Goal: Task Accomplishment & Management: Manage account settings

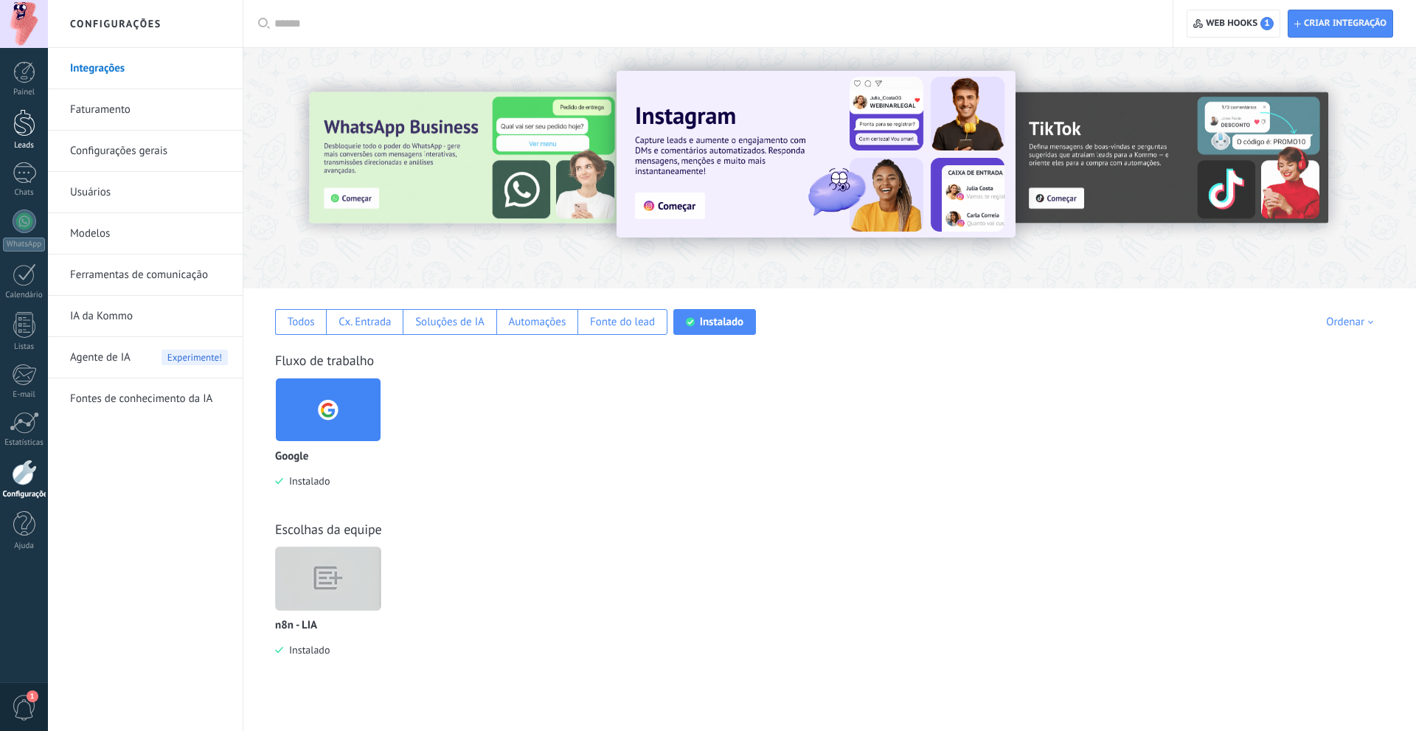
scroll to position [14, 0]
click at [12, 117] on link "Leads" at bounding box center [24, 129] width 48 height 41
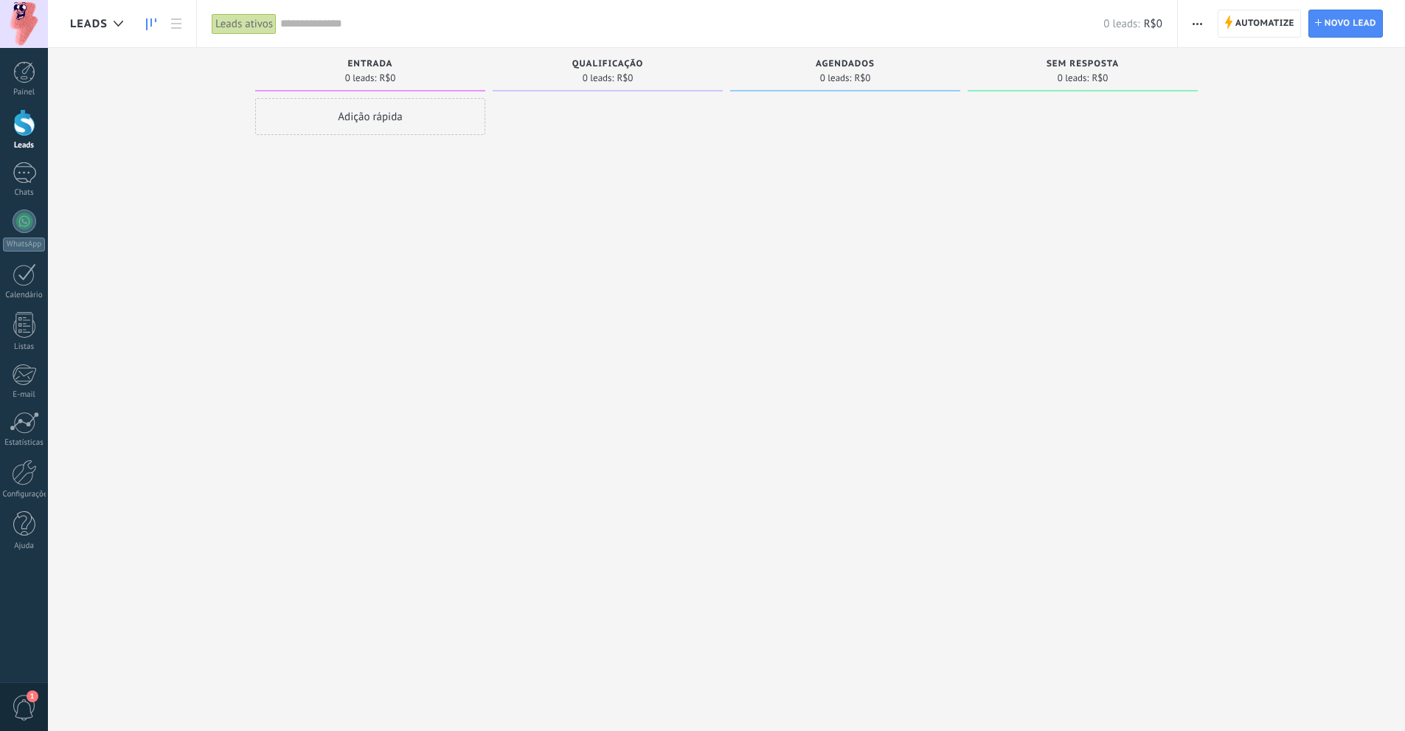
click at [572, 310] on div at bounding box center [608, 367] width 230 height 538
click at [12, 491] on div "Configurações" at bounding box center [24, 495] width 43 height 10
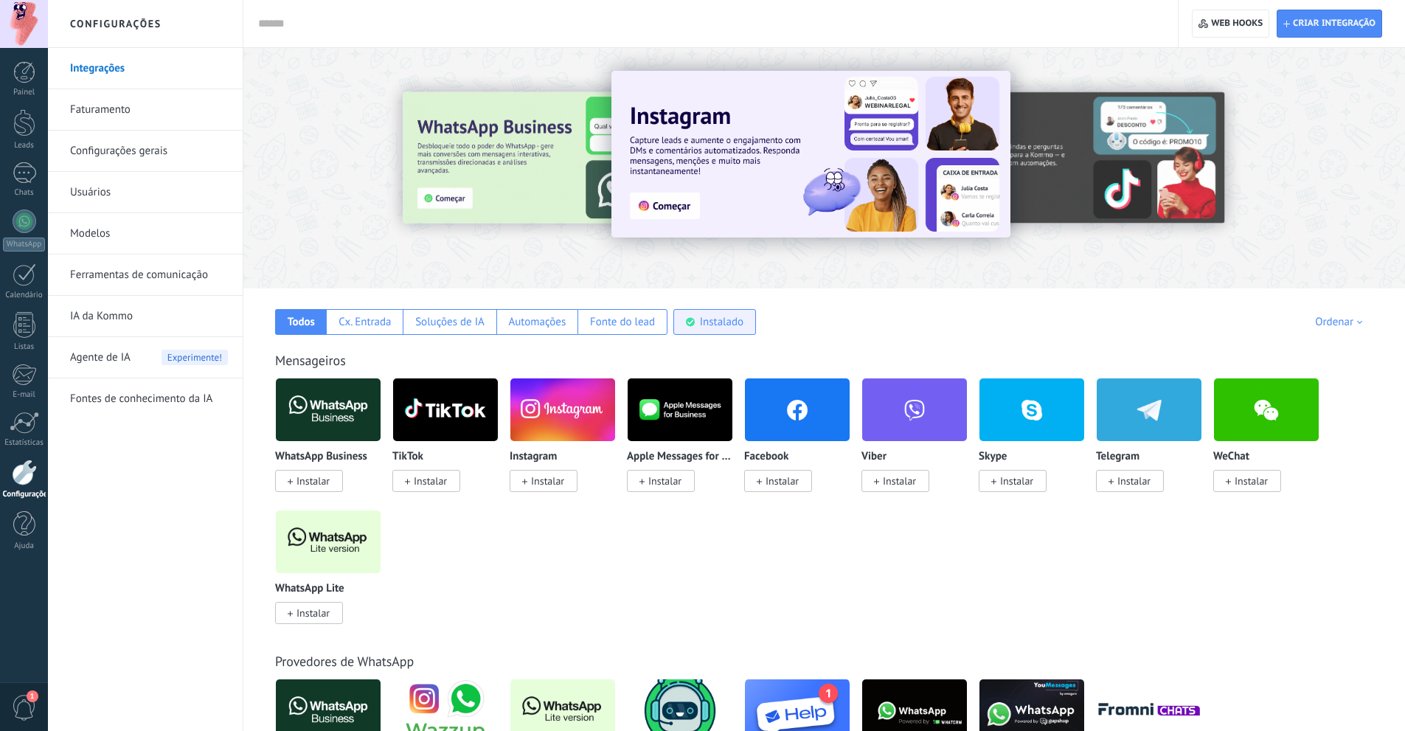
click at [685, 311] on div "Instalado" at bounding box center [714, 322] width 83 height 26
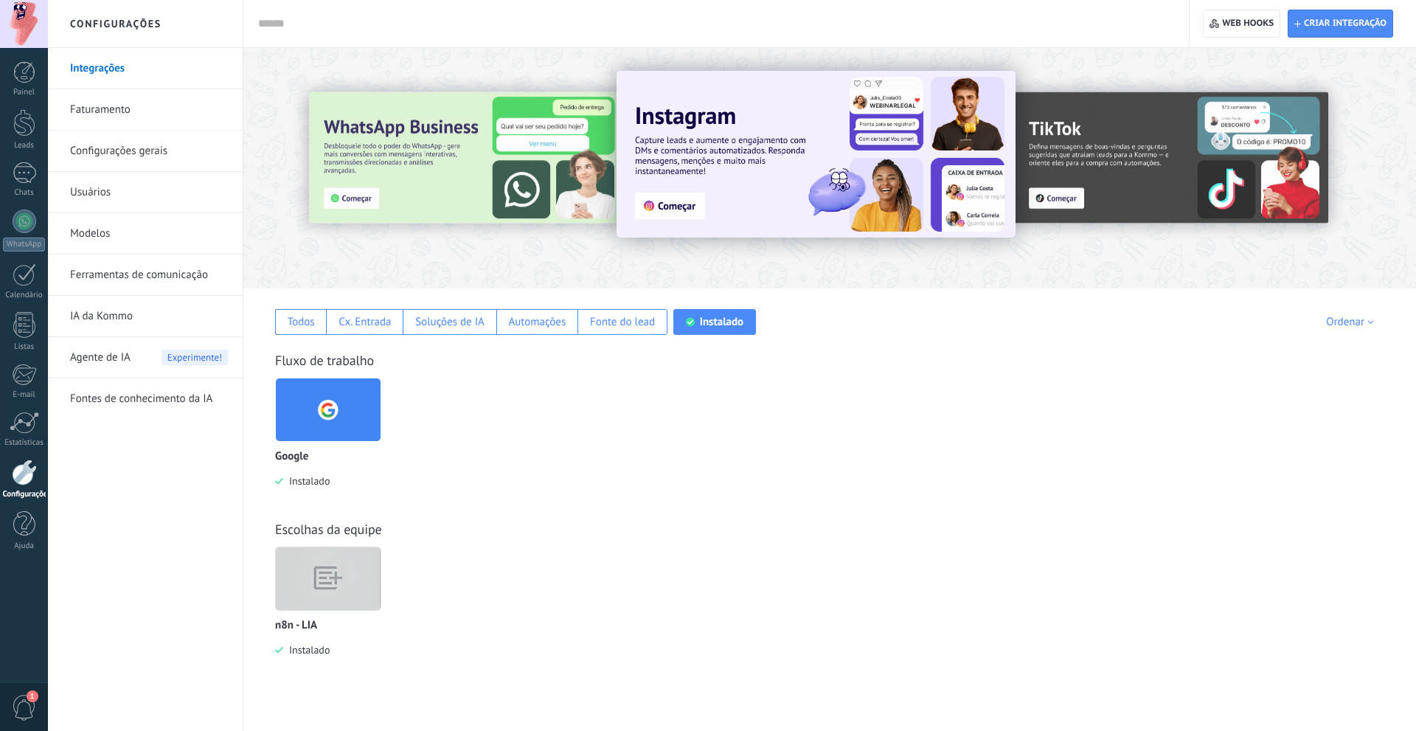
click at [354, 579] on img at bounding box center [328, 578] width 105 height 80
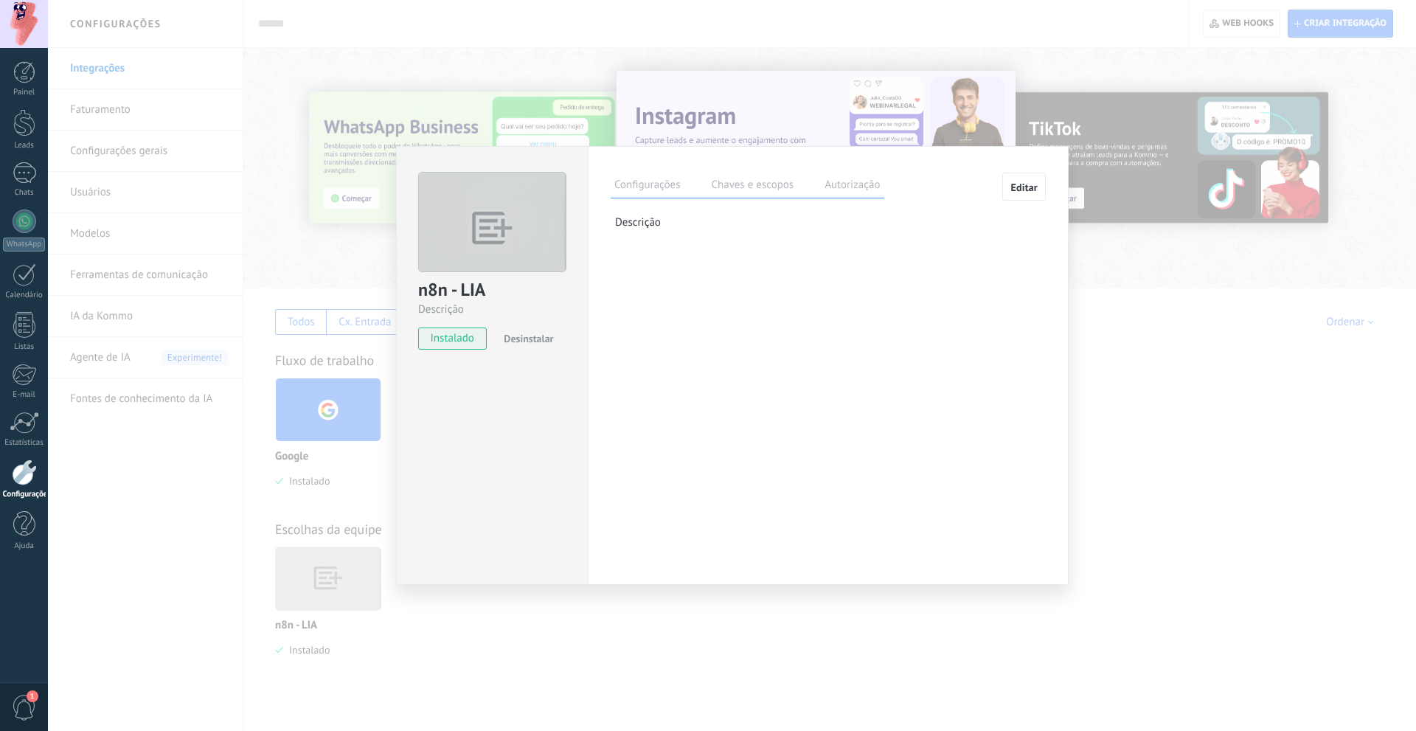
click at [866, 176] on div "Configurações Chaves e escopos Autorização" at bounding box center [748, 186] width 274 height 26
click at [794, 181] on label "Chaves e escopos" at bounding box center [752, 186] width 90 height 21
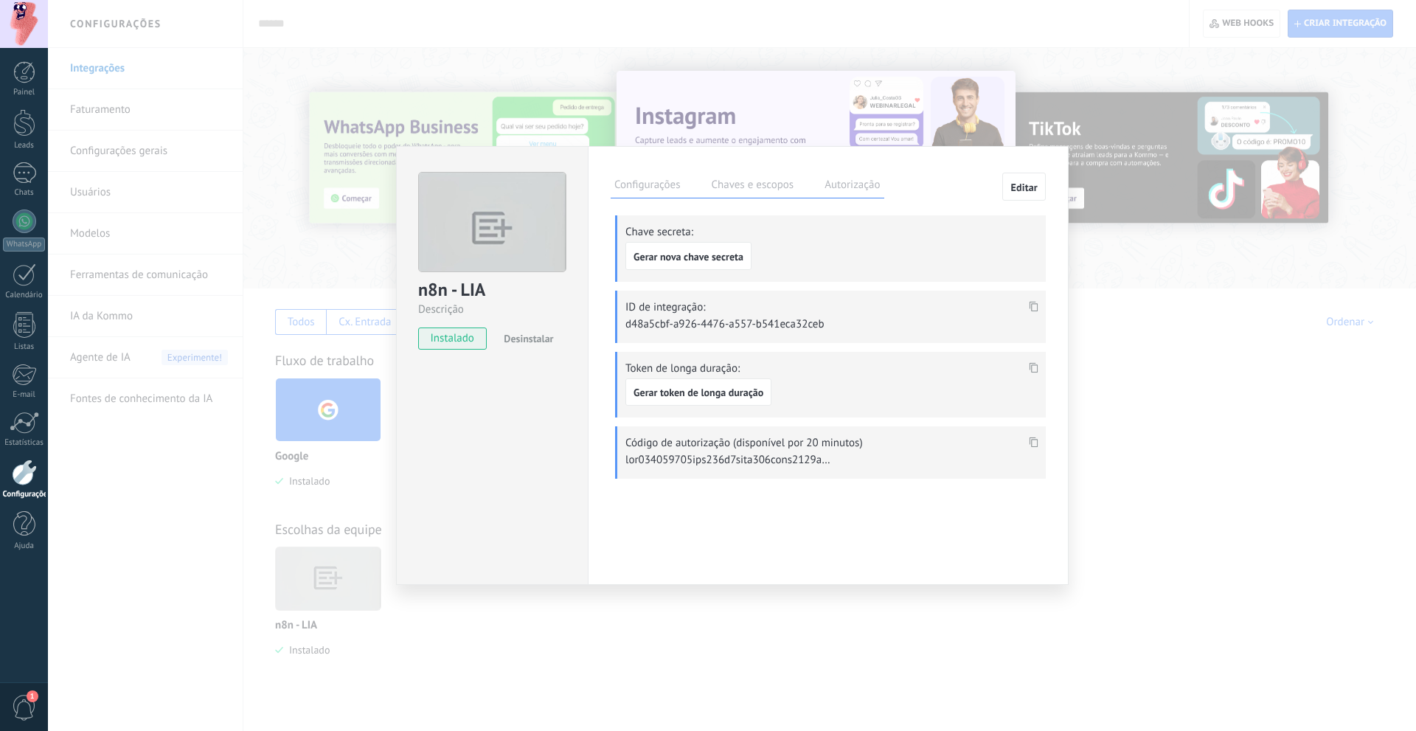
click at [825, 182] on label "Autorização" at bounding box center [852, 186] width 63 height 21
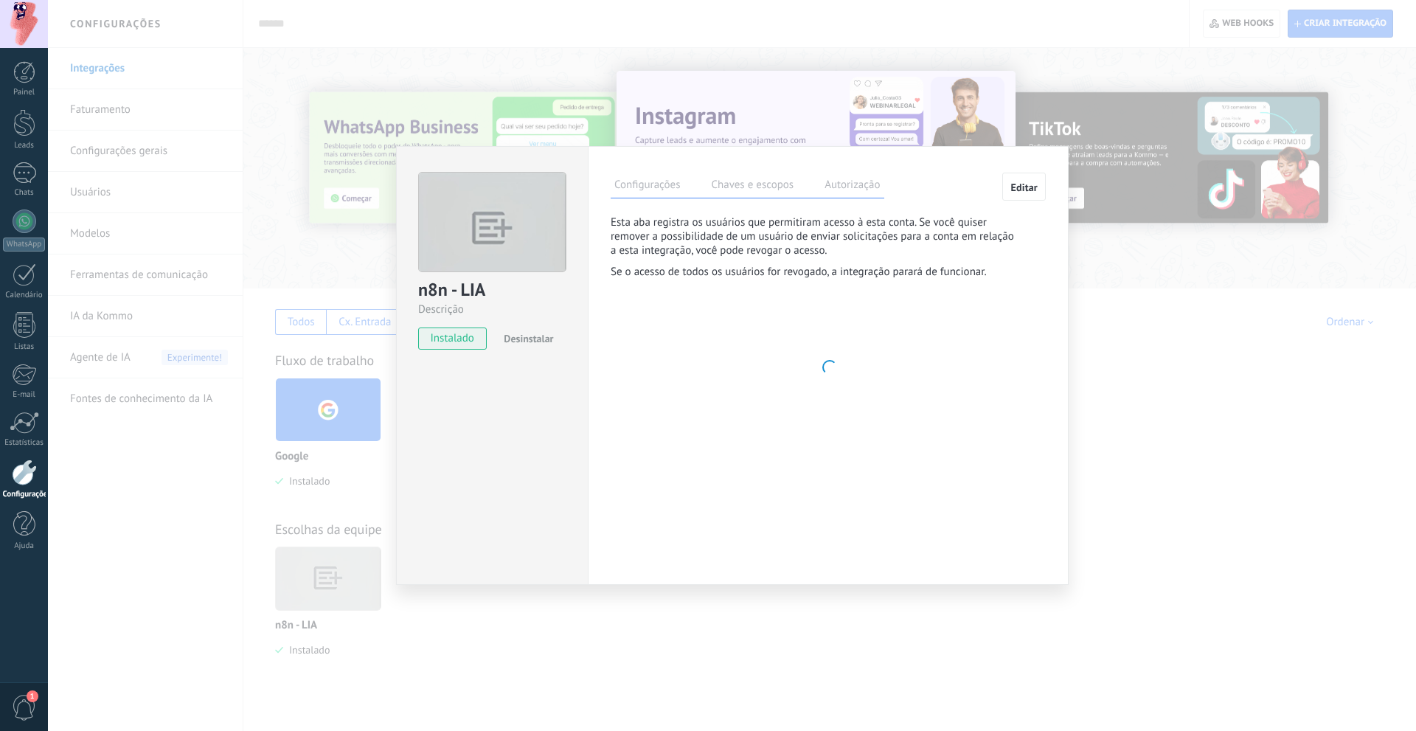
click at [777, 180] on label "Chaves e escopos" at bounding box center [752, 186] width 90 height 21
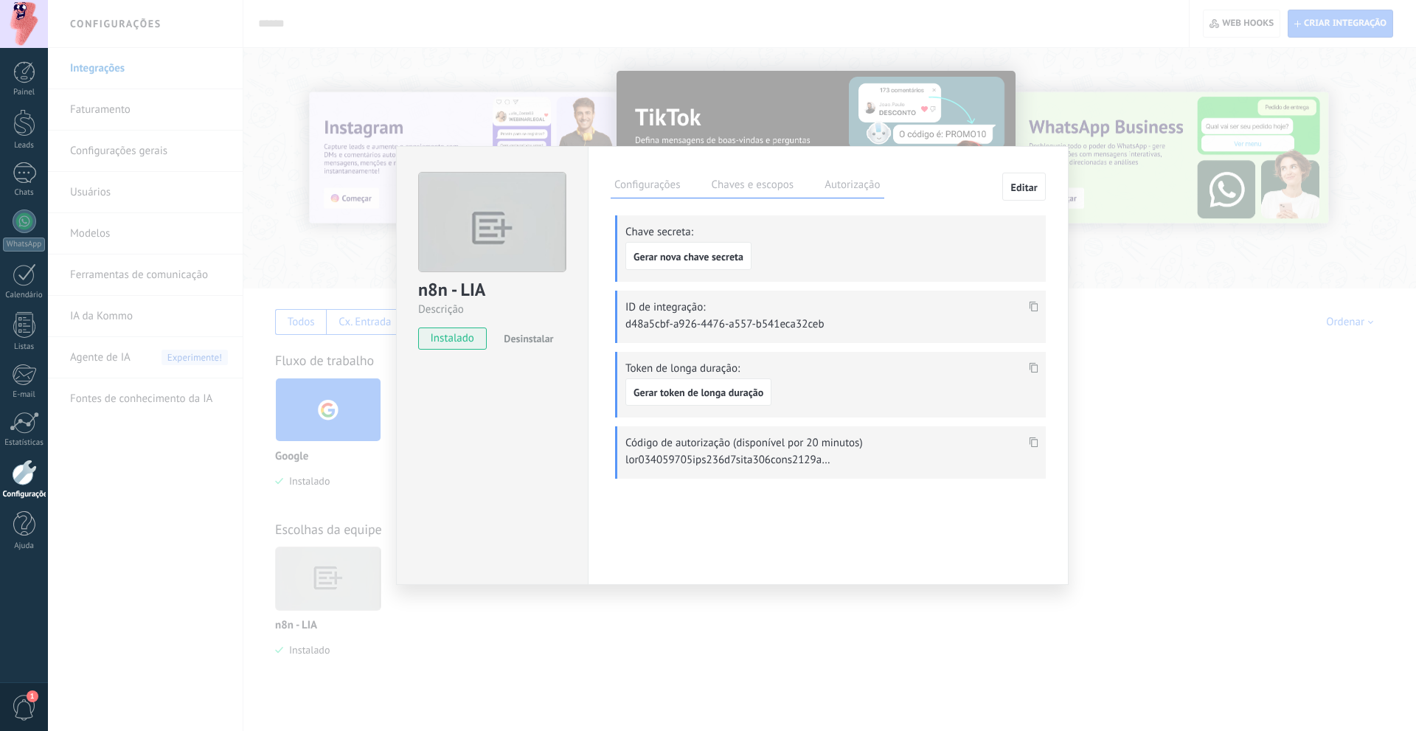
click at [1033, 366] on icon at bounding box center [1034, 367] width 9 height 10
click at [666, 387] on span "Gerar token de longa duração" at bounding box center [699, 392] width 130 height 10
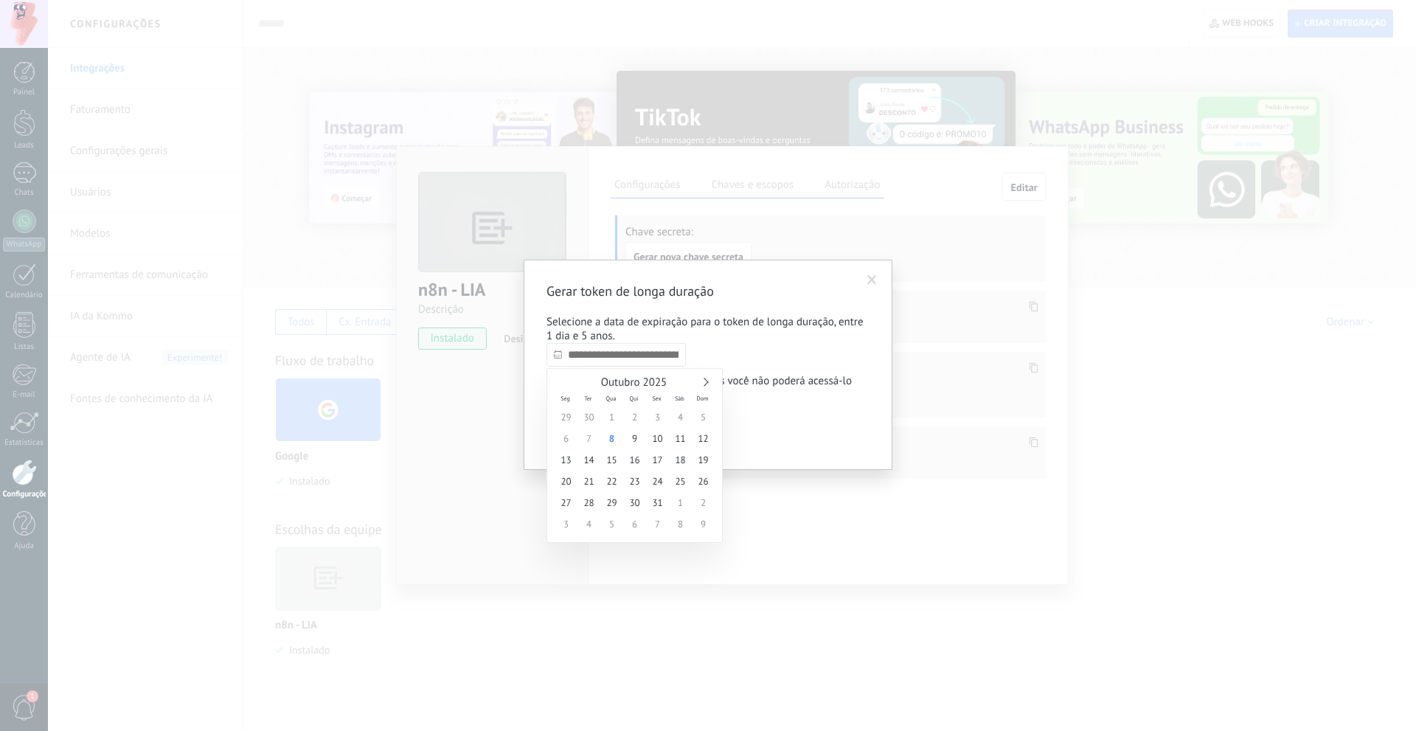
click at [616, 359] on input "text" at bounding box center [616, 355] width 139 height 24
click at [712, 386] on div "Outubro 2025" at bounding box center [635, 382] width 160 height 13
click at [706, 384] on link at bounding box center [704, 382] width 8 height 8
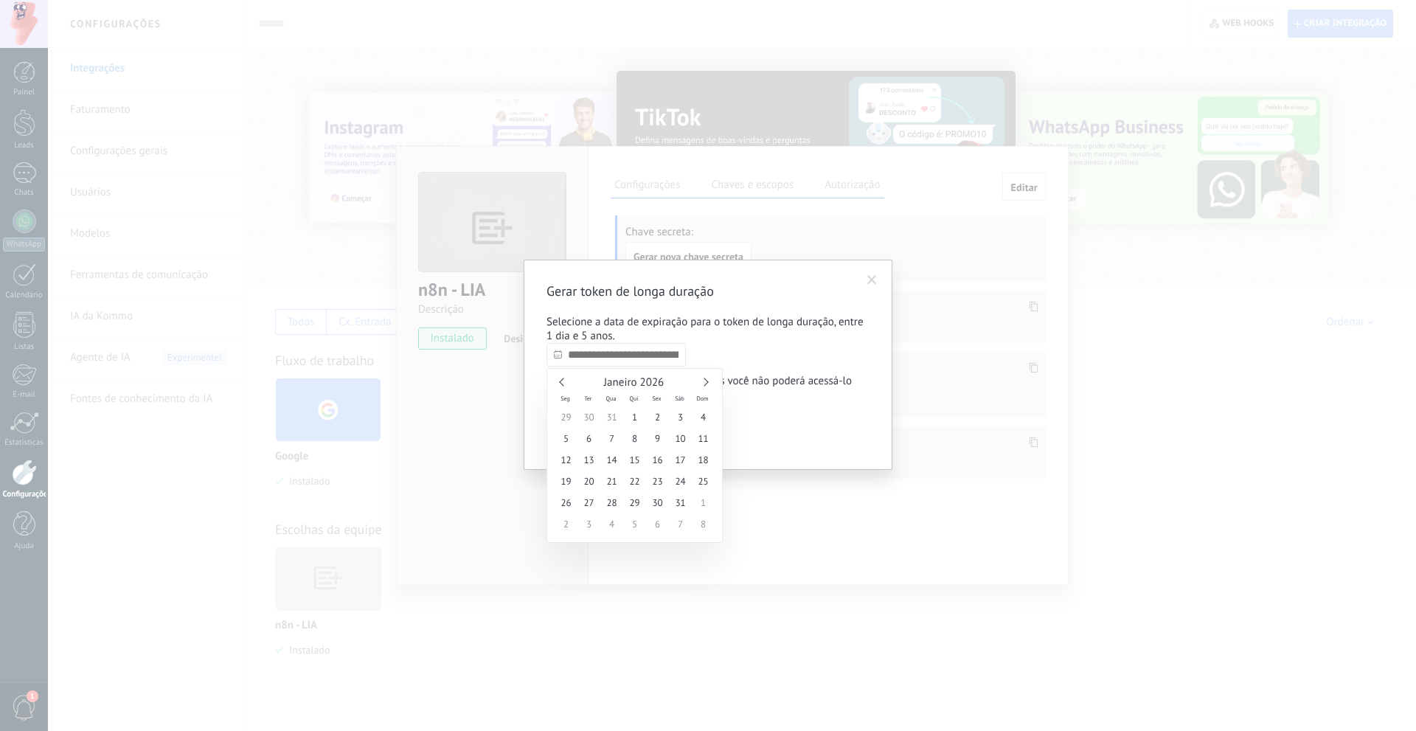
click at [706, 384] on link at bounding box center [704, 382] width 8 height 8
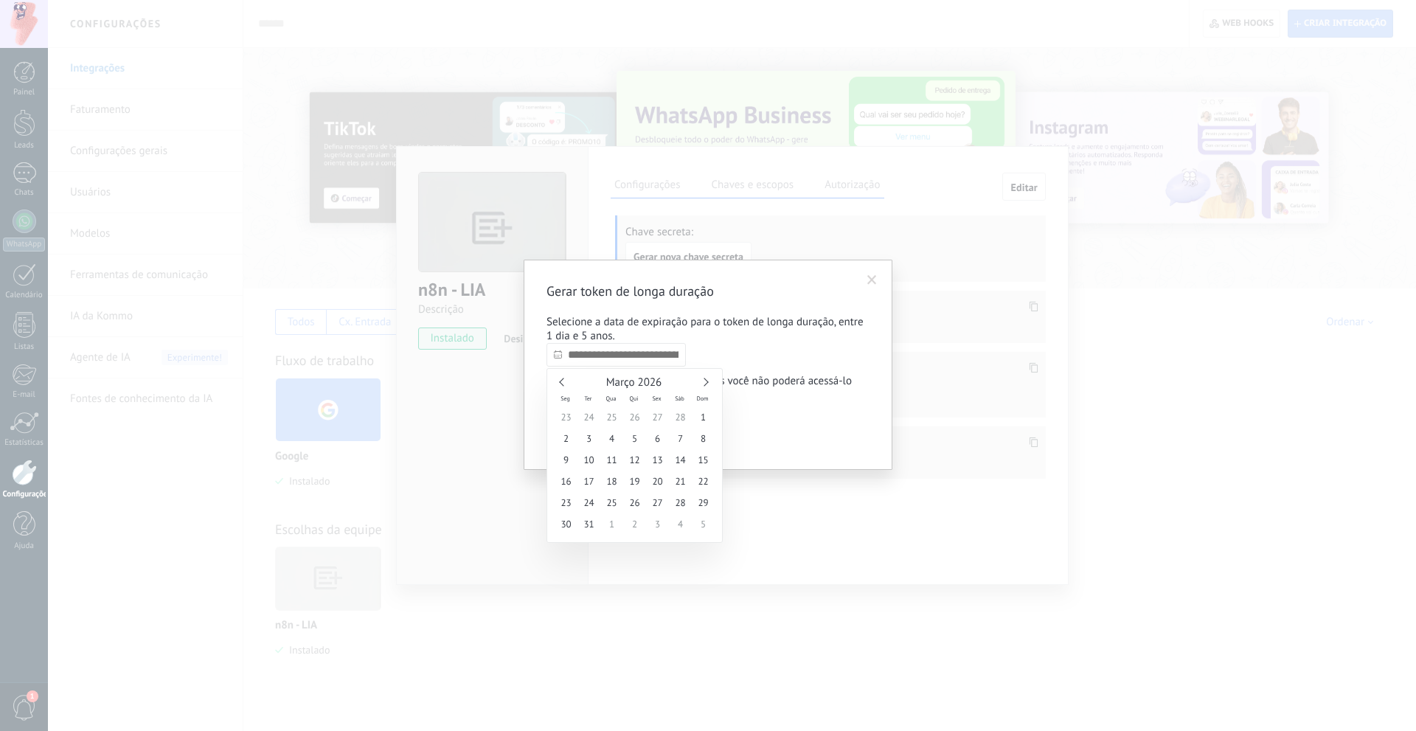
click at [706, 384] on link at bounding box center [704, 382] width 8 height 8
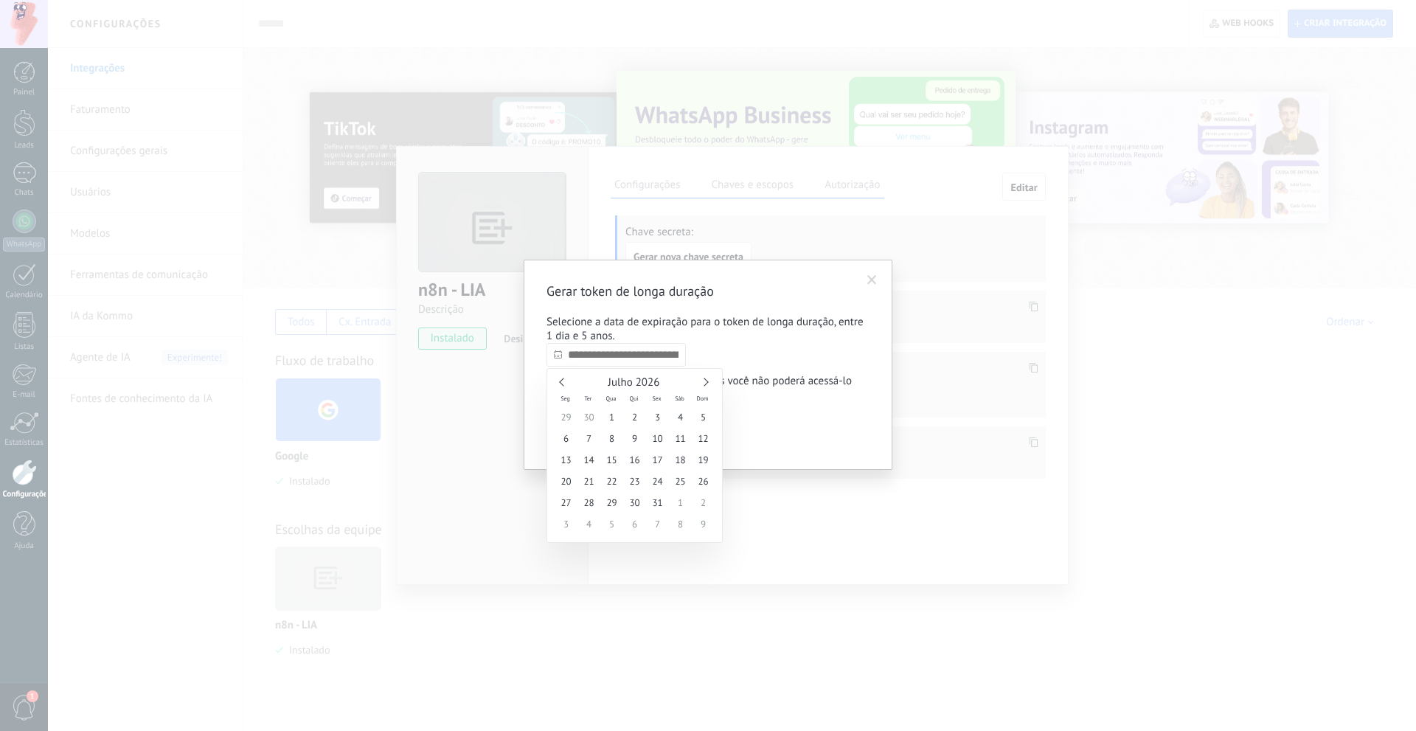
click at [706, 384] on link at bounding box center [704, 382] width 8 height 8
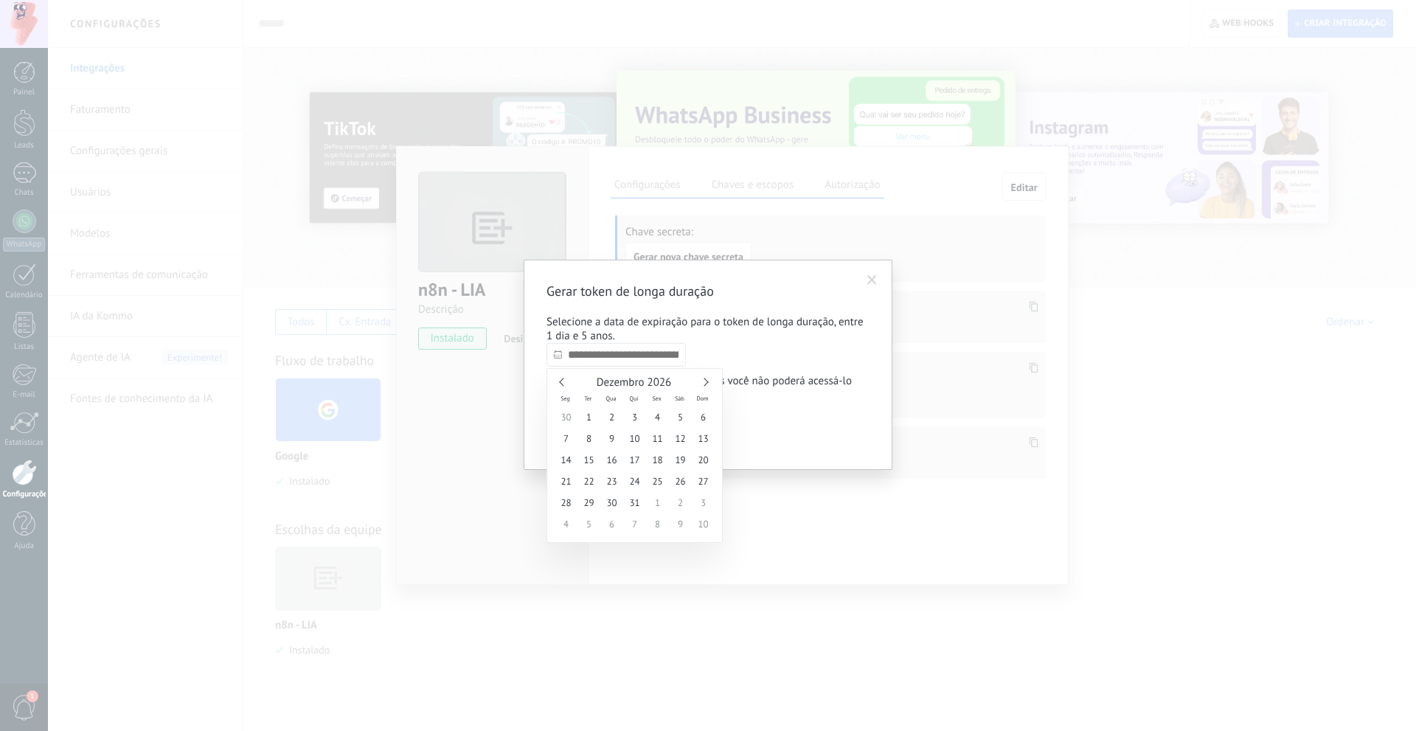
click at [706, 384] on link at bounding box center [704, 382] width 8 height 8
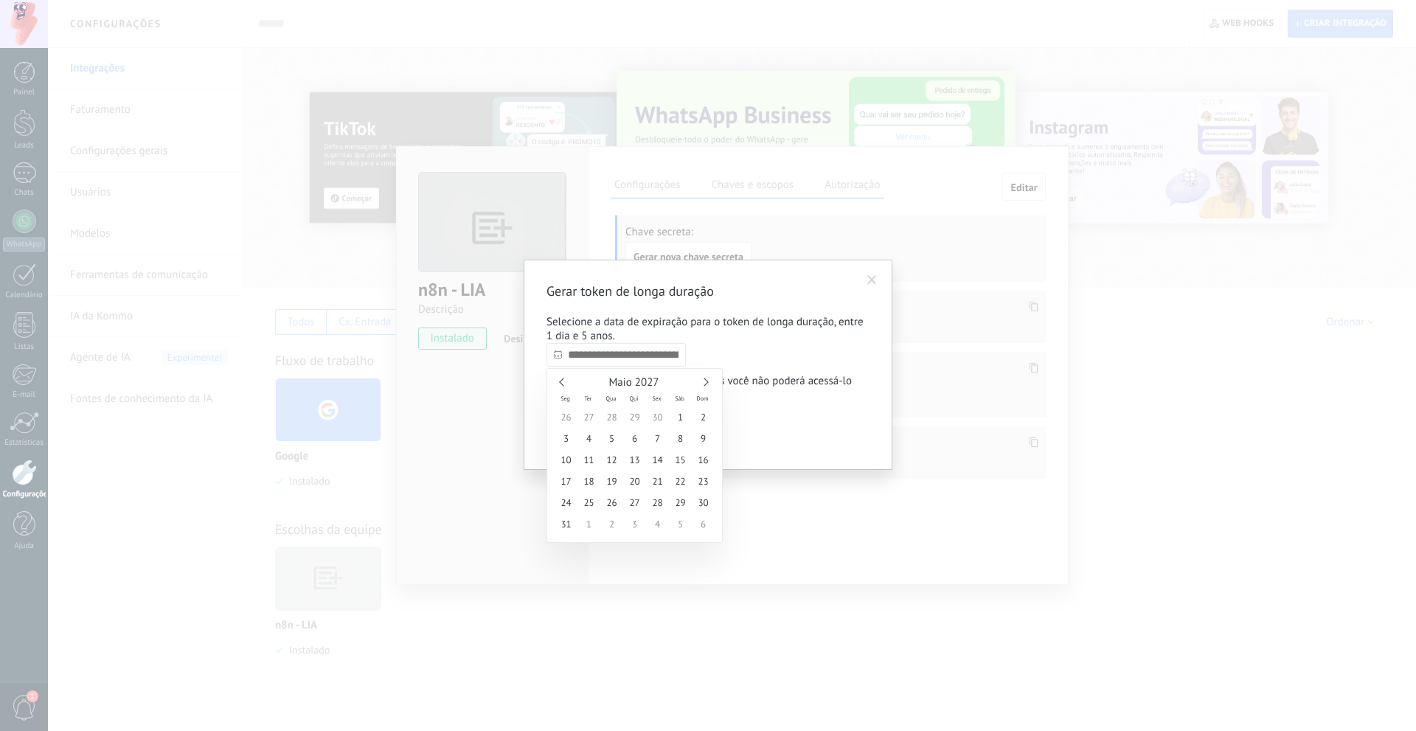
click at [706, 384] on link at bounding box center [704, 382] width 8 height 8
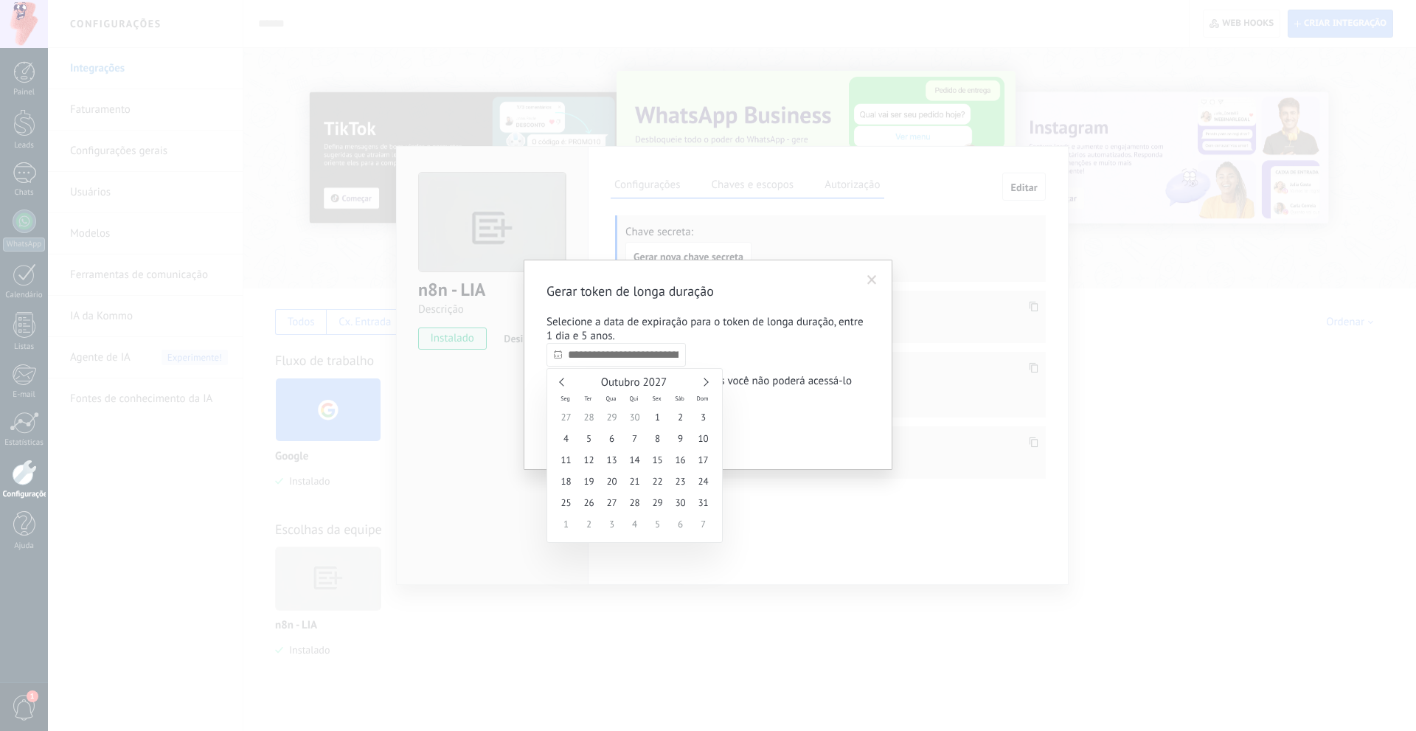
click at [706, 384] on link at bounding box center [704, 382] width 8 height 8
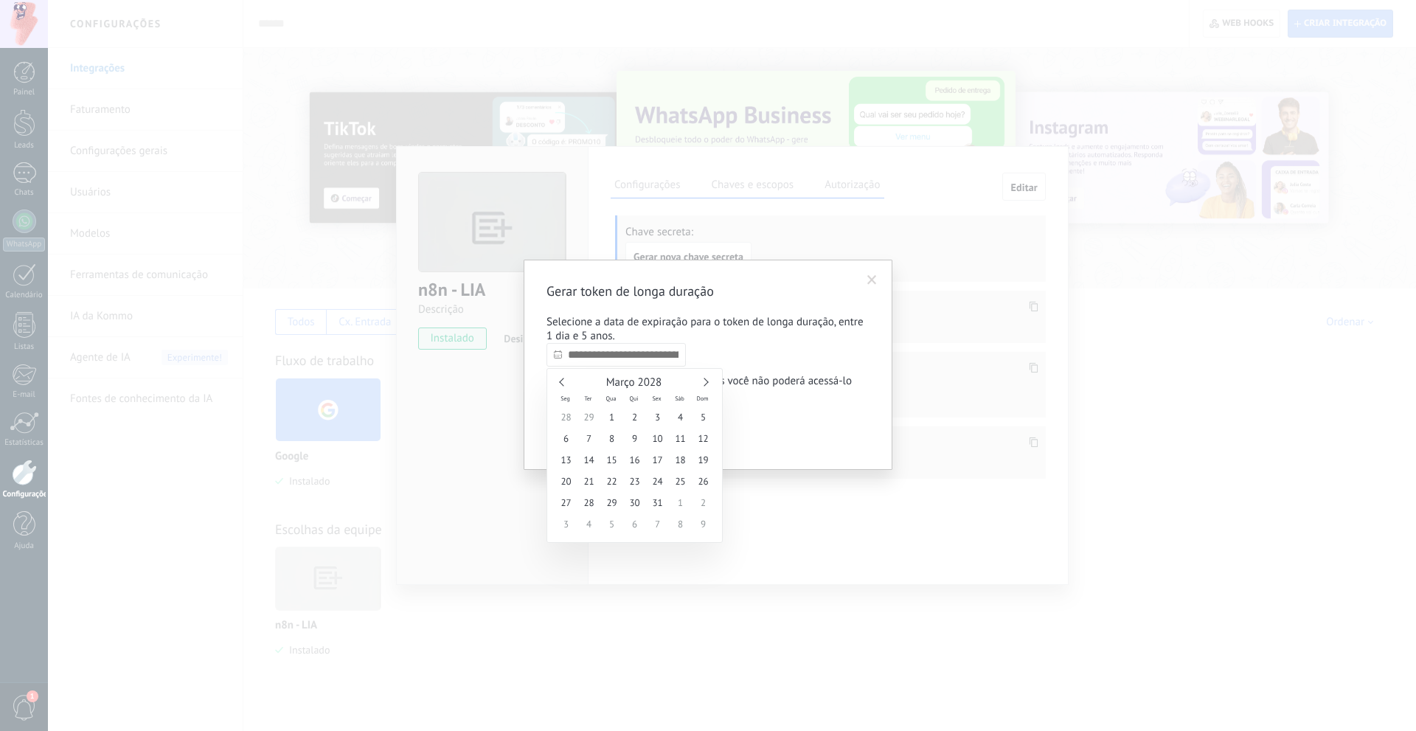
click at [566, 381] on link at bounding box center [563, 382] width 8 height 8
click at [565, 381] on link at bounding box center [563, 382] width 8 height 8
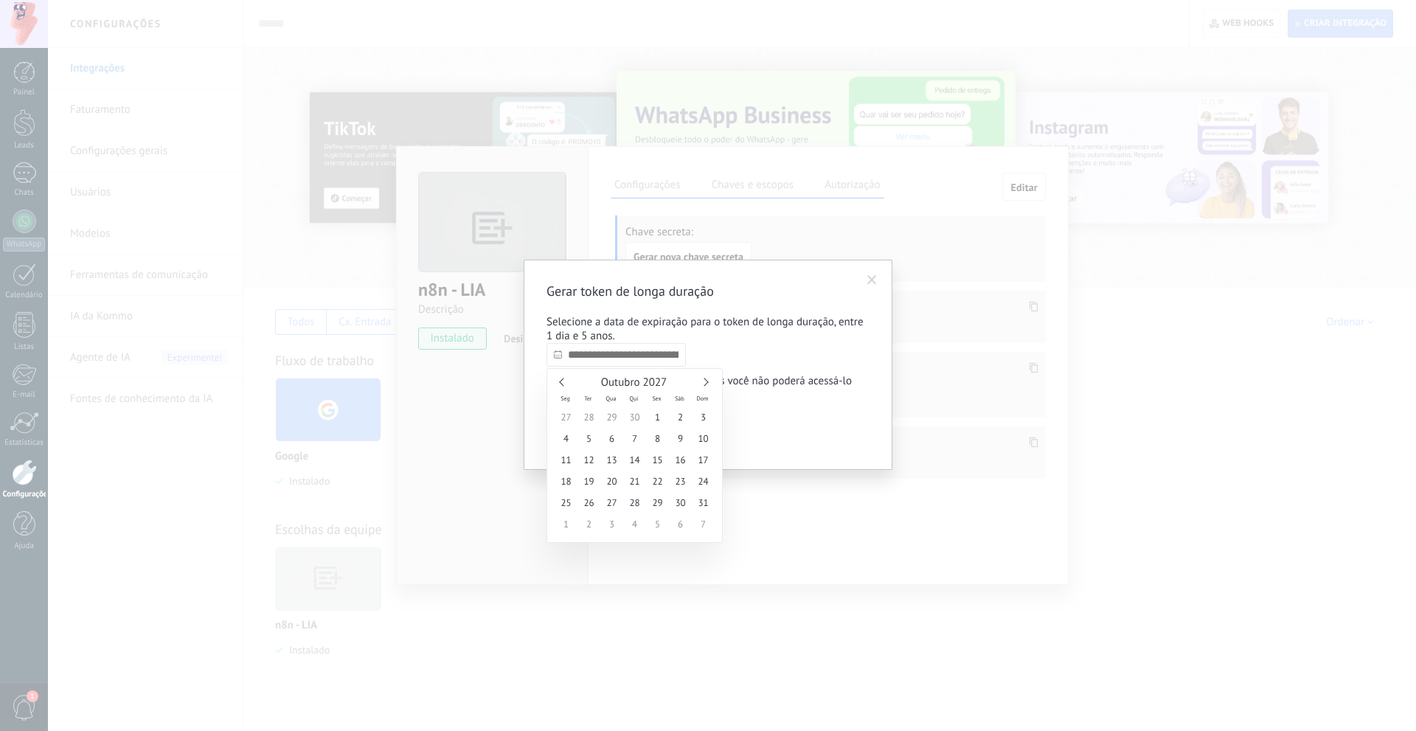
click at [565, 381] on link at bounding box center [563, 382] width 8 height 8
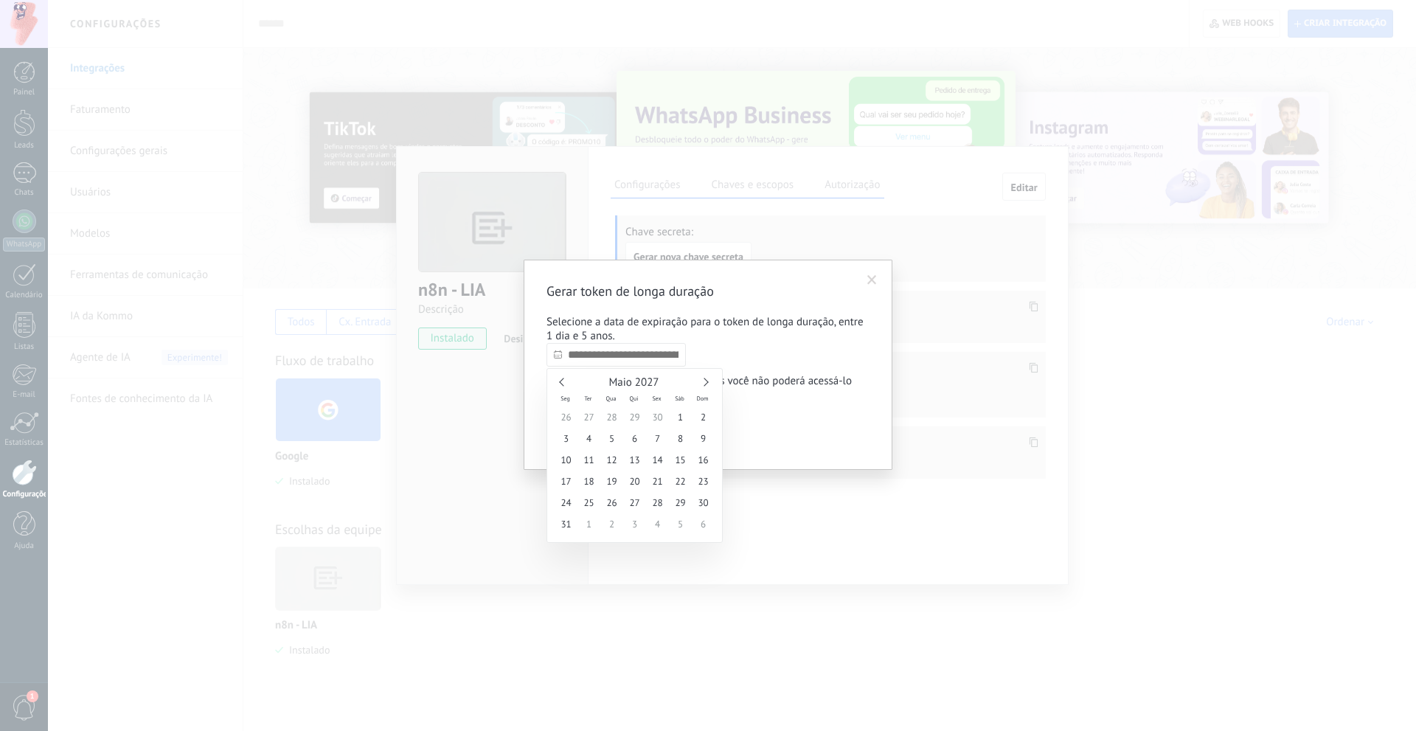
click at [565, 381] on link at bounding box center [563, 382] width 8 height 8
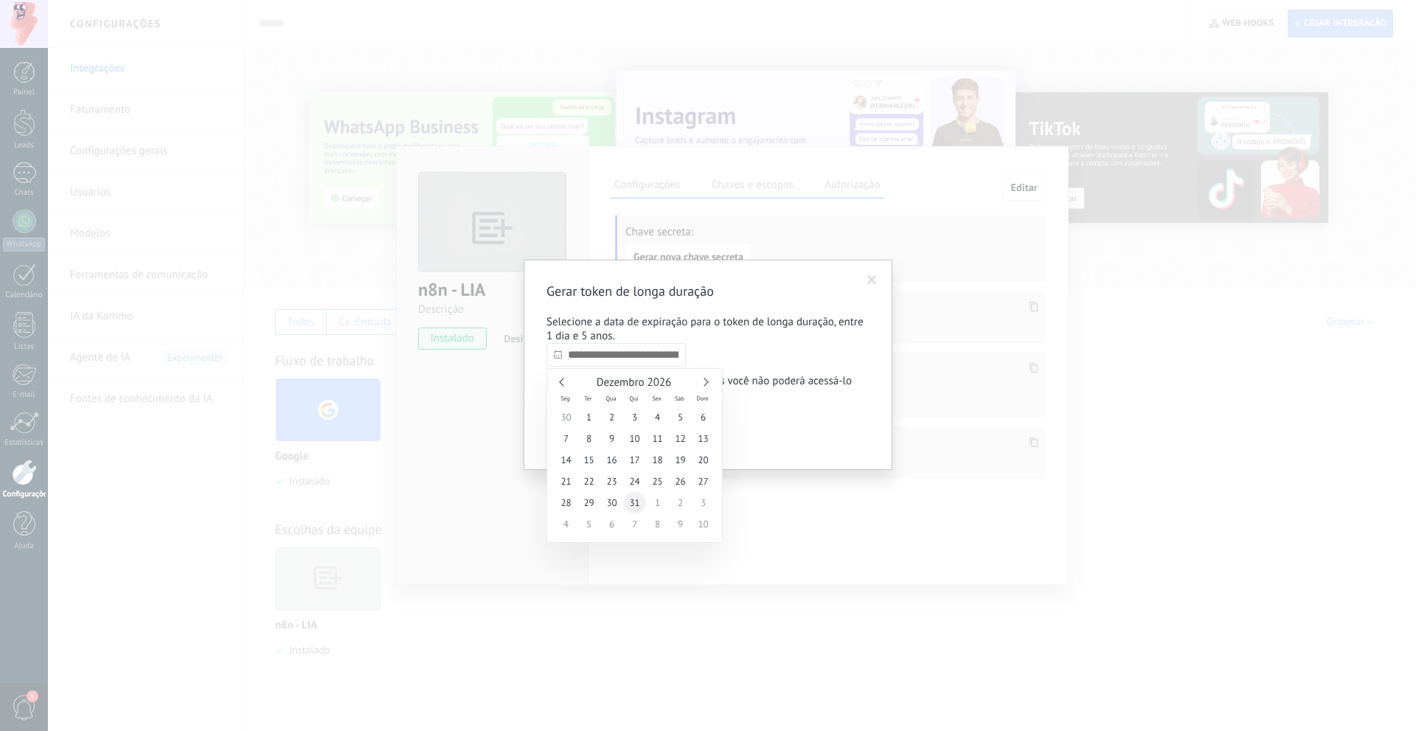
type input "**********"
click at [636, 507] on span "31" at bounding box center [634, 502] width 23 height 21
click at [873, 282] on span at bounding box center [872, 280] width 10 height 10
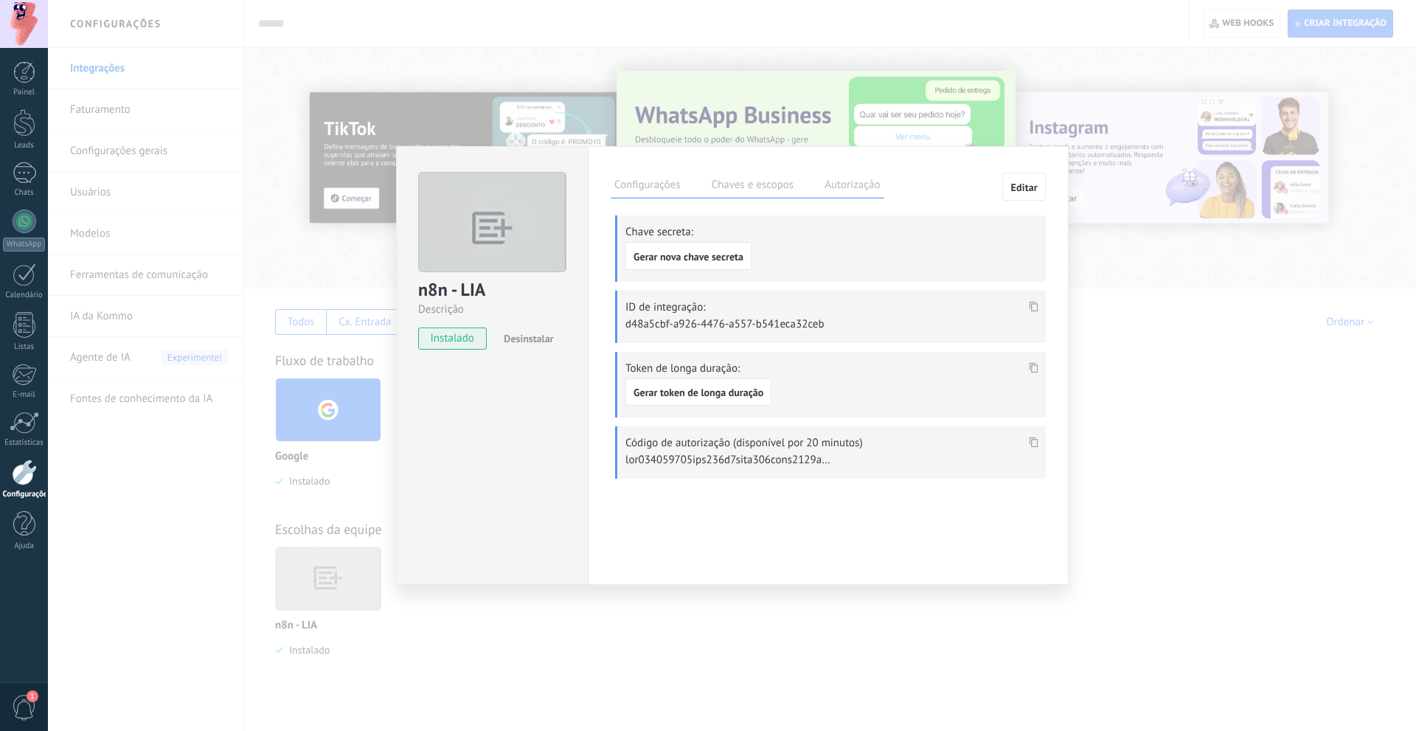
click at [1031, 305] on icon at bounding box center [1034, 306] width 9 height 10
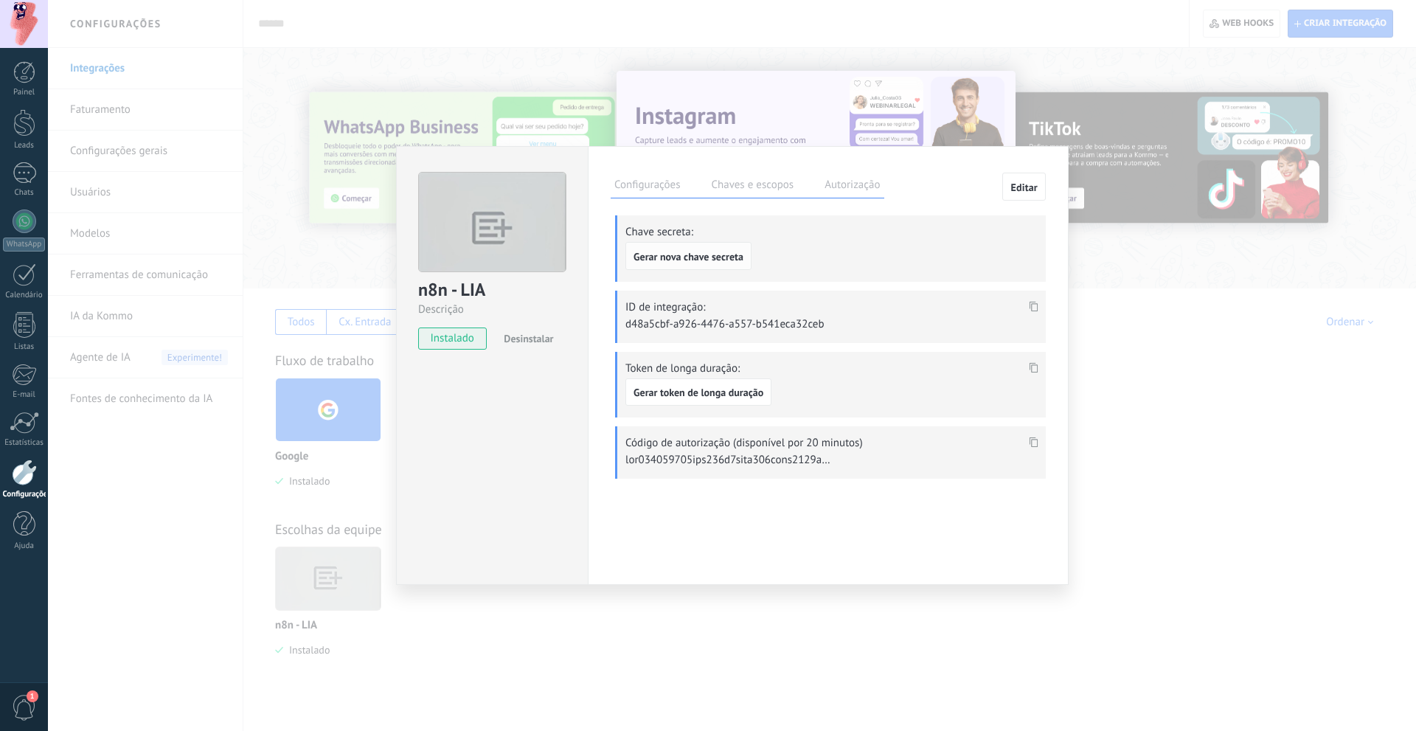
click at [690, 260] on span "Gerar nova chave secreta" at bounding box center [689, 257] width 110 height 10
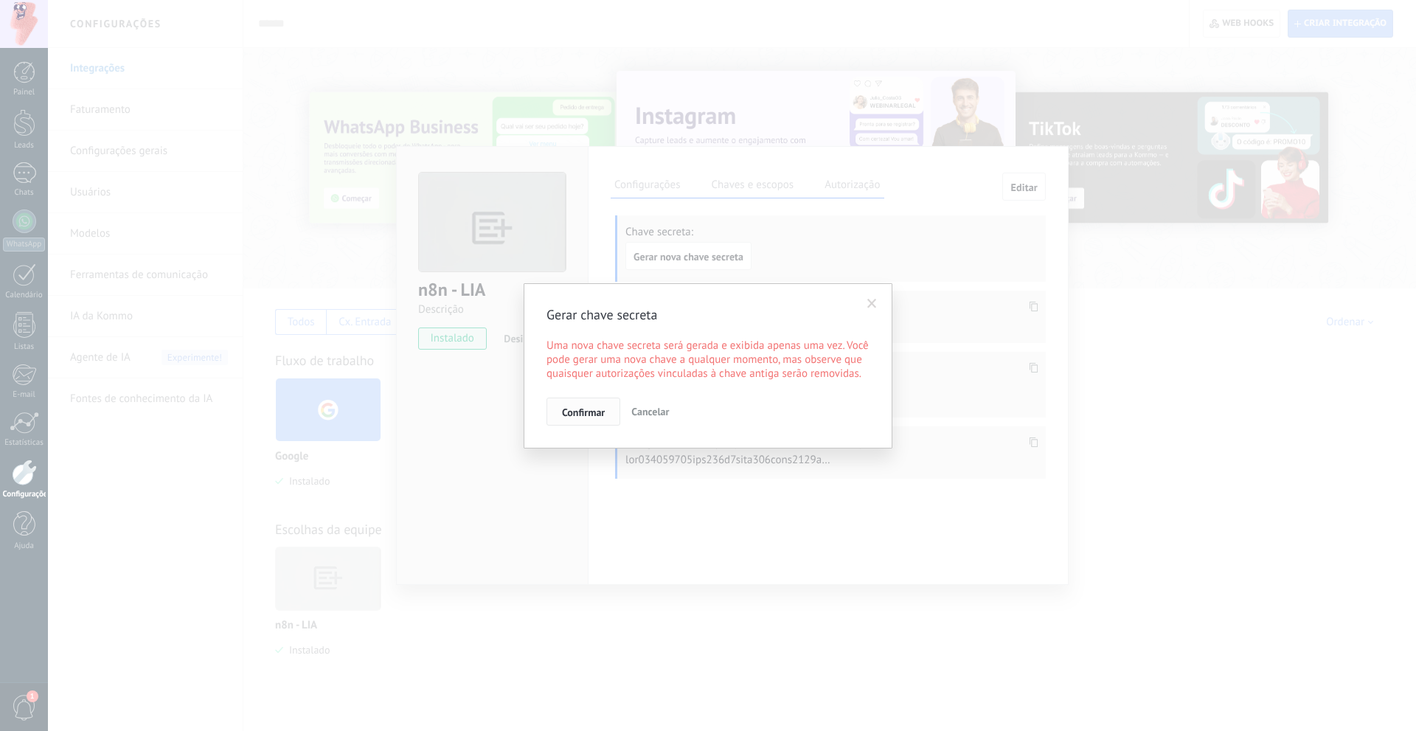
click at [597, 415] on span "Confirmar" at bounding box center [583, 412] width 43 height 10
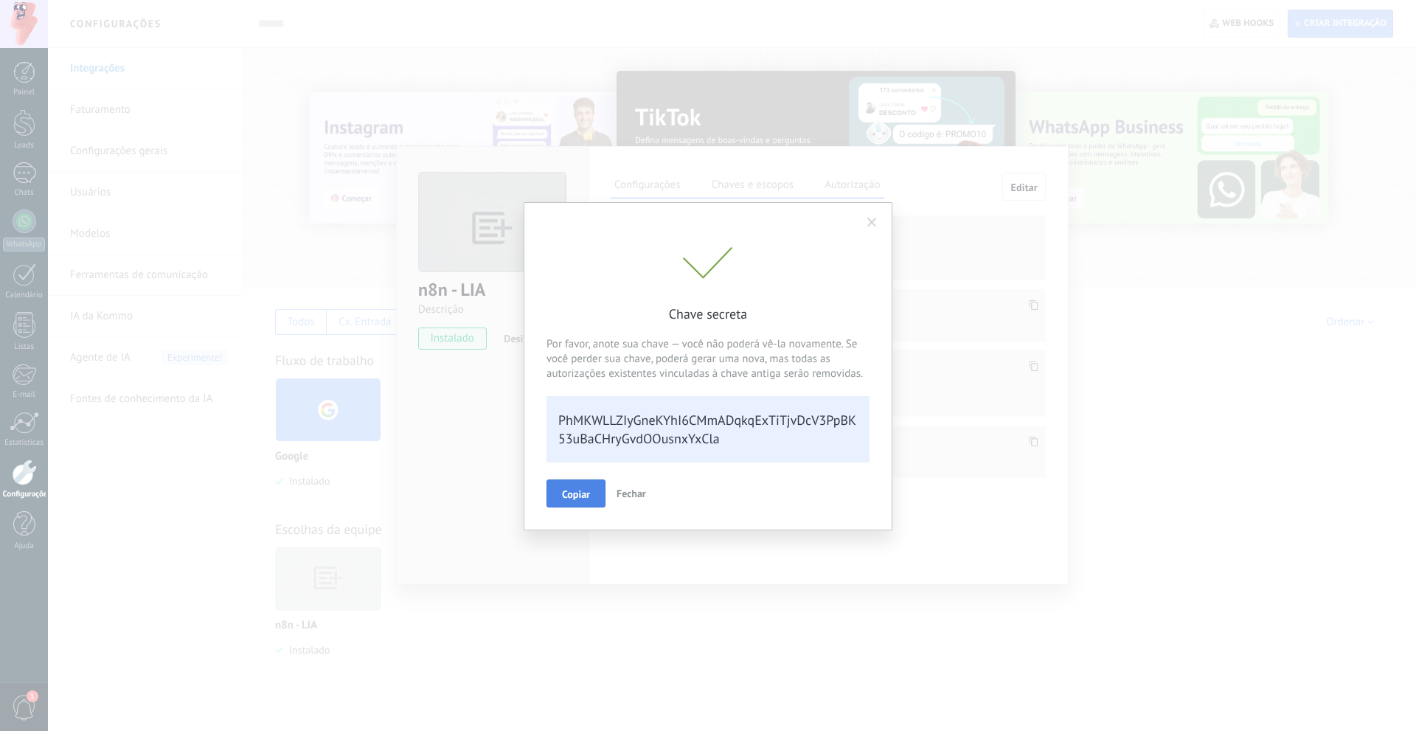
click at [583, 495] on span "Copiar" at bounding box center [576, 494] width 28 height 10
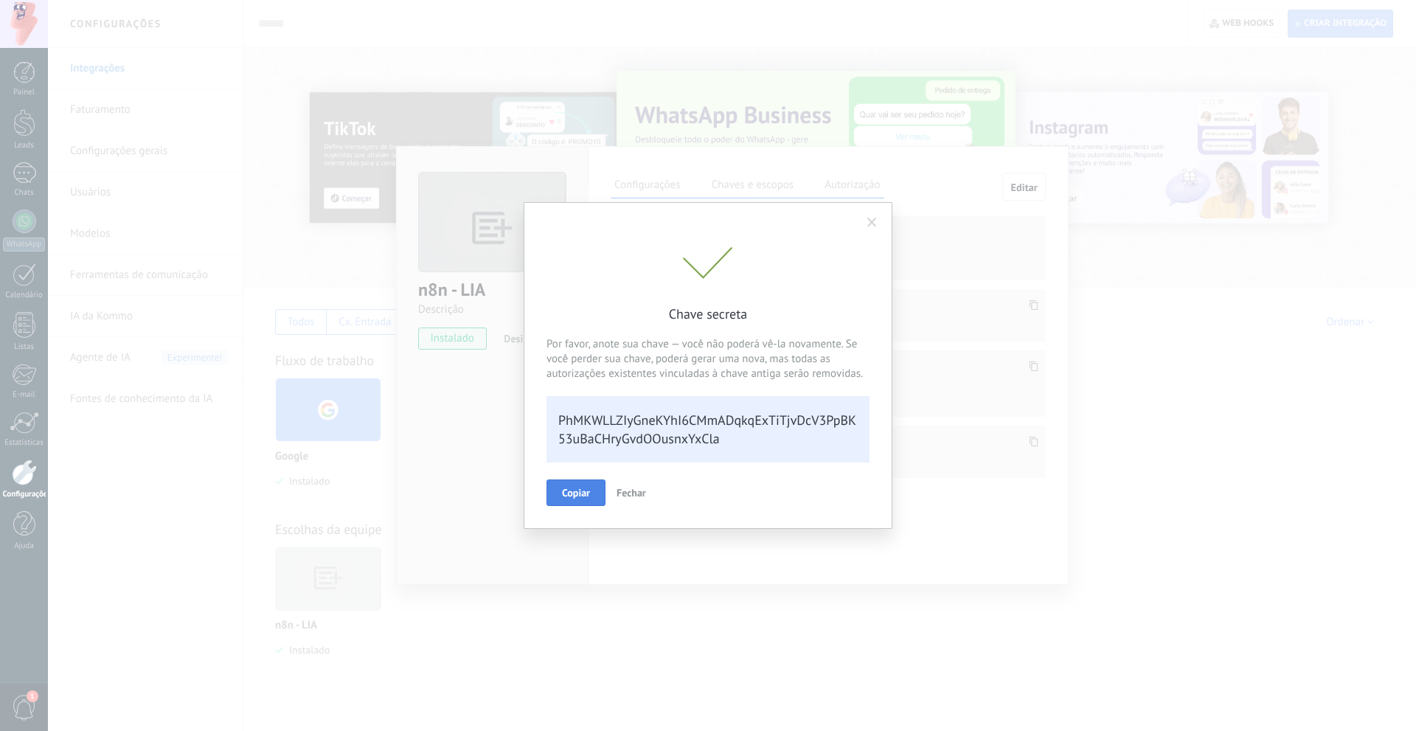
click at [873, 220] on span at bounding box center [872, 223] width 10 height 10
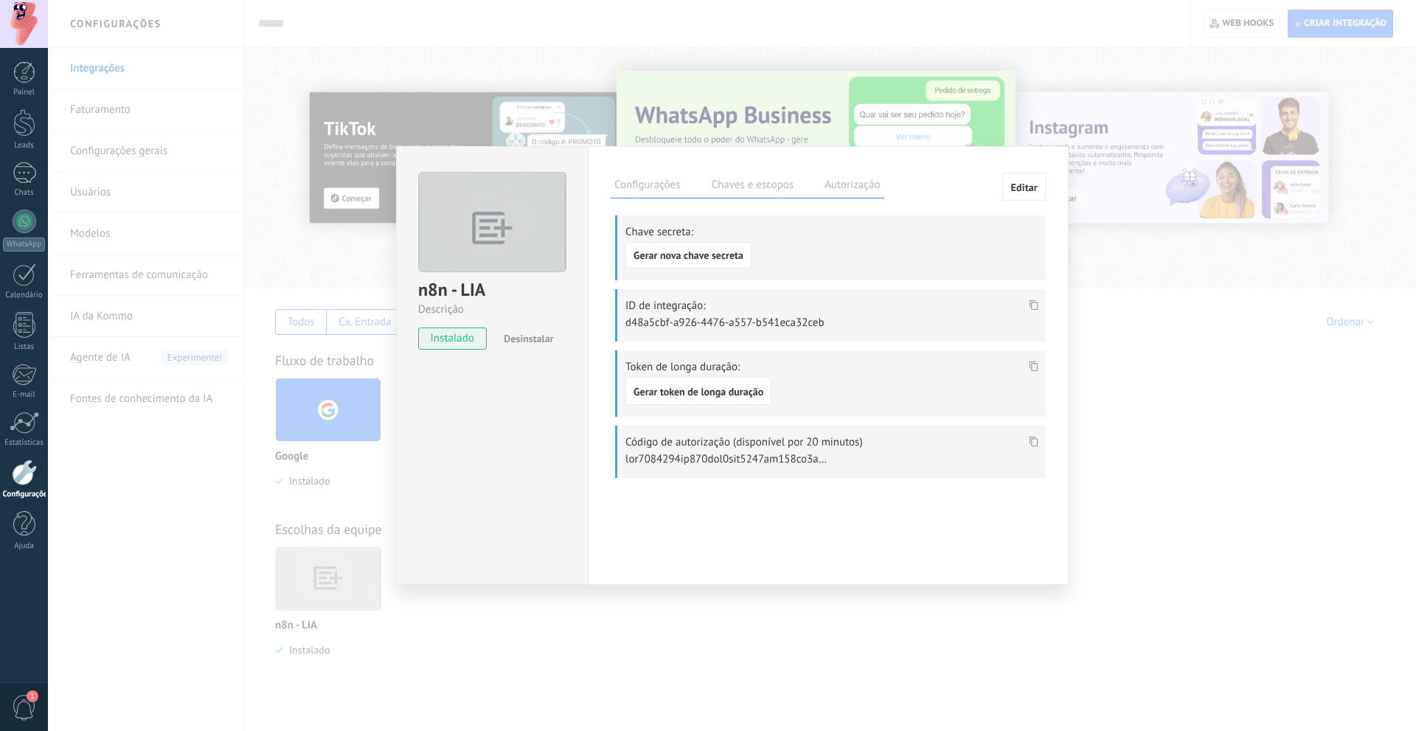
click at [867, 190] on label "Autorização" at bounding box center [852, 186] width 63 height 21
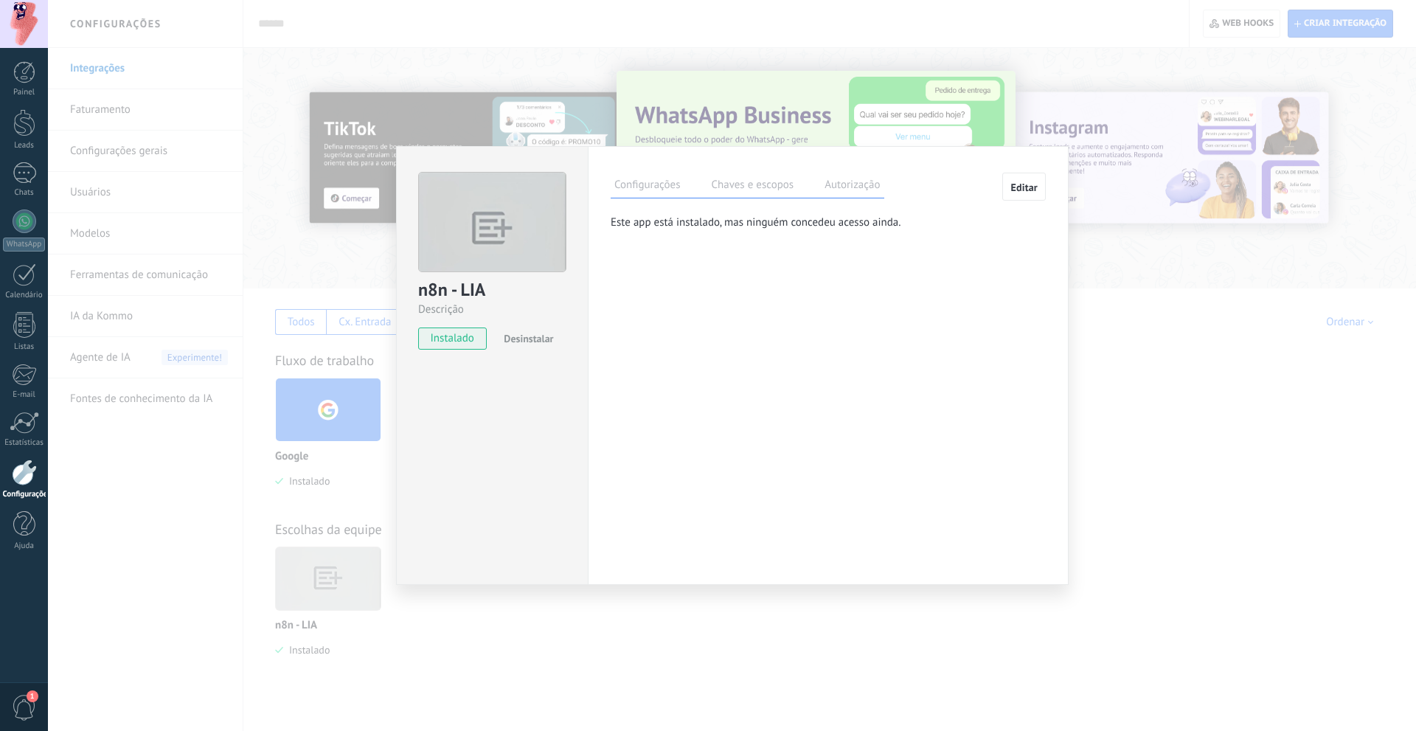
drag, startPoint x: 684, startPoint y: 226, endPoint x: 897, endPoint y: 217, distance: 213.3
click at [896, 217] on p "Este app está instalado, mas ninguém concedeu acesso ainda." at bounding box center [815, 222] width 409 height 14
click at [897, 217] on p "Este app está instalado, mas ninguém concedeu acesso ainda." at bounding box center [815, 222] width 409 height 14
click at [1015, 190] on span "Editar" at bounding box center [1023, 187] width 27 height 10
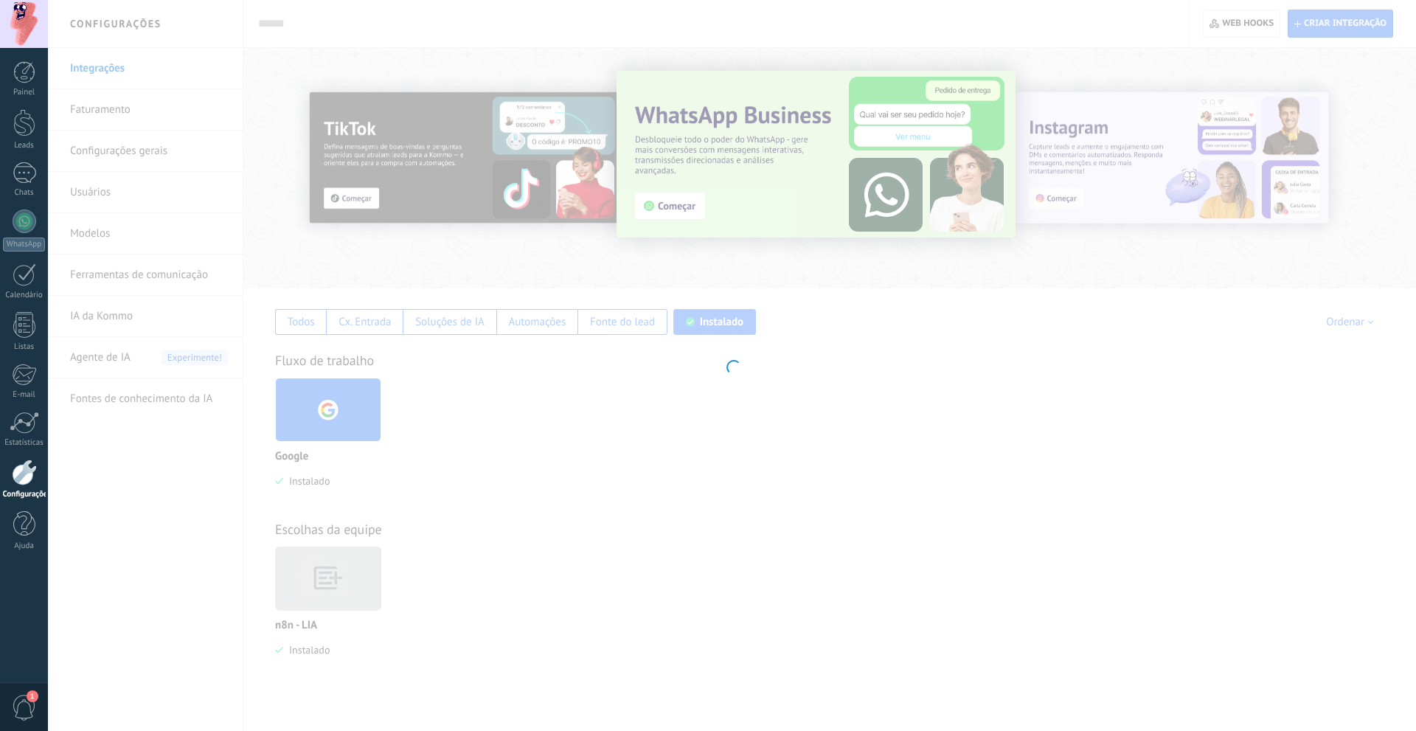
type textarea "*********"
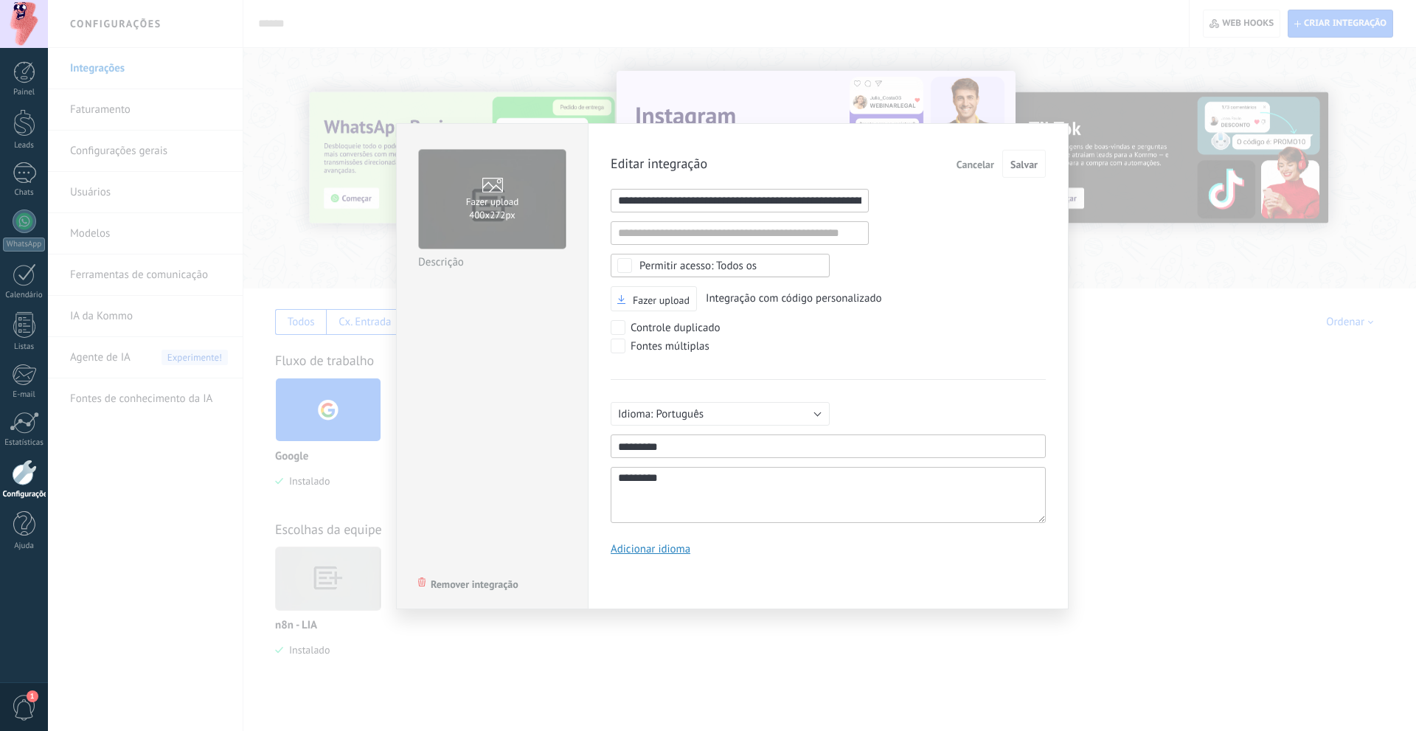
click at [664, 264] on div "Todos os" at bounding box center [697, 265] width 117 height 11
click at [943, 277] on div "Editar integração Cancelar Salvar URL inválida URL inválida Selecionar tudo Ace…" at bounding box center [828, 358] width 435 height 417
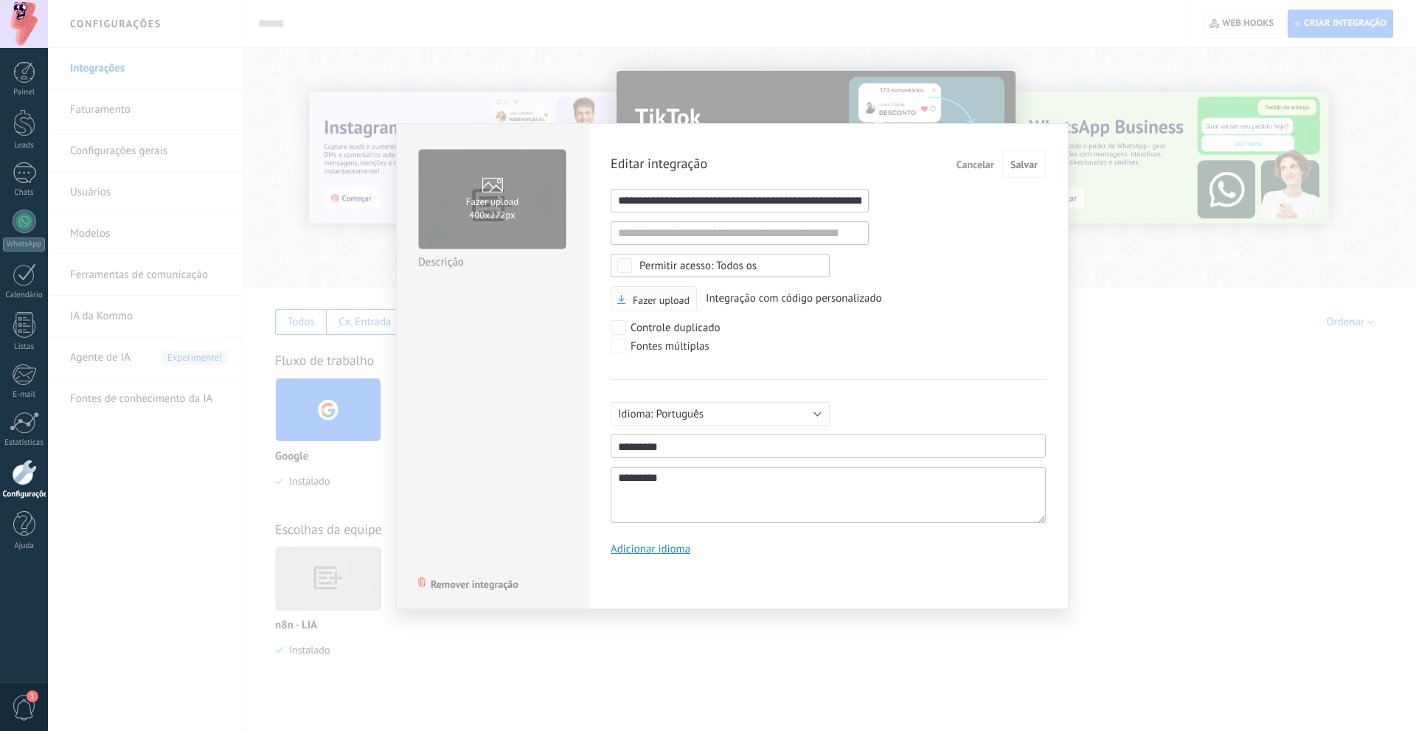
click at [656, 302] on span "Fazer upload" at bounding box center [661, 300] width 57 height 10
click at [0, 0] on input "Fazer upload" at bounding box center [0, 0] width 0 height 0
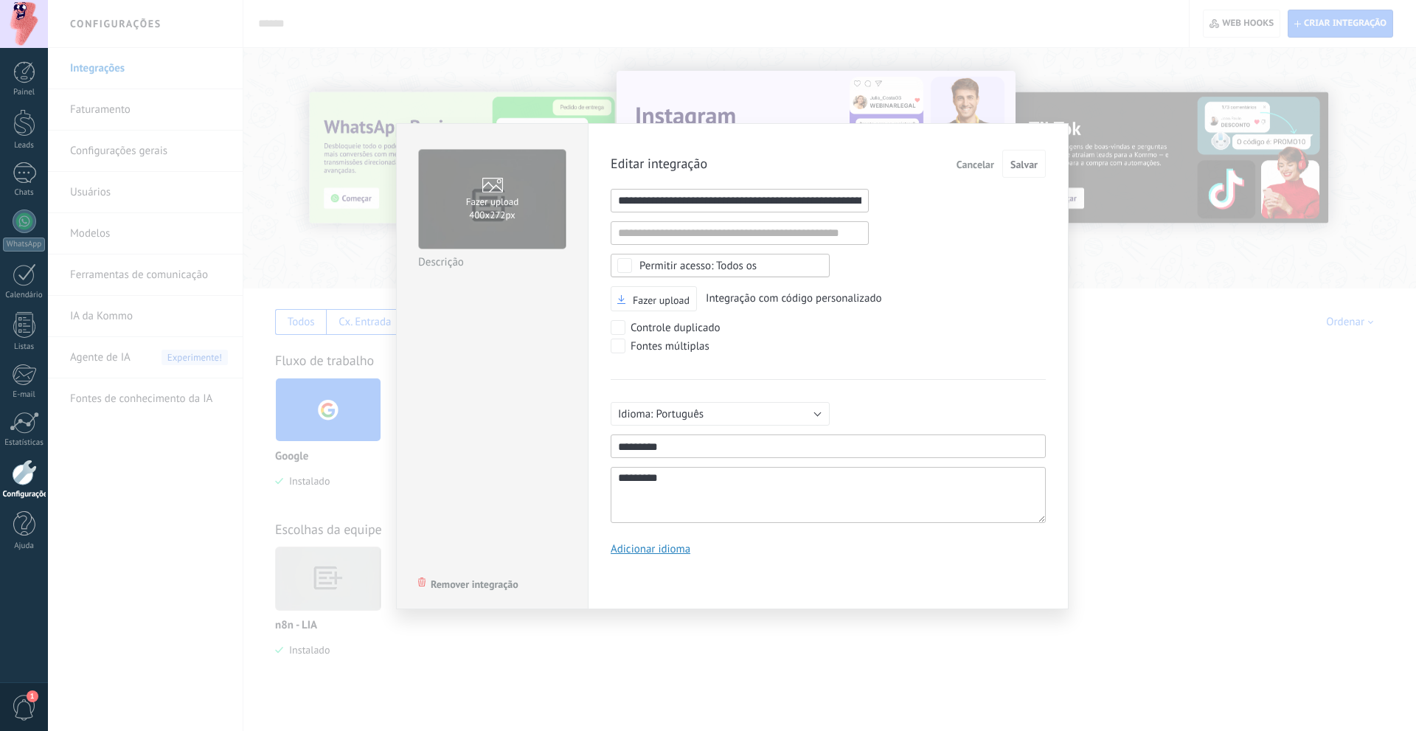
click at [701, 200] on input "1" at bounding box center [740, 201] width 258 height 24
paste input "**********"
type input "**********"
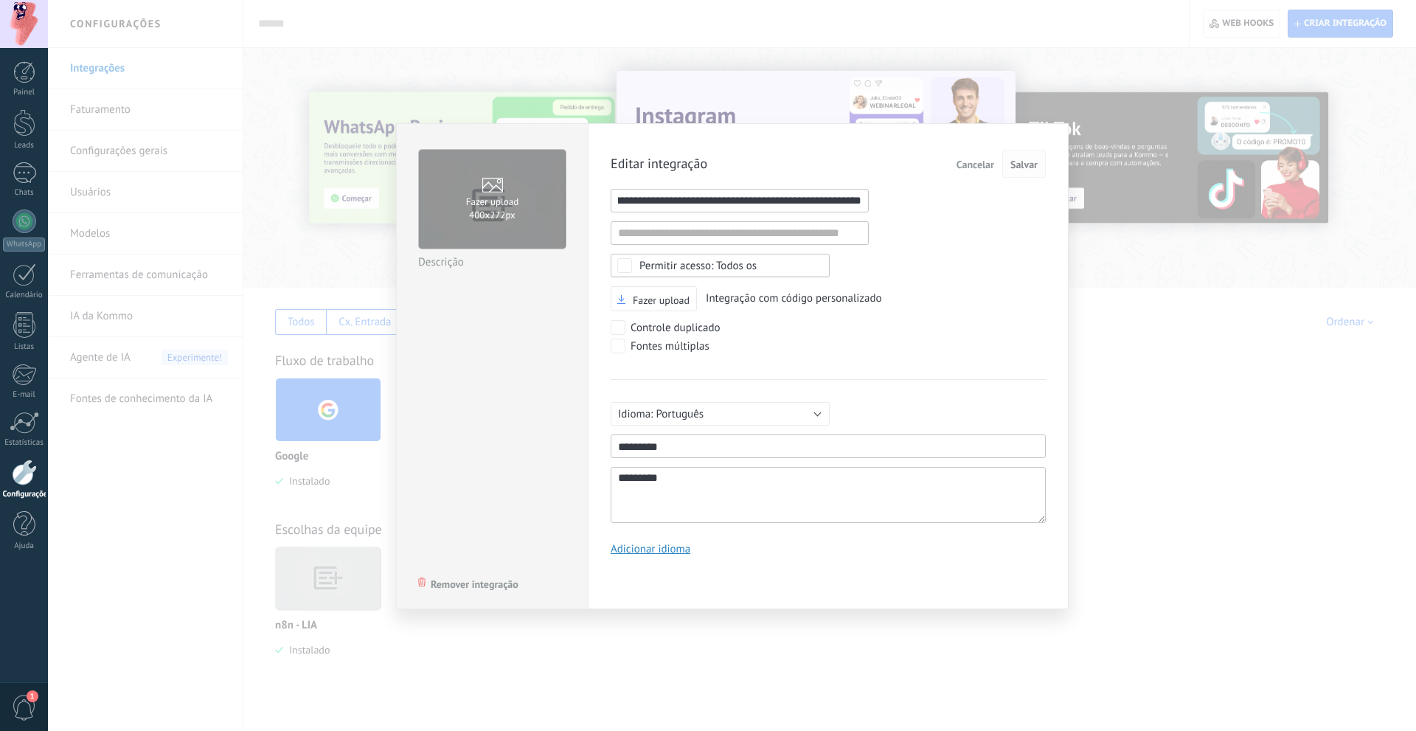
scroll to position [0, 0]
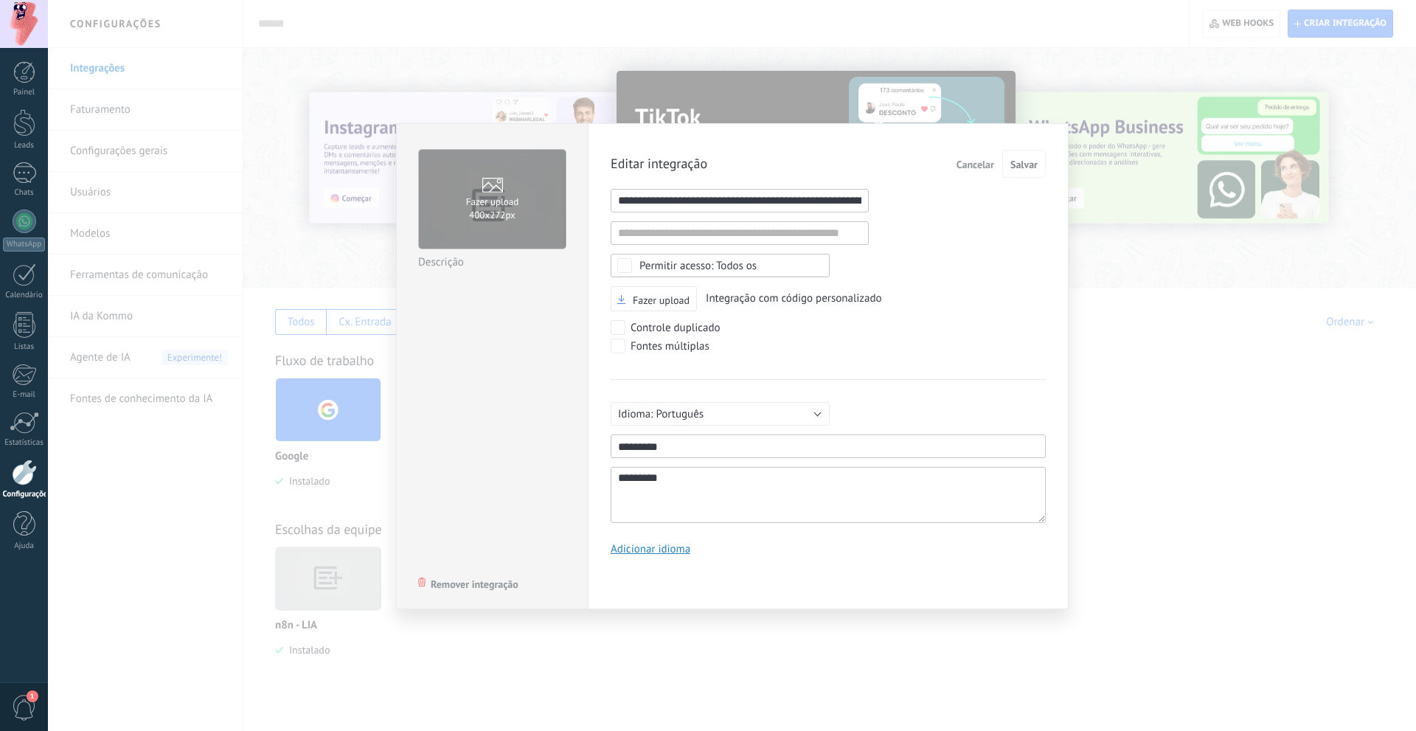
click at [1123, 281] on div "Fazer upload 400х272px n8n - LIA Descrição Remover integração Editar integração…" at bounding box center [732, 365] width 1368 height 731
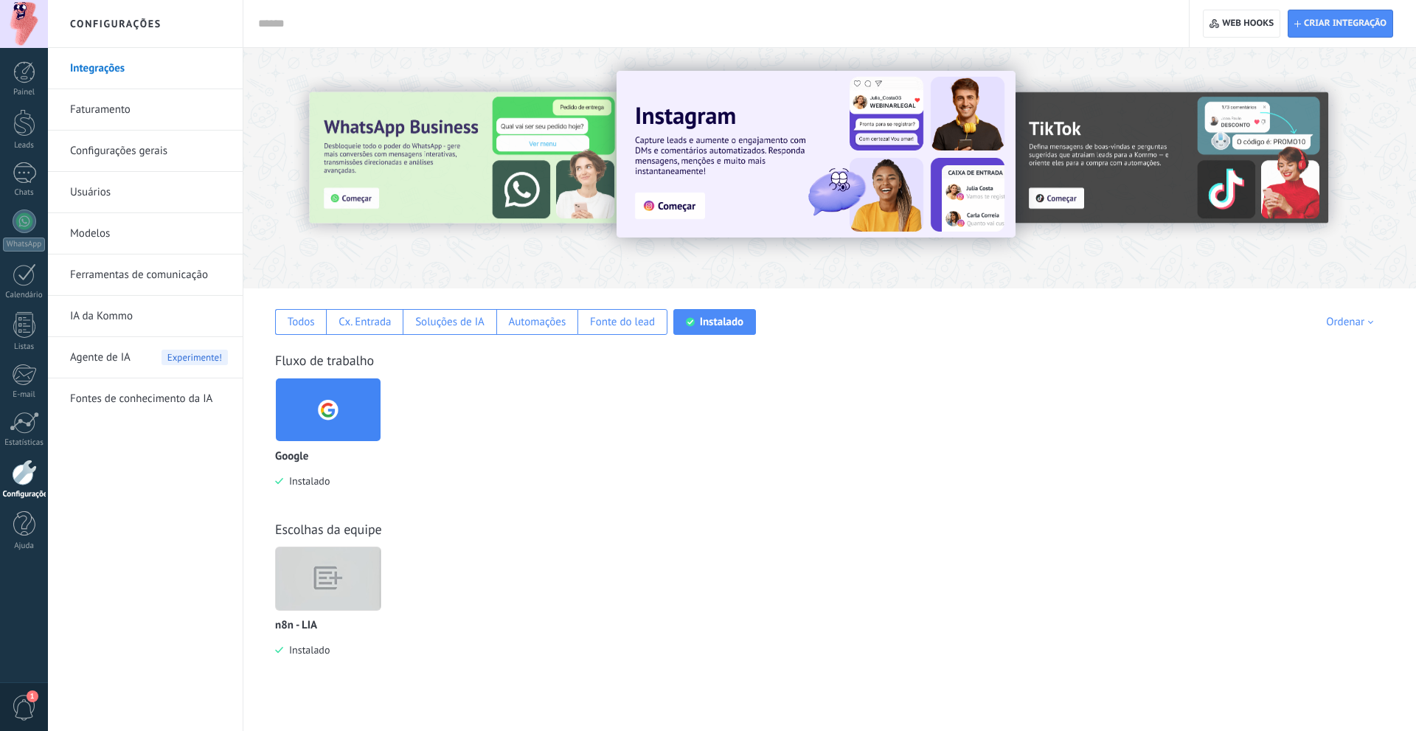
click at [294, 606] on img at bounding box center [328, 578] width 105 height 80
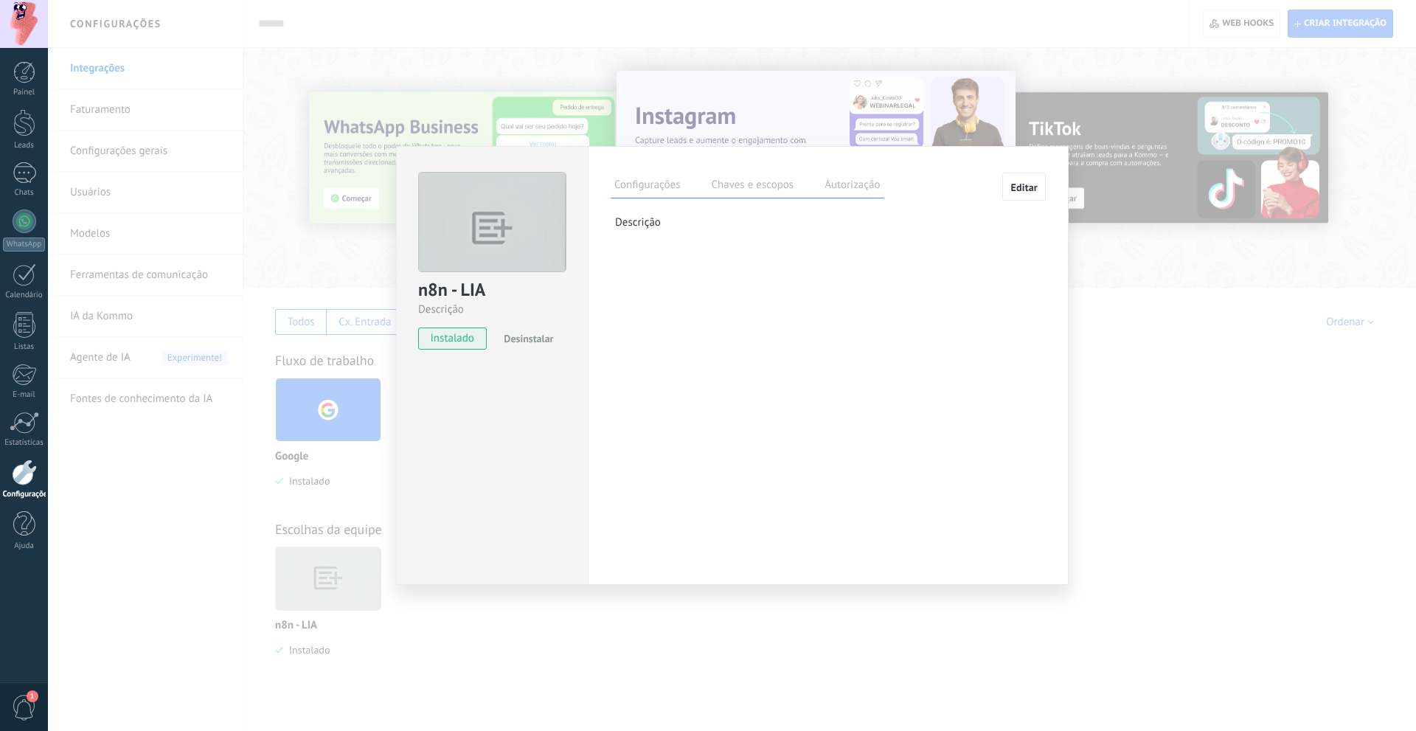
click at [1015, 194] on button "Editar" at bounding box center [1024, 187] width 44 height 28
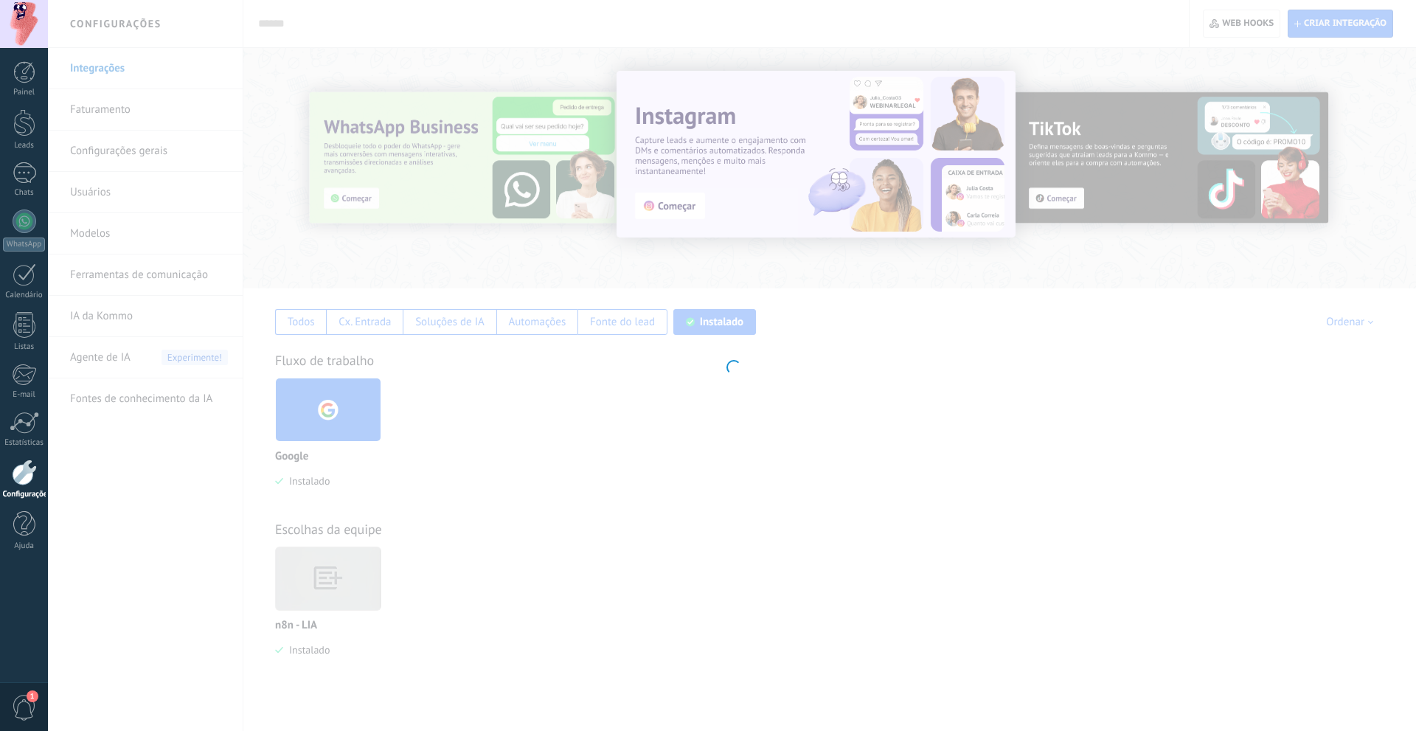
type textarea "*********"
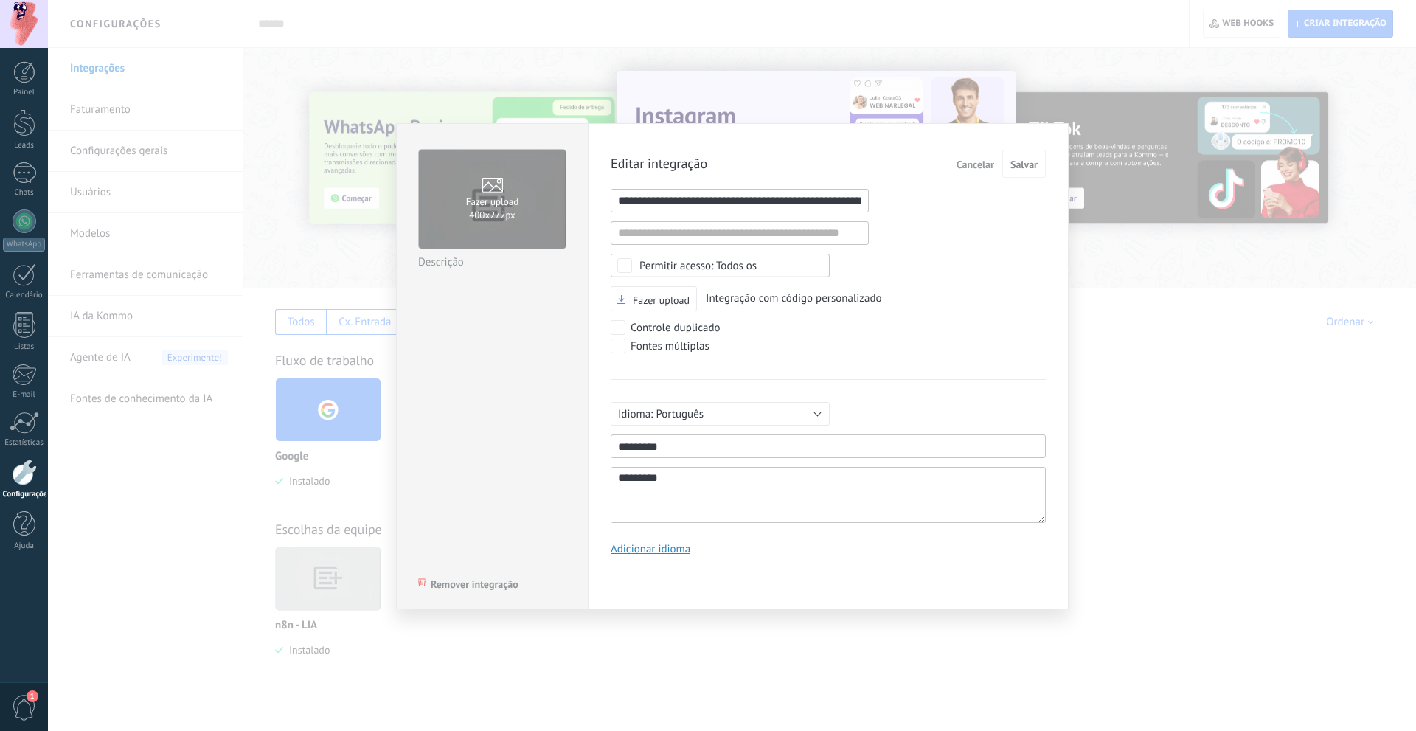
scroll to position [14, 0]
click at [705, 257] on div "Todos os" at bounding box center [720, 266] width 219 height 24
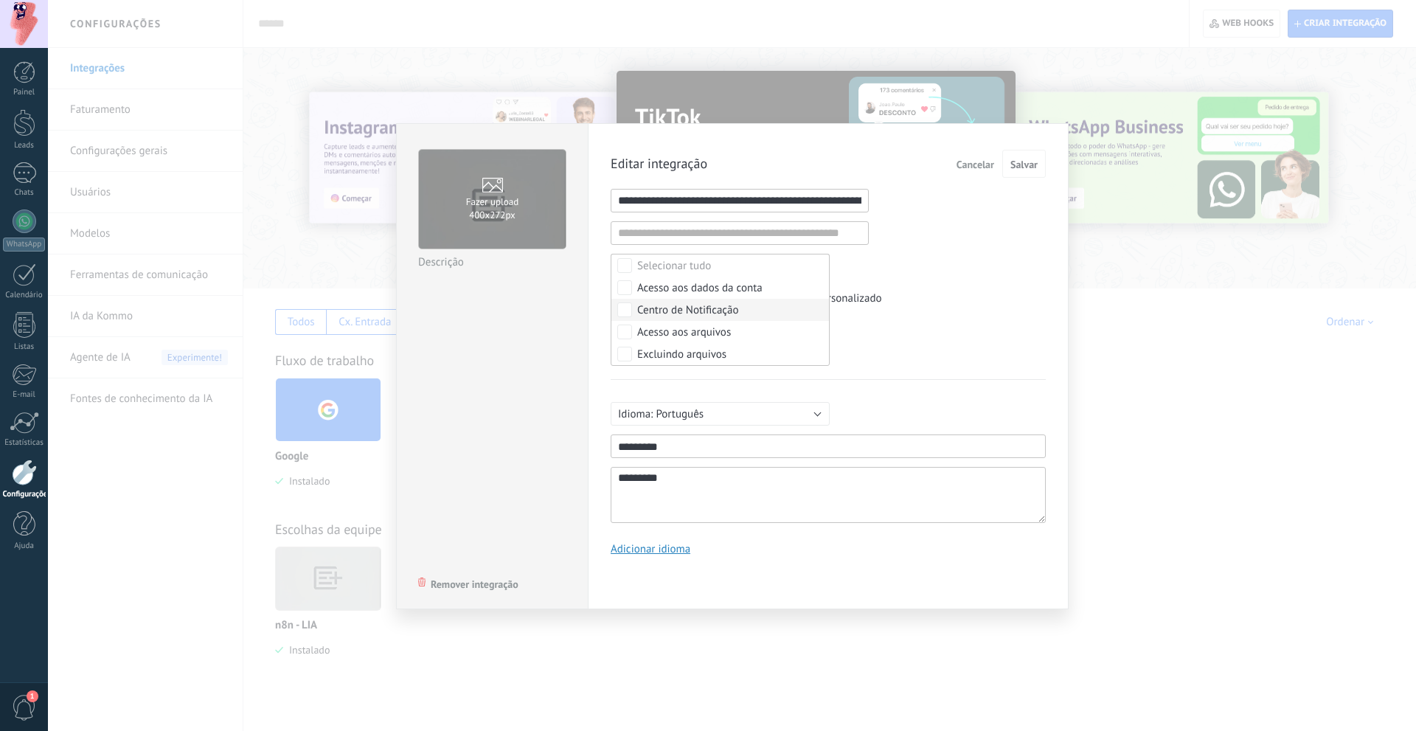
click at [934, 252] on div "Editar integração Cancelar Salvar URL inválida URL inválida Selecionar tudo Ace…" at bounding box center [828, 358] width 435 height 417
click at [709, 419] on button "Português" at bounding box center [720, 414] width 219 height 24
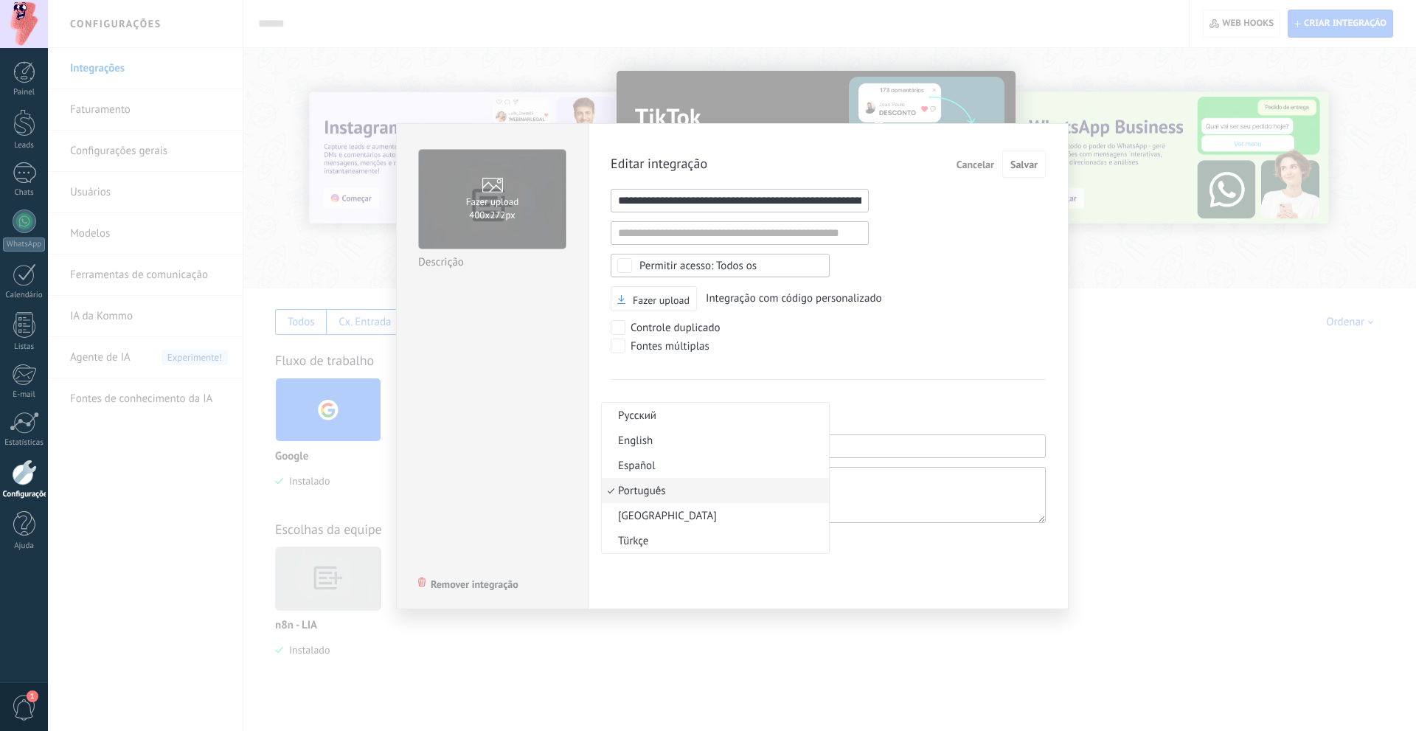
click at [895, 364] on div "Editar integração Cancelar Salvar URL inválida URL inválida Selecionar tudo Ace…" at bounding box center [828, 358] width 435 height 417
click at [770, 204] on input "1" at bounding box center [740, 201] width 258 height 24
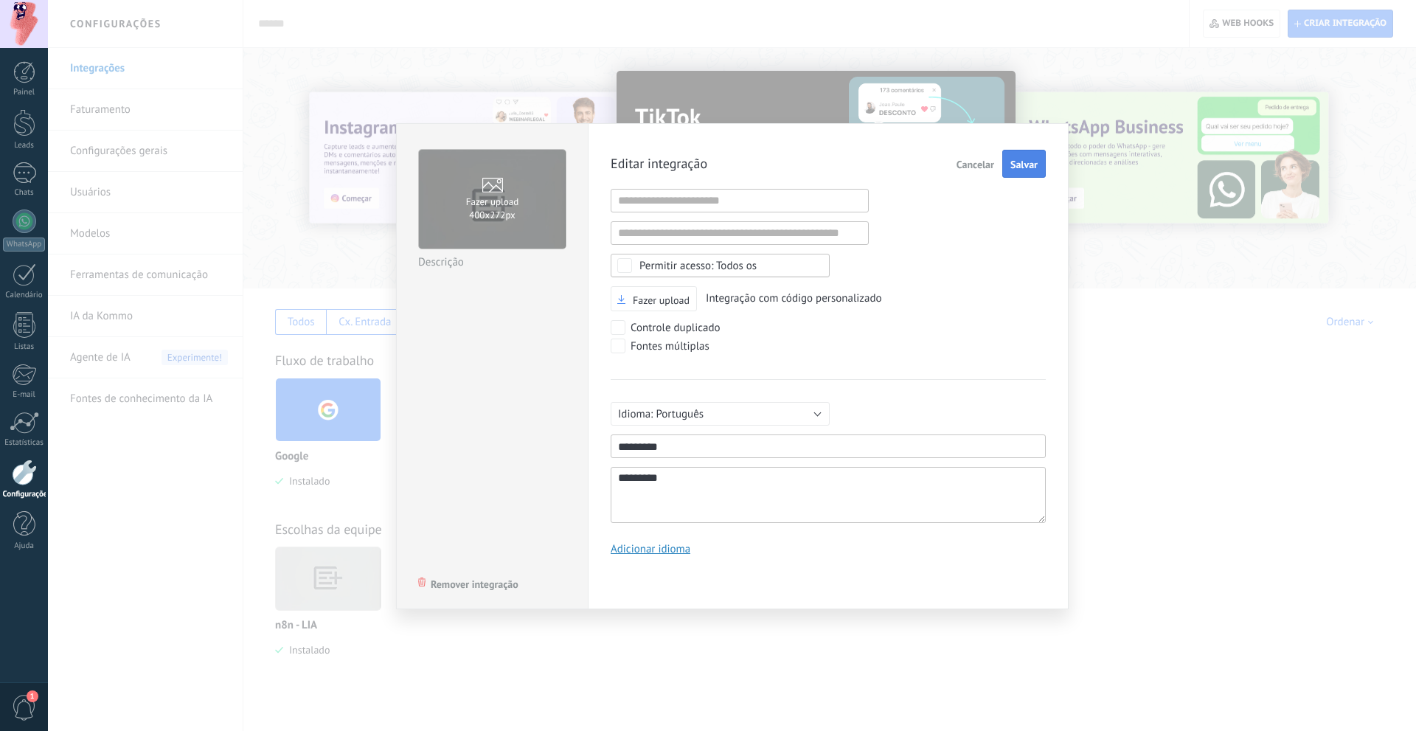
click at [1027, 174] on button "Salvar" at bounding box center [1024, 164] width 44 height 28
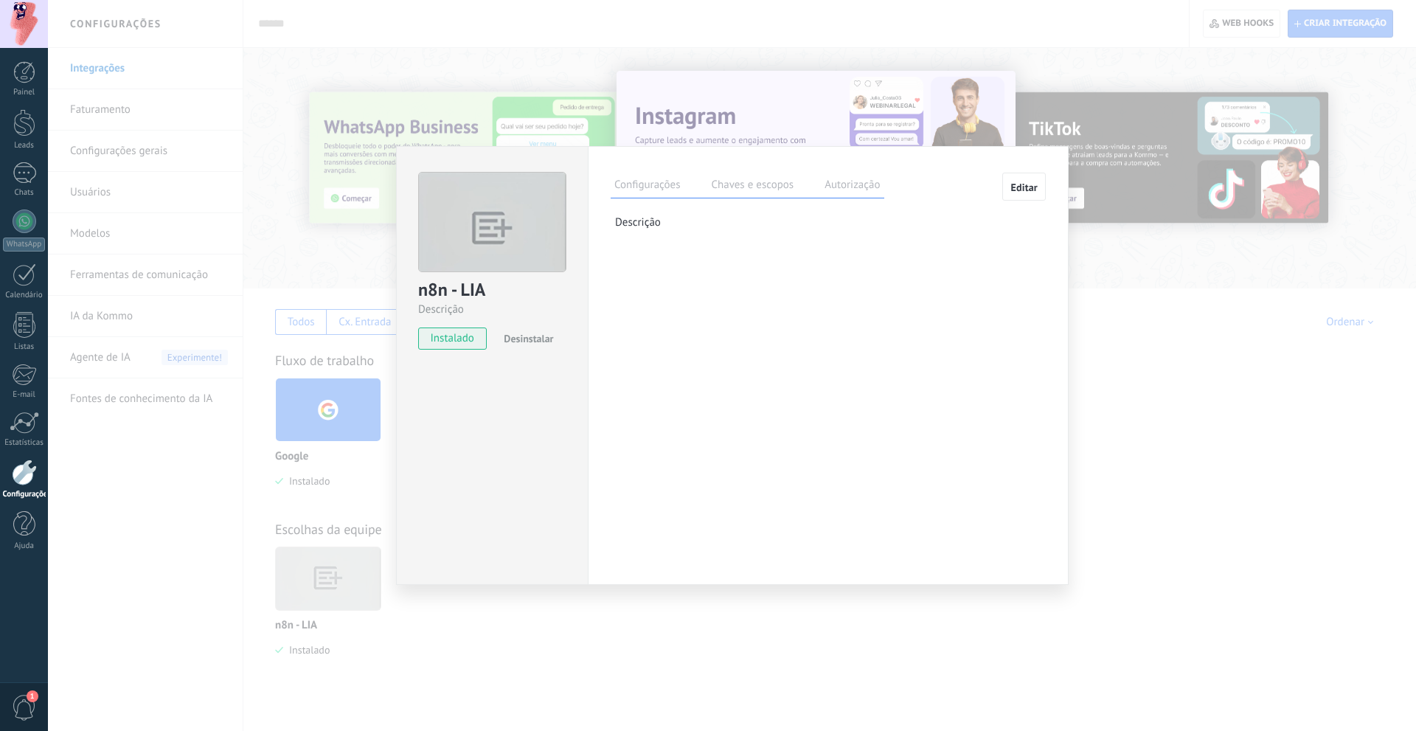
click at [1016, 187] on span "Editar" at bounding box center [1023, 187] width 27 height 10
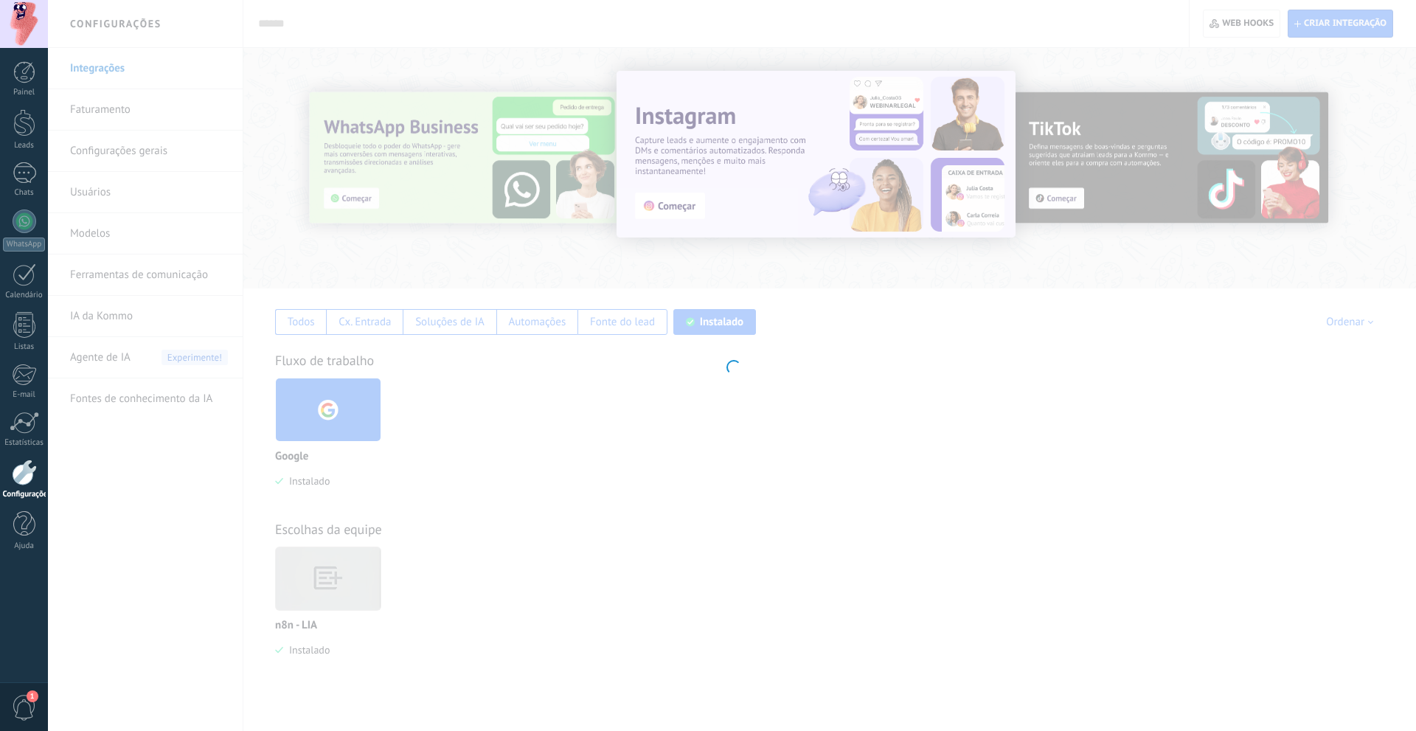
type textarea "*********"
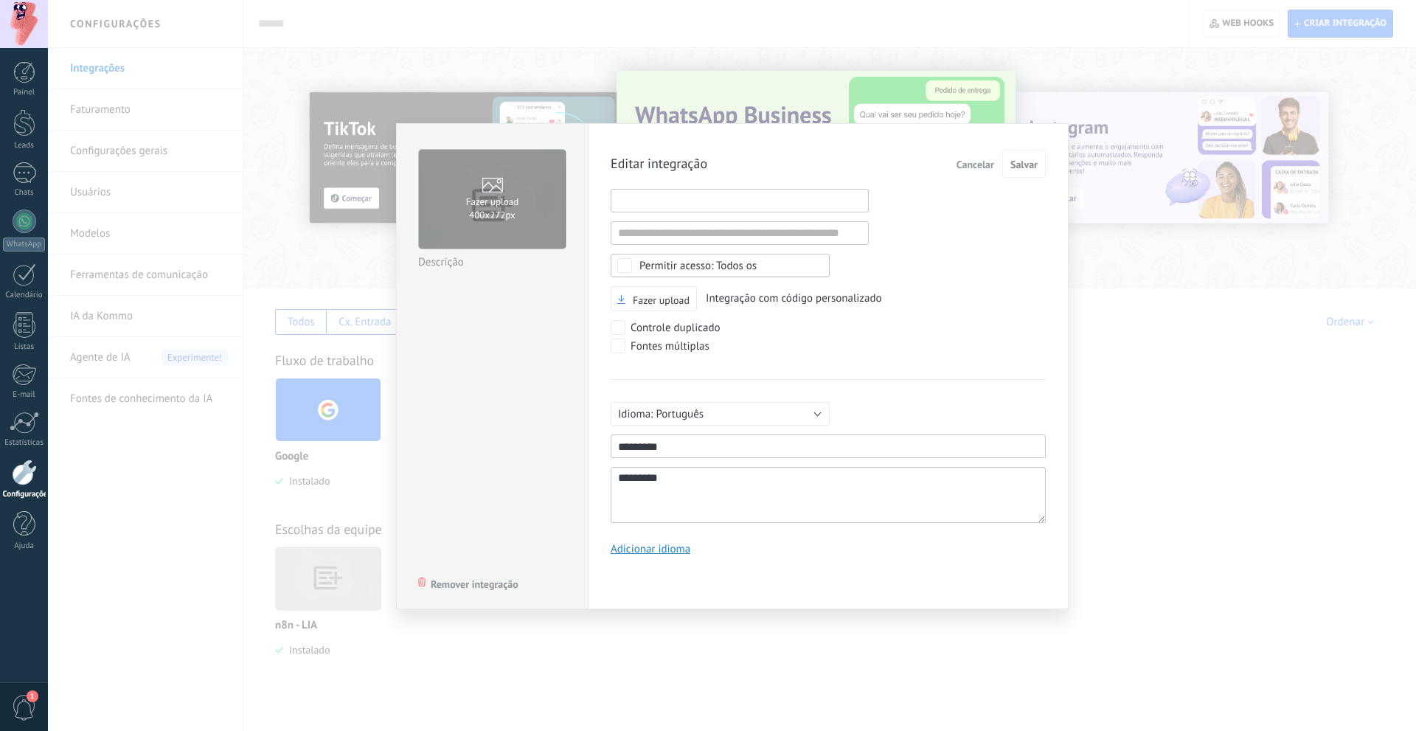
click at [740, 207] on input "1" at bounding box center [740, 201] width 258 height 24
paste input "**********"
type input "**********"
click at [1026, 170] on span "Salvar" at bounding box center [1023, 164] width 27 height 10
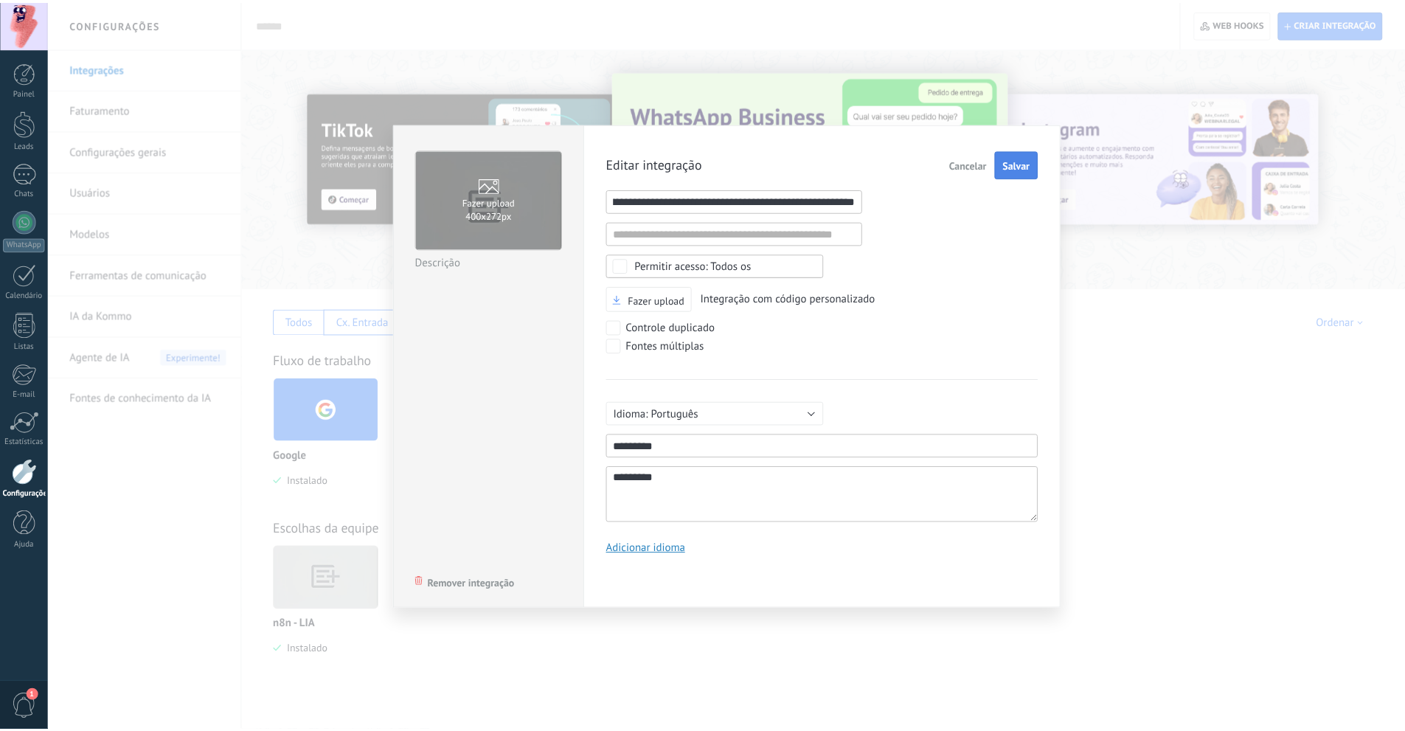
scroll to position [0, 0]
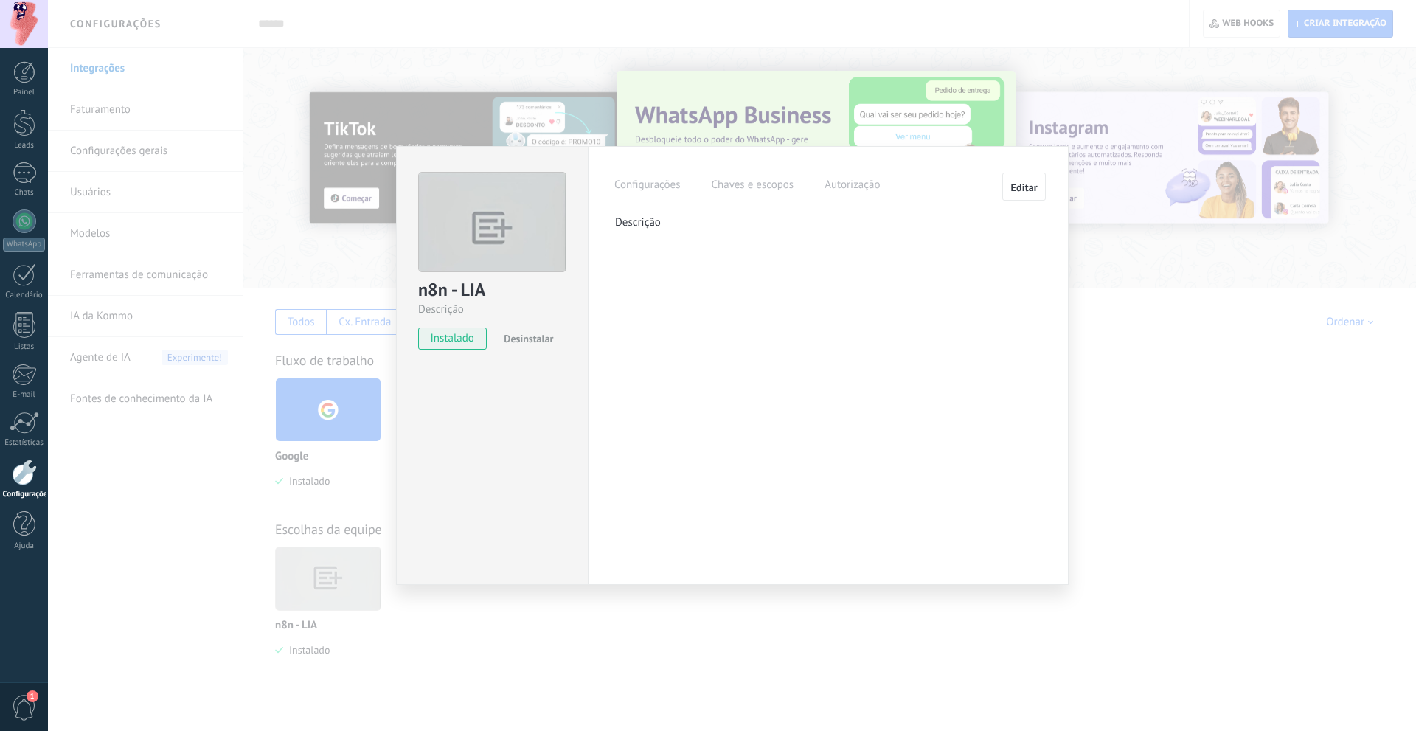
click at [748, 186] on label "Chaves e escopos" at bounding box center [752, 186] width 90 height 21
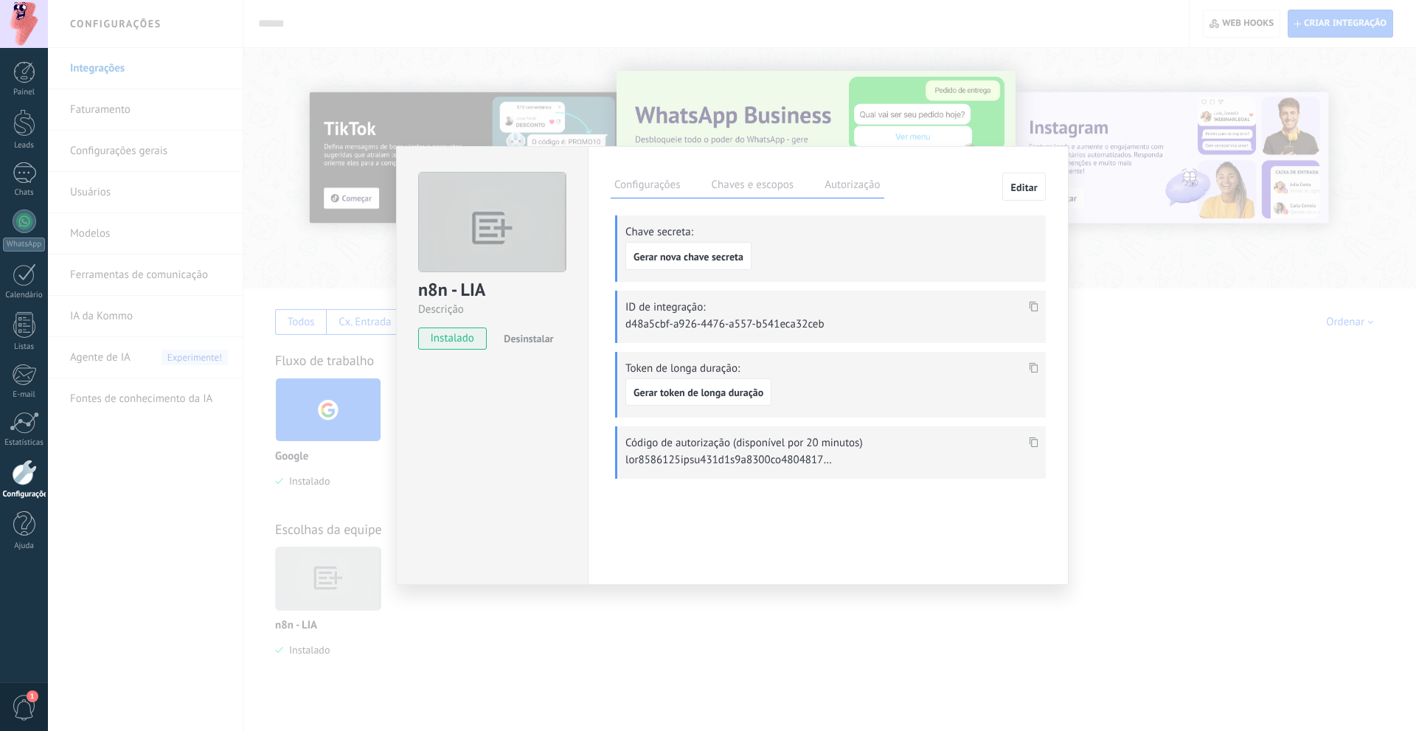
click at [823, 184] on label "Autorização" at bounding box center [852, 186] width 63 height 21
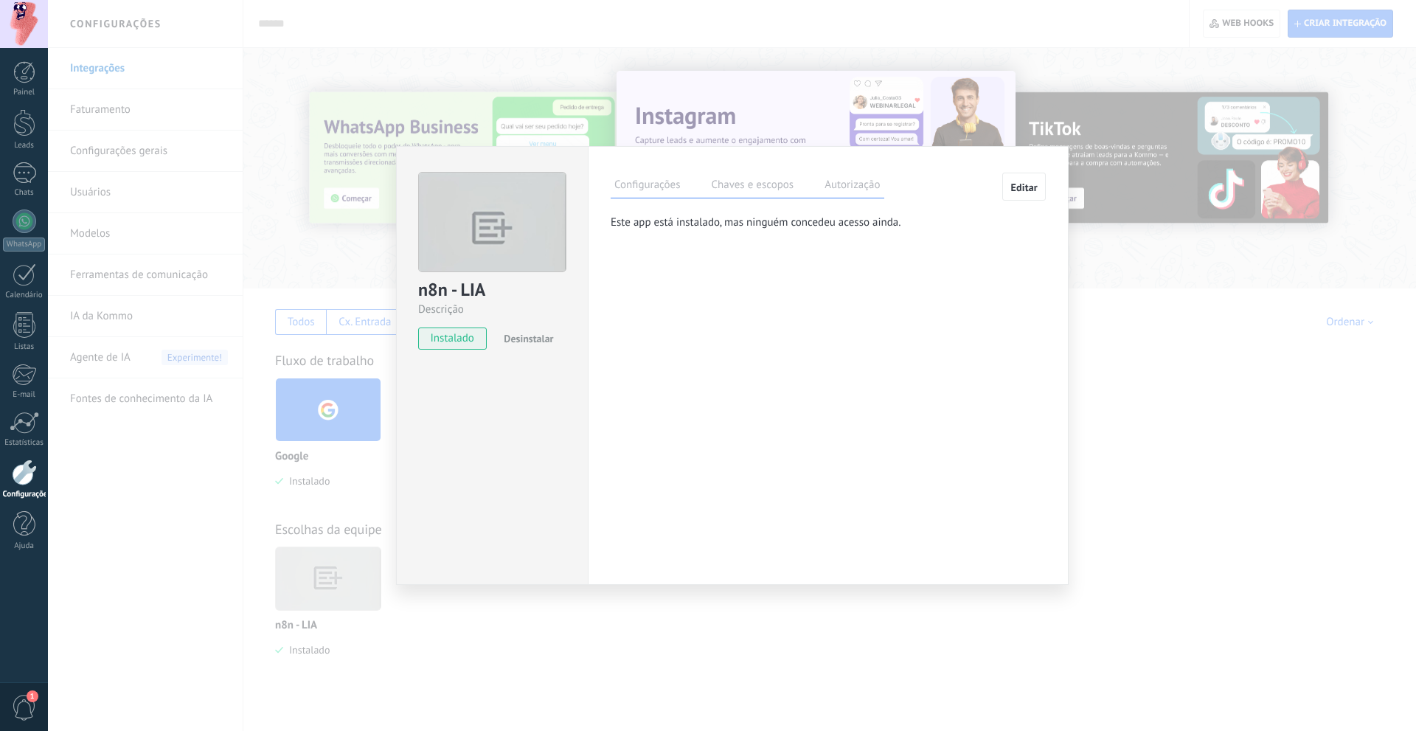
click at [760, 181] on label "Chaves e escopos" at bounding box center [752, 186] width 90 height 21
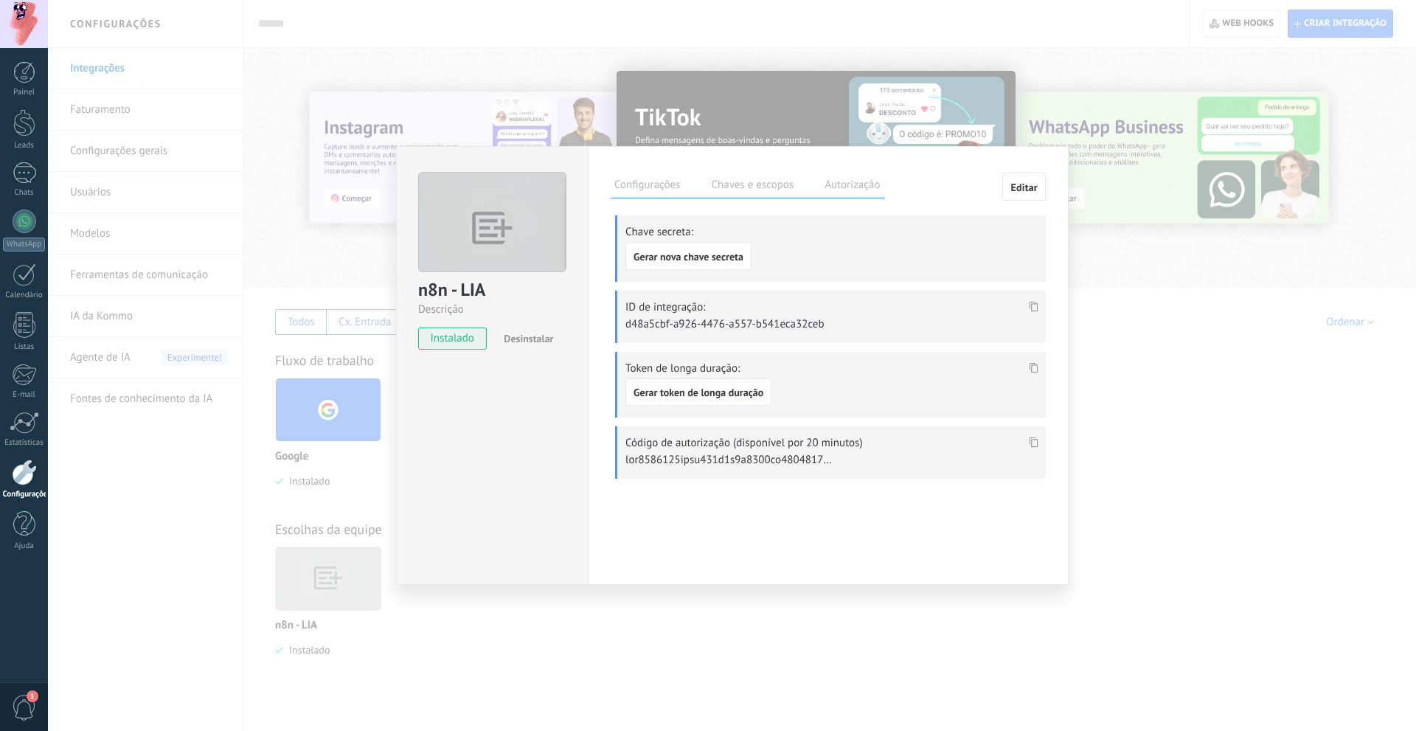
click at [1187, 287] on div "n8n - LIA Descrição instalado Desinstalar Configurações Chaves e escopos Autori…" at bounding box center [732, 365] width 1368 height 731
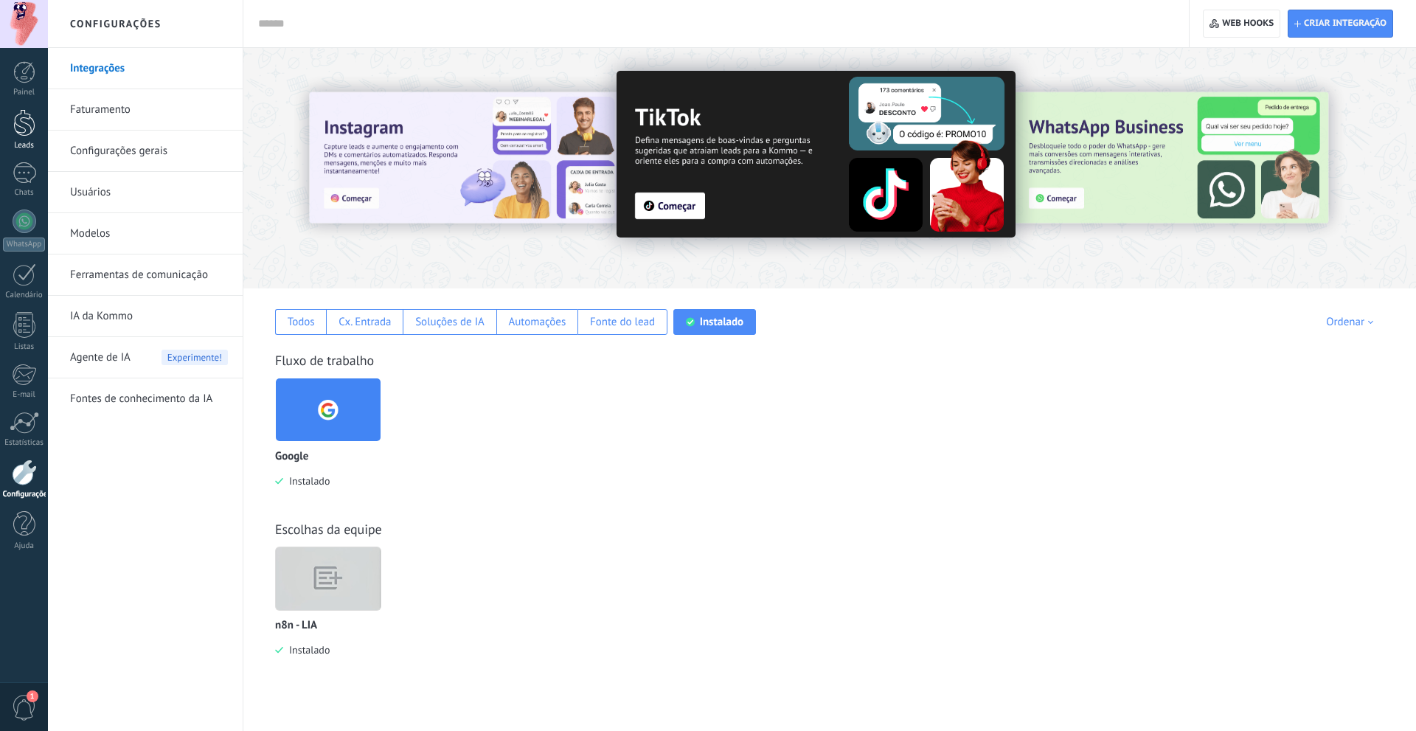
click at [34, 140] on link "Leads" at bounding box center [24, 129] width 48 height 41
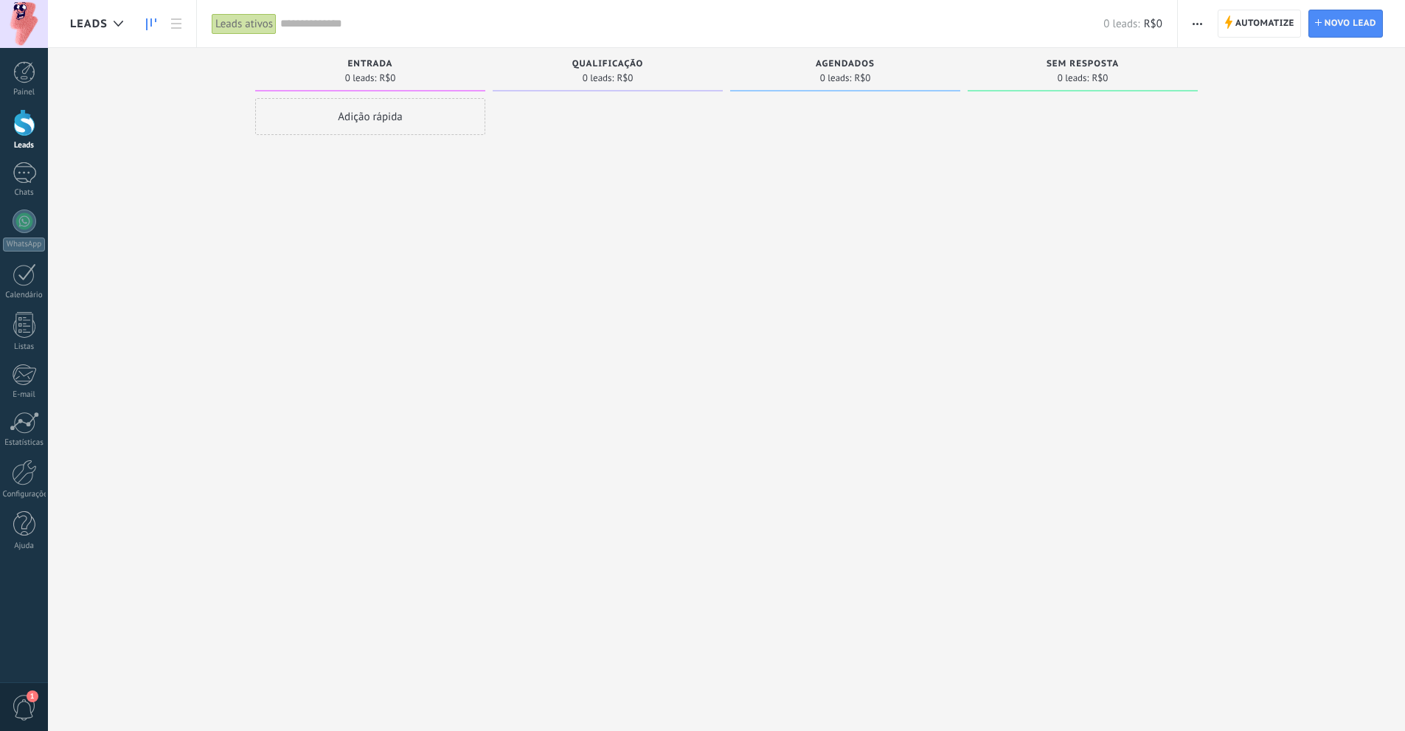
click at [347, 114] on div "Adição rápida" at bounding box center [370, 116] width 230 height 37
click at [355, 317] on span "Cancelar" at bounding box center [350, 314] width 38 height 13
click at [1191, 24] on button "button" at bounding box center [1197, 24] width 21 height 28
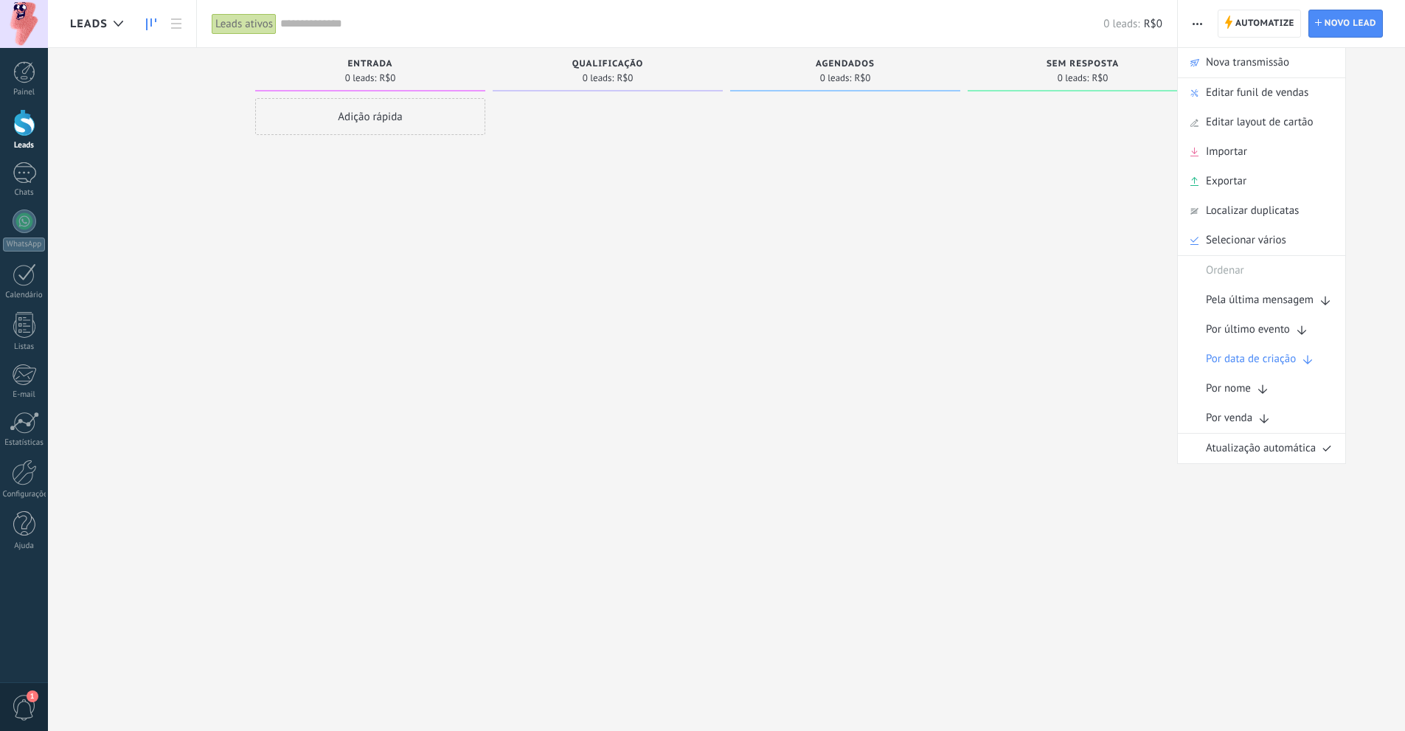
click at [995, 245] on div at bounding box center [1083, 367] width 230 height 538
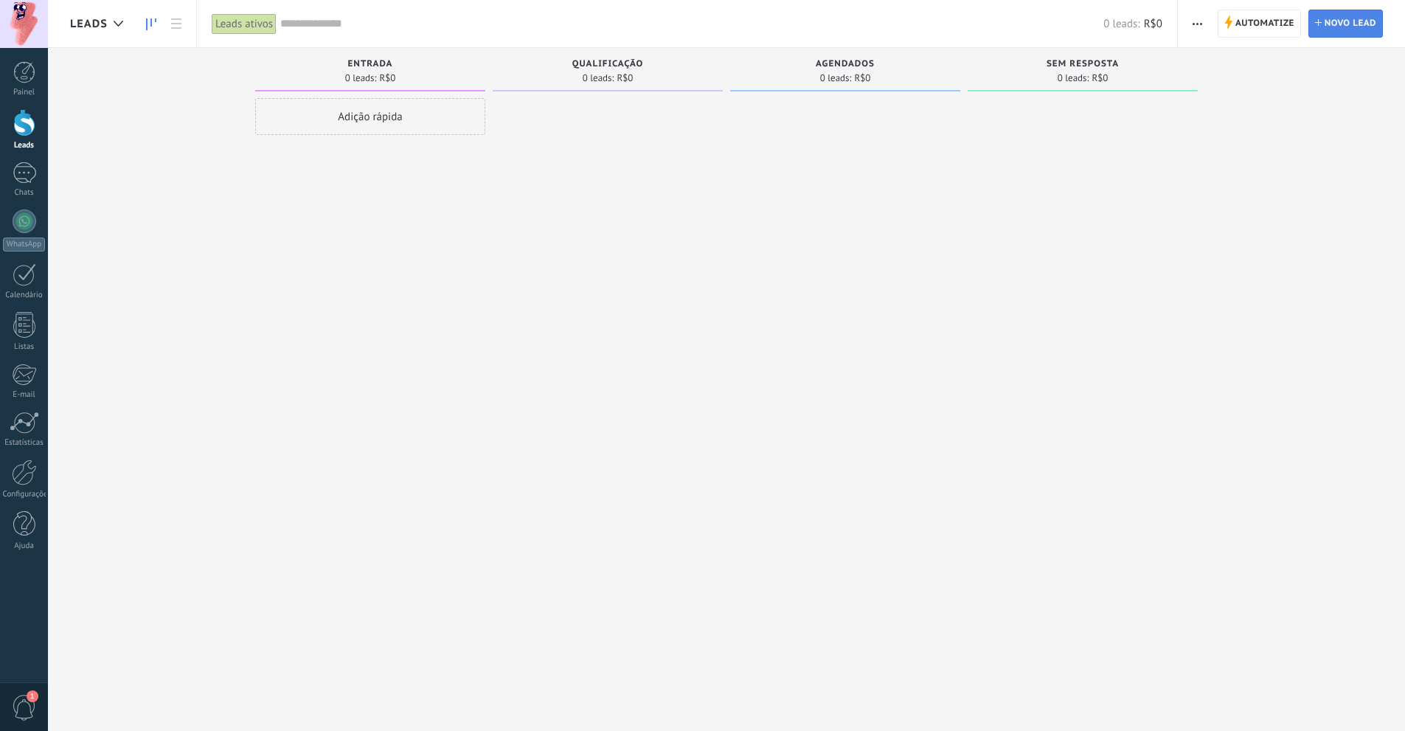
click at [1350, 27] on span "Novo lead" at bounding box center [1351, 23] width 52 height 27
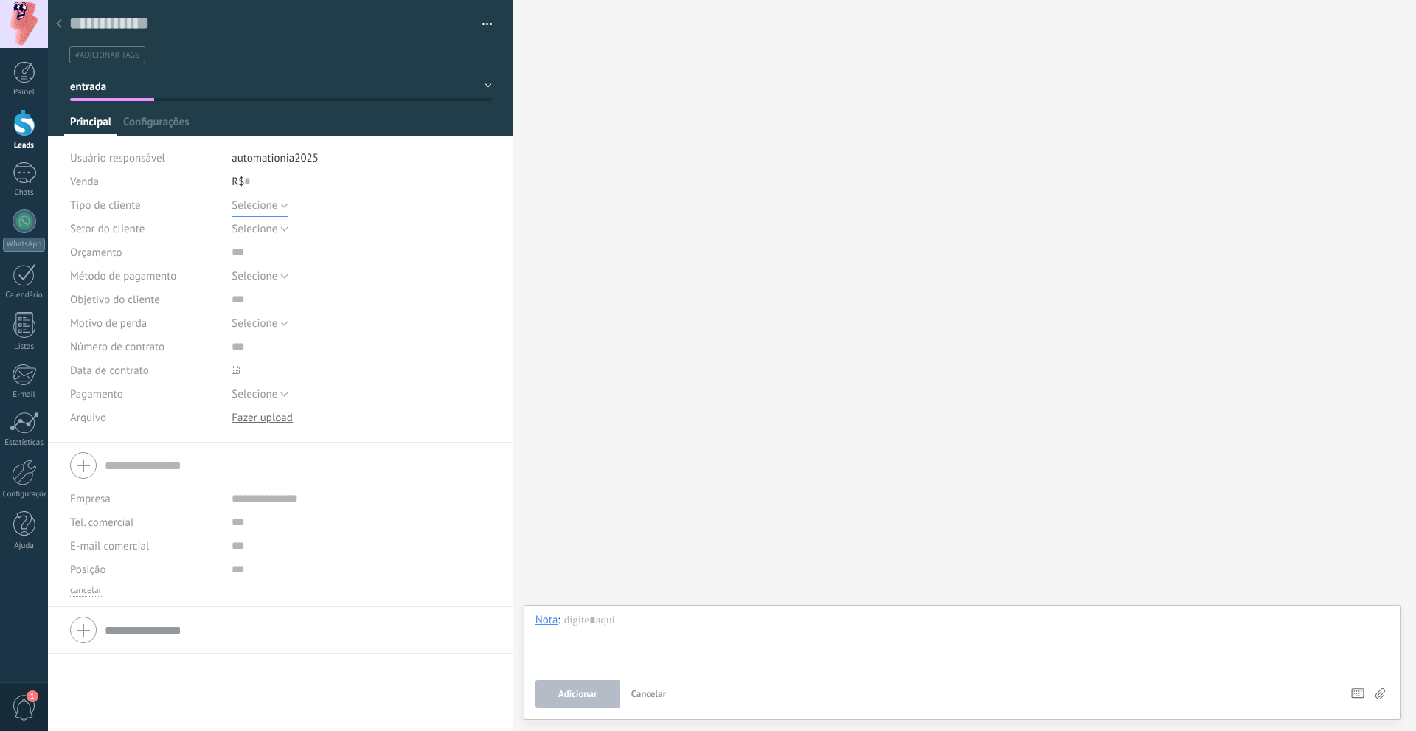
click at [283, 205] on button "Selecione" at bounding box center [260, 205] width 57 height 24
click at [56, 22] on icon at bounding box center [59, 23] width 6 height 9
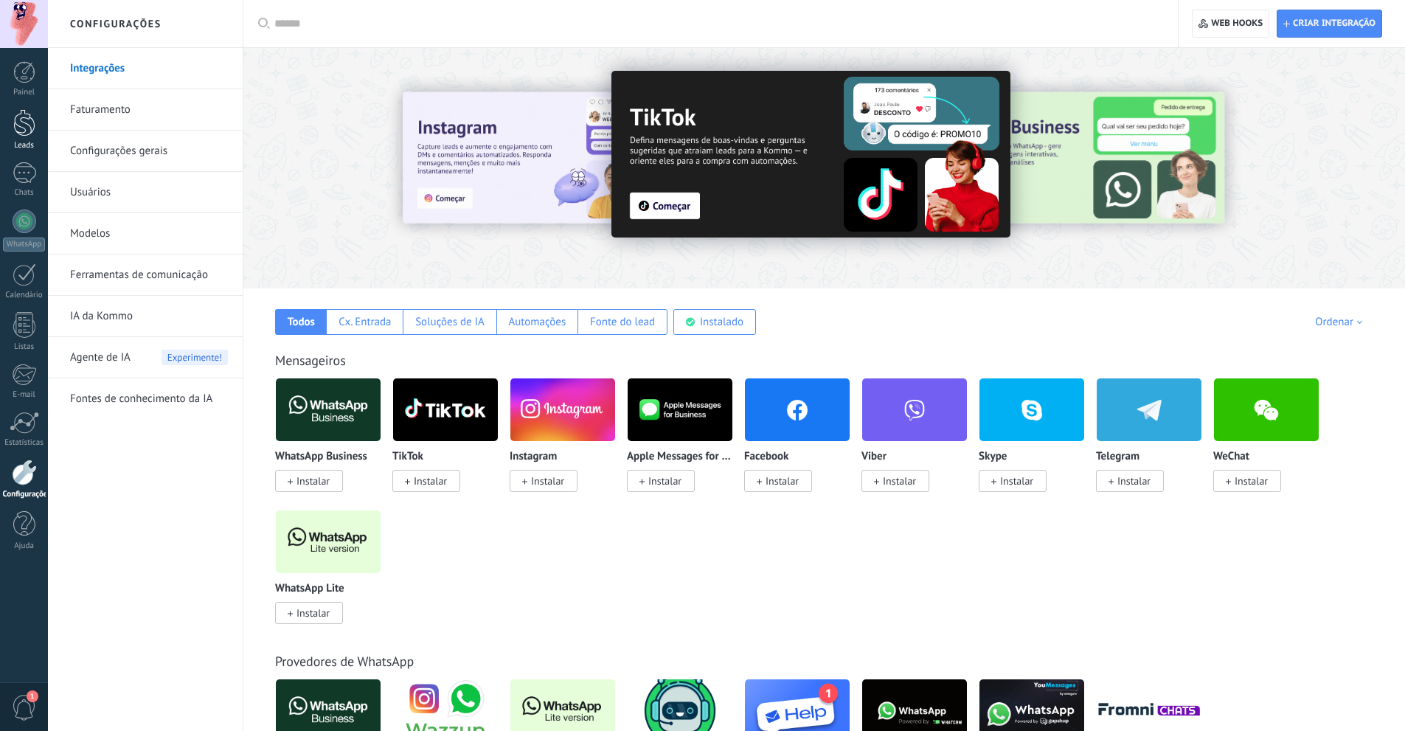
click at [26, 136] on link "Leads" at bounding box center [24, 129] width 48 height 41
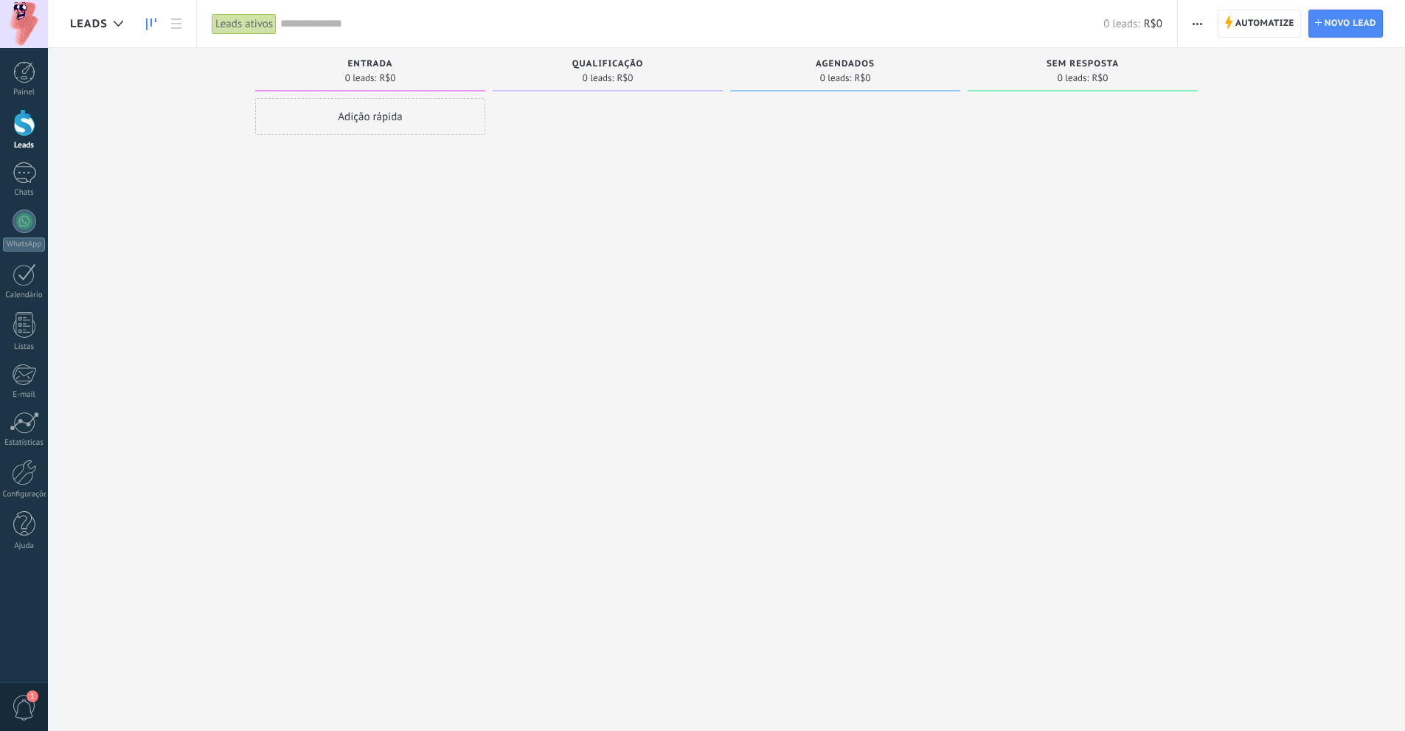
click at [395, 130] on div "Adição rápida" at bounding box center [370, 116] width 230 height 37
click at [628, 297] on div at bounding box center [608, 367] width 230 height 538
click at [22, 483] on div at bounding box center [24, 472] width 25 height 26
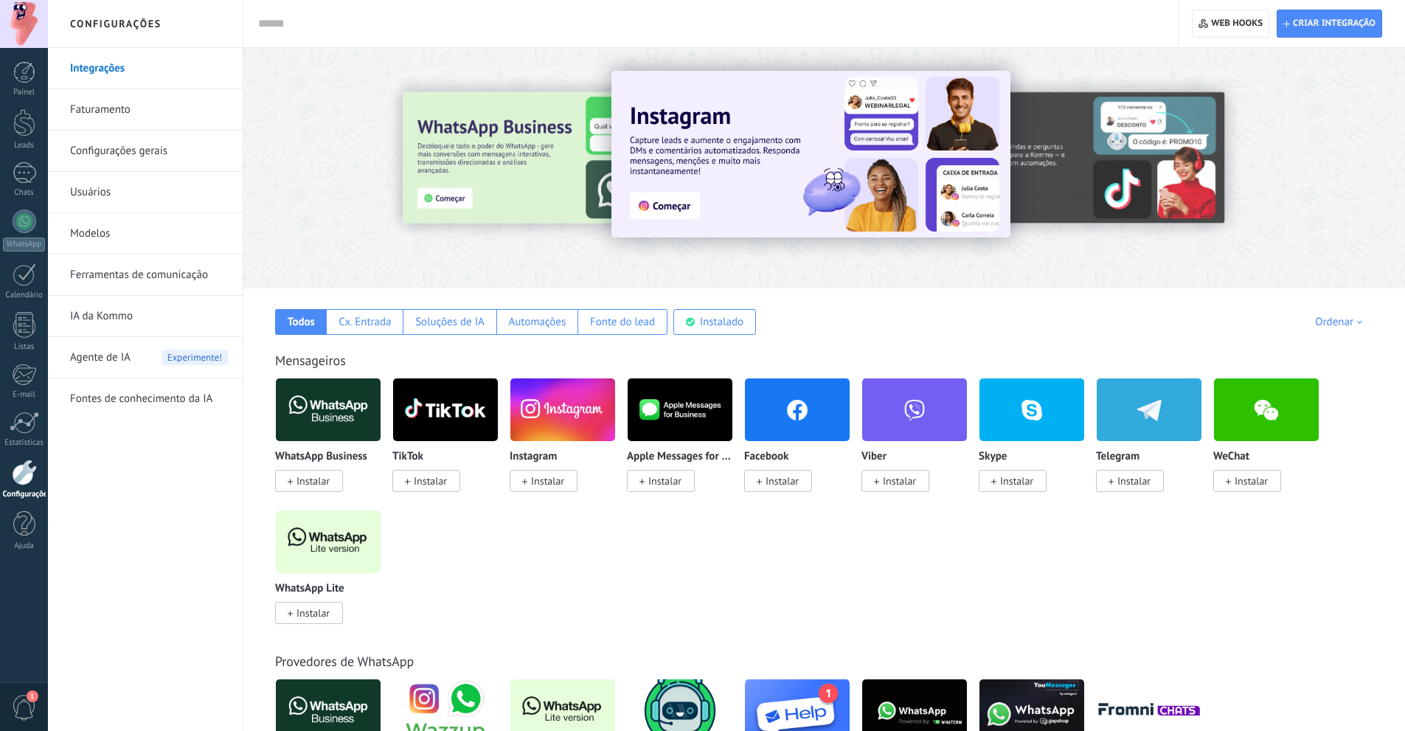
click at [150, 152] on link "Configurações gerais" at bounding box center [149, 151] width 158 height 41
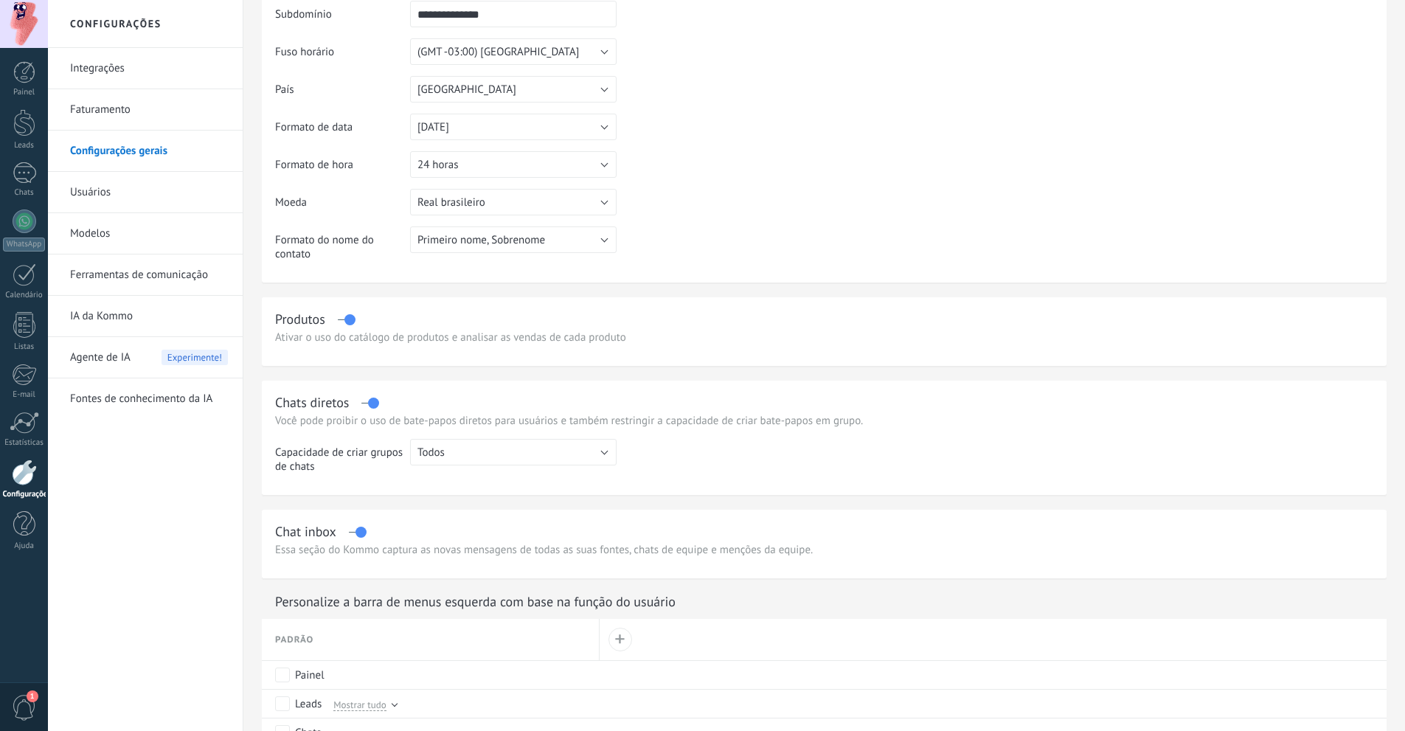
scroll to position [69, 0]
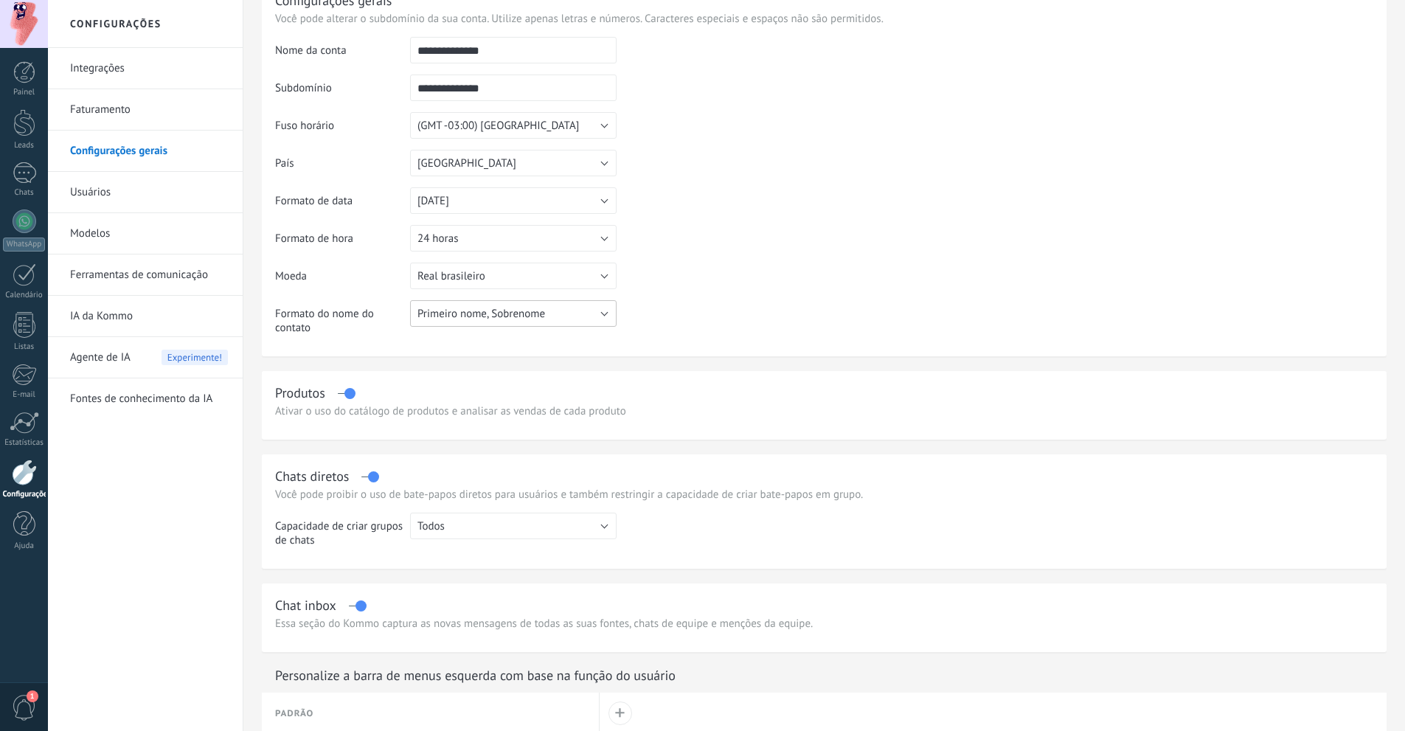
click at [462, 314] on span "Primeiro nome, Sobrenome" at bounding box center [481, 314] width 128 height 14
click at [782, 319] on table "**********" at bounding box center [824, 191] width 1098 height 309
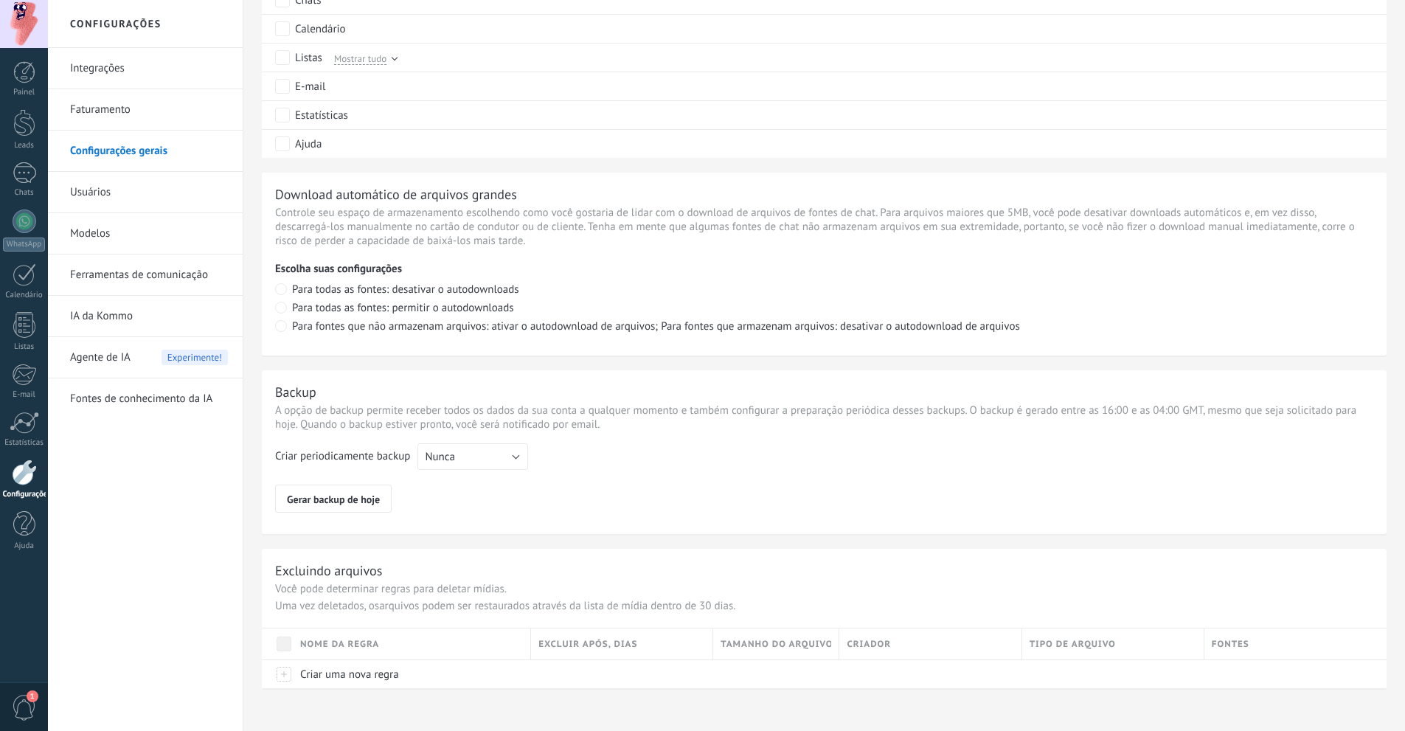
scroll to position [880, 0]
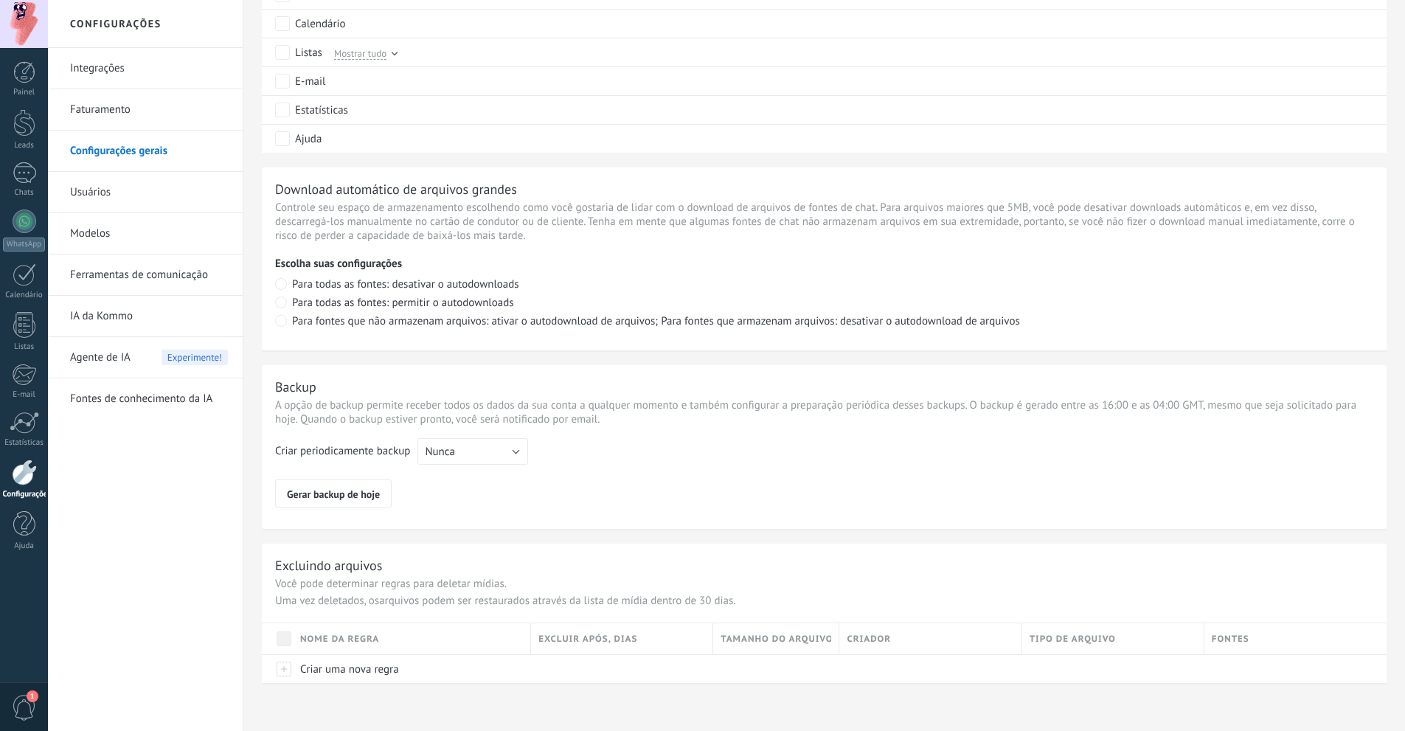
click at [113, 198] on link "Usuários" at bounding box center [149, 192] width 158 height 41
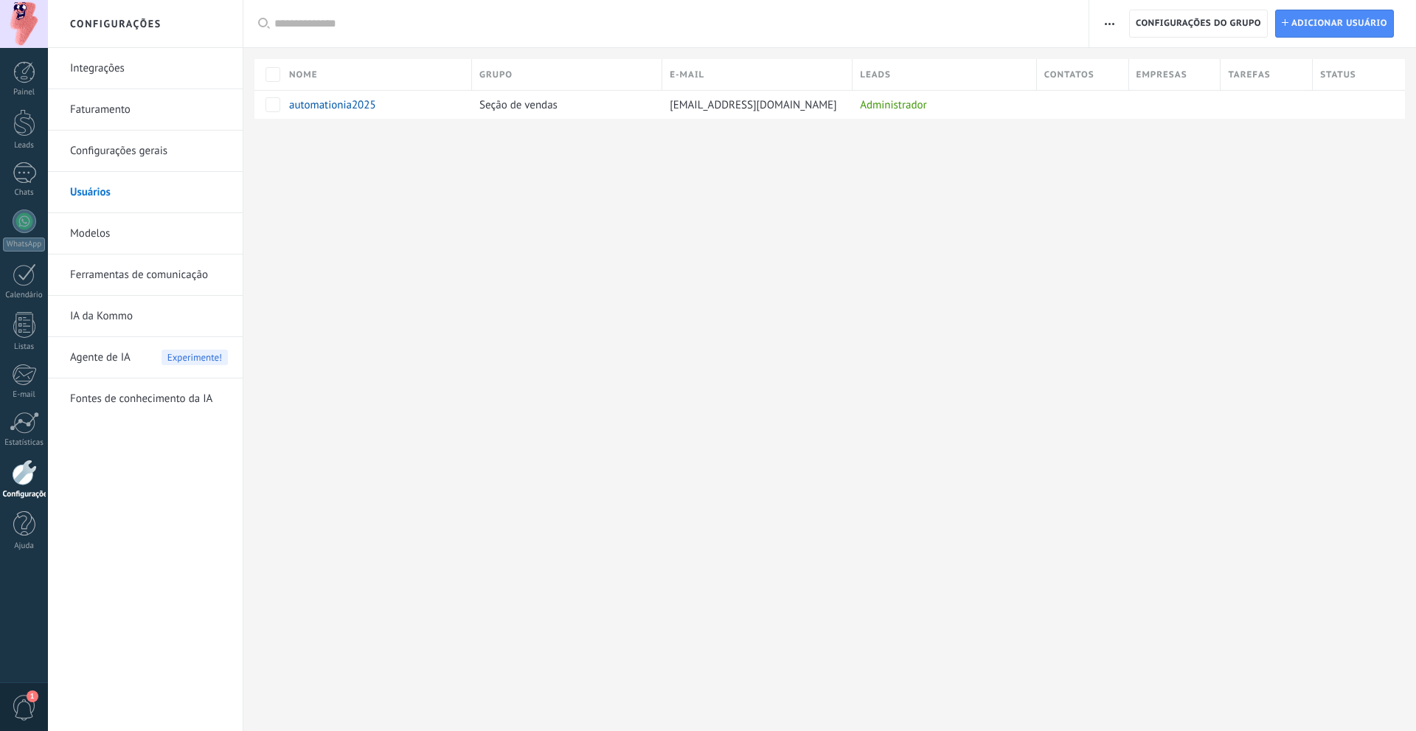
click at [129, 158] on link "Configurações gerais" at bounding box center [149, 151] width 158 height 41
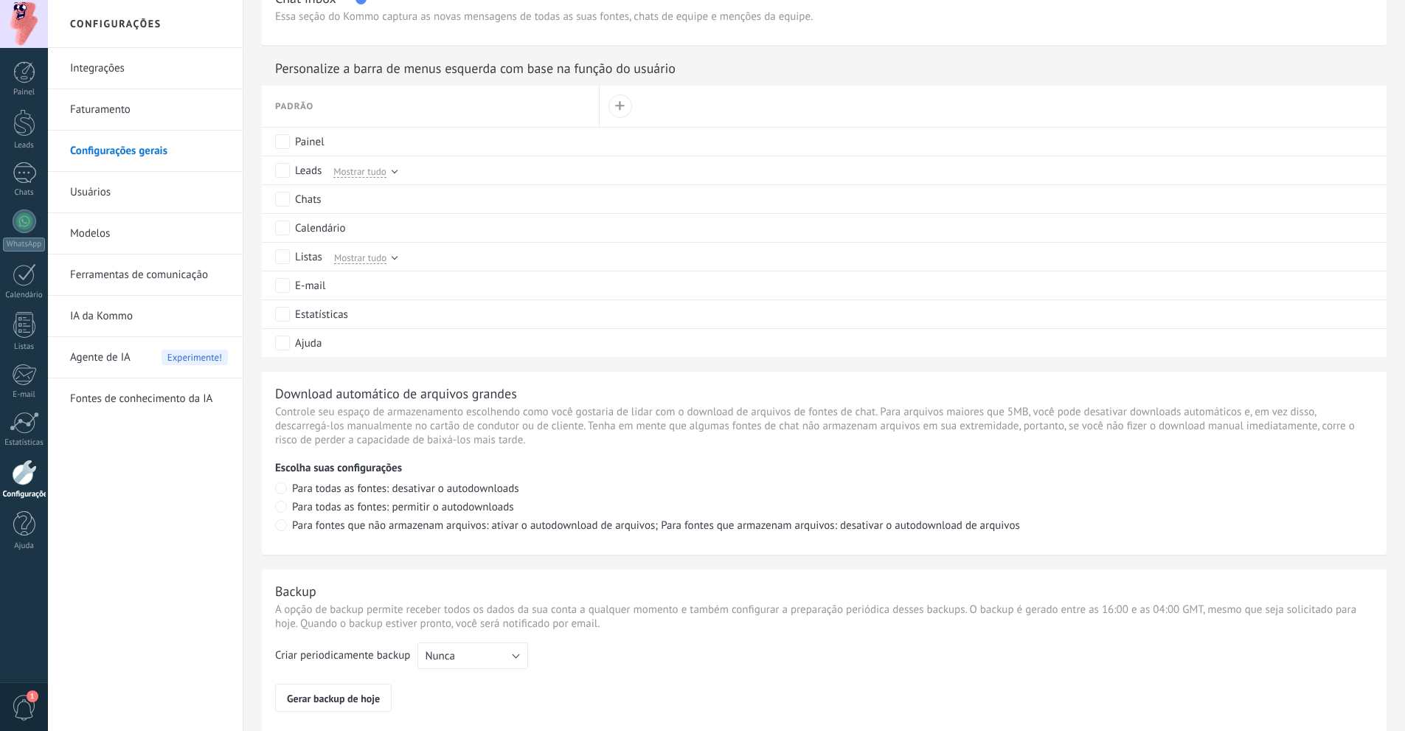
scroll to position [880, 0]
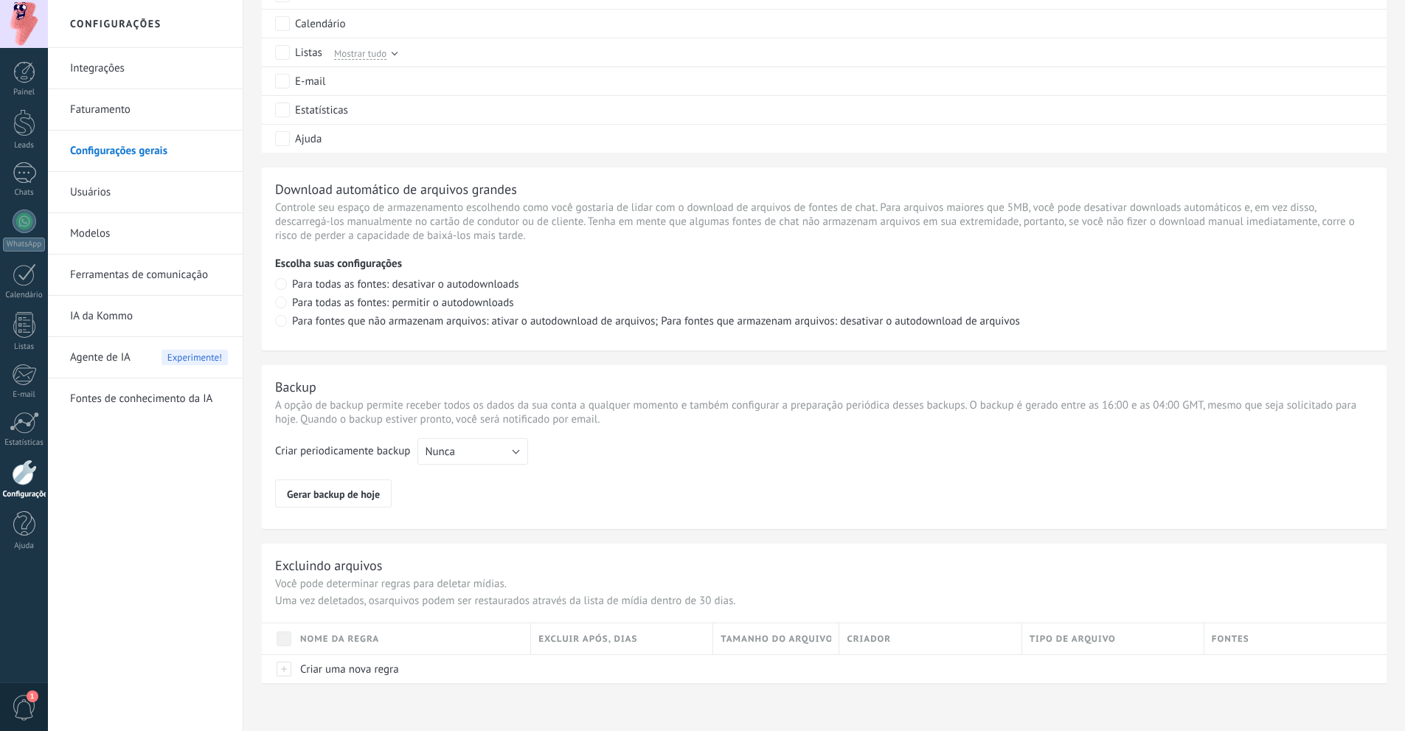
click at [105, 272] on link "Ferramentas de comunicação" at bounding box center [149, 274] width 158 height 41
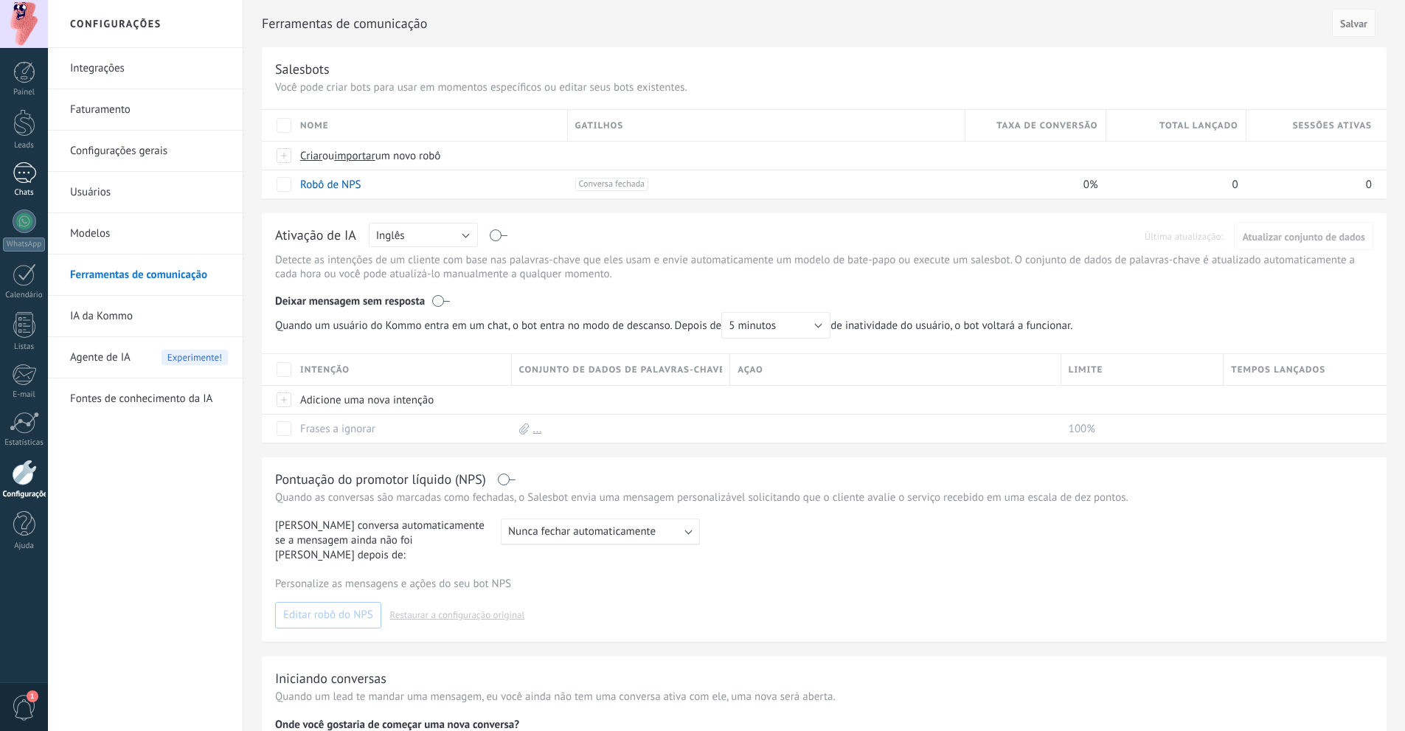
click at [31, 175] on div at bounding box center [25, 172] width 24 height 21
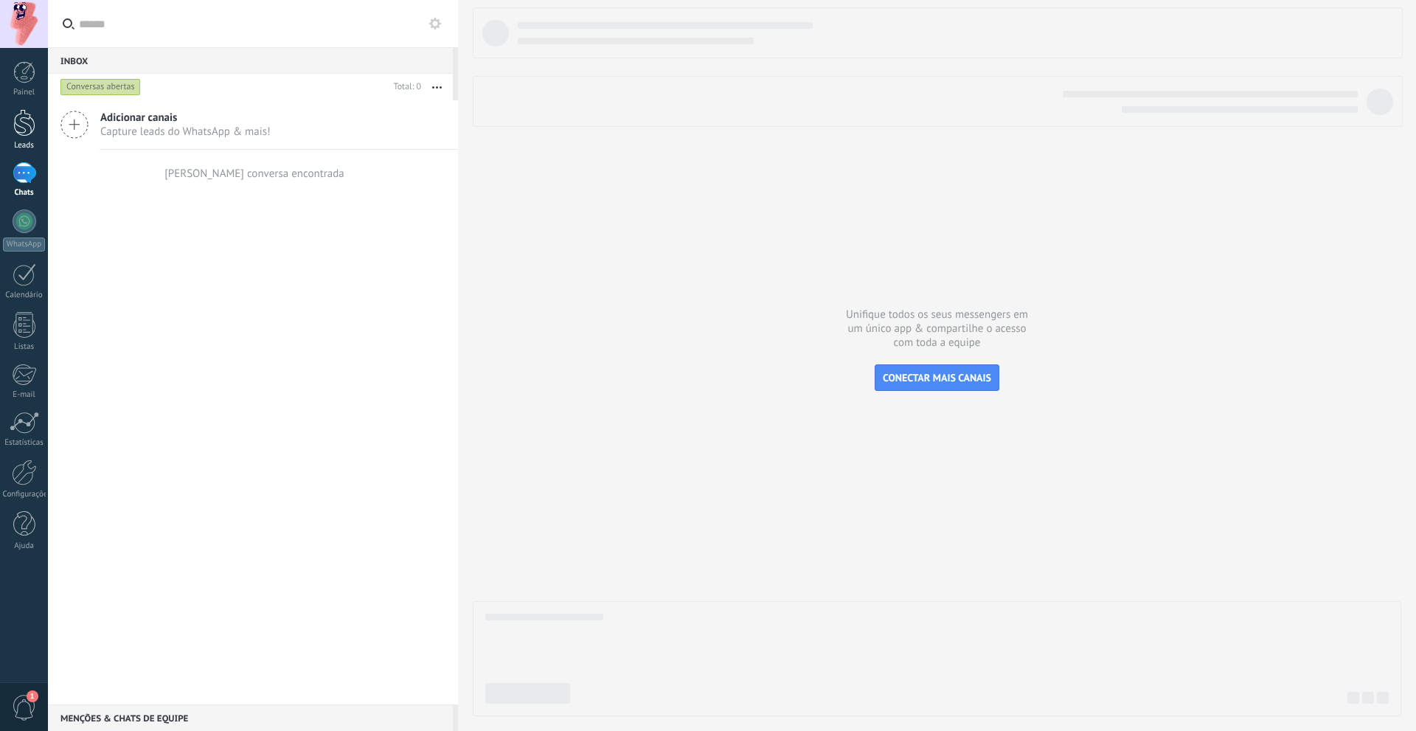
click at [30, 139] on link "Leads" at bounding box center [24, 129] width 48 height 41
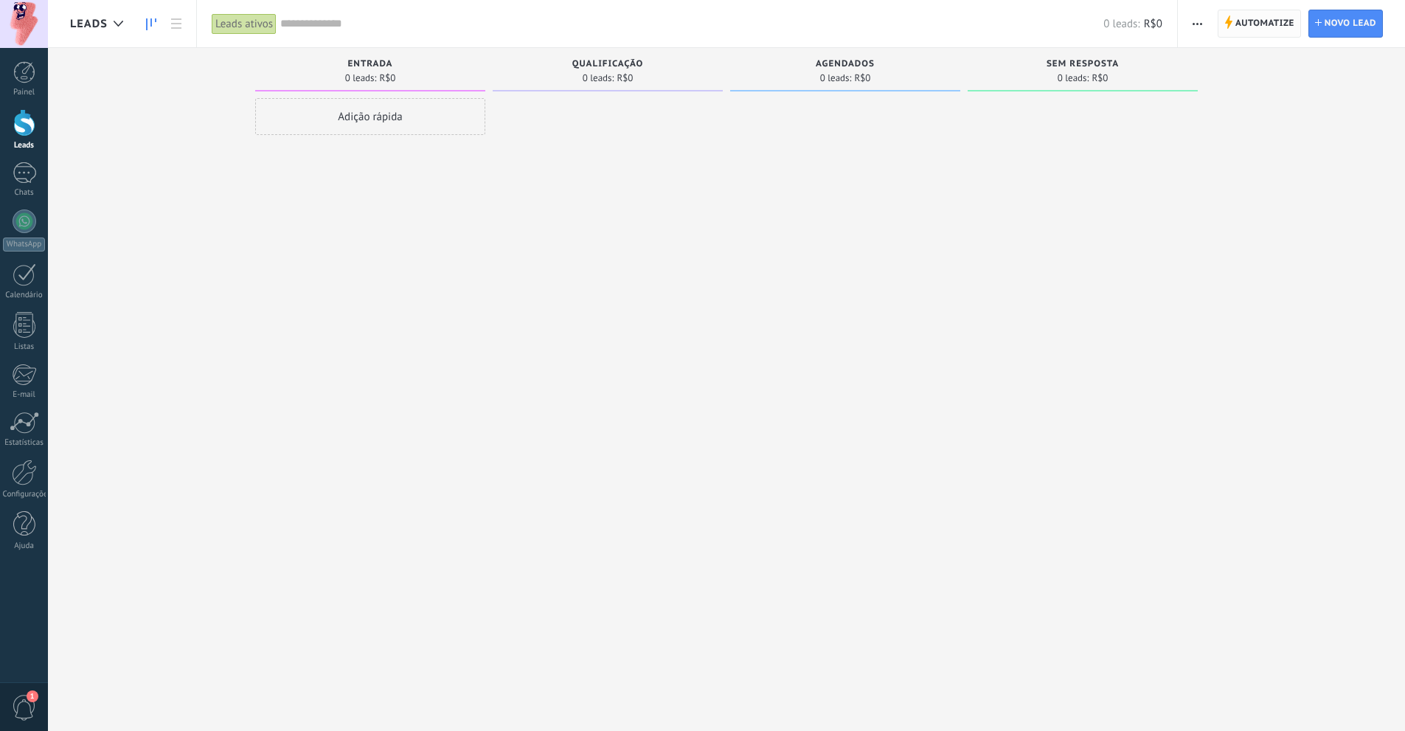
click at [1258, 38] on span "Automatize Automatize" at bounding box center [1259, 24] width 83 height 28
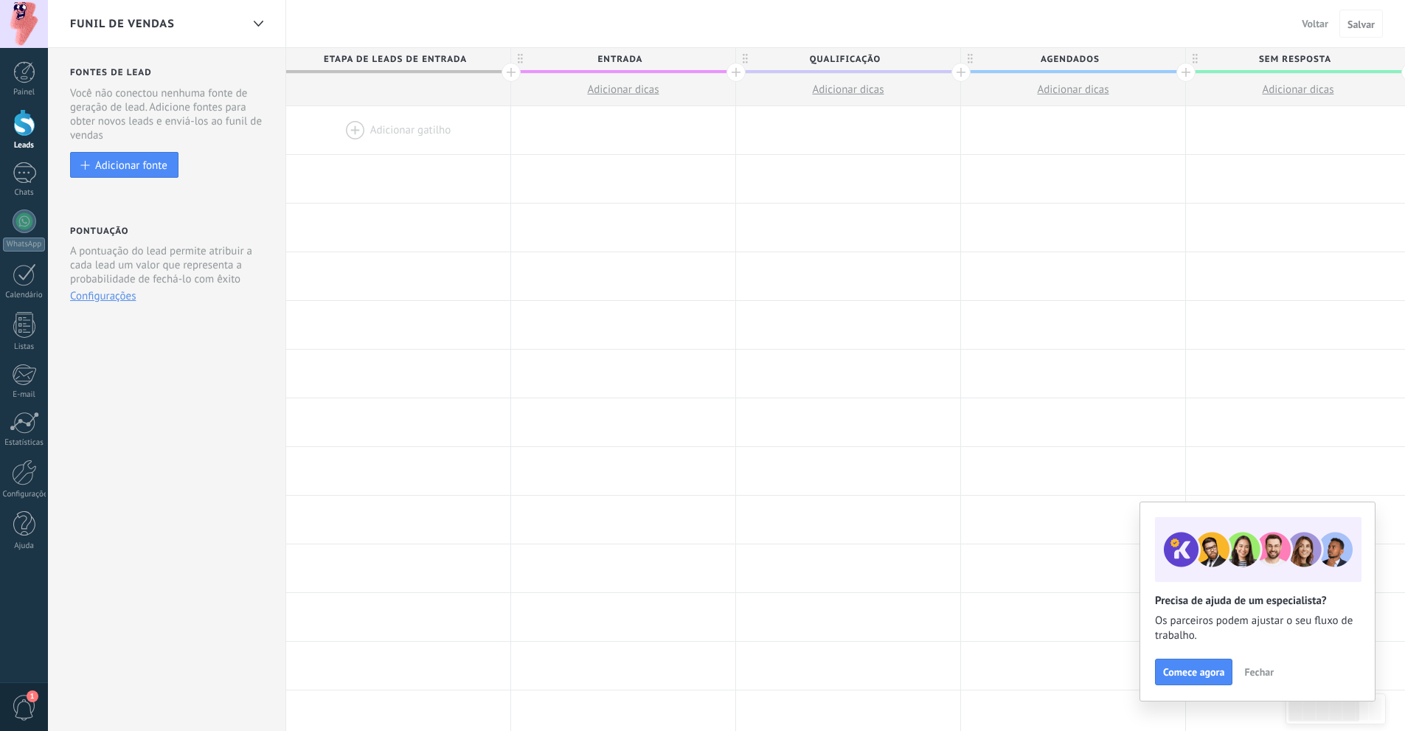
click at [1317, 21] on span "Voltar" at bounding box center [1315, 23] width 27 height 13
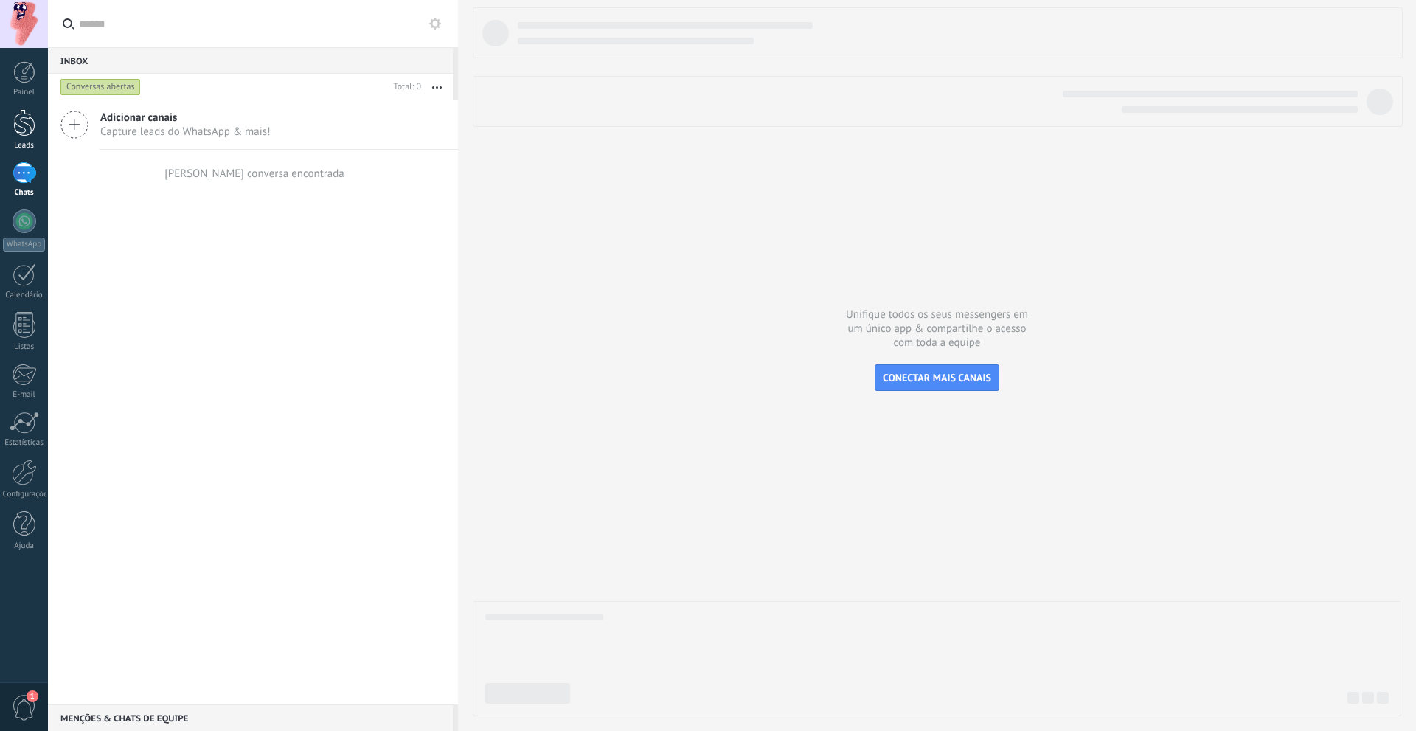
click at [22, 138] on link "Leads" at bounding box center [24, 129] width 48 height 41
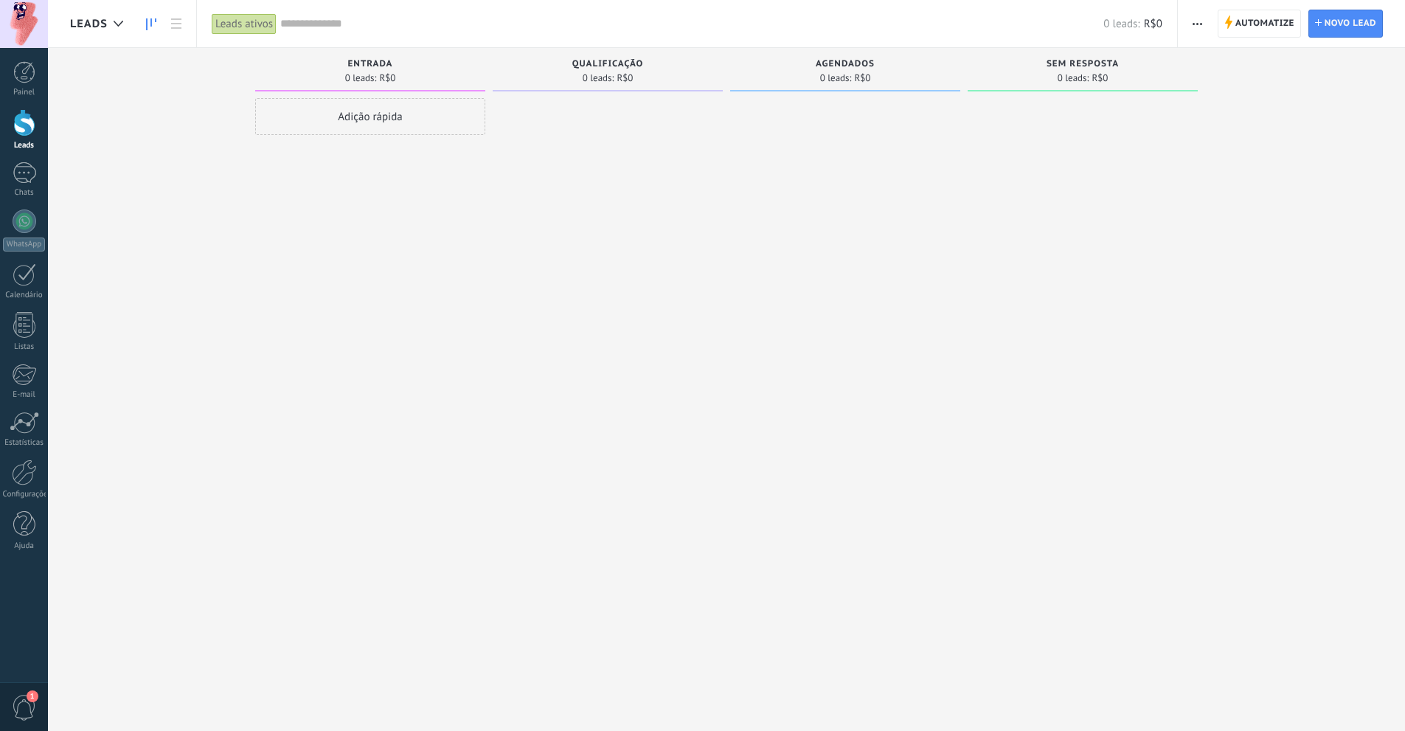
click at [1204, 25] on button "button" at bounding box center [1197, 24] width 21 height 28
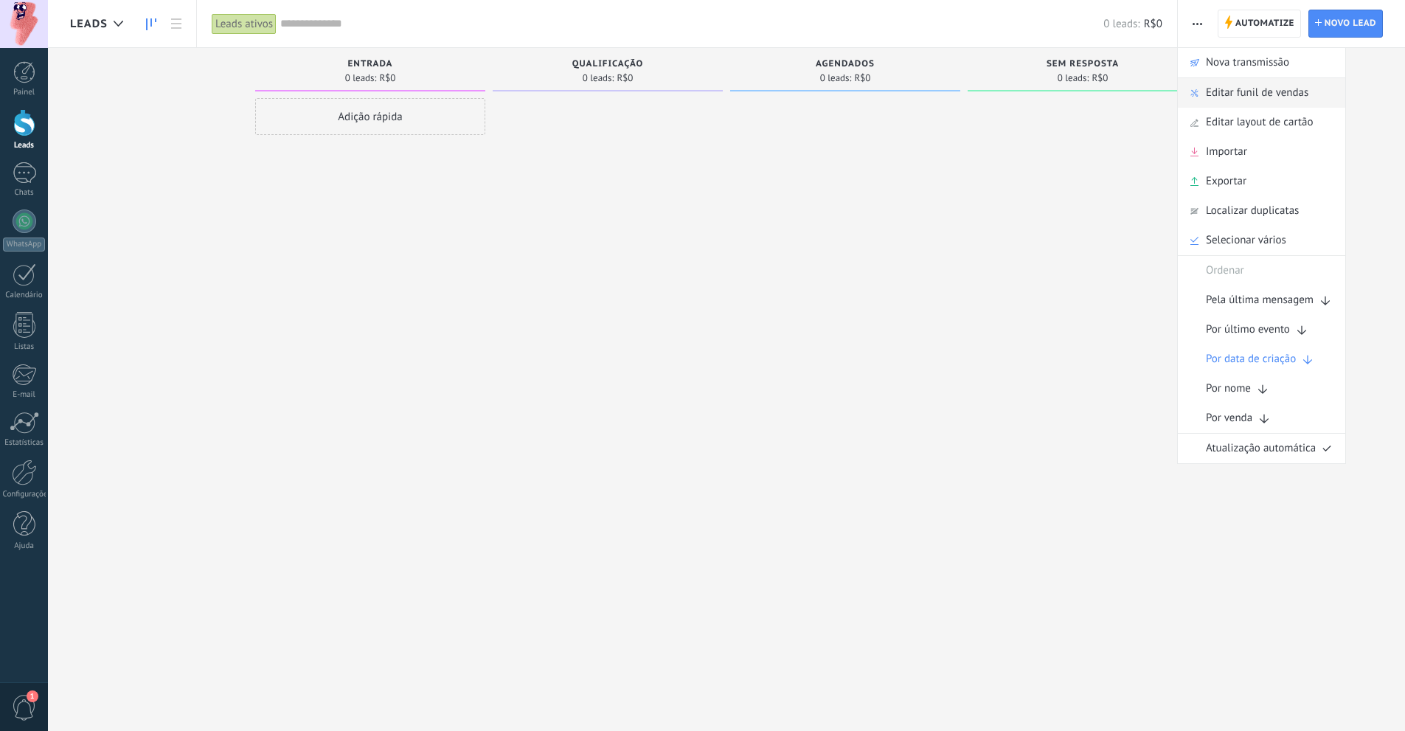
click at [1283, 88] on span "Editar funil de vendas" at bounding box center [1257, 93] width 103 height 30
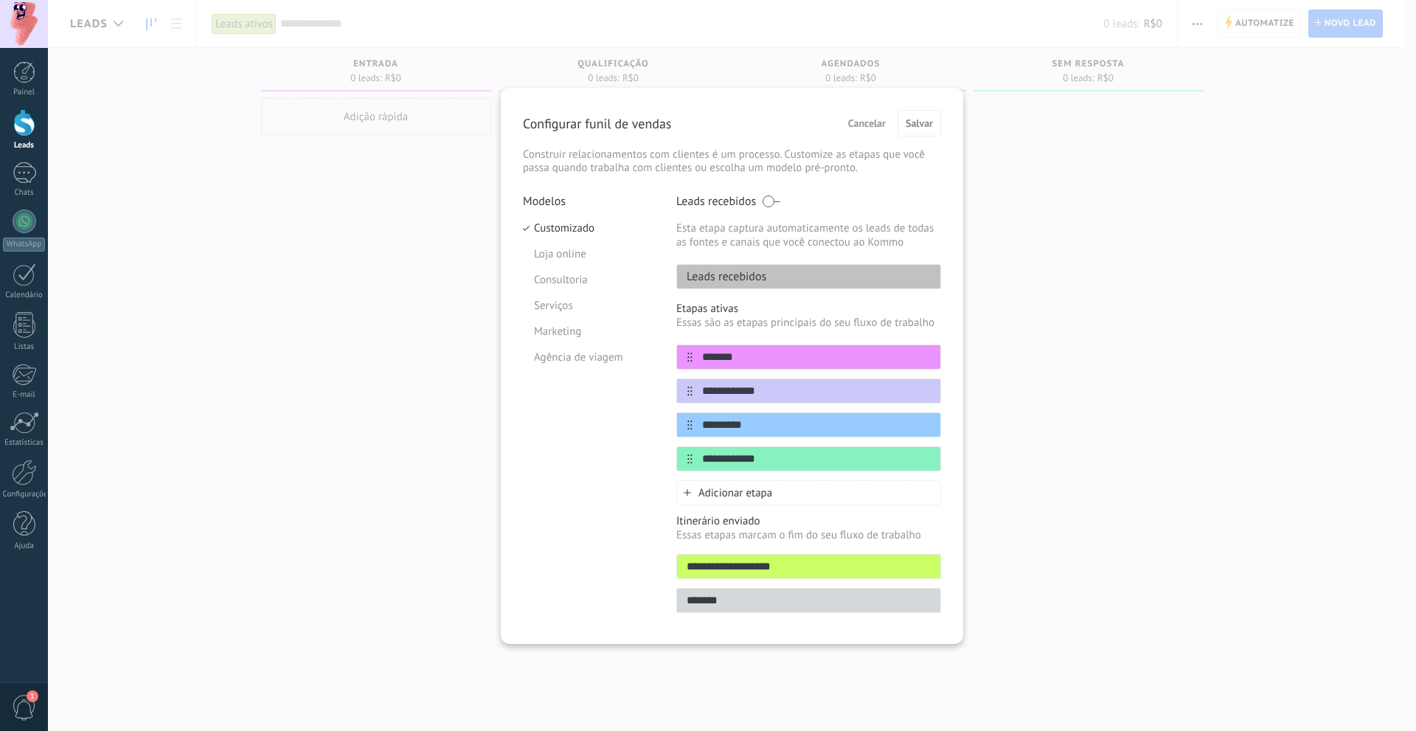
click at [855, 126] on span "Cancelar" at bounding box center [867, 123] width 38 height 10
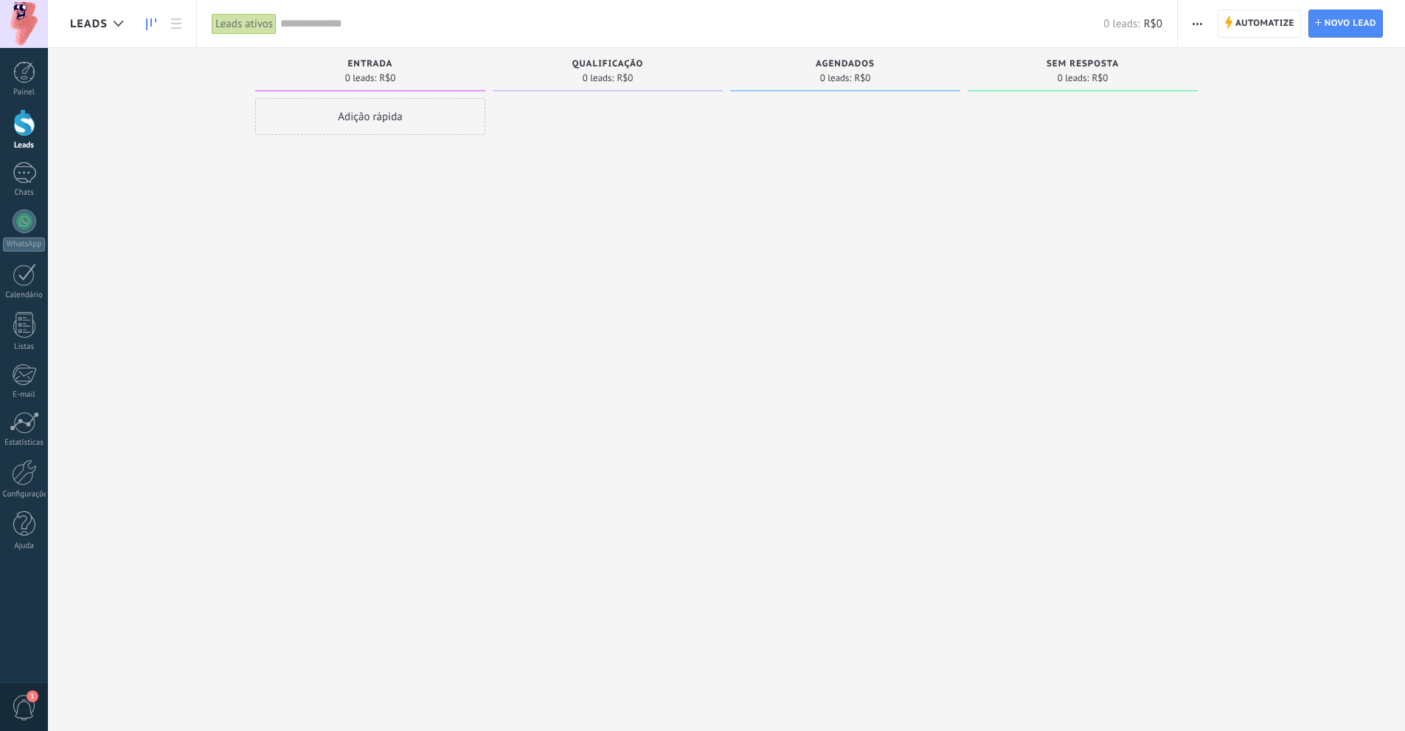
click at [350, 120] on div "Adição rápida" at bounding box center [370, 116] width 230 height 37
click at [422, 319] on div "Configurações" at bounding box center [434, 314] width 62 height 10
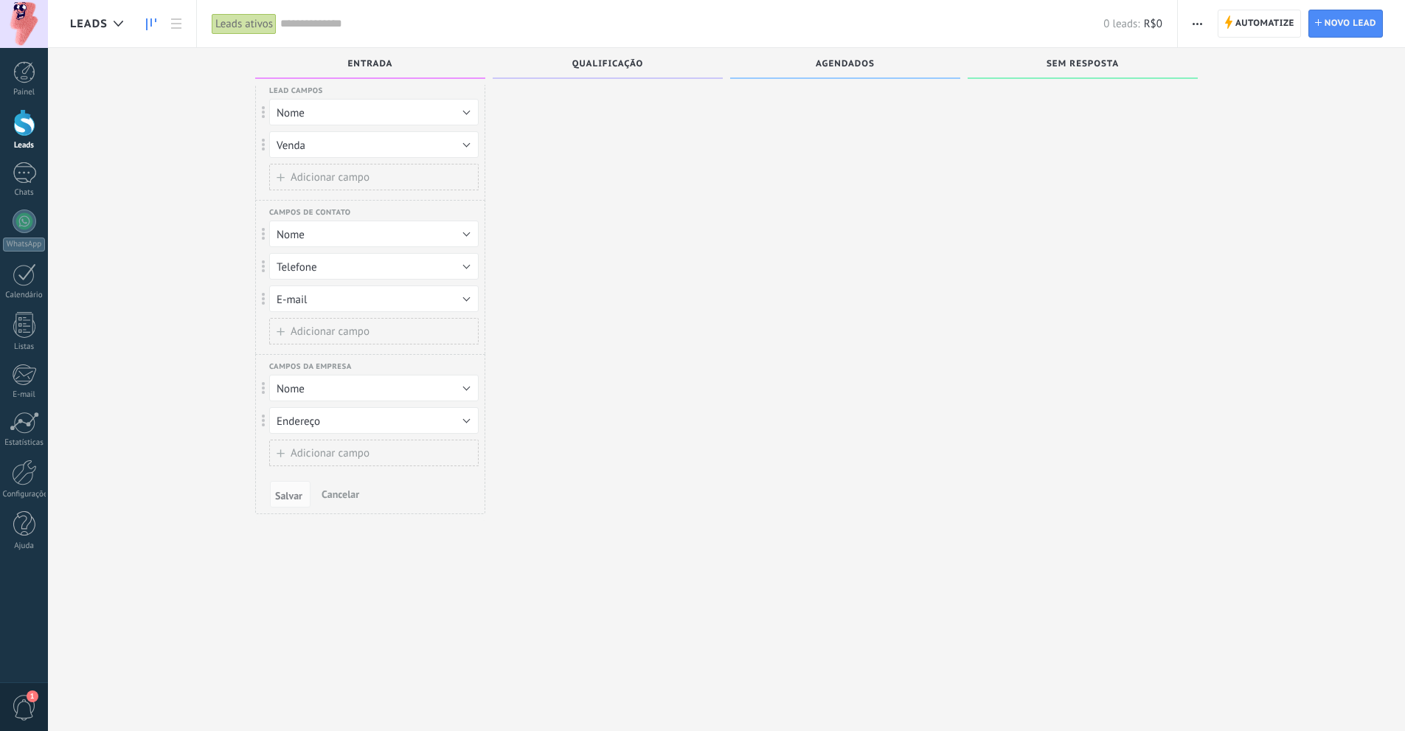
scroll to position [25, 0]
click at [347, 489] on span "Cancelar" at bounding box center [341, 488] width 38 height 13
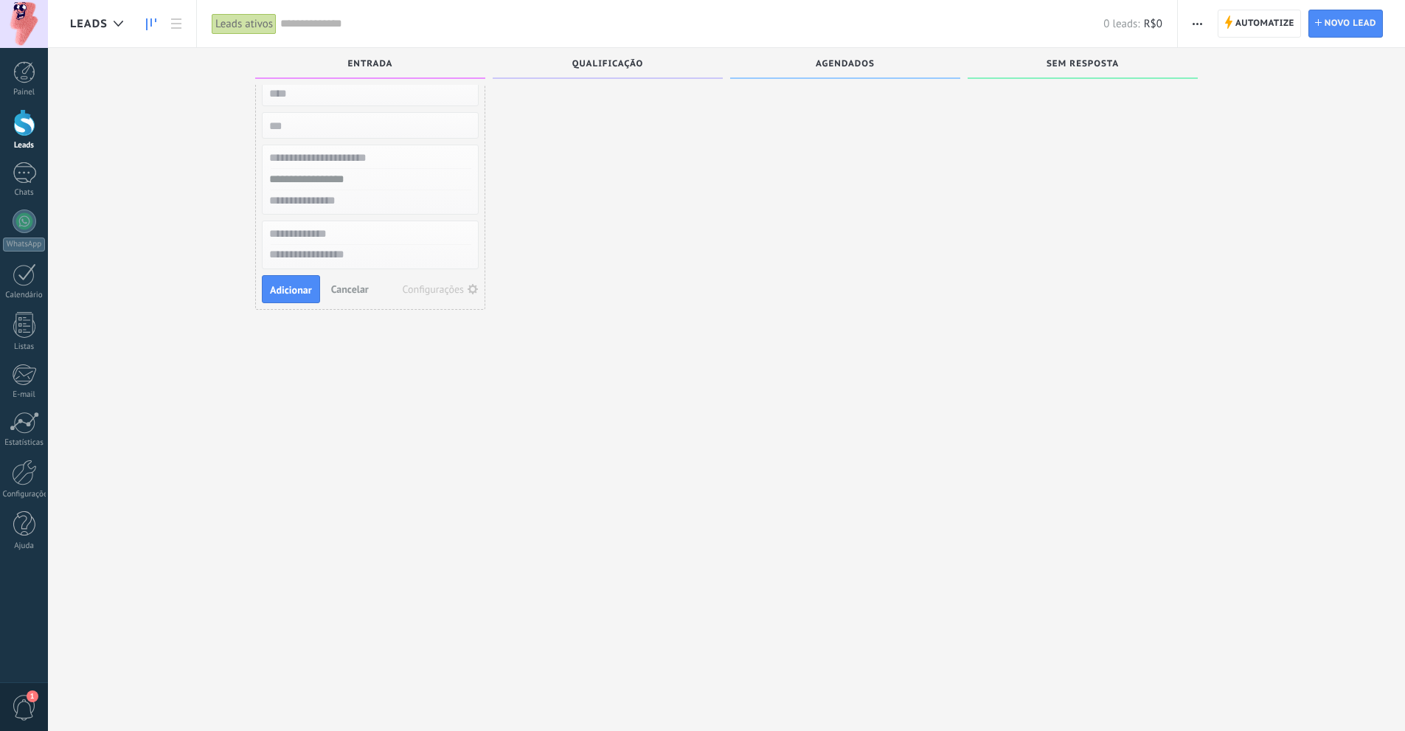
click at [617, 229] on div at bounding box center [608, 342] width 230 height 538
click at [1341, 17] on span "Novo lead" at bounding box center [1351, 23] width 52 height 27
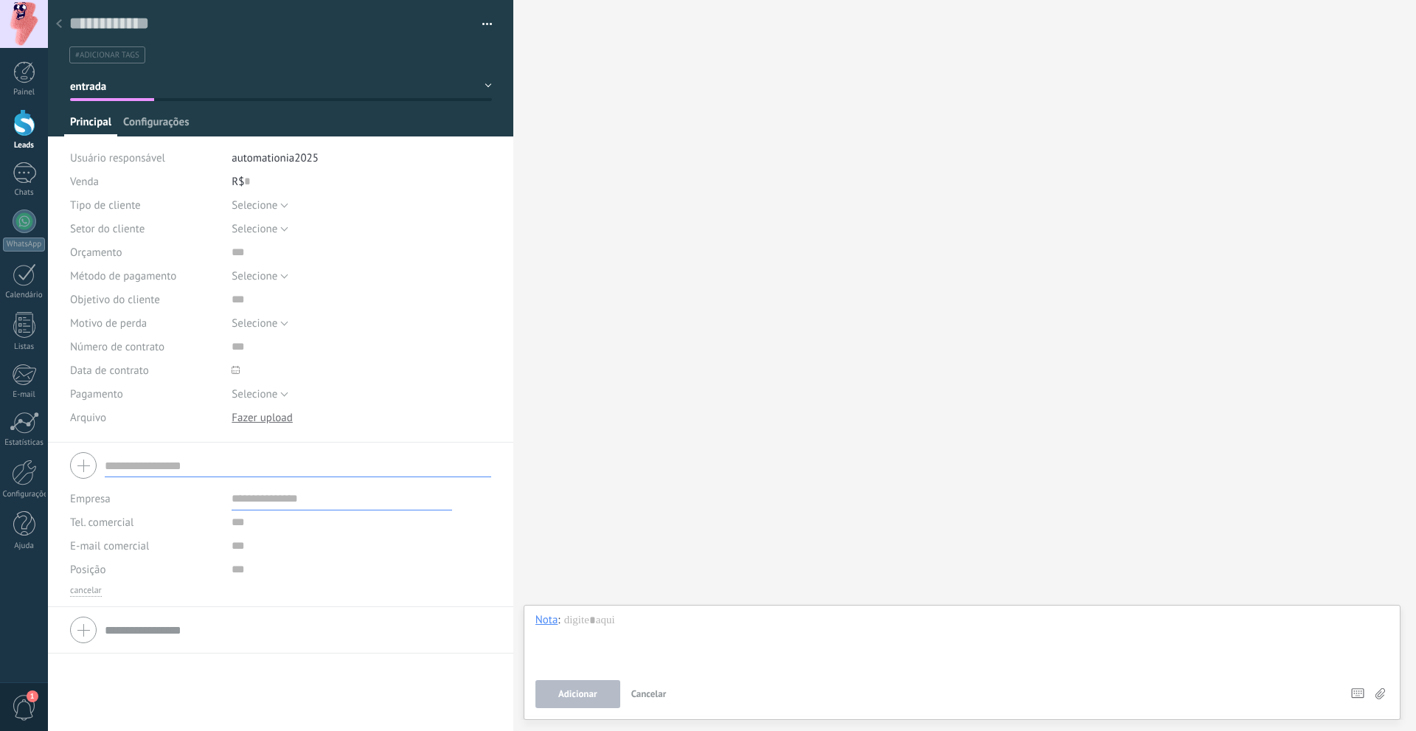
click at [148, 127] on span "Configurações" at bounding box center [156, 125] width 66 height 21
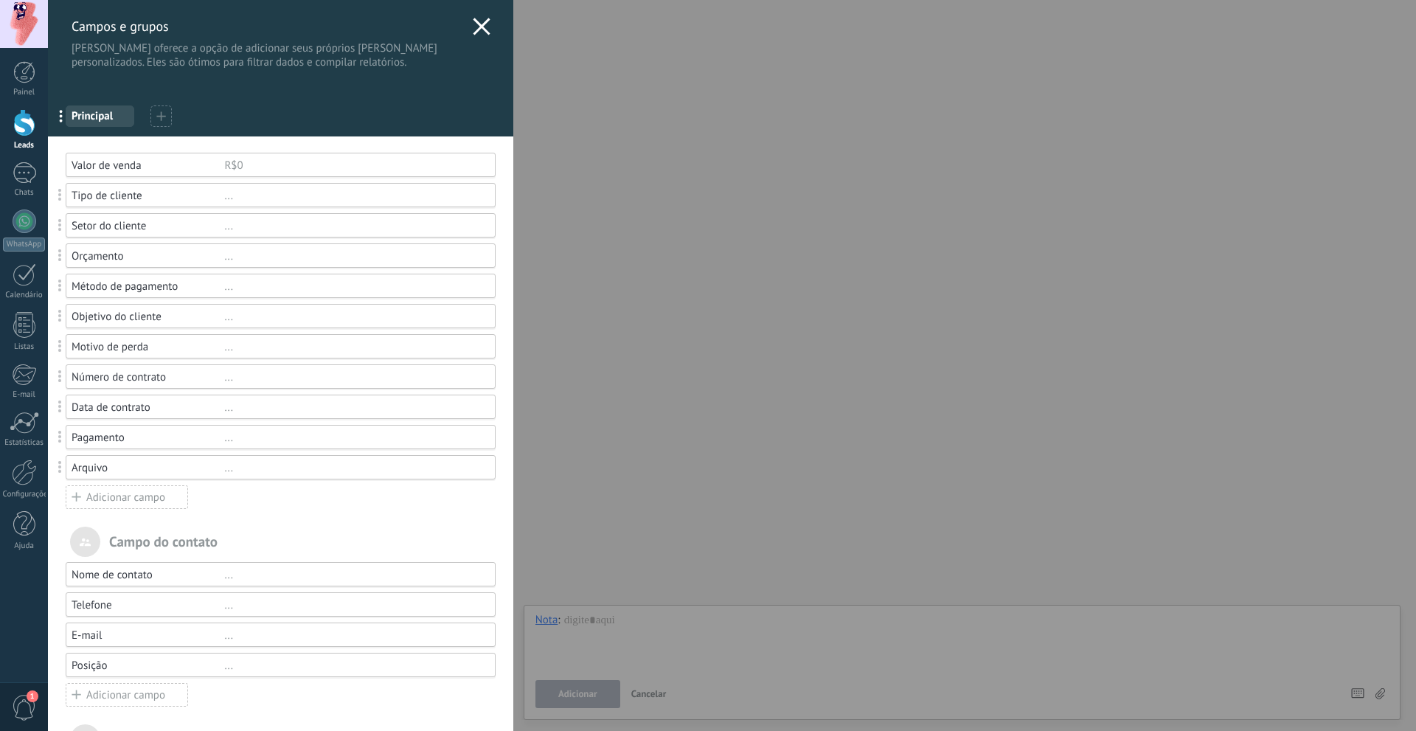
click at [406, 196] on div "..." at bounding box center [352, 196] width 257 height 14
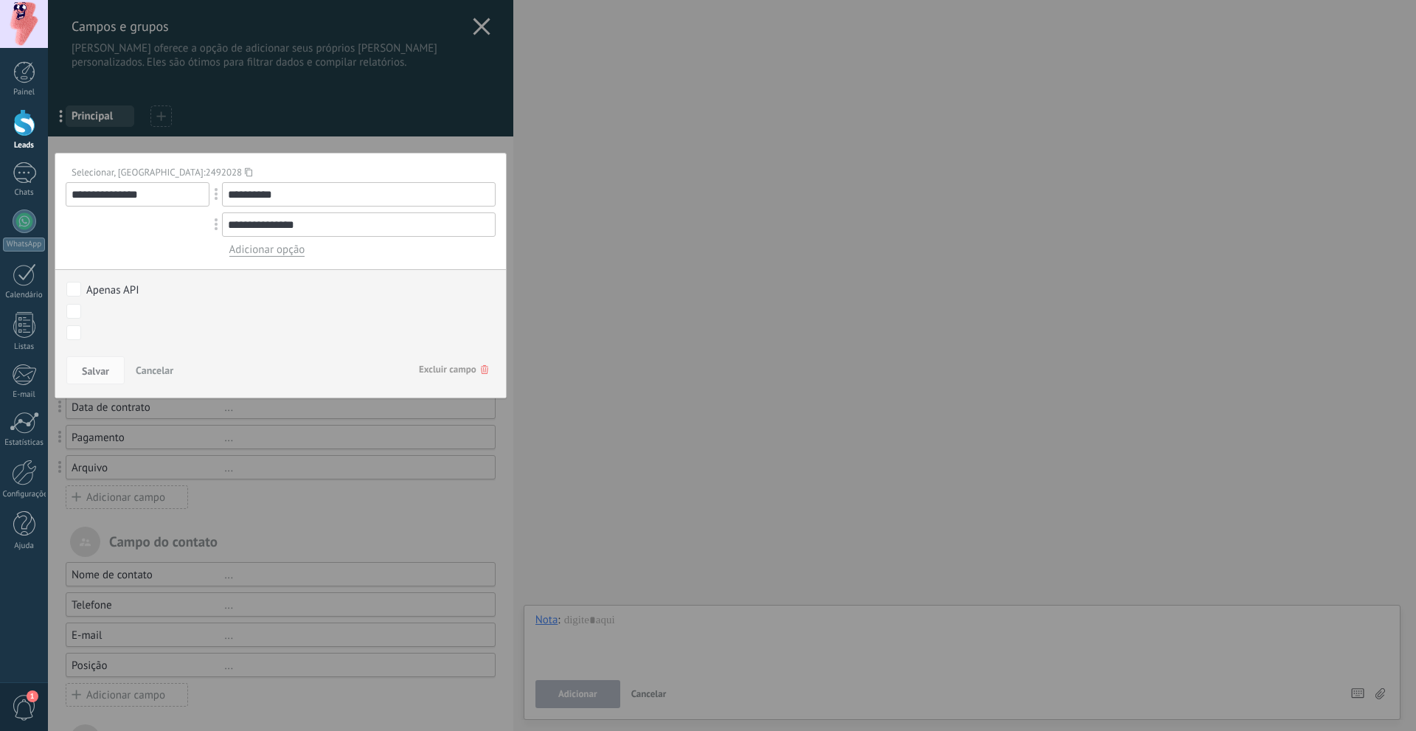
click at [481, 368] on use at bounding box center [484, 369] width 7 height 9
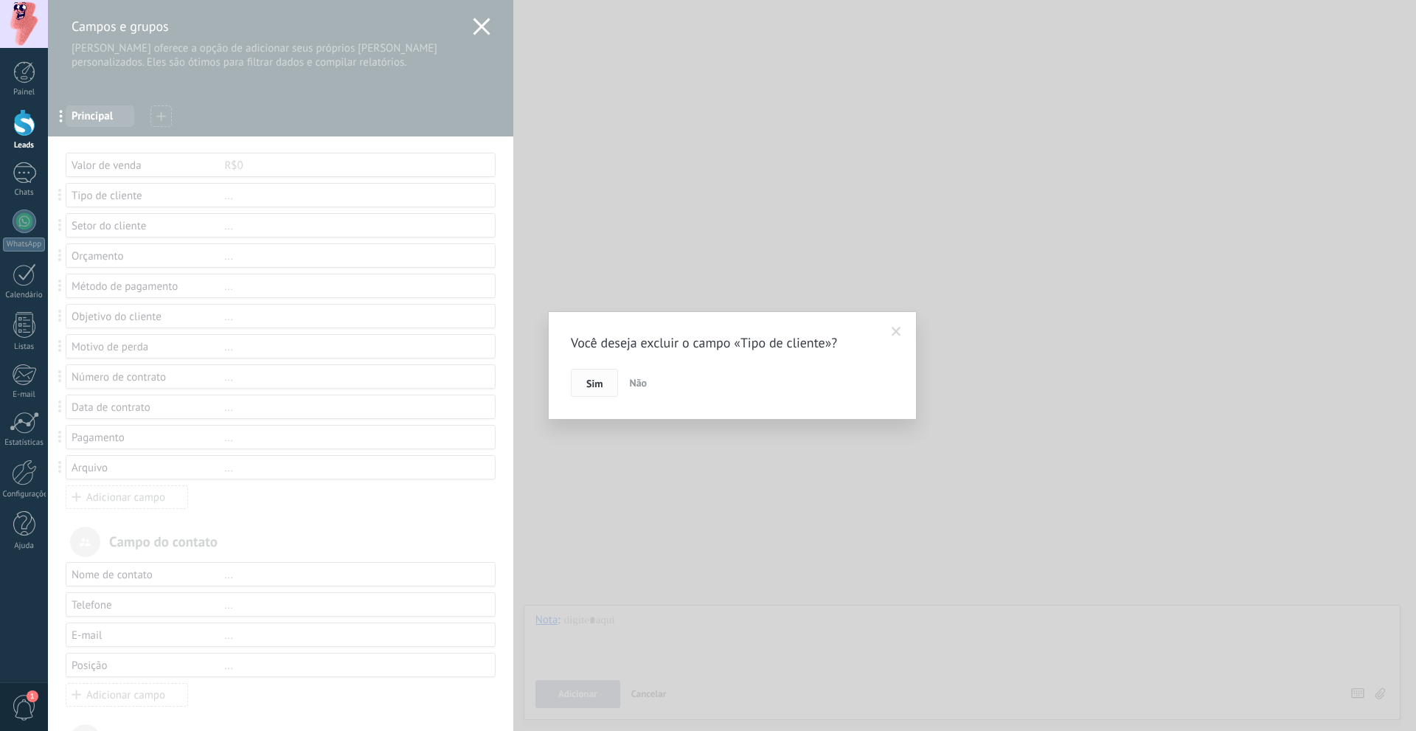
click at [596, 391] on button "Sim" at bounding box center [594, 383] width 47 height 28
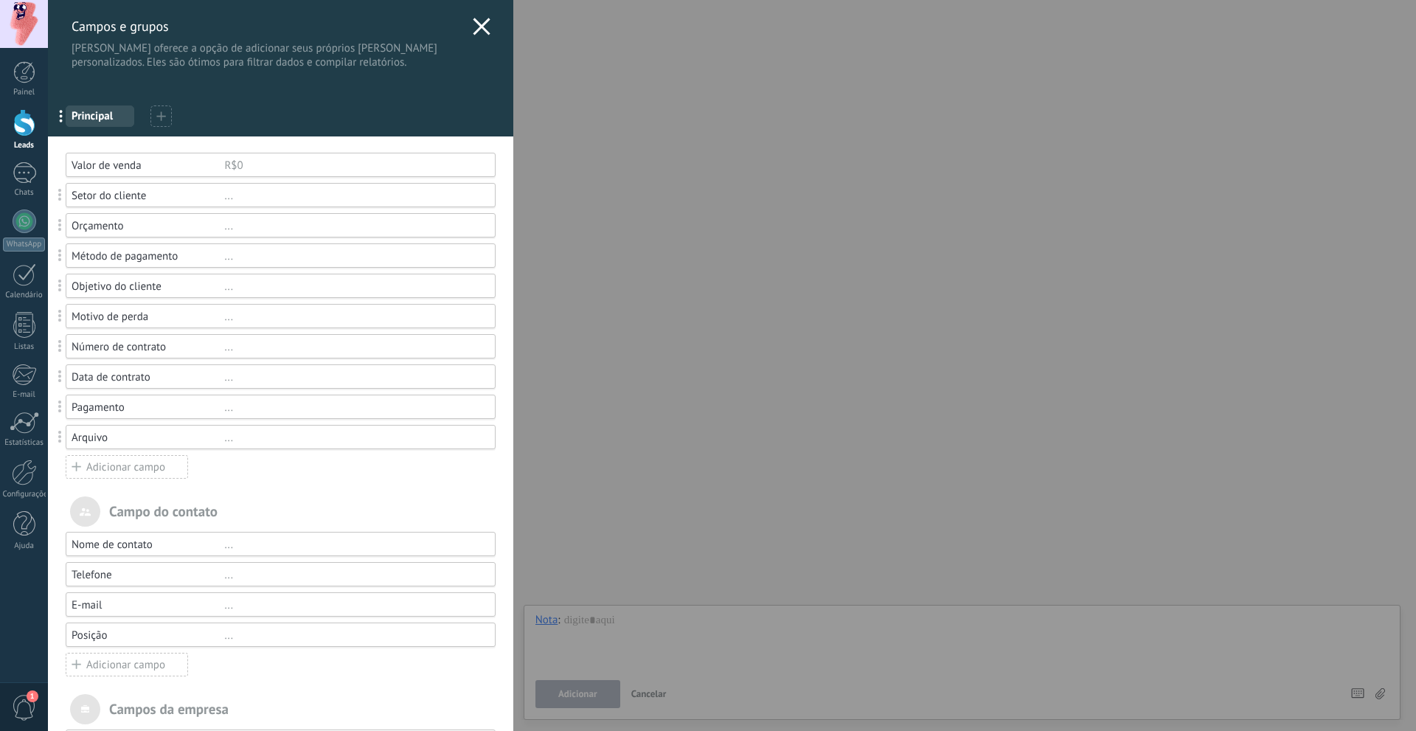
click at [271, 253] on div "..." at bounding box center [352, 256] width 257 height 14
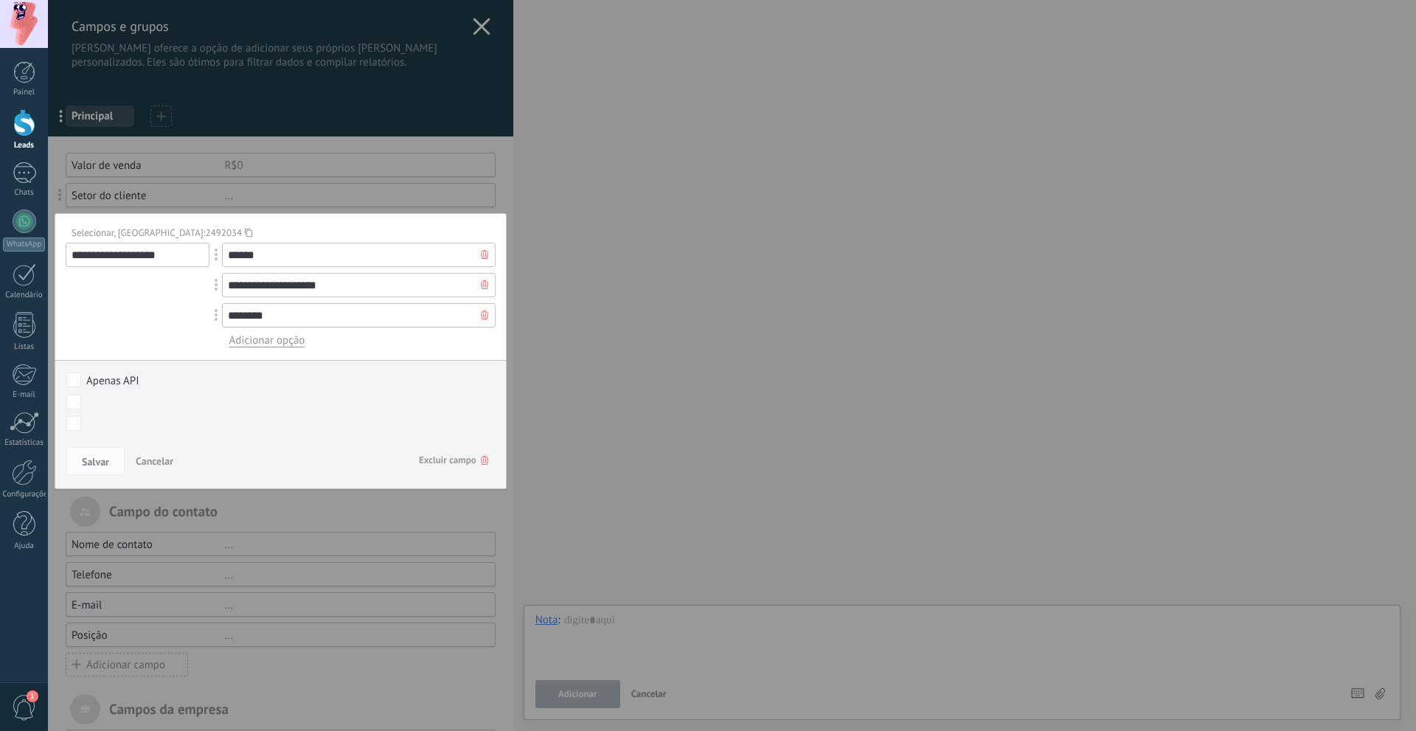
click at [481, 461] on icon at bounding box center [484, 460] width 7 height 9
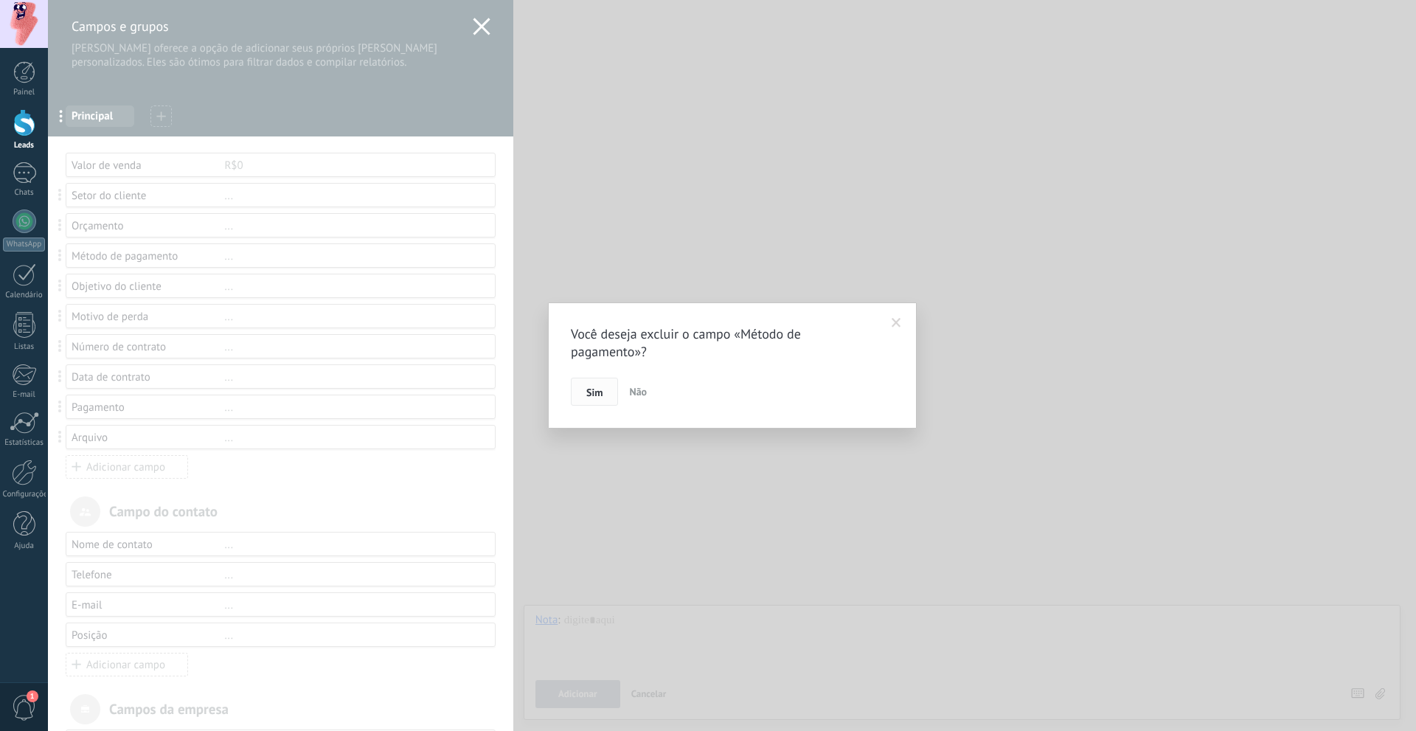
click at [598, 398] on span "Sim" at bounding box center [594, 392] width 16 height 10
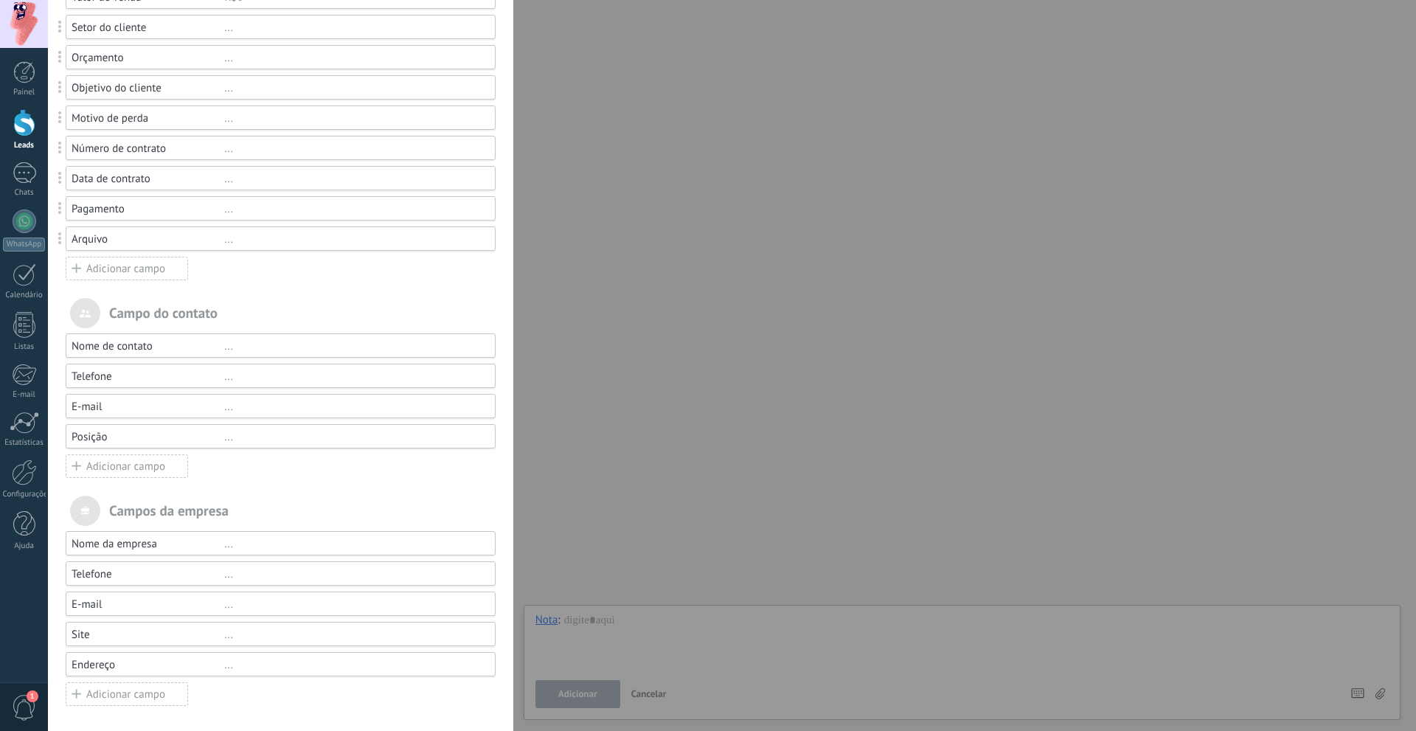
scroll to position [21, 0]
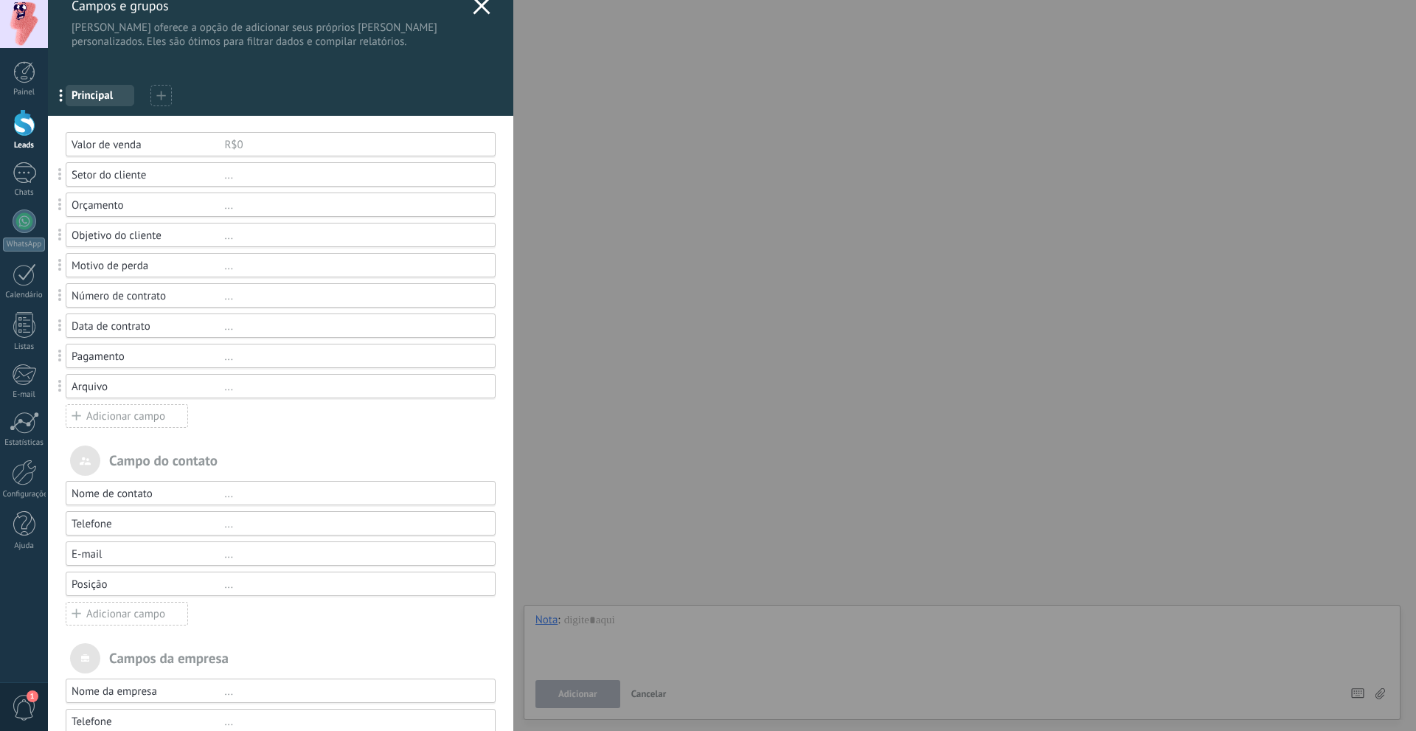
click at [130, 418] on div "Adicionar campo" at bounding box center [127, 416] width 122 height 24
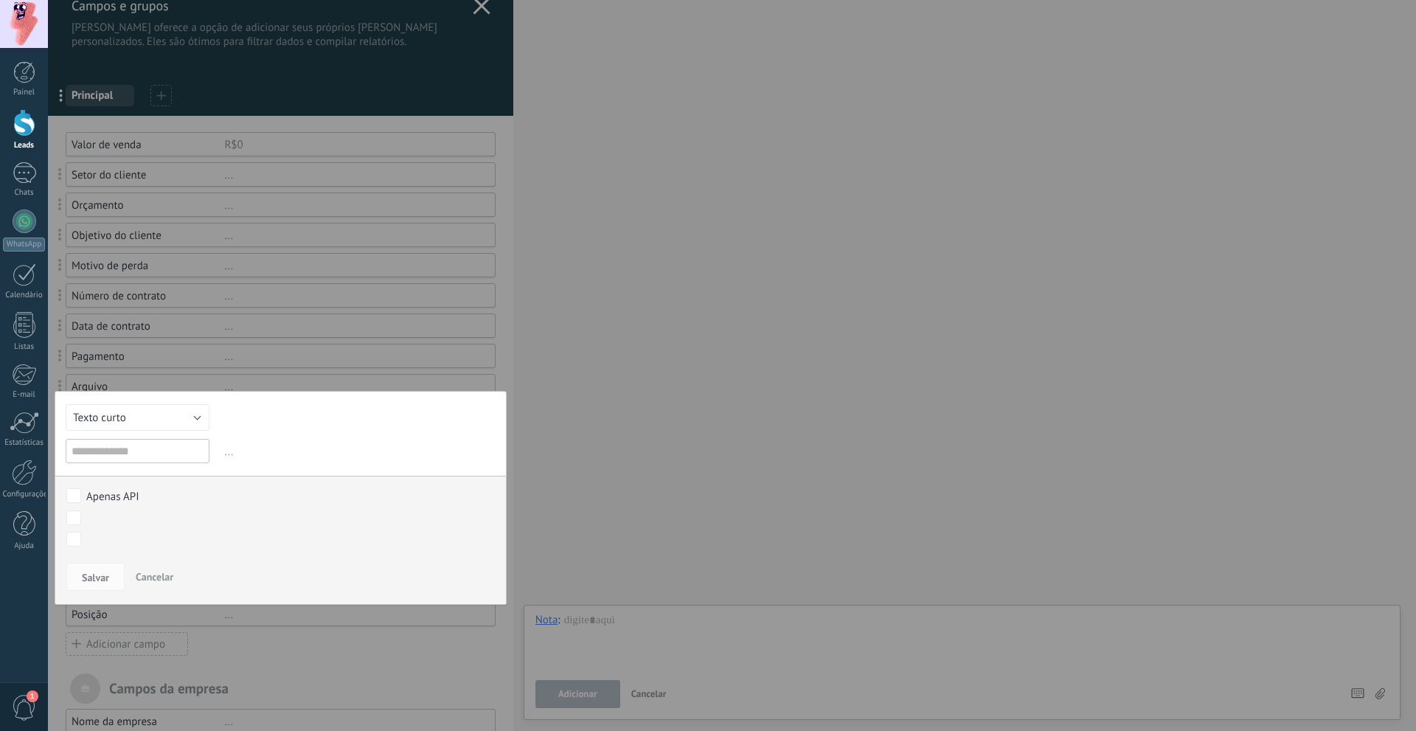
click at [167, 576] on span "Cancelar" at bounding box center [155, 576] width 38 height 13
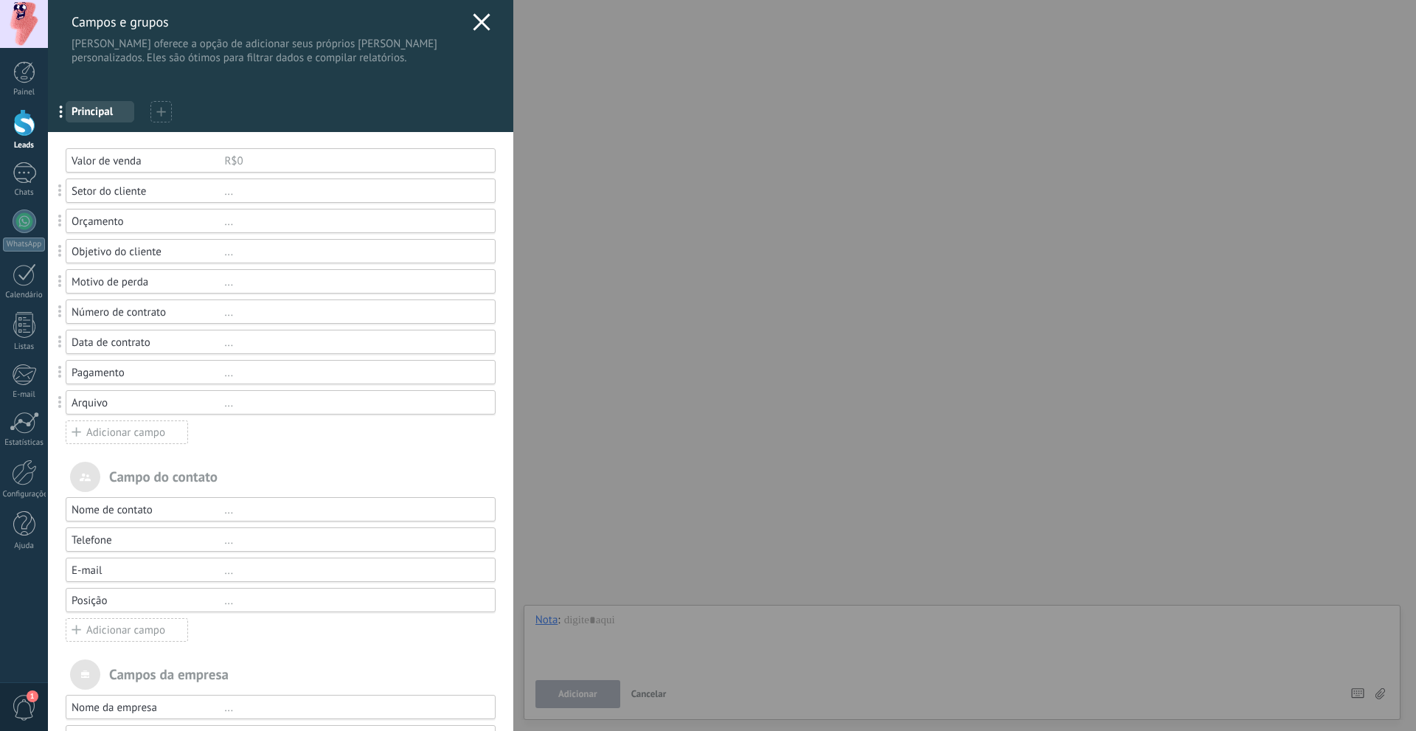
scroll to position [0, 0]
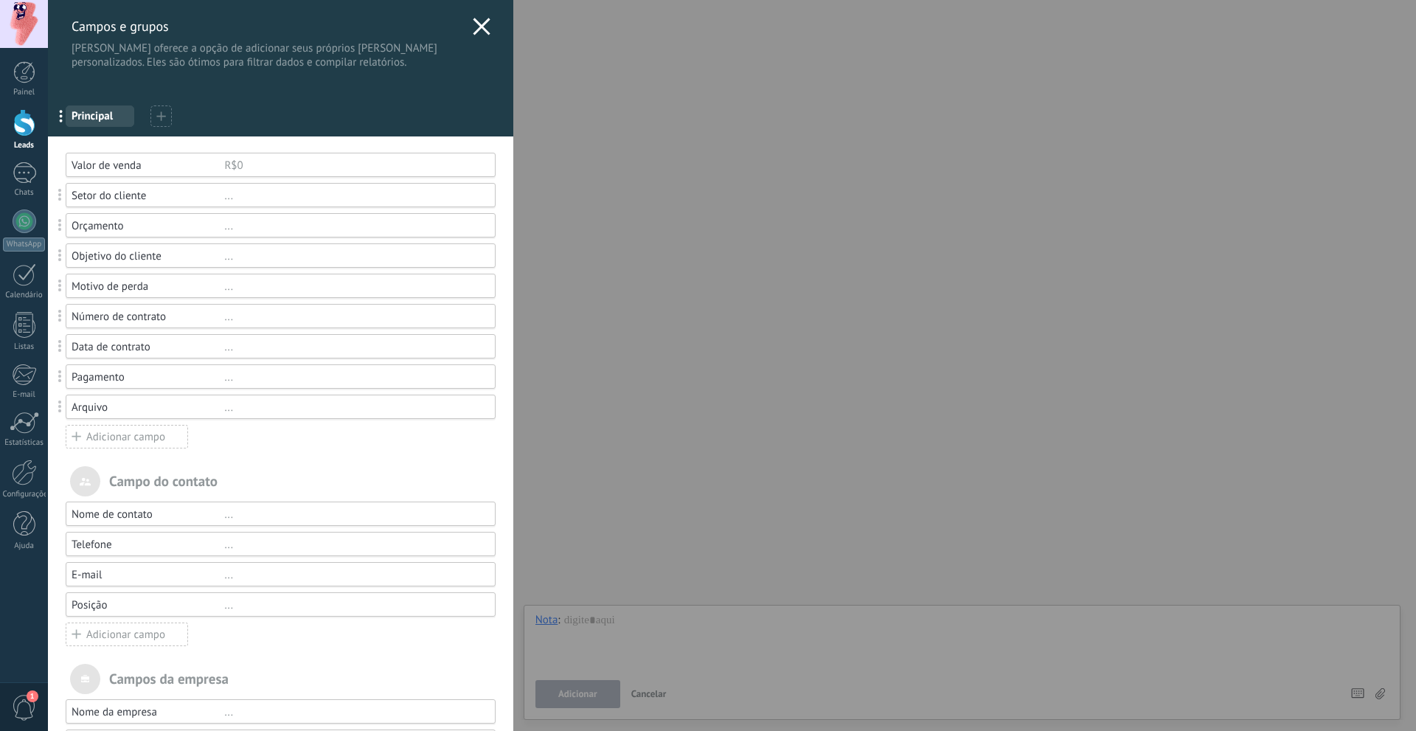
click at [156, 108] on div at bounding box center [160, 115] width 21 height 21
click at [463, 13] on div "Campos e grupos Kommo oferece a opção de adicionar seus próprios campos persona…" at bounding box center [280, 34] width 465 height 69
click at [473, 18] on use at bounding box center [481, 26] width 17 height 17
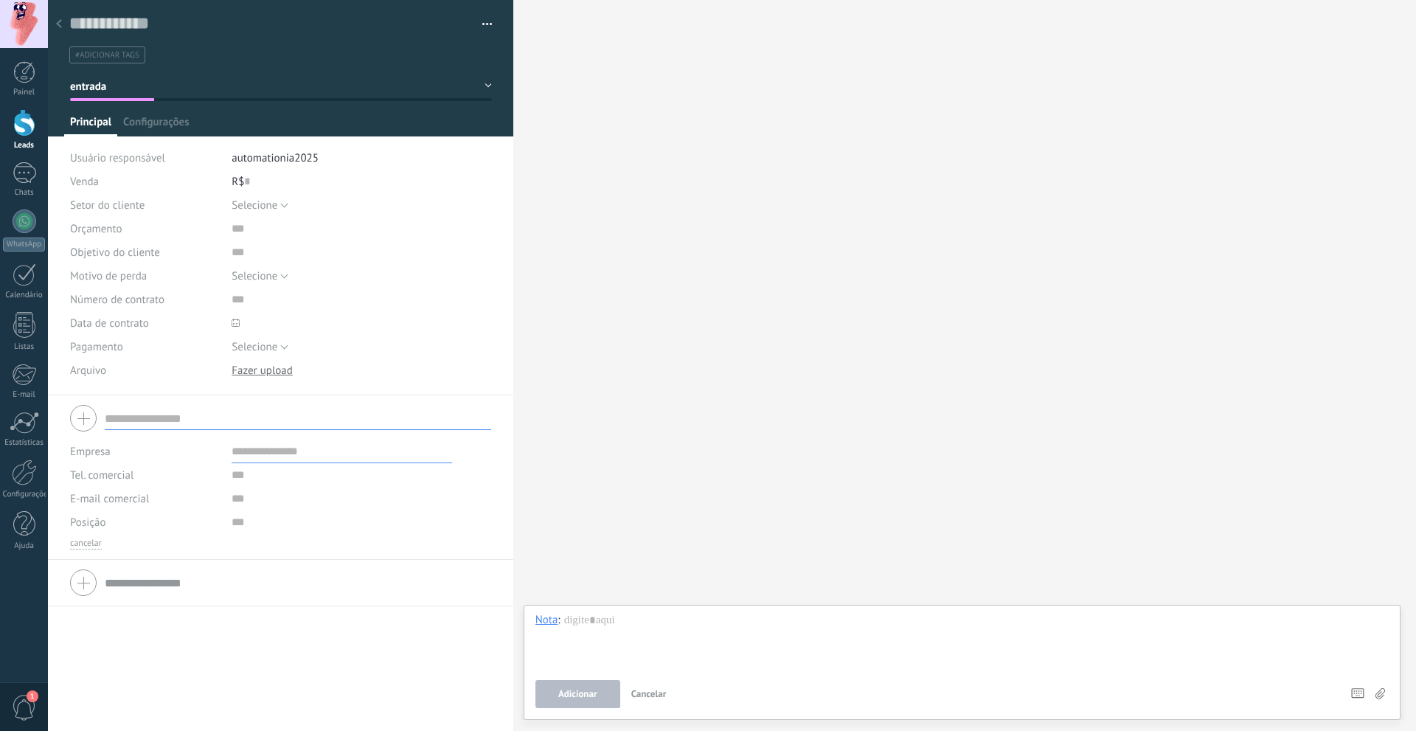
click at [138, 50] on span "#adicionar tags" at bounding box center [107, 55] width 64 height 10
click at [179, 66] on div at bounding box center [281, 68] width 466 height 136
click at [171, 55] on ul "#adicionar tags" at bounding box center [278, 55] width 420 height 20
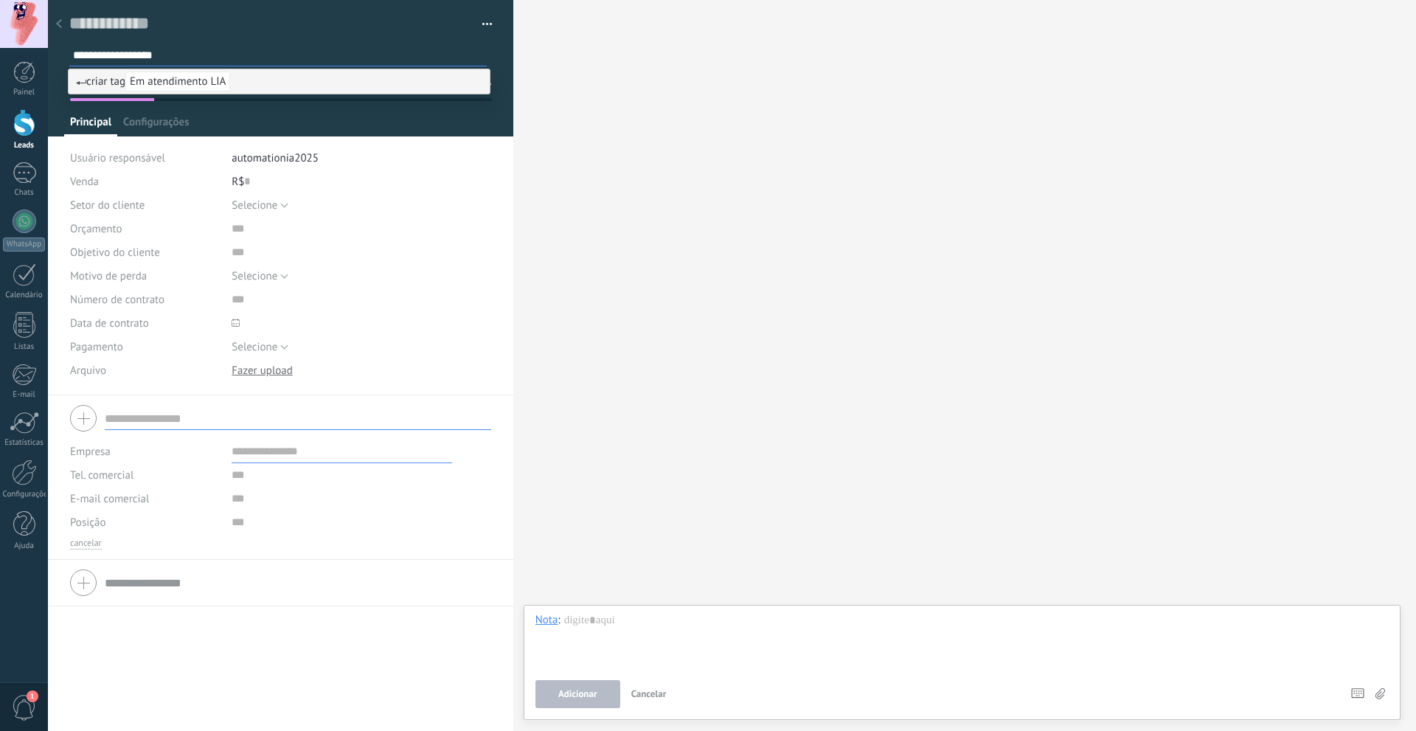
type input "**********"
click at [269, 122] on div "Principal Configurações" at bounding box center [281, 125] width 434 height 21
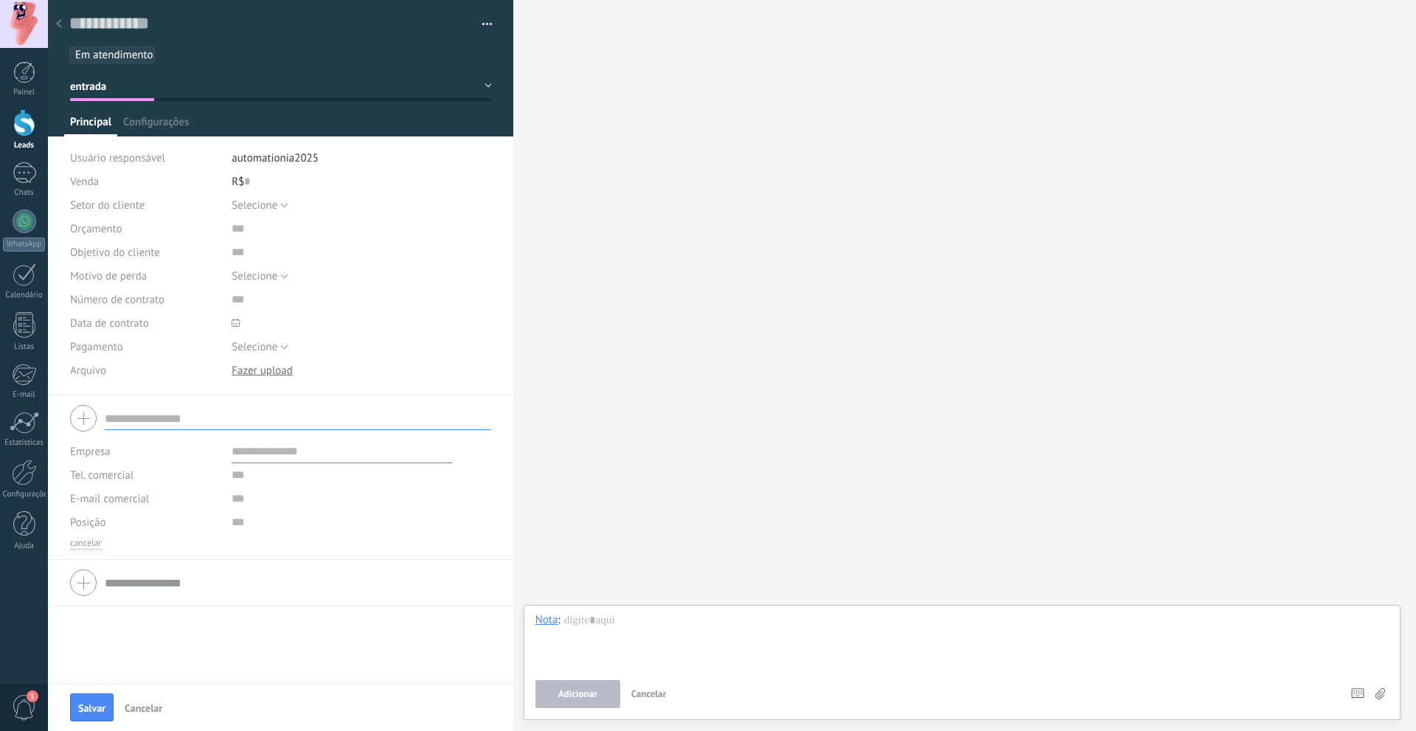
click at [89, 691] on div "Salvar Cancelar" at bounding box center [280, 707] width 465 height 48
click at [97, 697] on button "Salvar" at bounding box center [92, 707] width 44 height 28
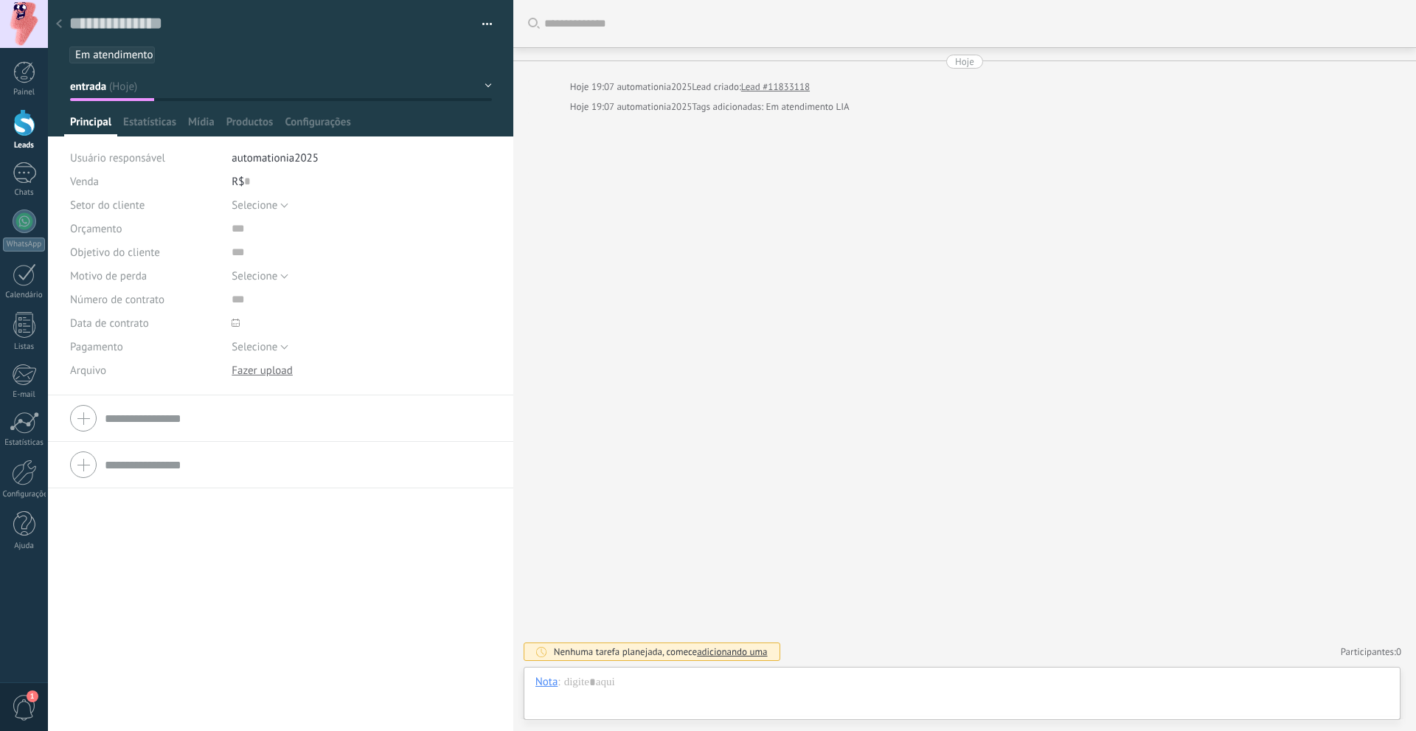
type textarea "**********"
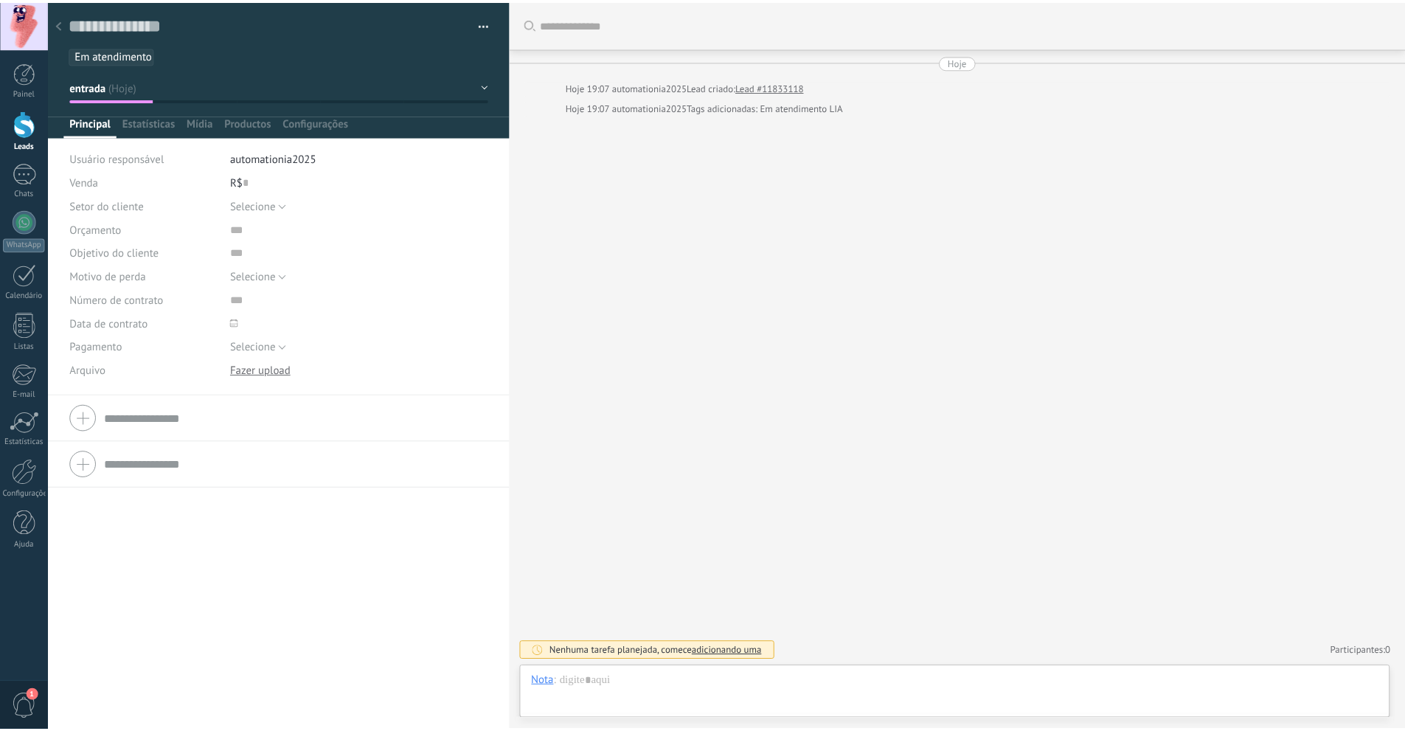
scroll to position [22, 0]
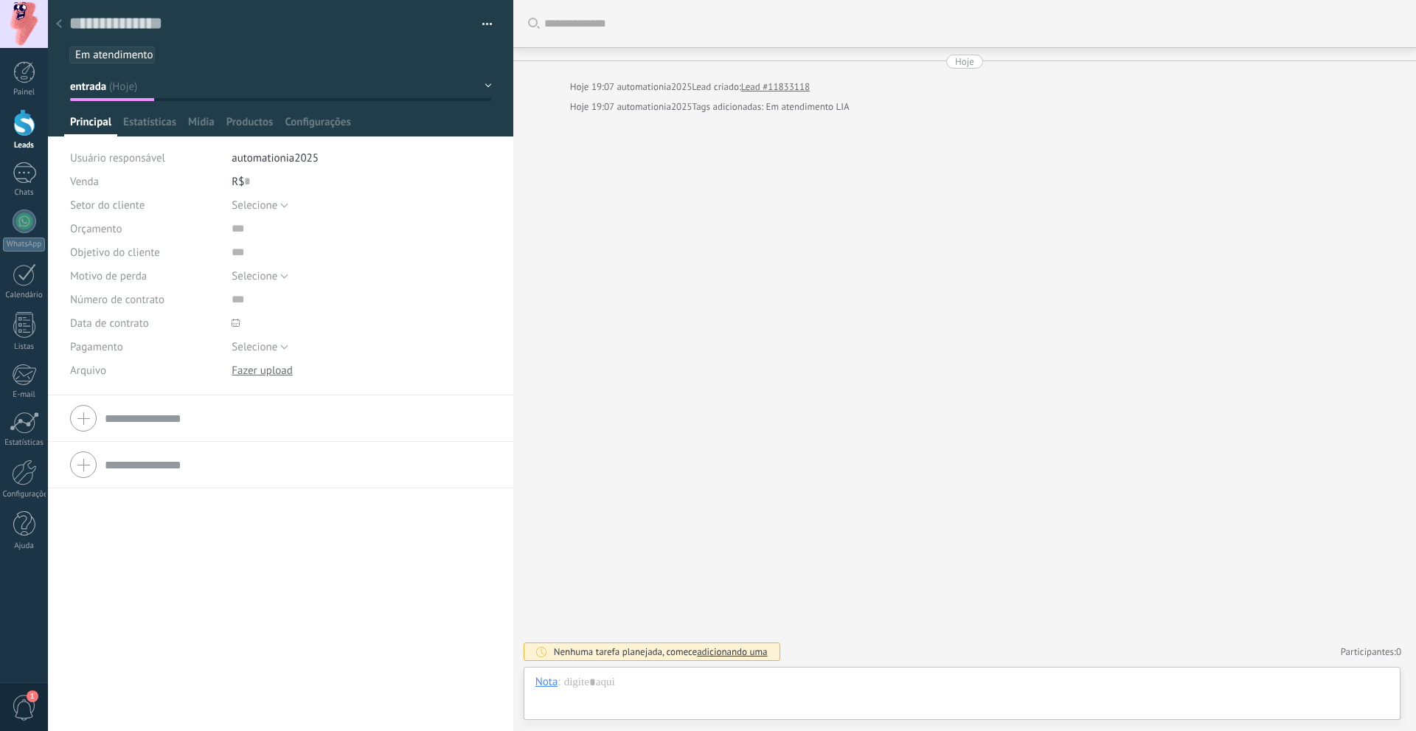
click at [57, 22] on icon at bounding box center [59, 23] width 6 height 9
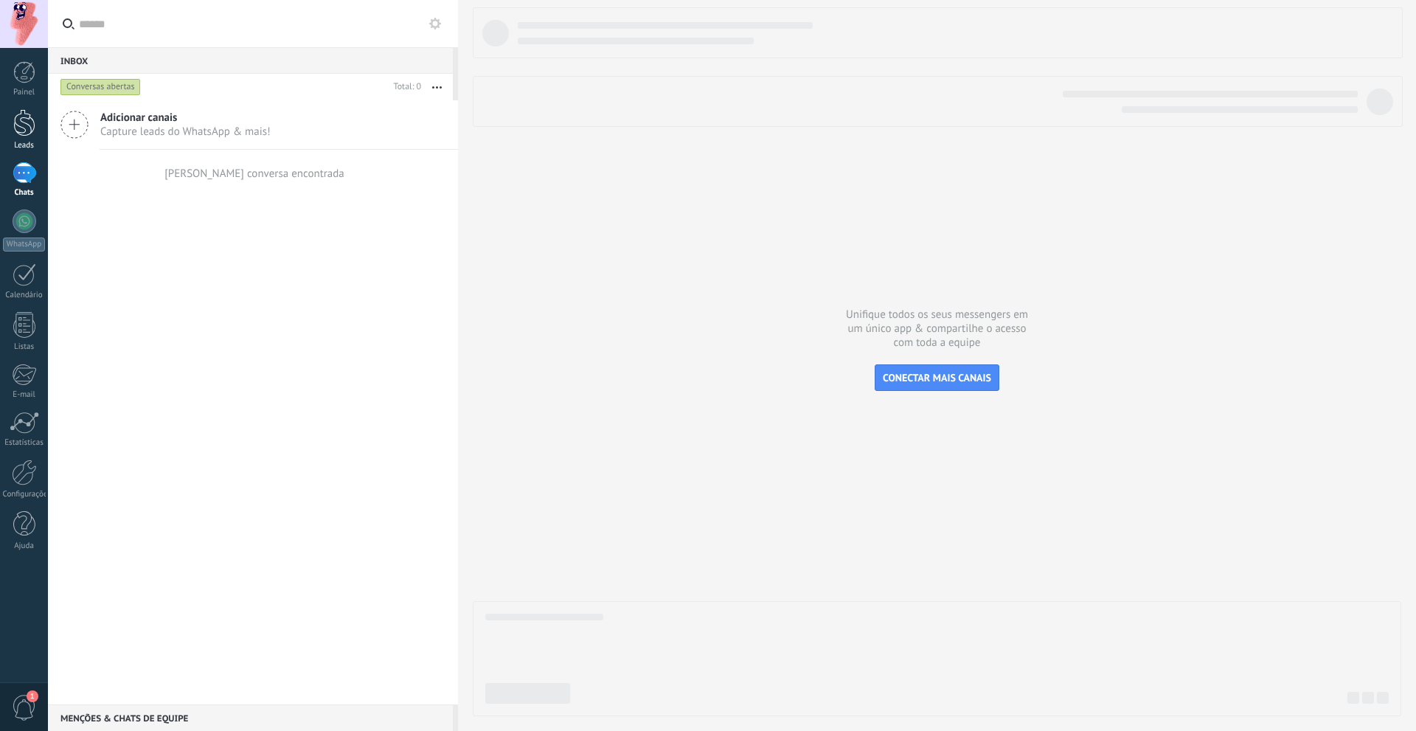
click at [27, 117] on div at bounding box center [24, 122] width 22 height 27
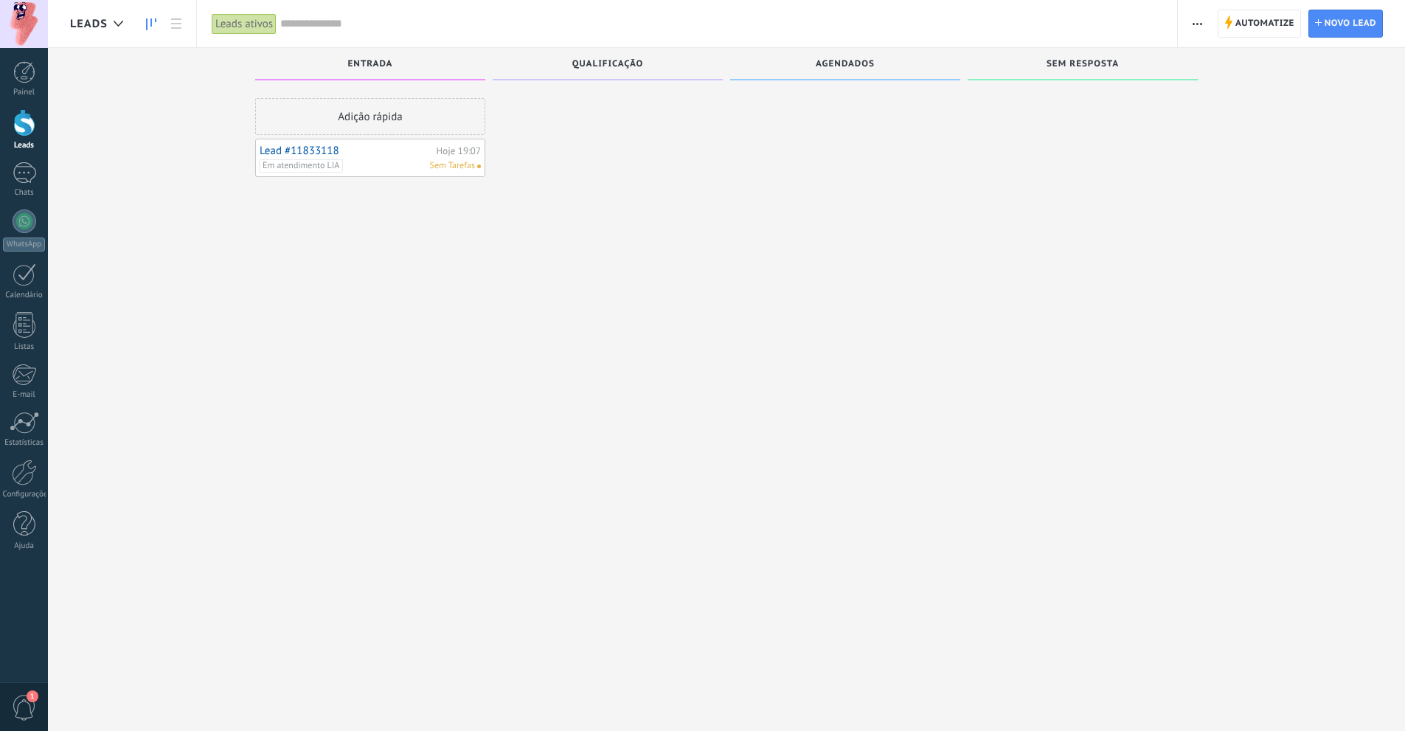
click at [511, 300] on div at bounding box center [608, 367] width 230 height 538
click at [516, 302] on div at bounding box center [608, 367] width 230 height 538
click at [357, 304] on div "Adição rápida Lead #11833118 Hoje 19:07 Em atendimento LIA" at bounding box center [370, 367] width 230 height 538
click at [33, 325] on div at bounding box center [24, 325] width 22 height 26
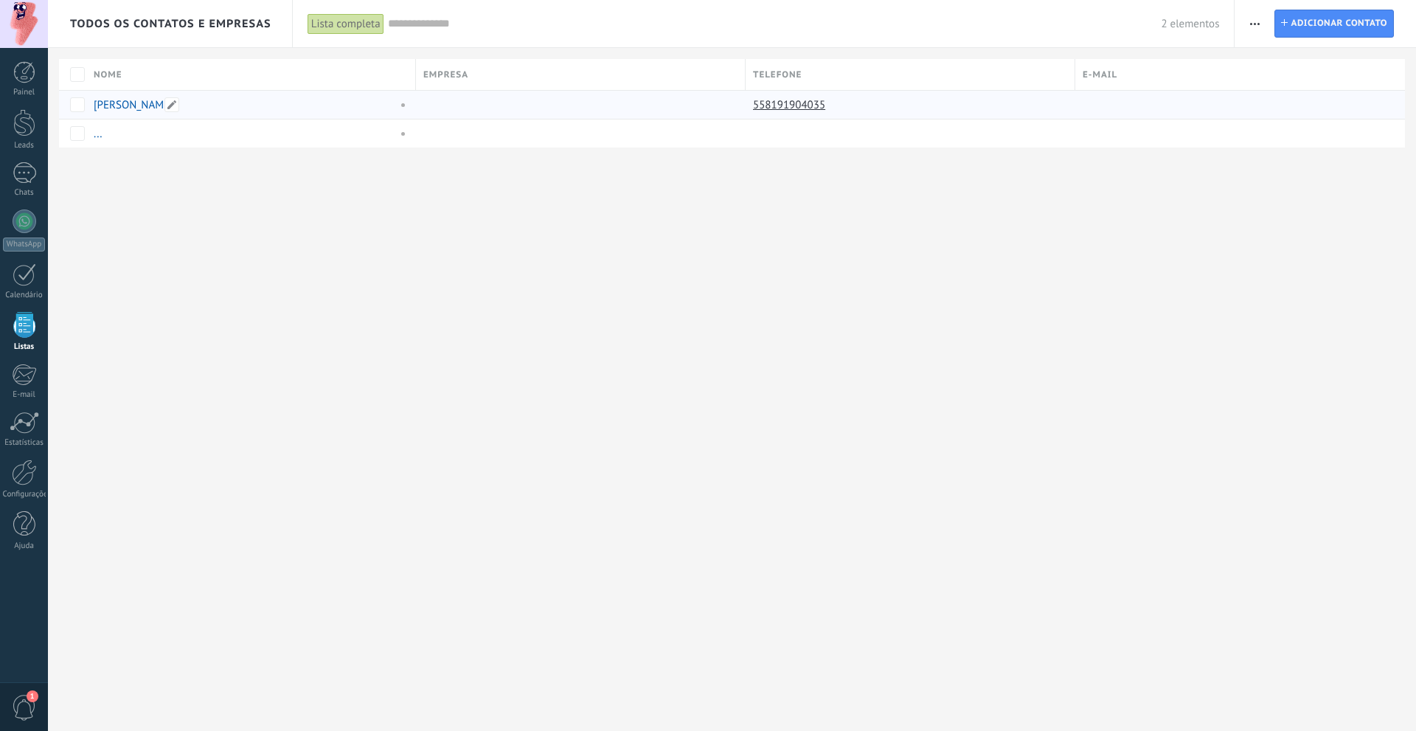
click at [147, 105] on link "[PERSON_NAME]" at bounding box center [134, 105] width 80 height 14
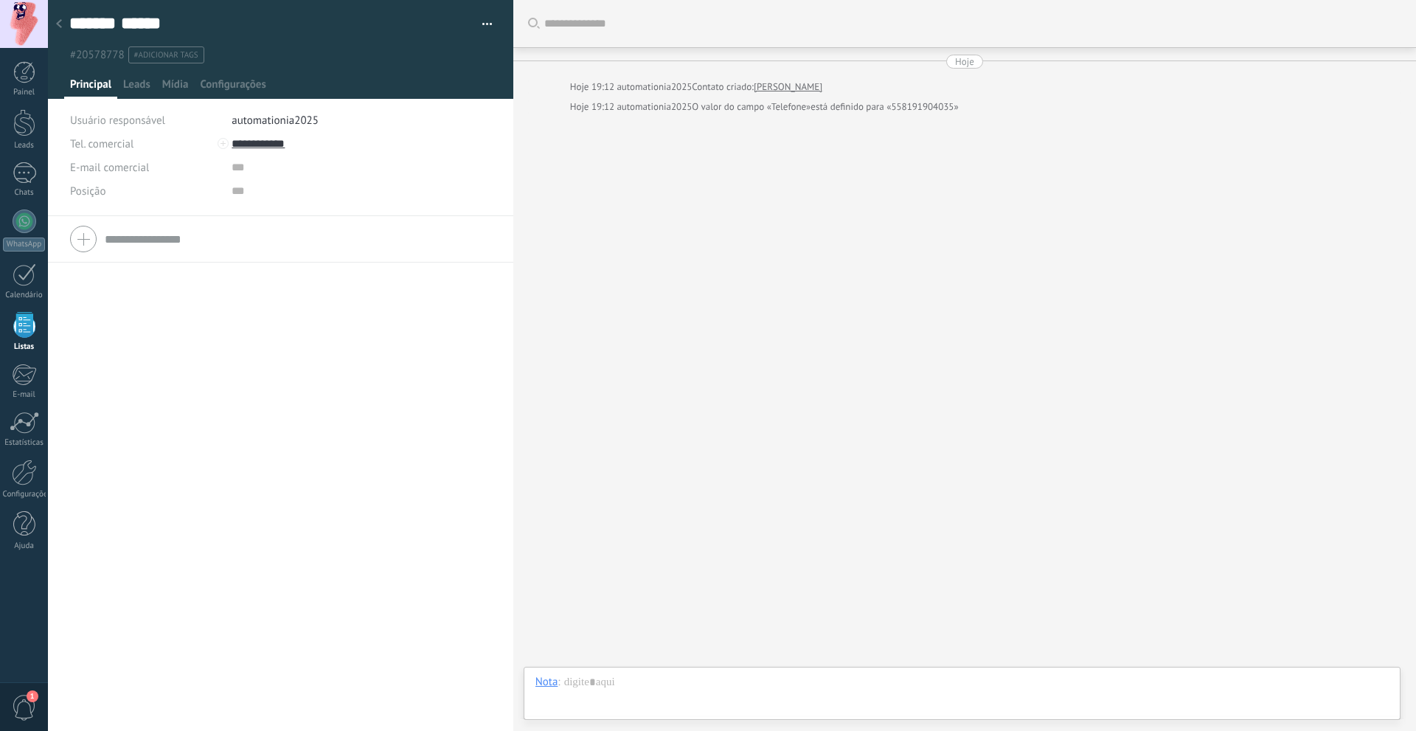
click at [60, 26] on use at bounding box center [59, 23] width 6 height 9
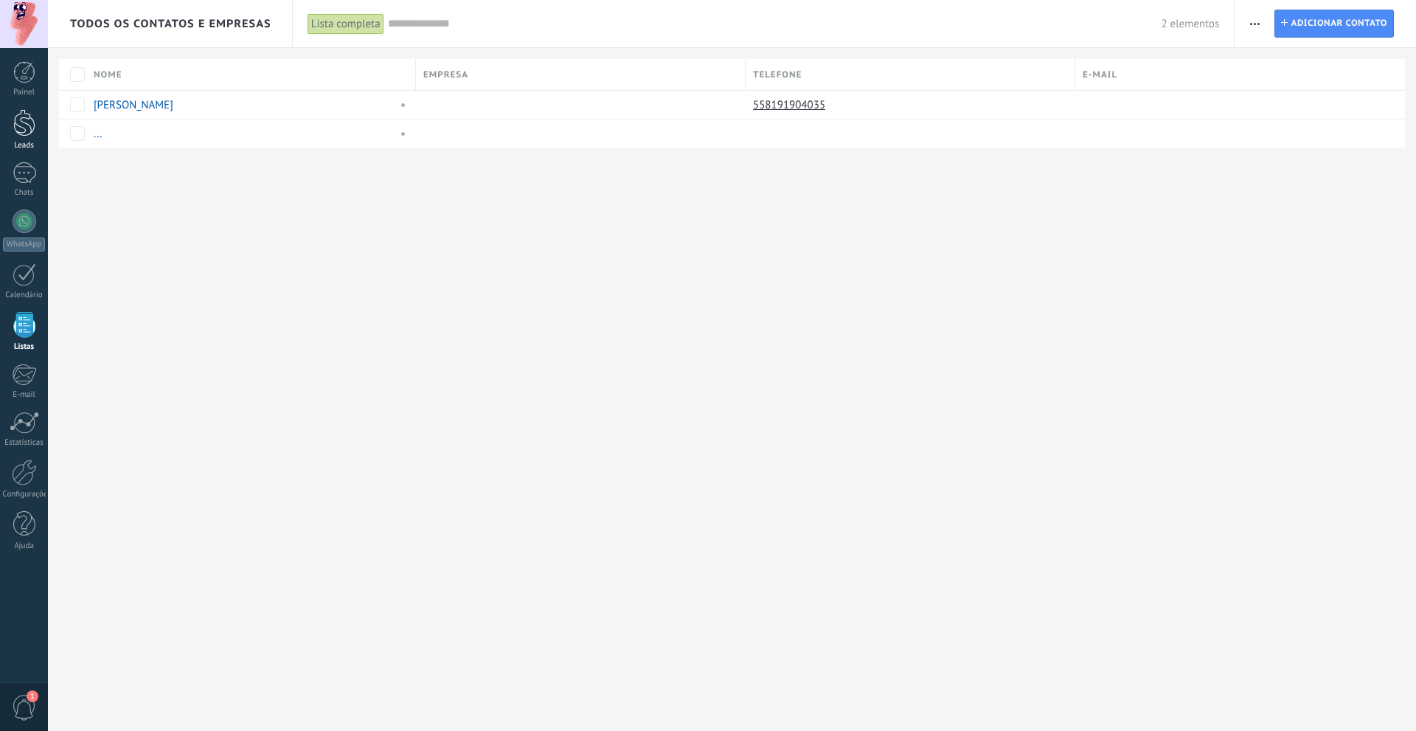
click at [27, 128] on div at bounding box center [24, 122] width 22 height 27
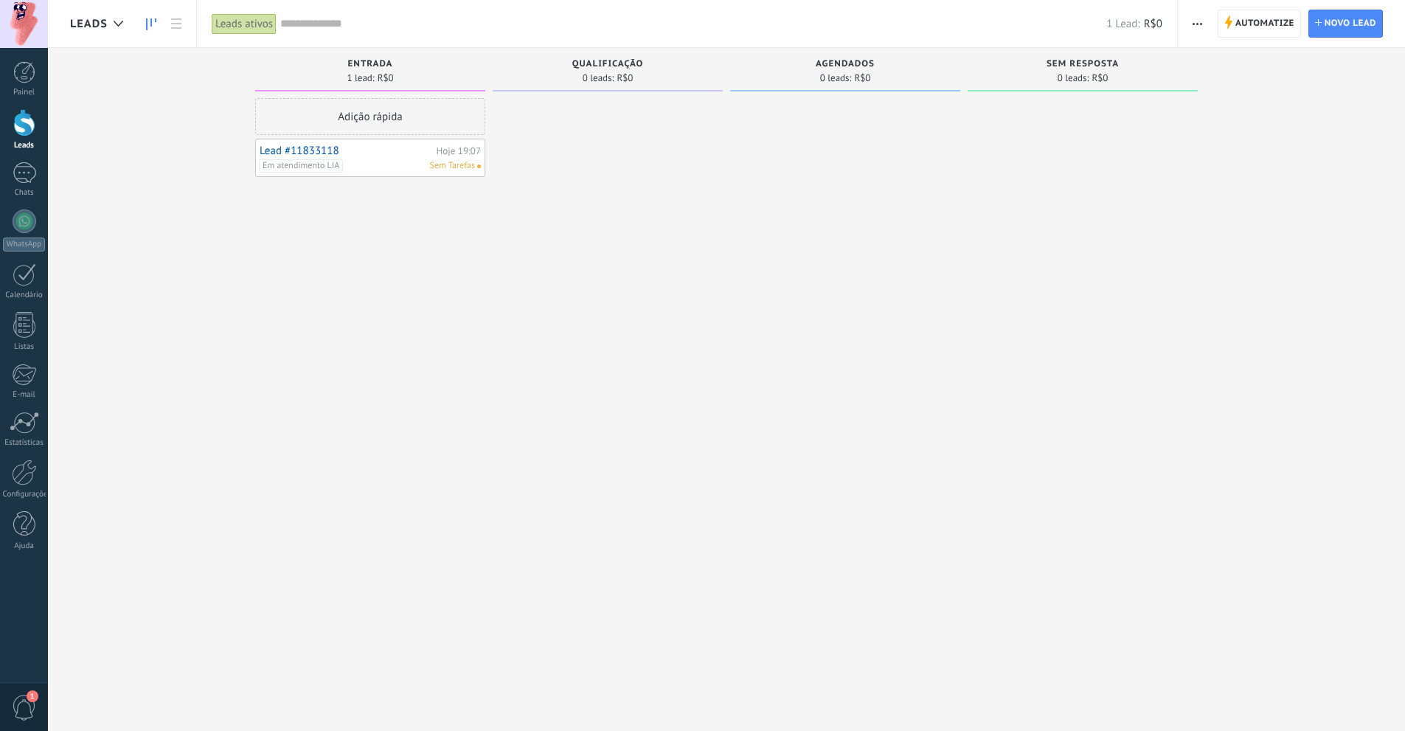
click at [377, 174] on div "Lead #11833118 Hoje 19:07 Em atendimento [PERSON_NAME]" at bounding box center [370, 158] width 230 height 38
click at [375, 164] on div "Em atendimento [PERSON_NAME]" at bounding box center [367, 165] width 216 height 13
click at [353, 152] on link "Lead #11833118" at bounding box center [346, 151] width 173 height 13
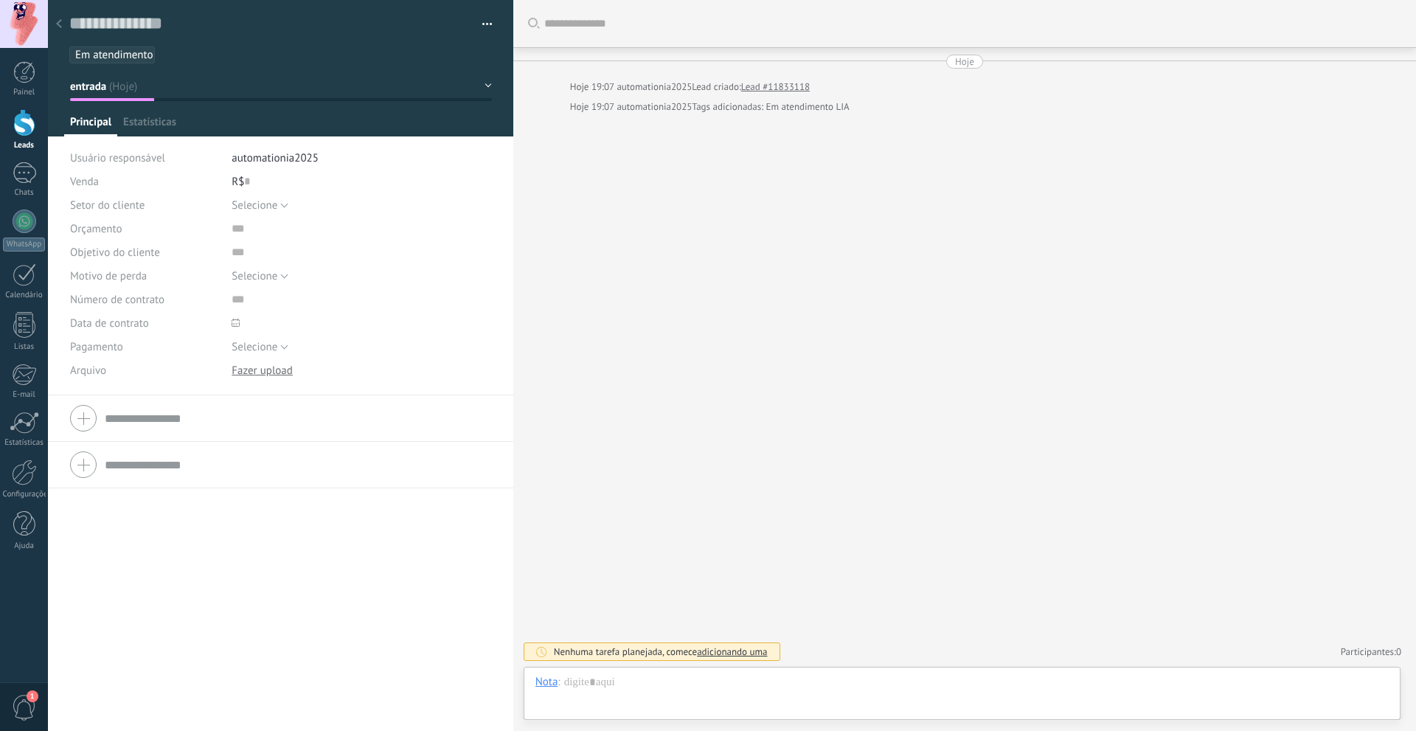
scroll to position [22, 0]
click at [222, 631] on div "Empresa Tel. comercial Comercial direto Celular Faz Casa Outros Tel. comercial …" at bounding box center [280, 563] width 465 height 336
drag, startPoint x: 162, startPoint y: 157, endPoint x: 355, endPoint y: 222, distance: 203.8
click at [189, 174] on div "Usuário responsável automationia2025 Venda R$ 0" at bounding box center [281, 169] width 422 height 47
click at [347, 119] on span "Configurações" at bounding box center [318, 125] width 66 height 21
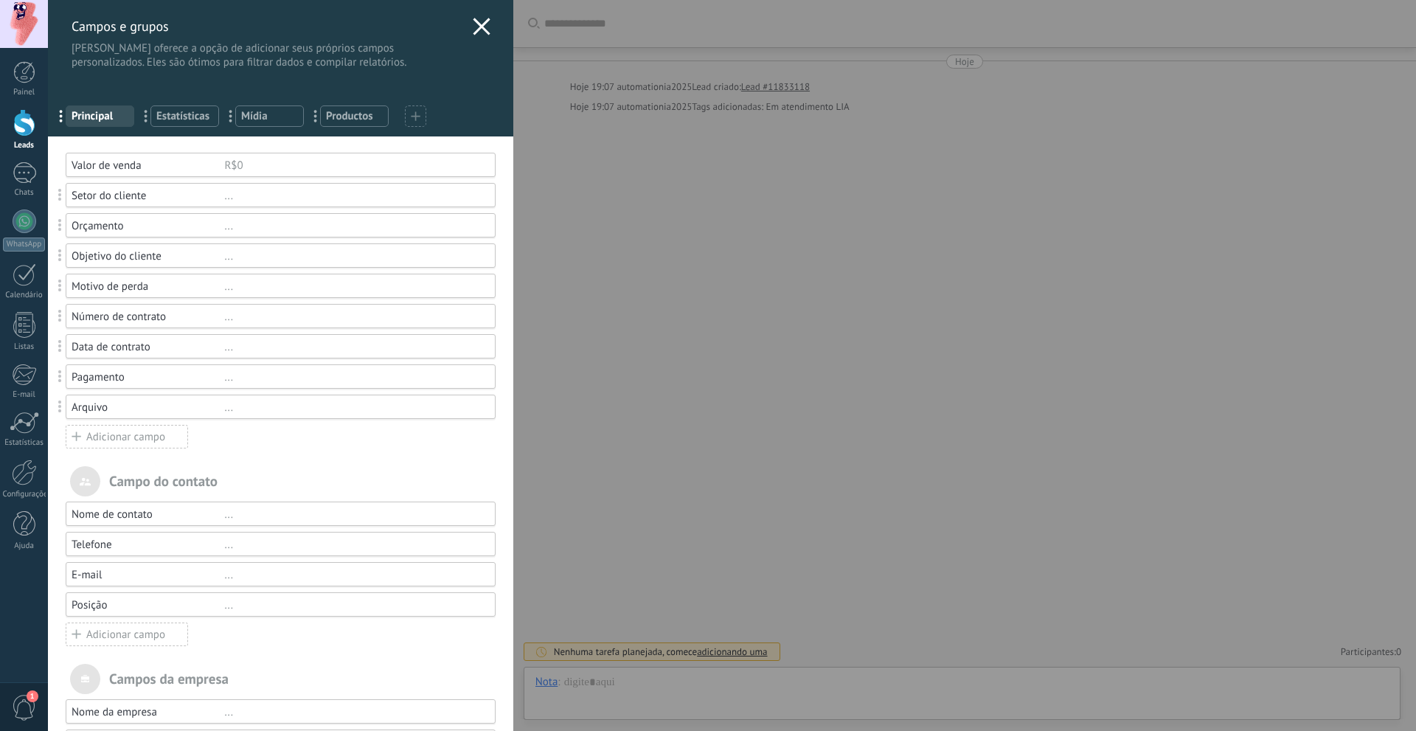
click at [150, 443] on div "Adicionar campo" at bounding box center [127, 437] width 122 height 24
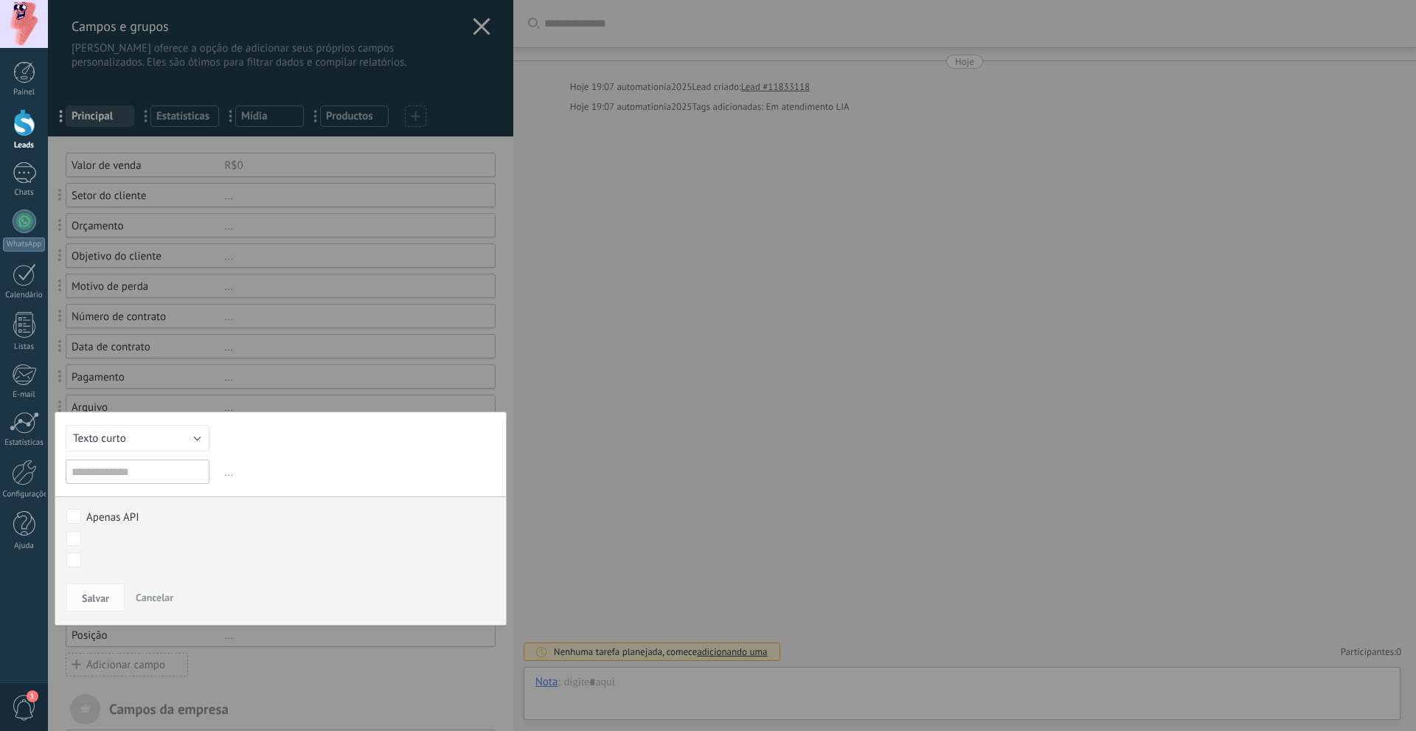
click at [175, 475] on input "text" at bounding box center [138, 471] width 144 height 24
type input "********"
click at [111, 600] on button "Salvar" at bounding box center [95, 597] width 58 height 28
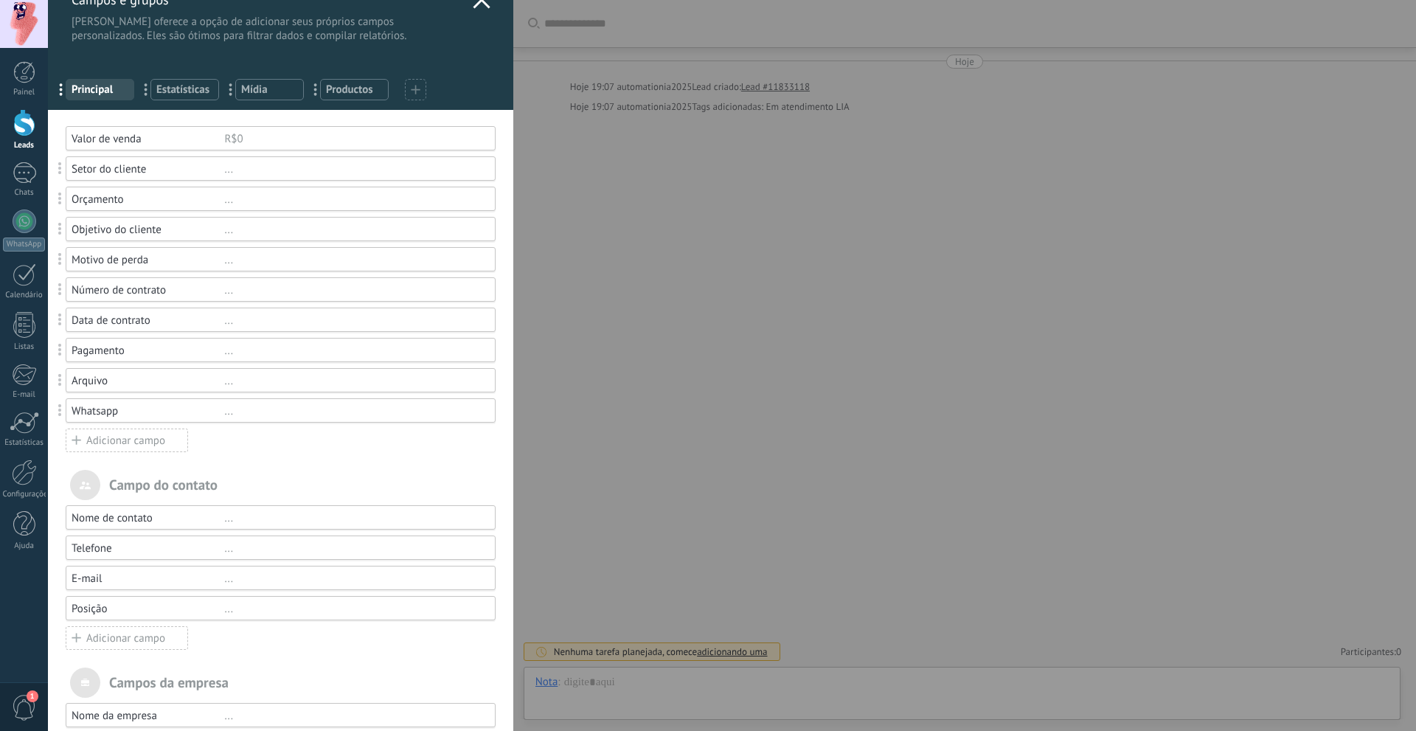
scroll to position [0, 0]
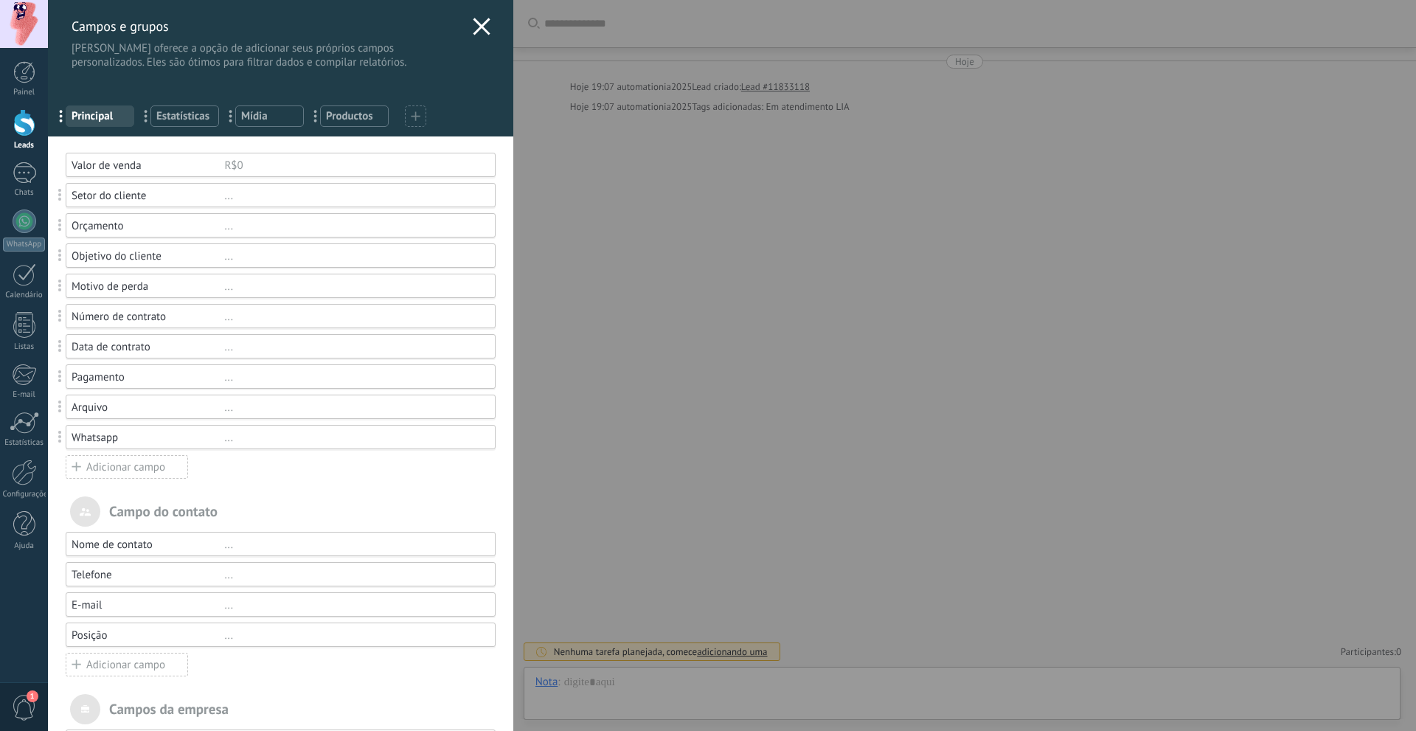
click at [477, 27] on use at bounding box center [481, 26] width 17 height 17
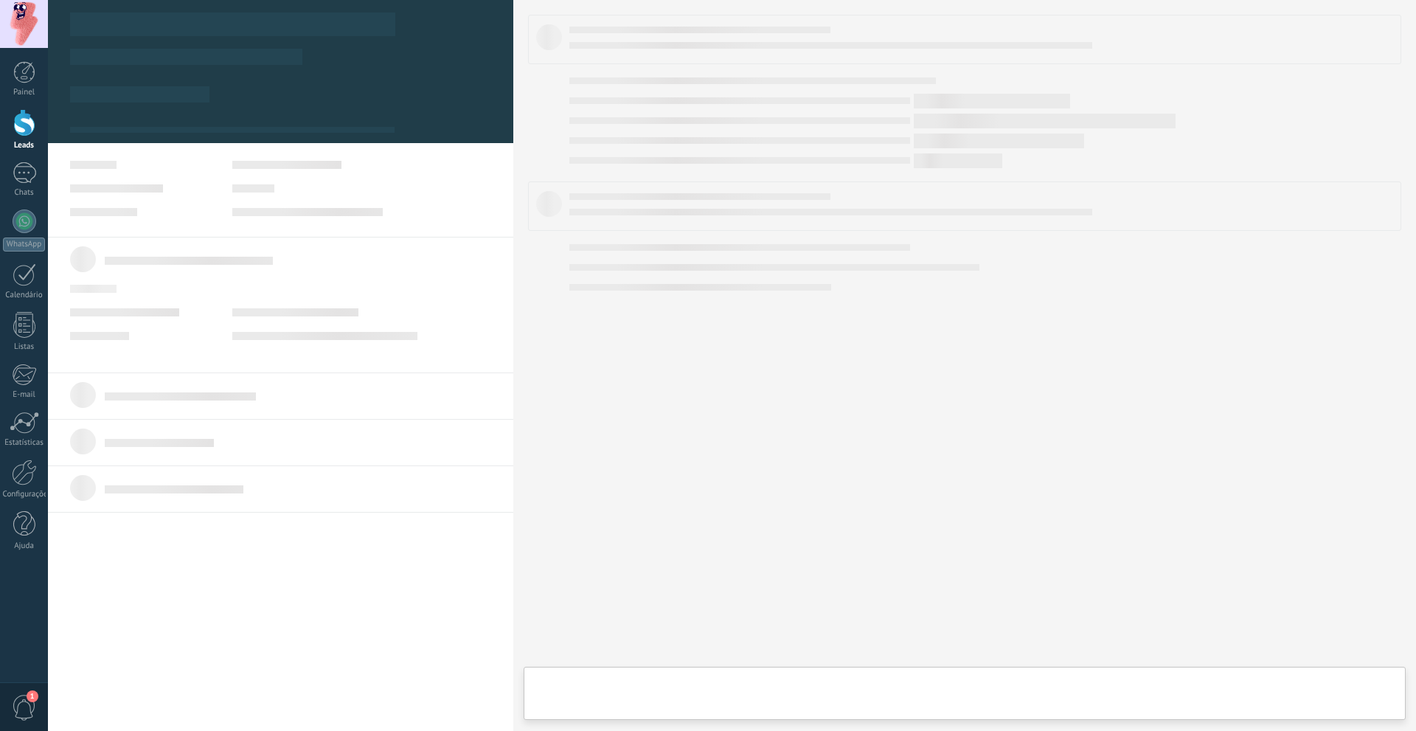
type textarea "**********"
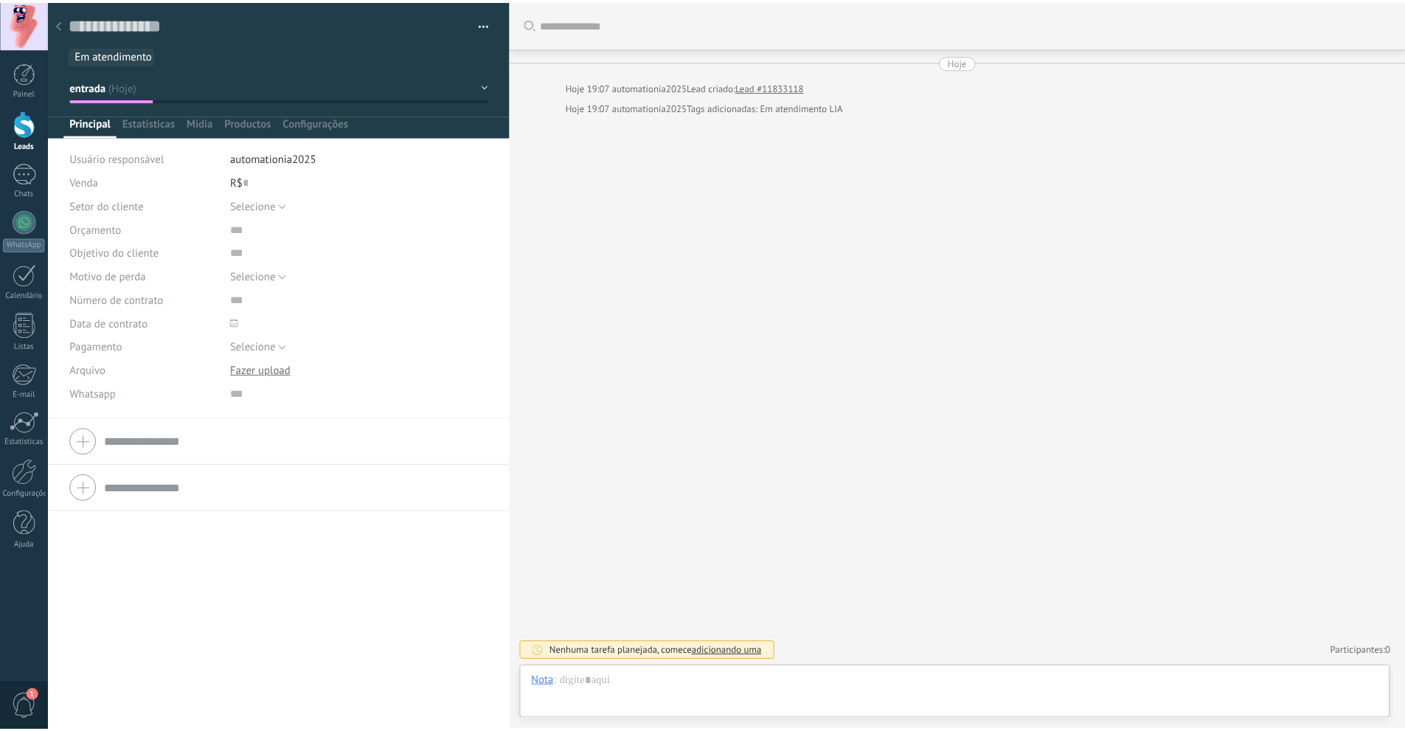
scroll to position [22, 0]
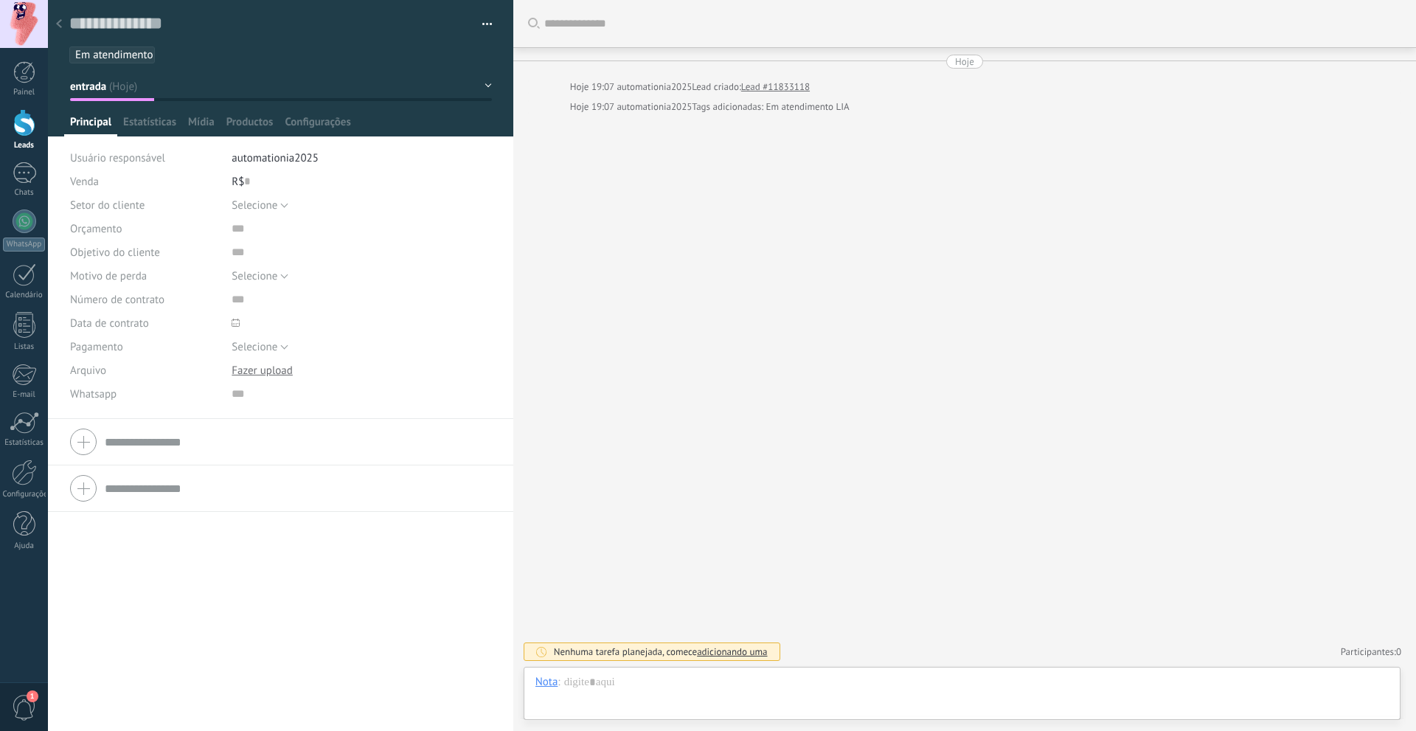
click at [53, 23] on div at bounding box center [59, 24] width 21 height 29
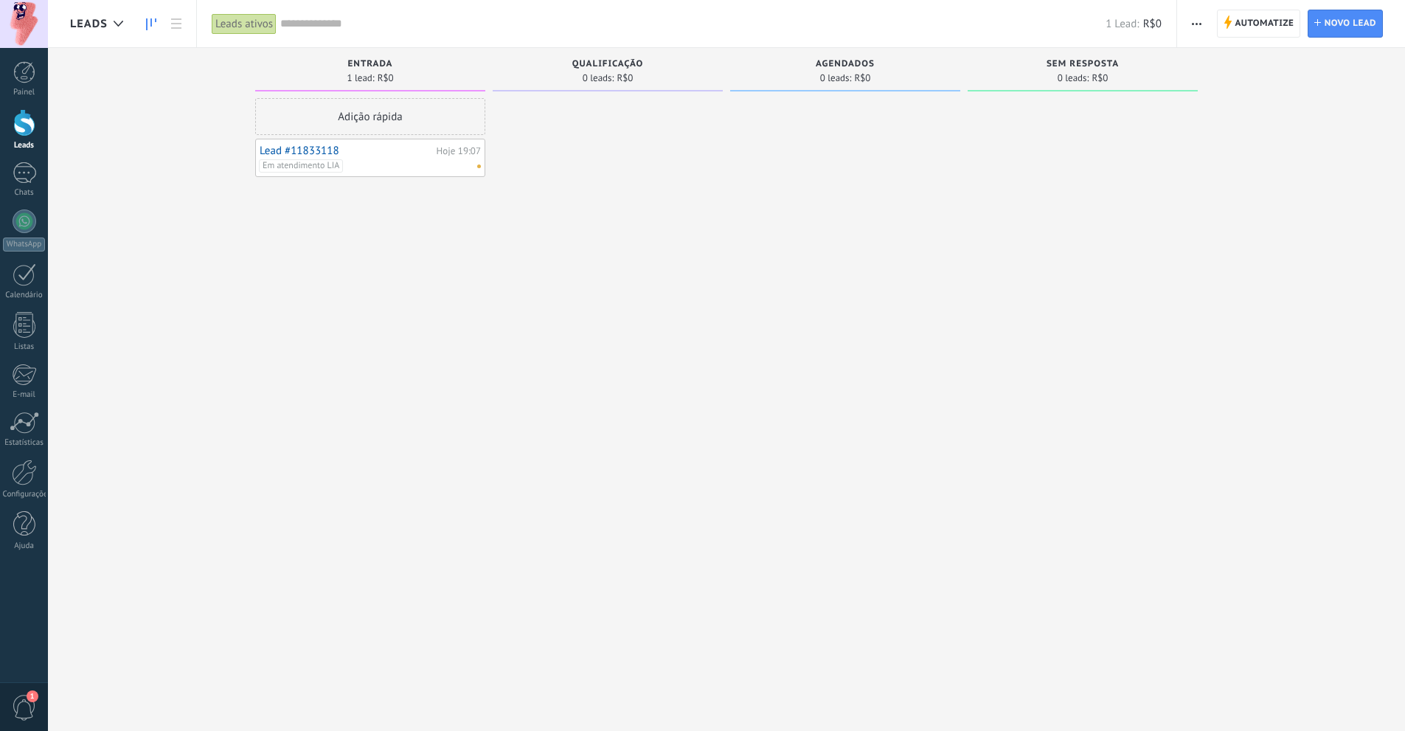
click at [321, 151] on link "Lead #11833118" at bounding box center [346, 151] width 173 height 13
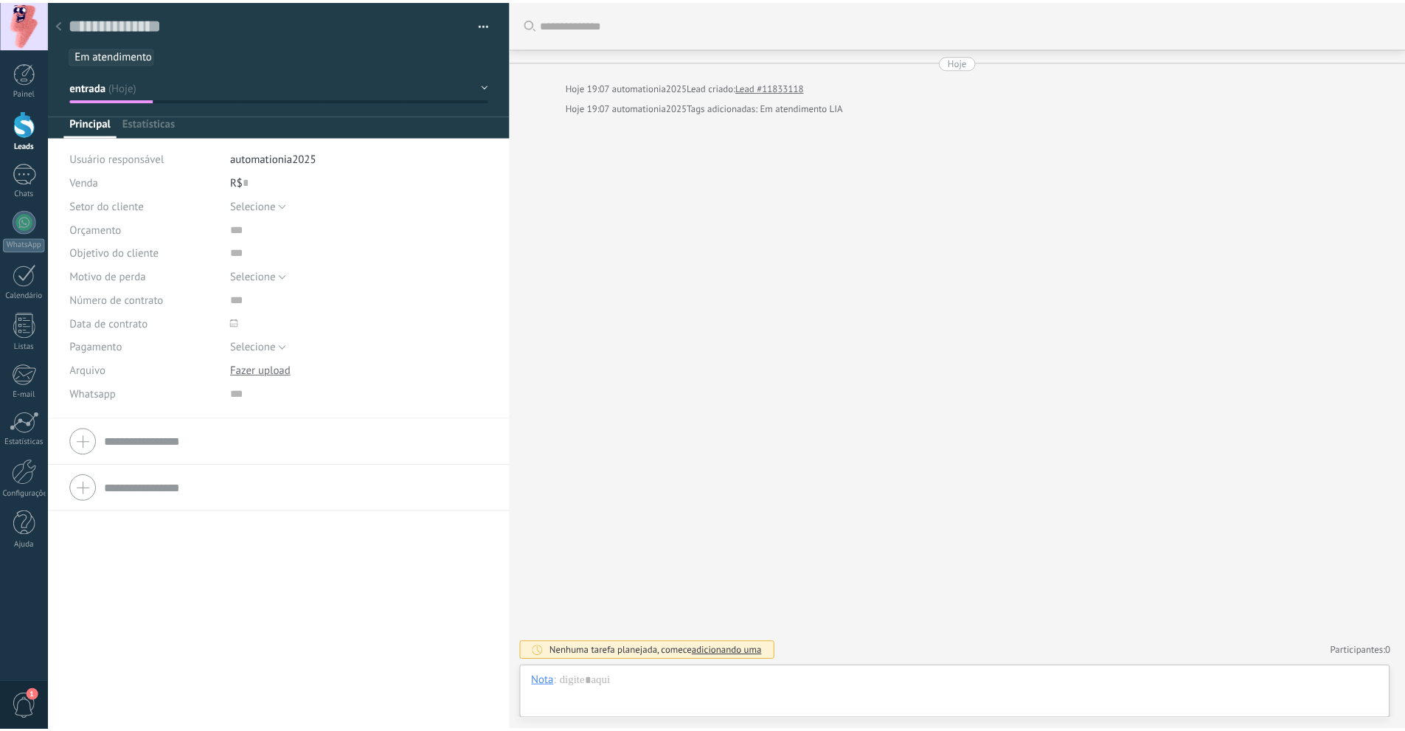
scroll to position [22, 0]
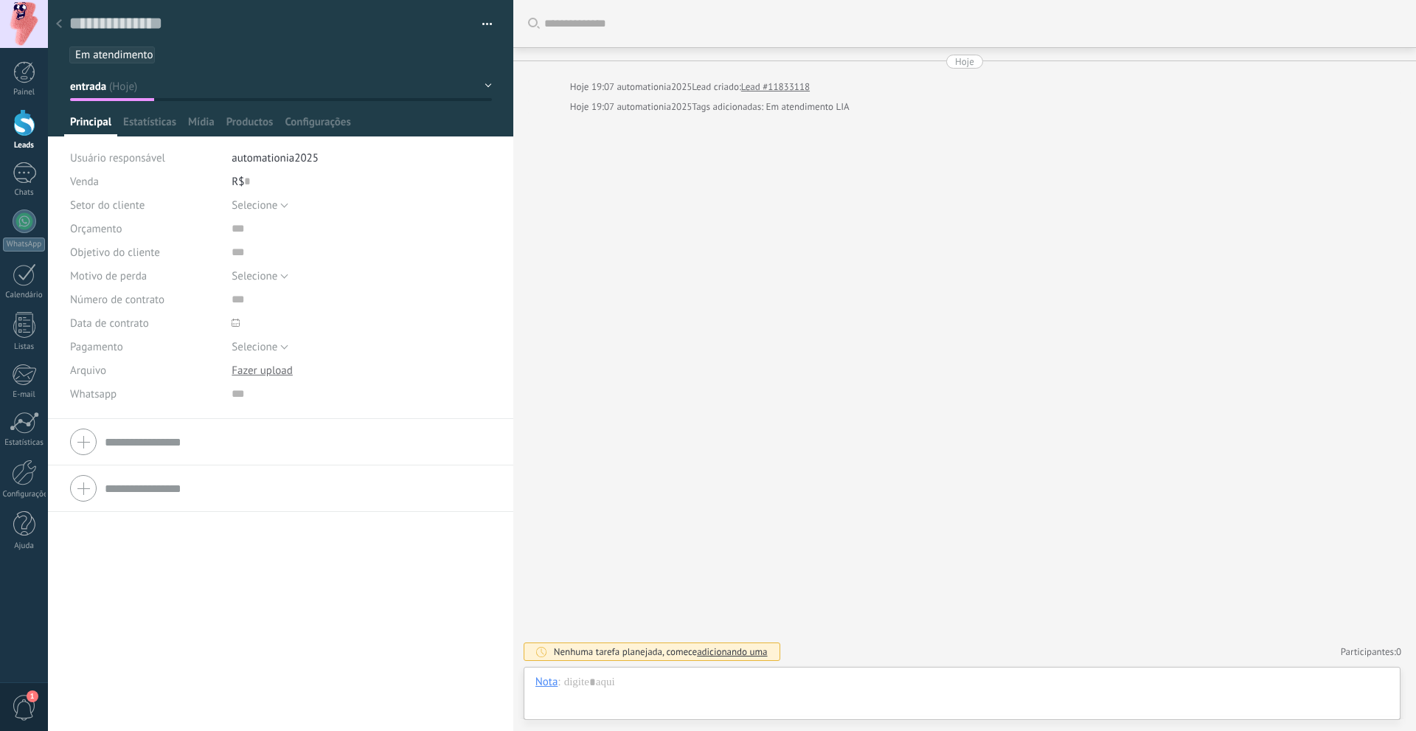
click at [481, 19] on button "button" at bounding box center [481, 24] width 21 height 22
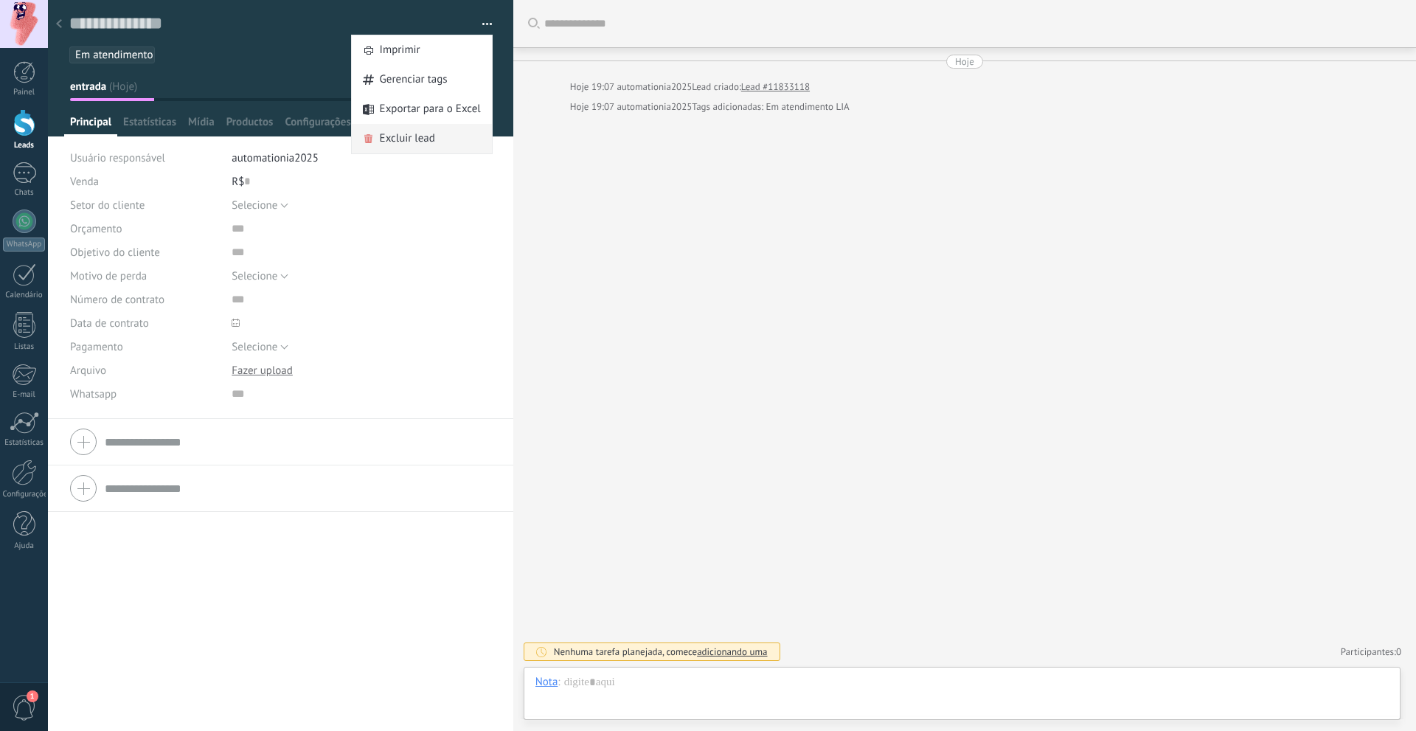
click at [434, 144] on div "Excluir lead" at bounding box center [422, 139] width 140 height 30
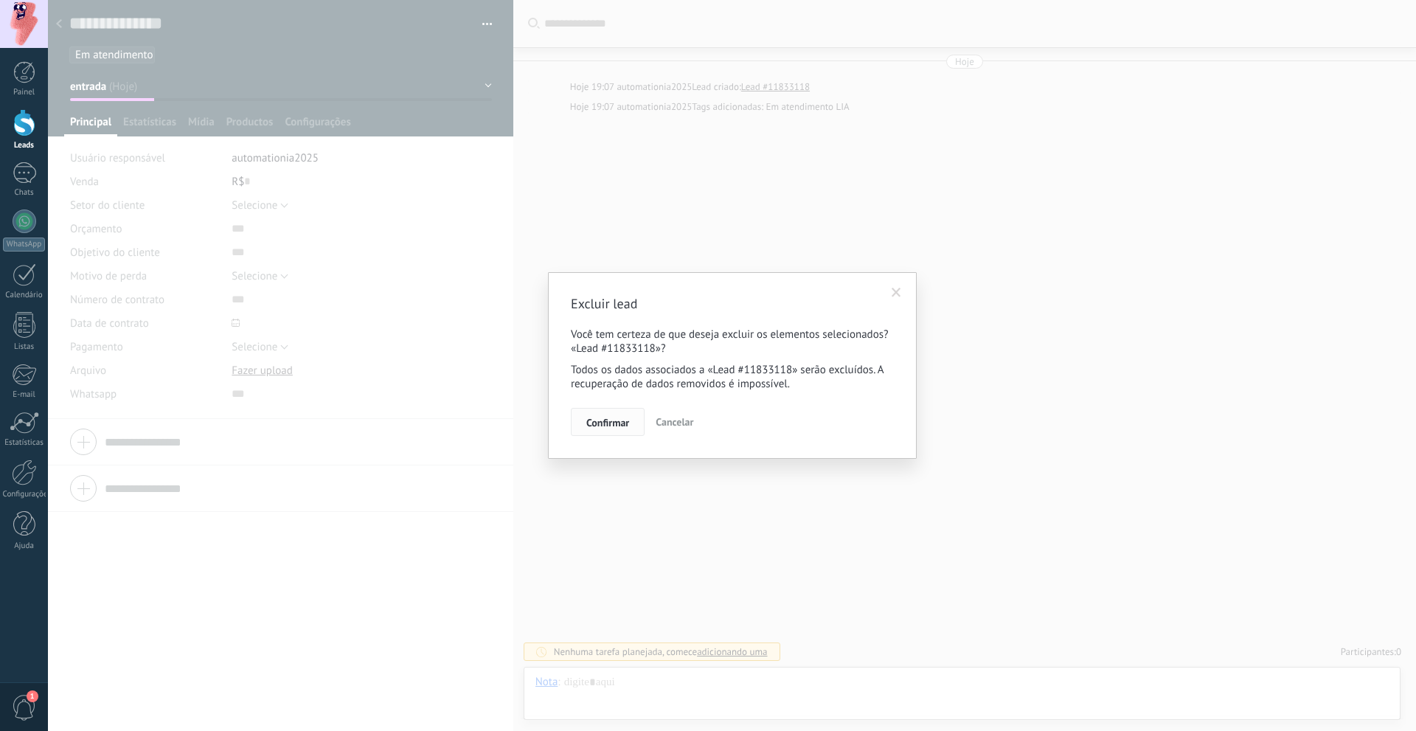
click at [609, 420] on span "Confirmar" at bounding box center [607, 422] width 43 height 10
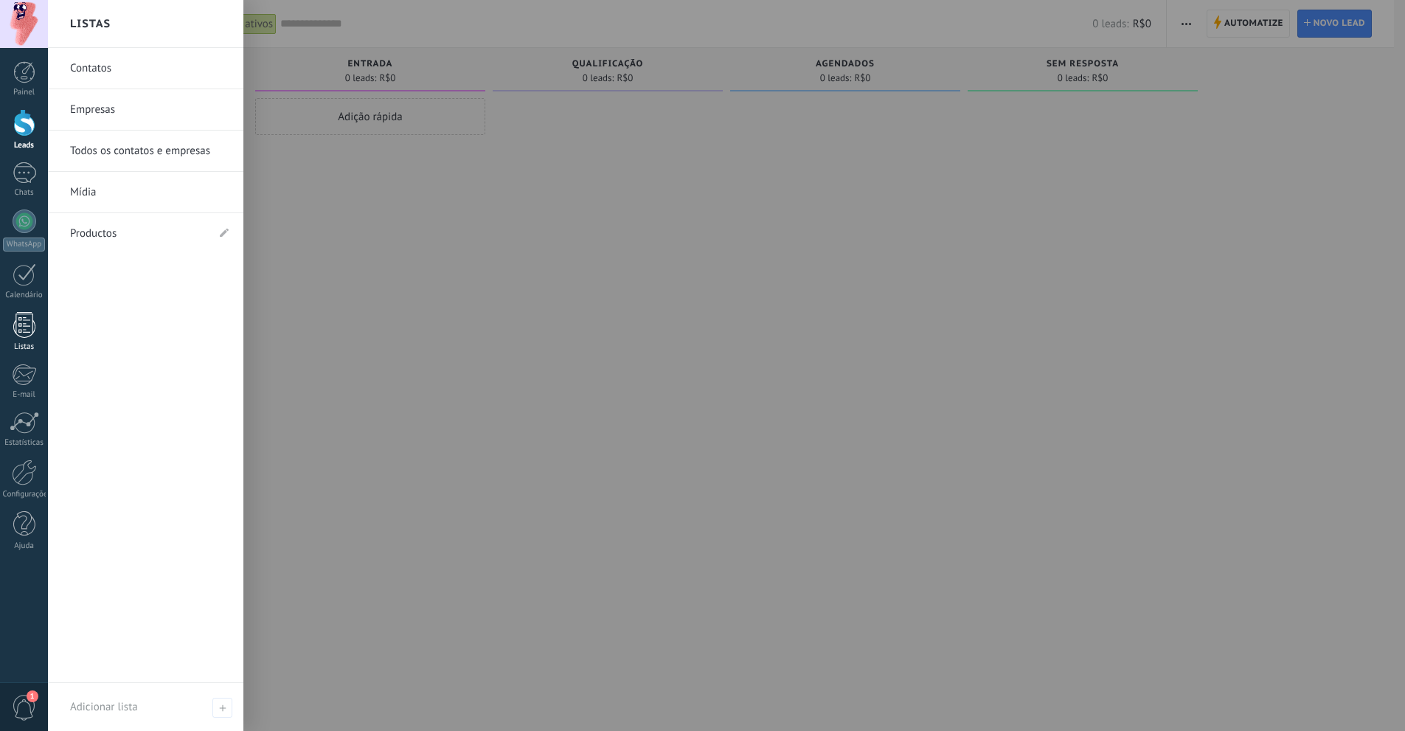
click at [31, 334] on div at bounding box center [24, 325] width 22 height 26
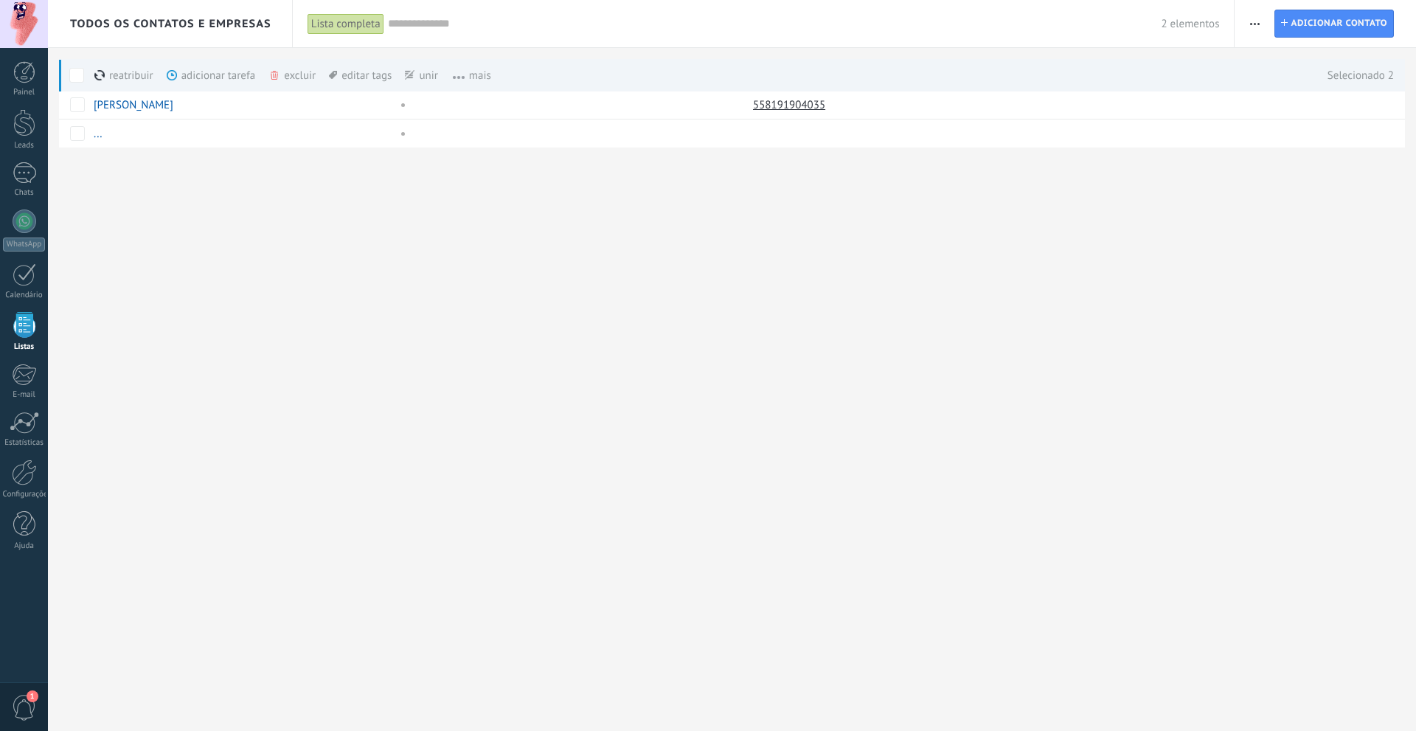
click at [288, 74] on div "excluir mais" at bounding box center [318, 75] width 100 height 32
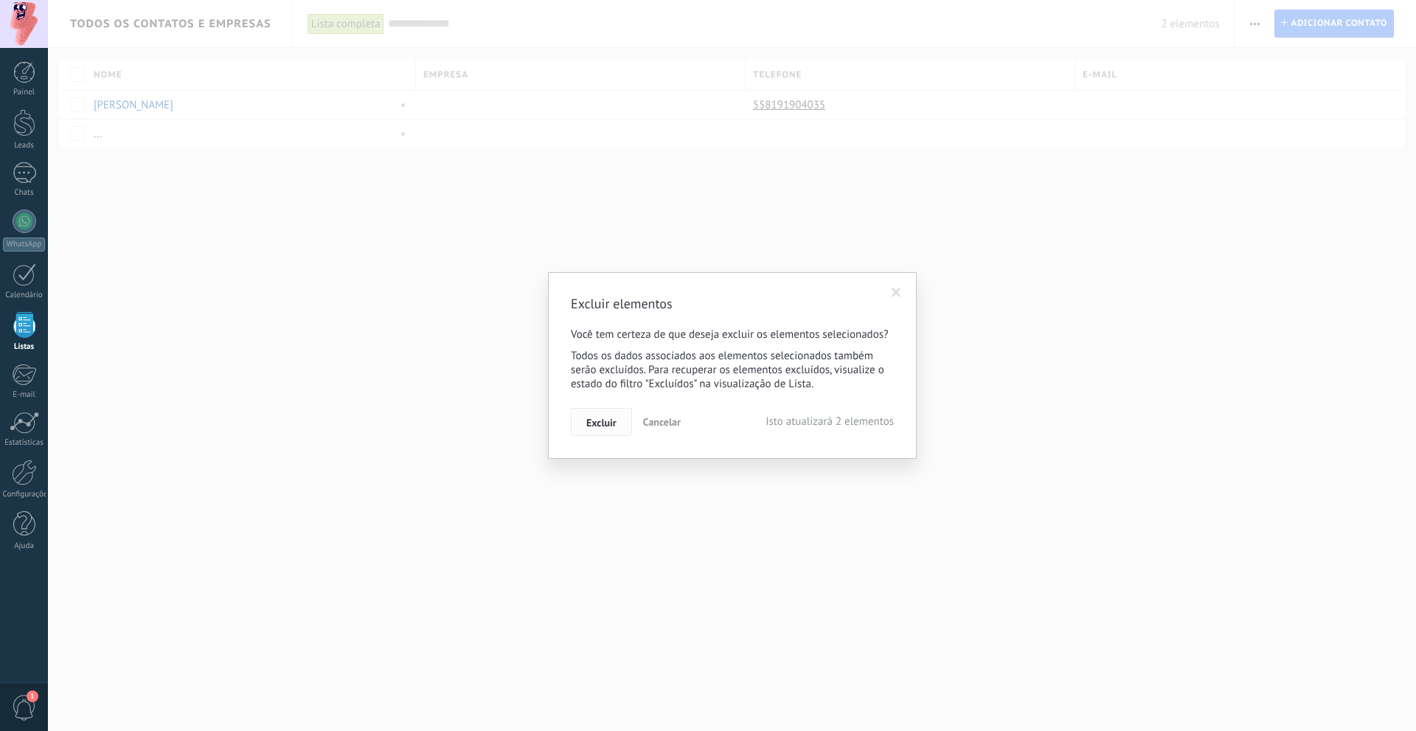
click at [606, 421] on span "Excluir" at bounding box center [601, 422] width 30 height 10
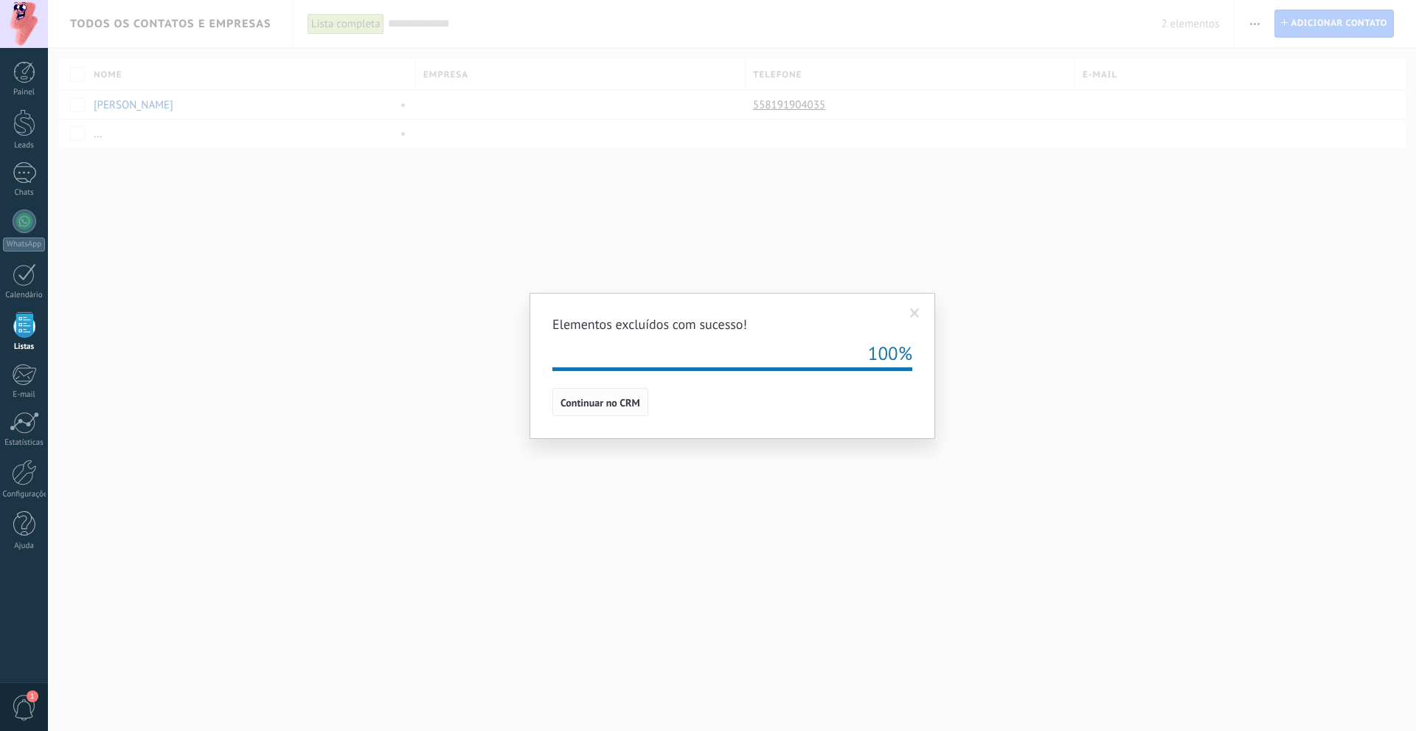
click at [614, 412] on button "Continuar no CRM" at bounding box center [600, 402] width 96 height 28
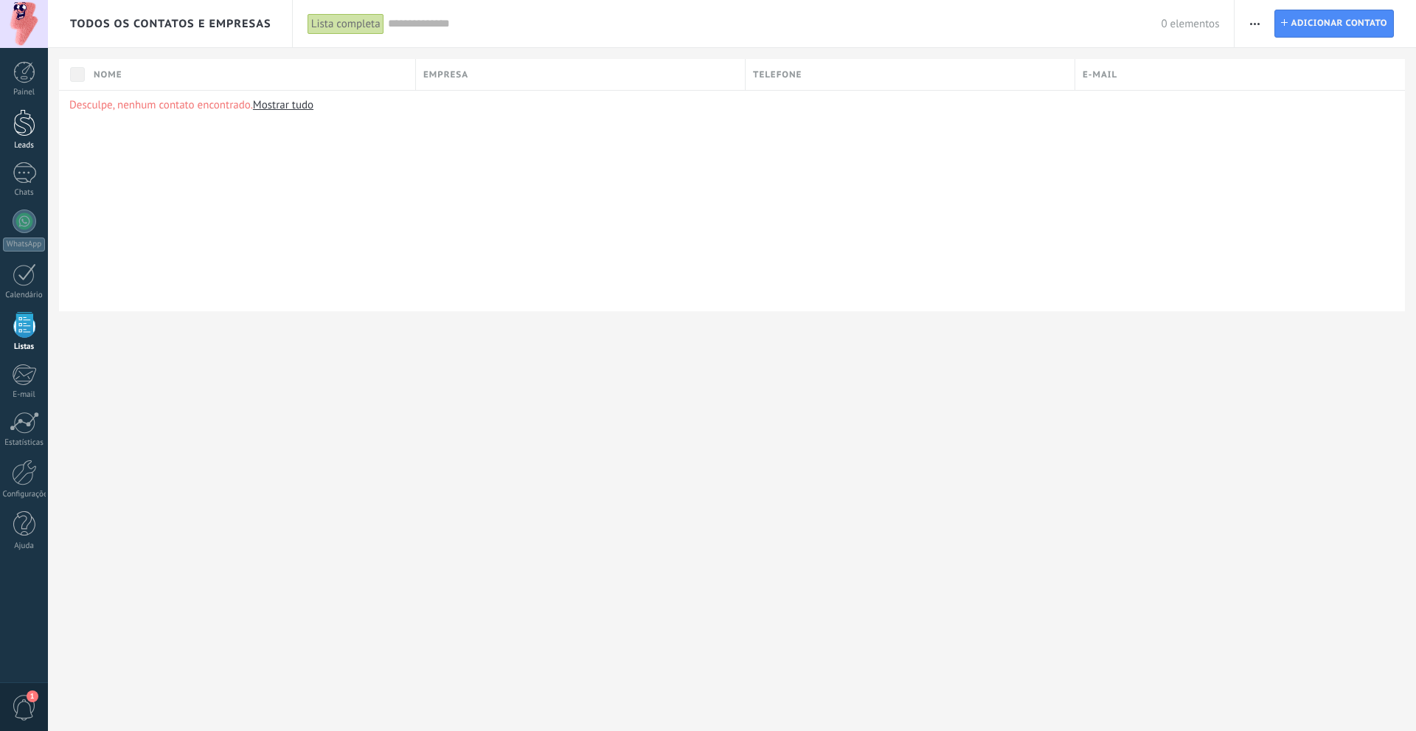
click at [27, 140] on link "Leads" at bounding box center [24, 129] width 48 height 41
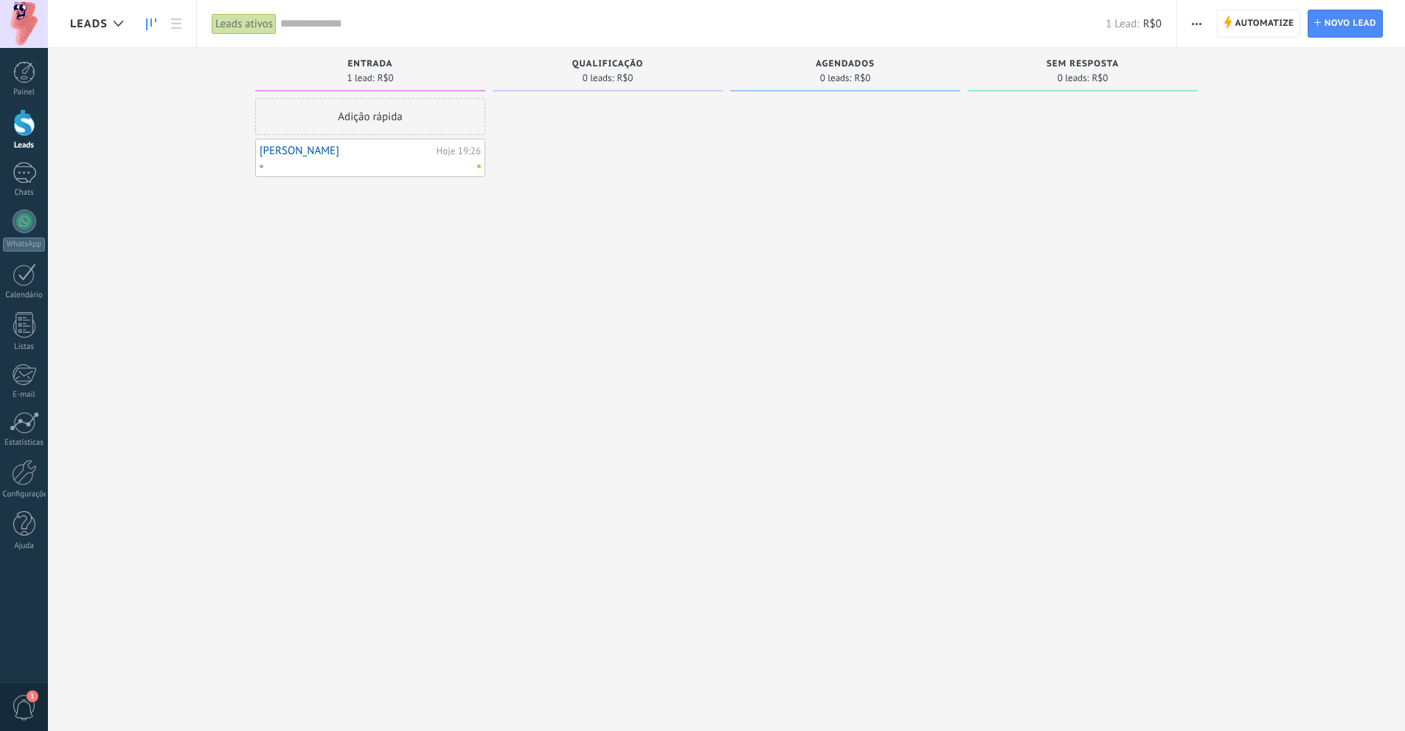
drag, startPoint x: 0, startPoint y: 0, endPoint x: 319, endPoint y: 151, distance: 353.3
click at [319, 151] on link "[PERSON_NAME]" at bounding box center [346, 151] width 173 height 13
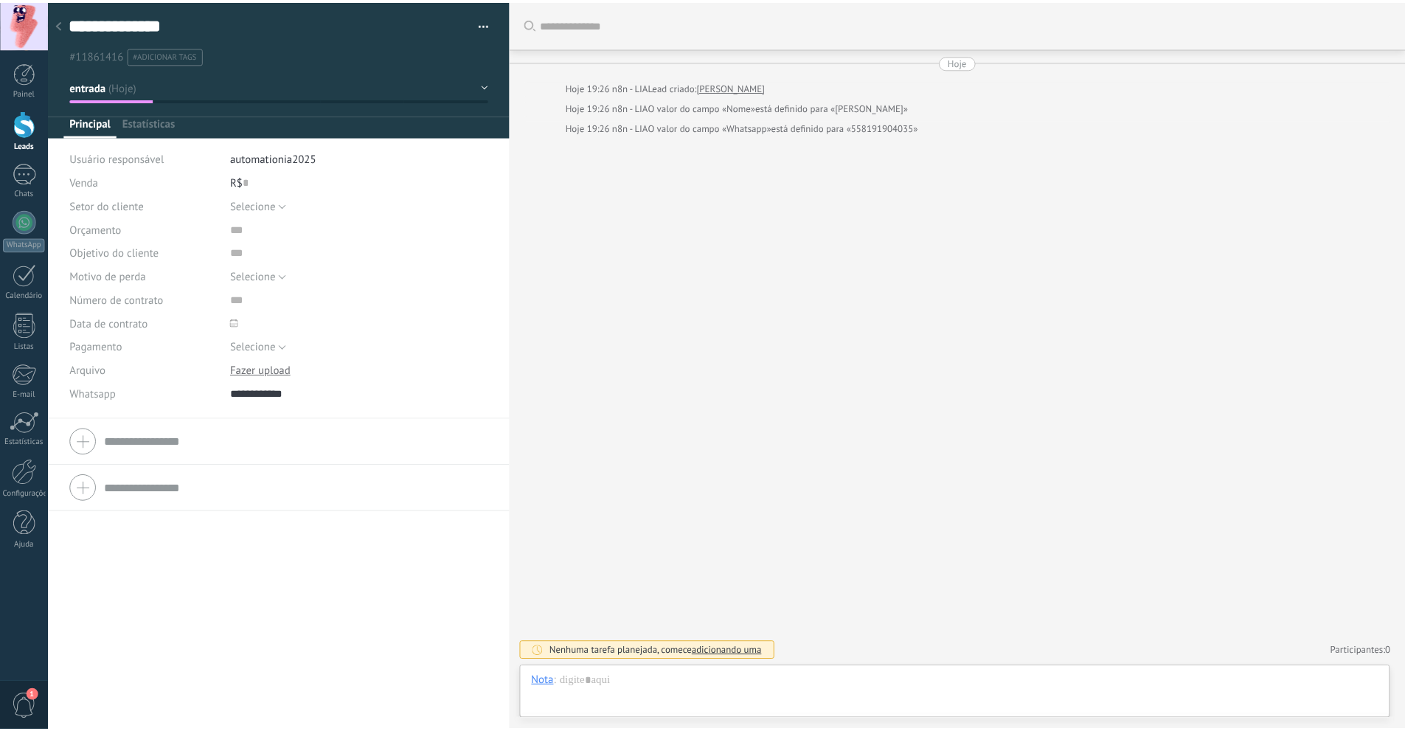
scroll to position [22, 0]
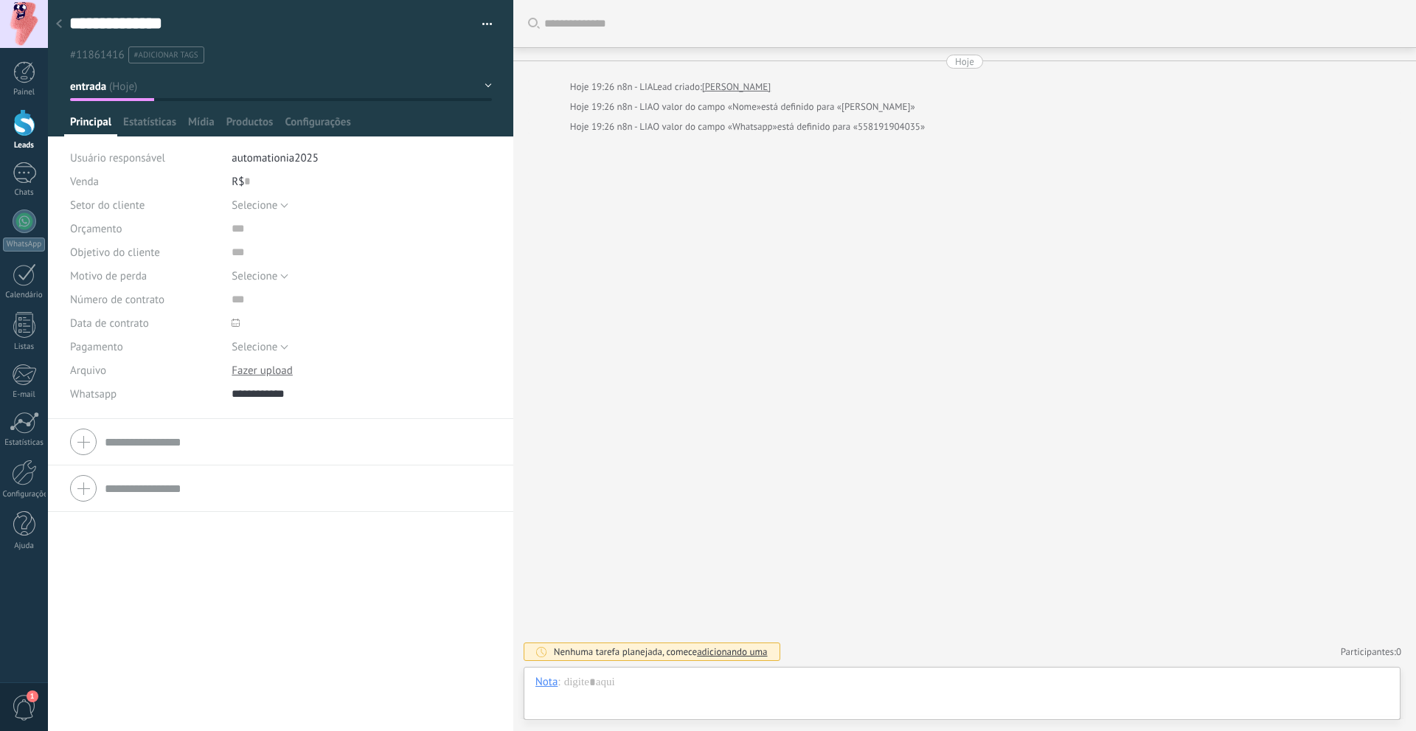
click at [58, 24] on use at bounding box center [59, 23] width 6 height 9
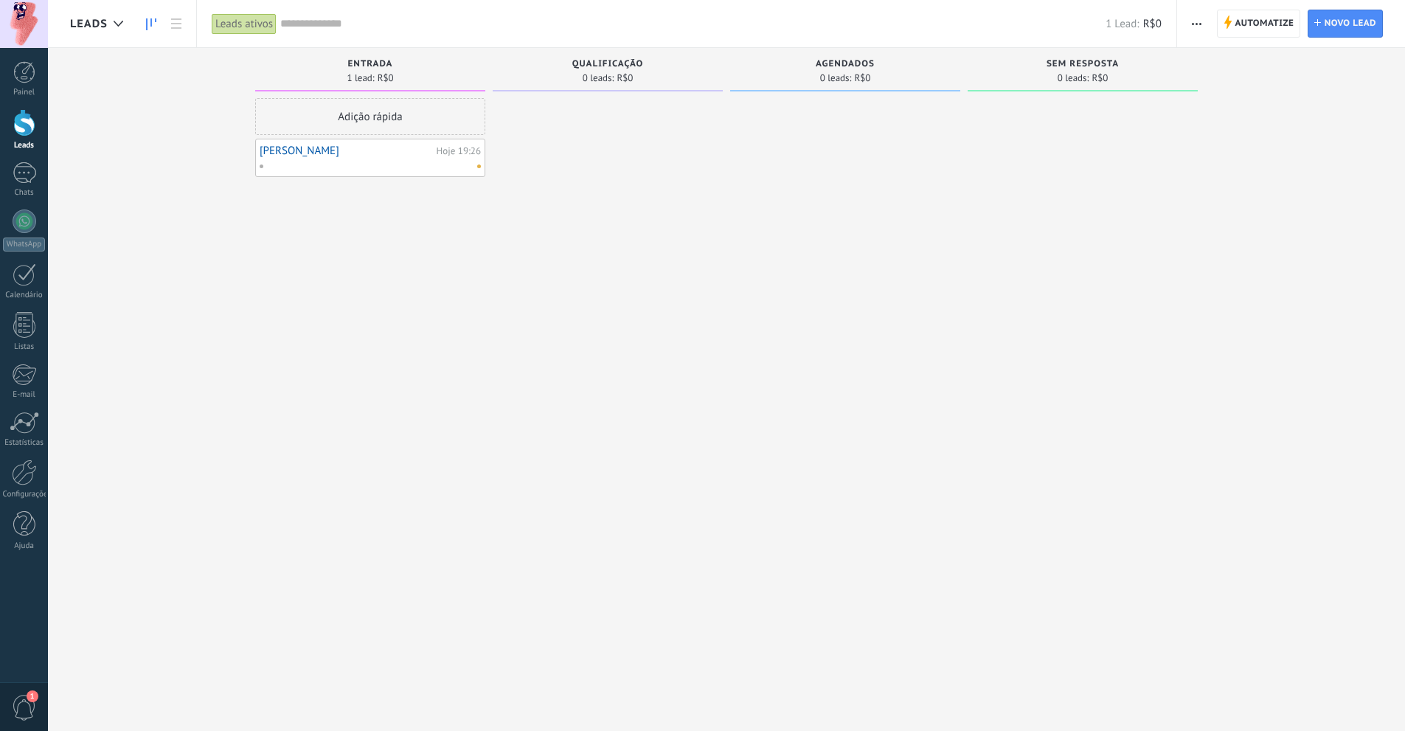
click at [423, 326] on div "Adição rápida Gabriel Cabral Hoje 19:26" at bounding box center [370, 367] width 230 height 538
click at [28, 469] on div at bounding box center [24, 472] width 25 height 26
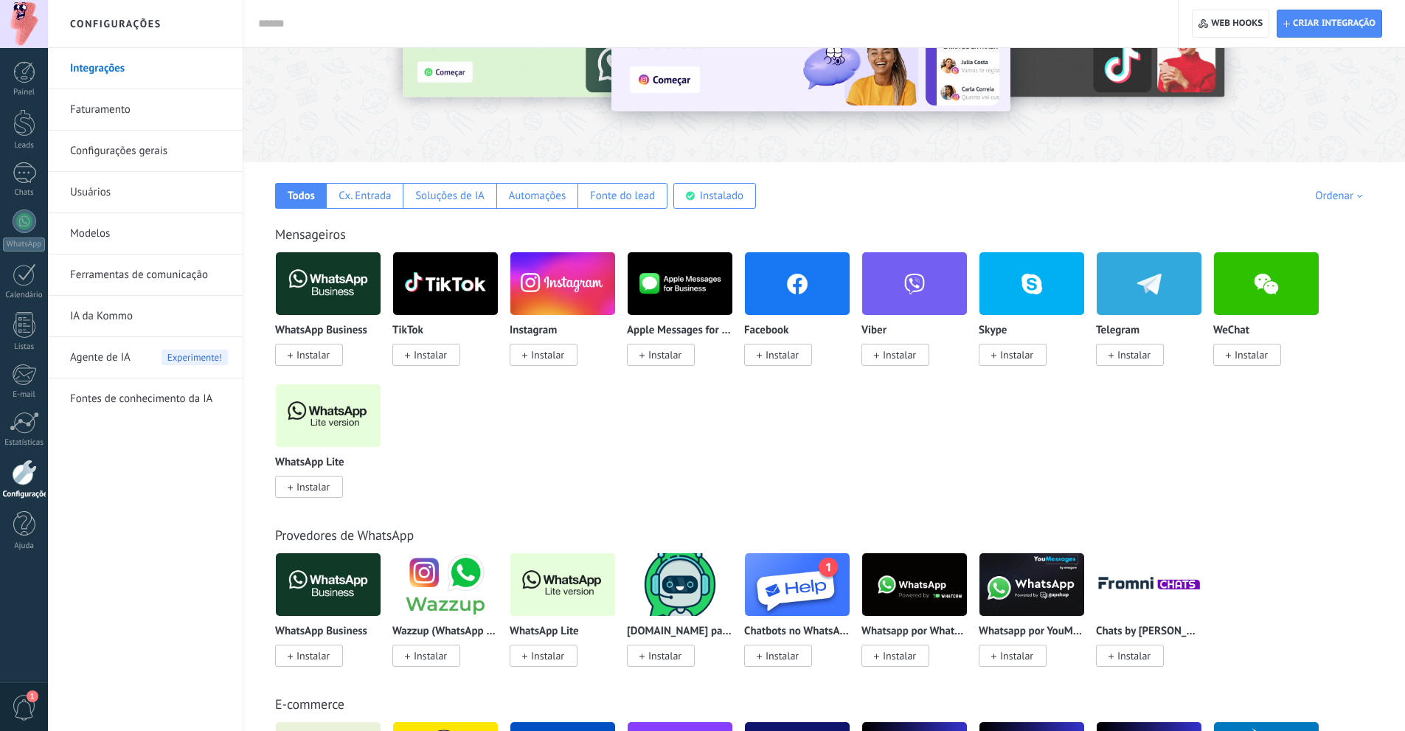
scroll to position [148, 0]
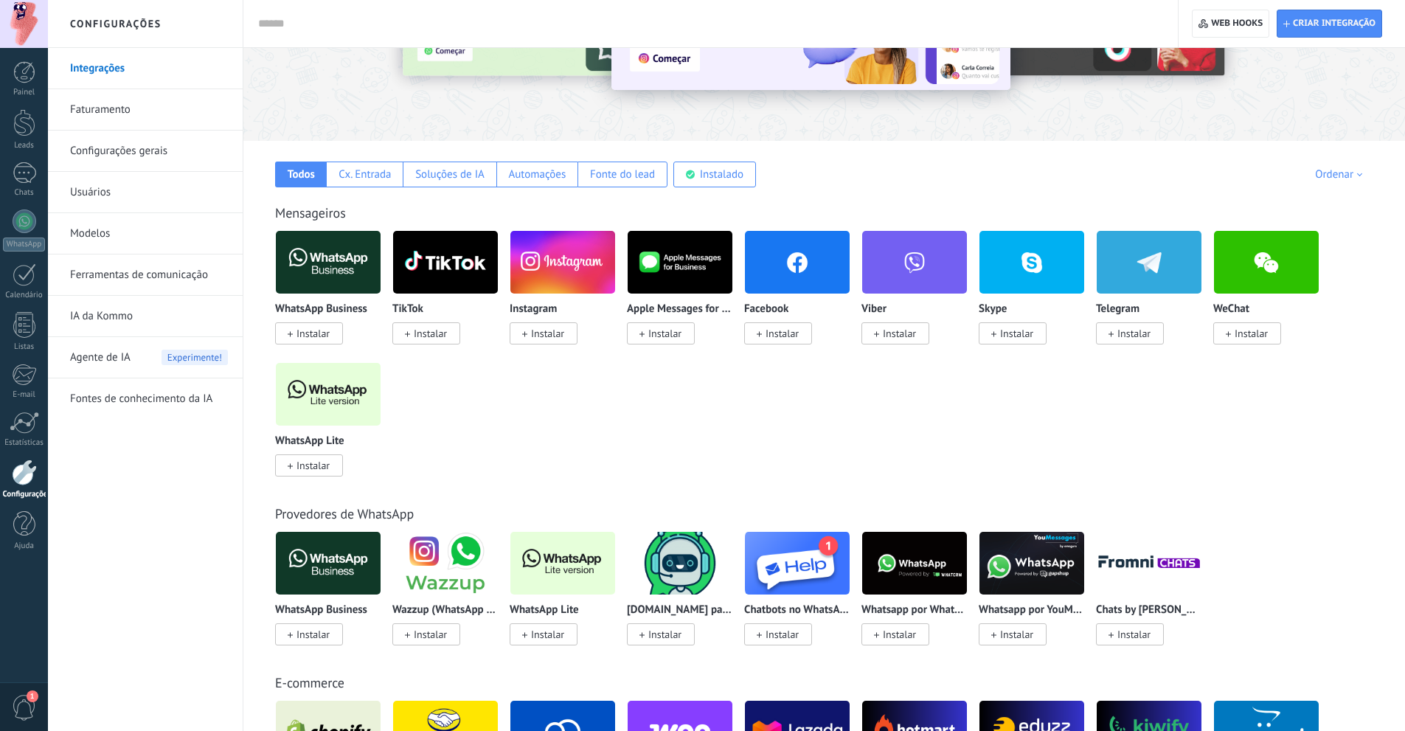
click at [311, 471] on span "Instalar" at bounding box center [312, 465] width 33 height 13
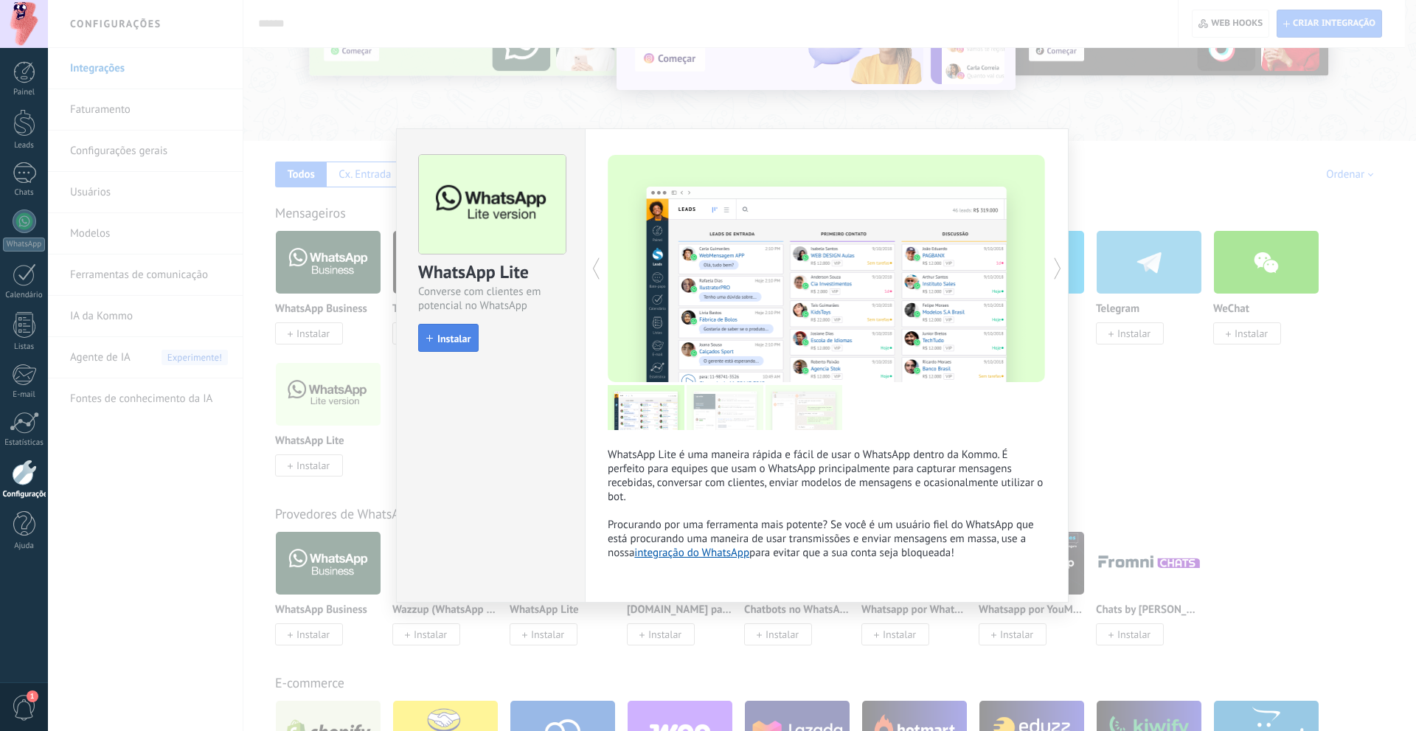
click at [452, 332] on button "Instalar" at bounding box center [448, 338] width 60 height 28
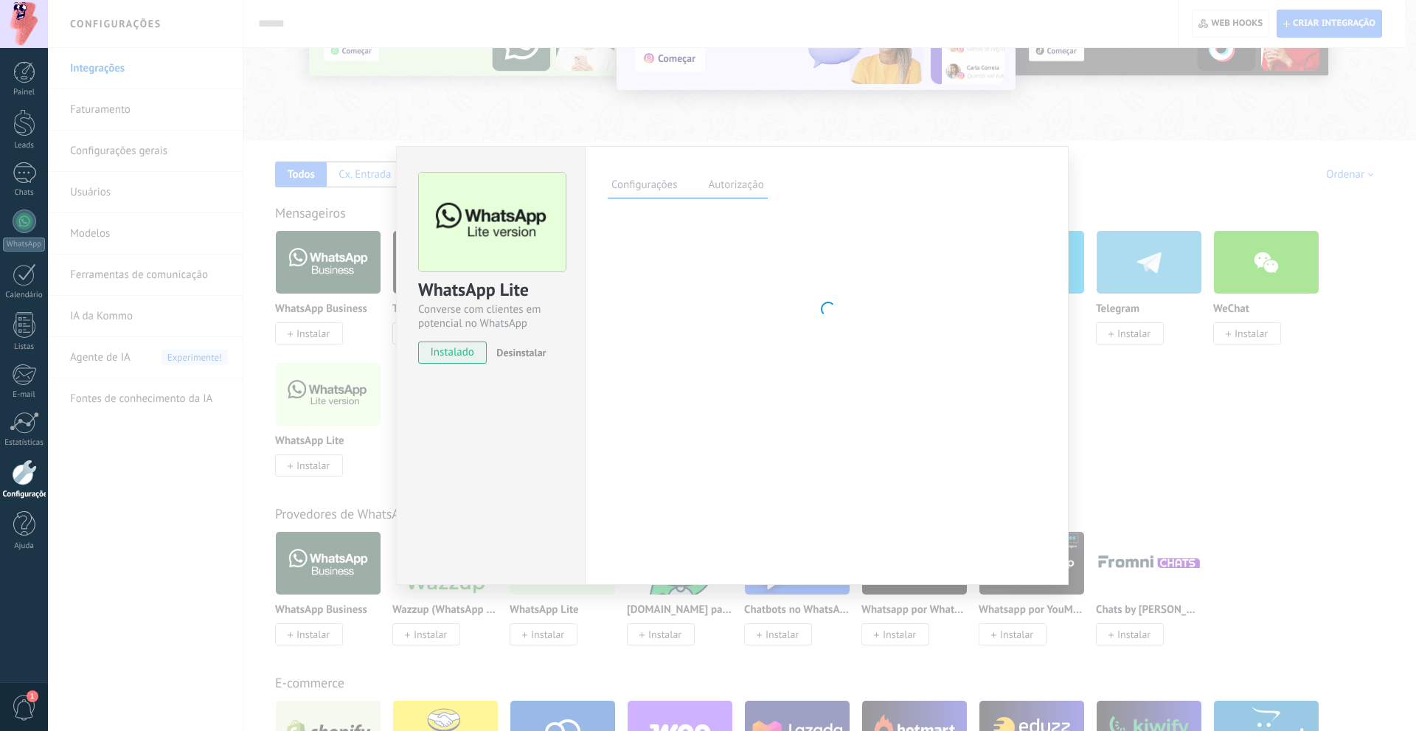
click at [724, 192] on label "Autorização" at bounding box center [735, 186] width 63 height 21
click at [652, 186] on label "Configurações" at bounding box center [644, 186] width 73 height 21
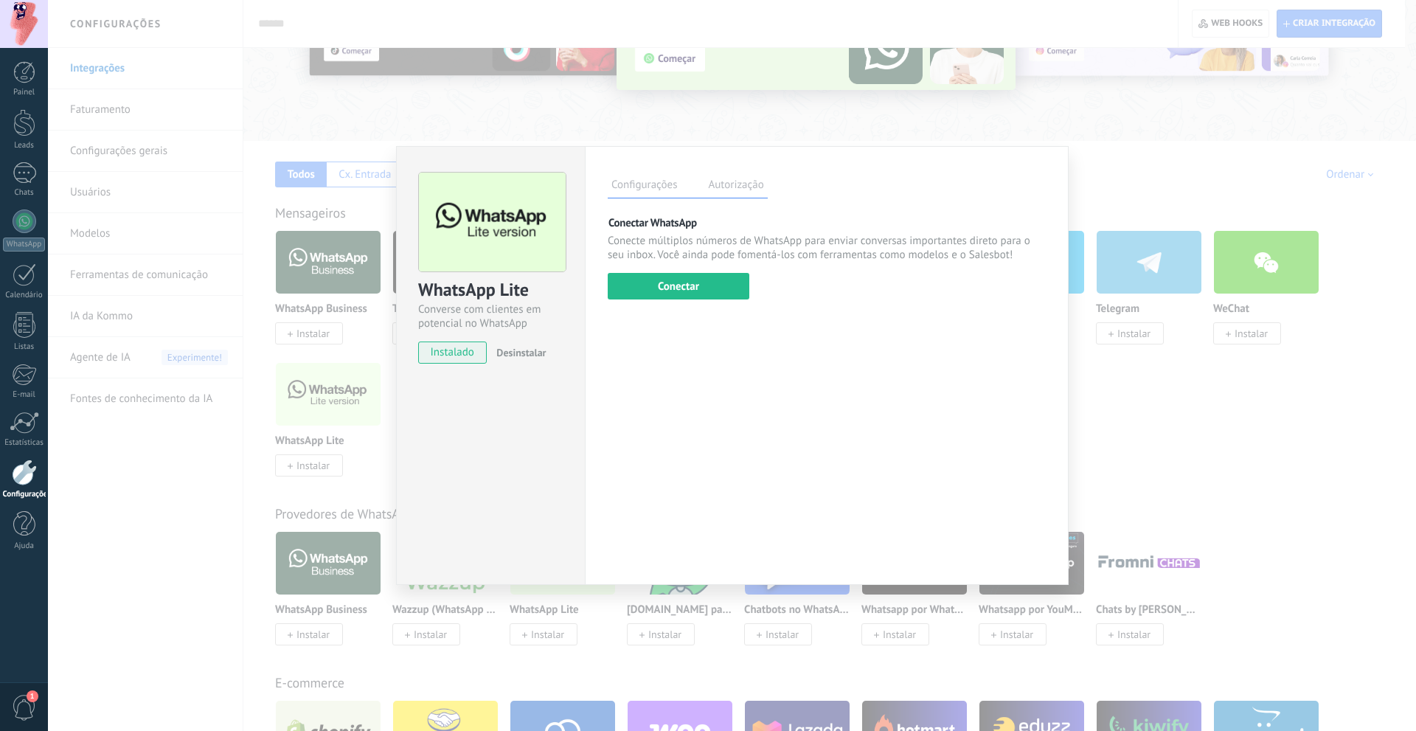
click at [724, 297] on button "Conectar" at bounding box center [679, 286] width 142 height 27
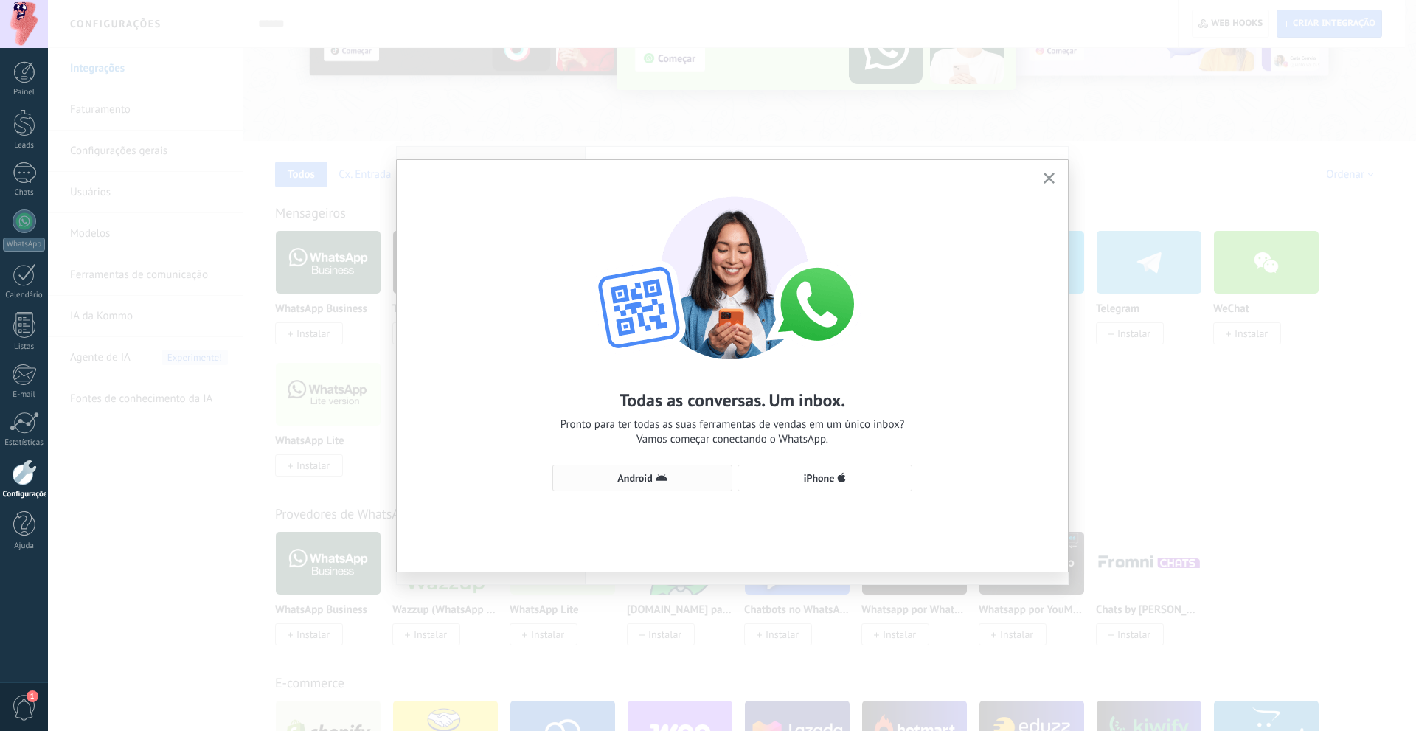
click at [678, 480] on span "Android" at bounding box center [643, 478] width 164 height 12
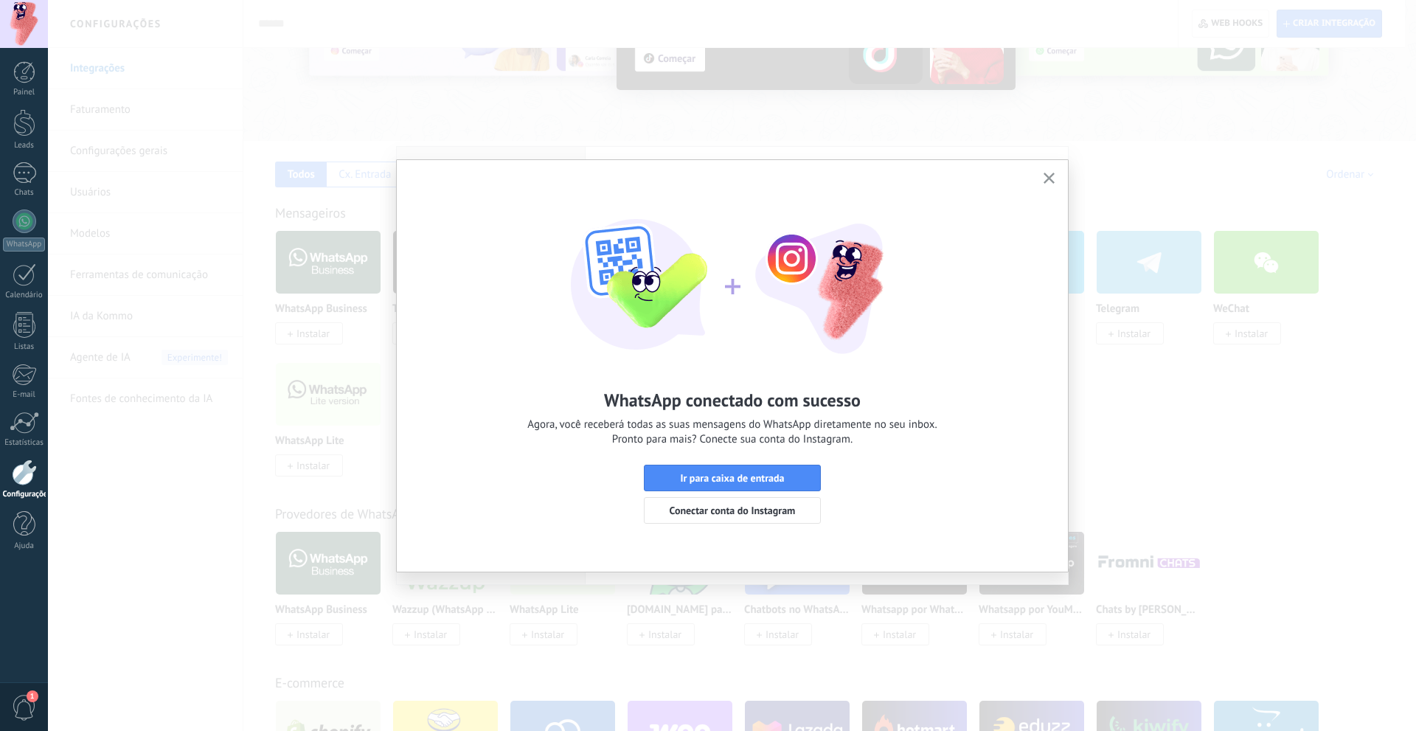
click at [1051, 183] on icon "button" at bounding box center [1049, 178] width 11 height 11
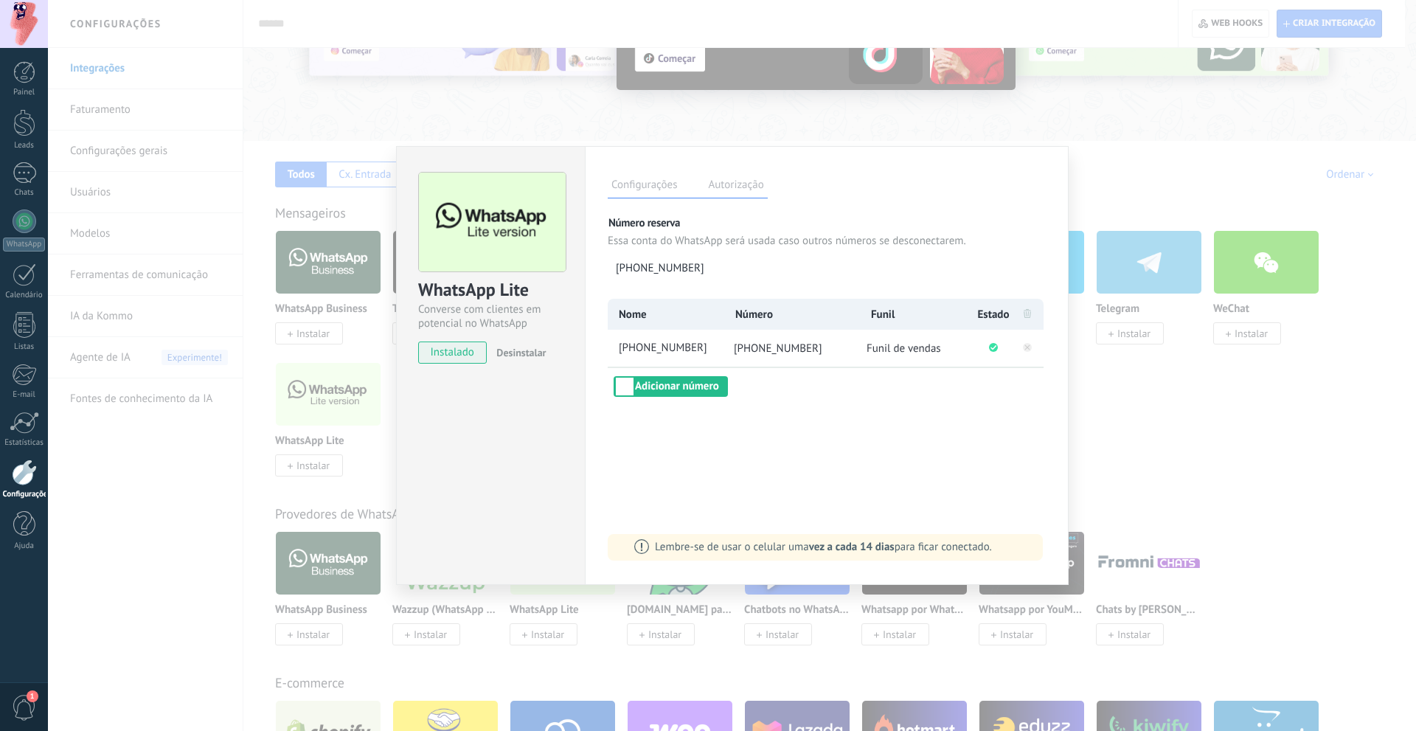
click at [1168, 434] on div "WhatsApp Lite Converse com clientes em potencial no WhatsApp instalado Desinsta…" at bounding box center [732, 365] width 1368 height 731
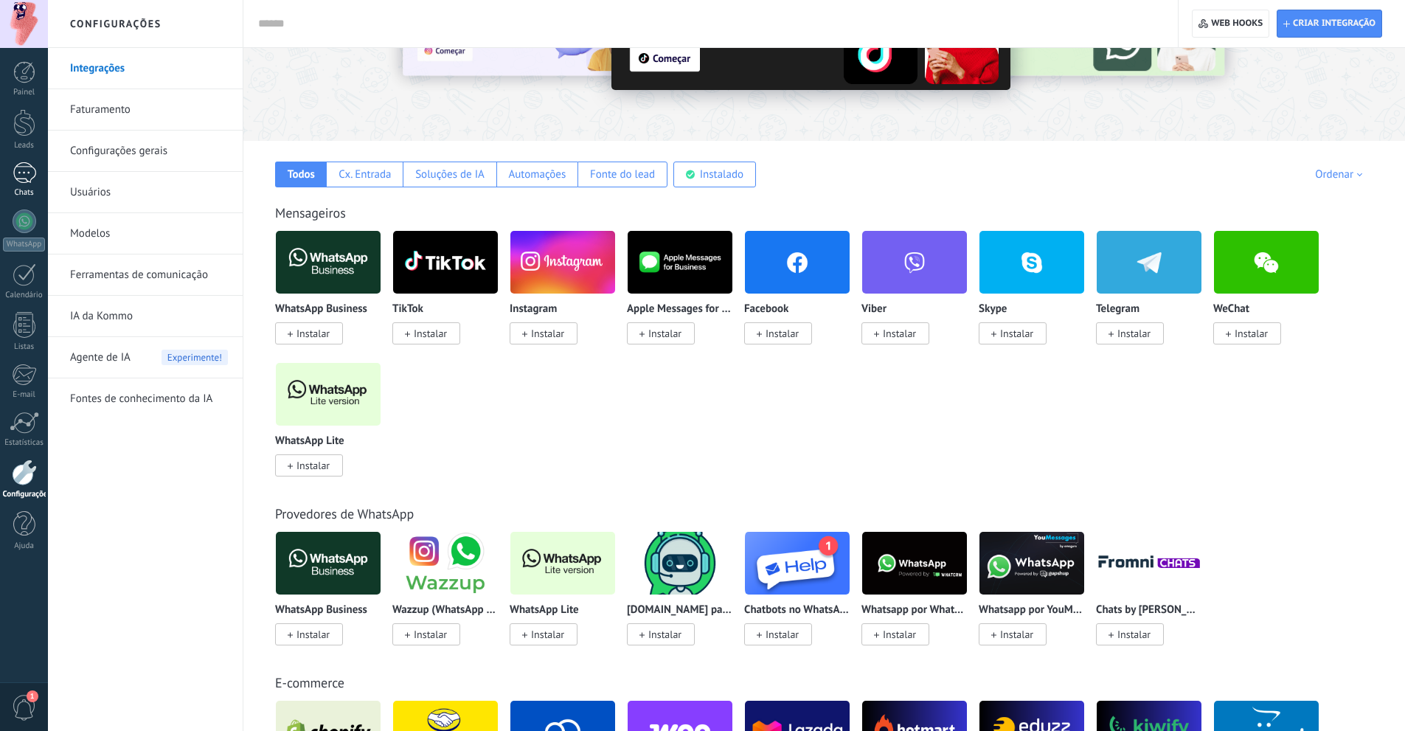
click at [30, 175] on div at bounding box center [25, 172] width 24 height 21
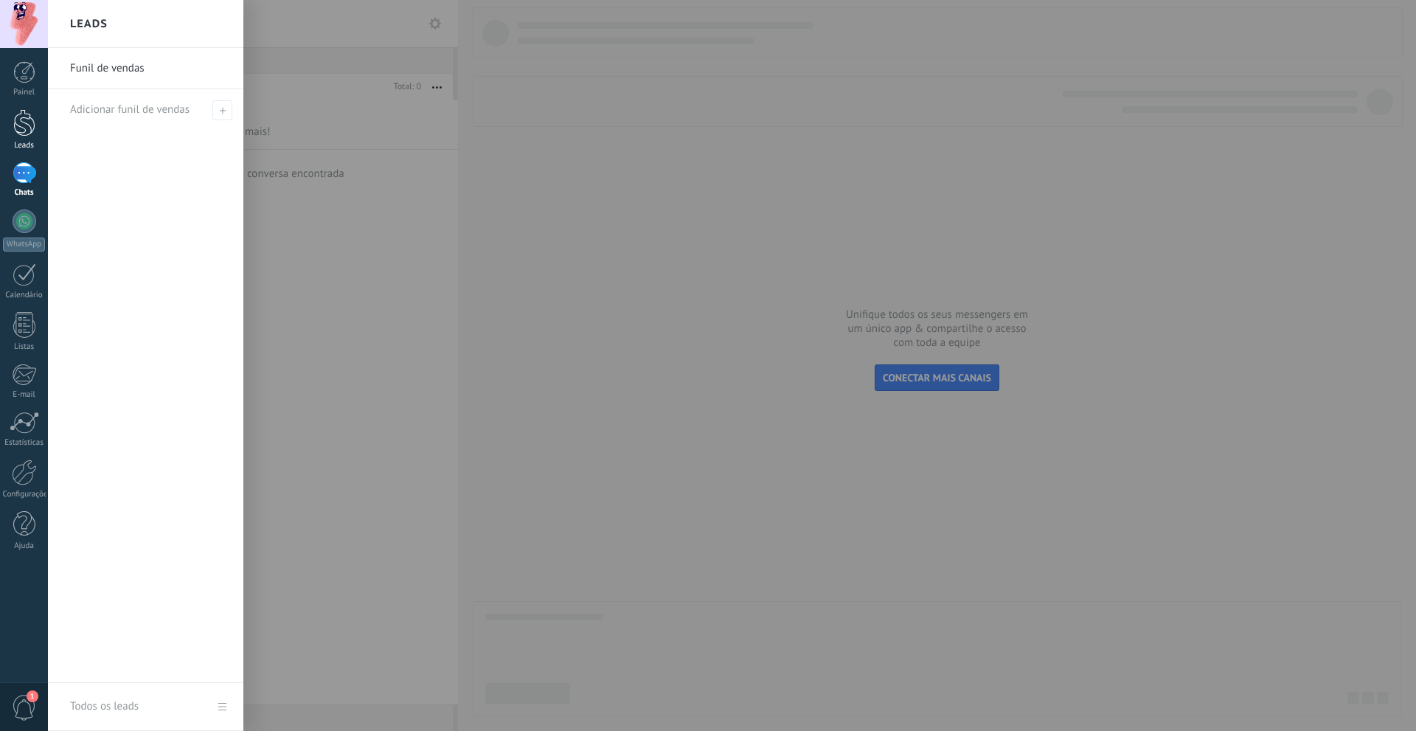
click at [29, 133] on div at bounding box center [24, 122] width 22 height 27
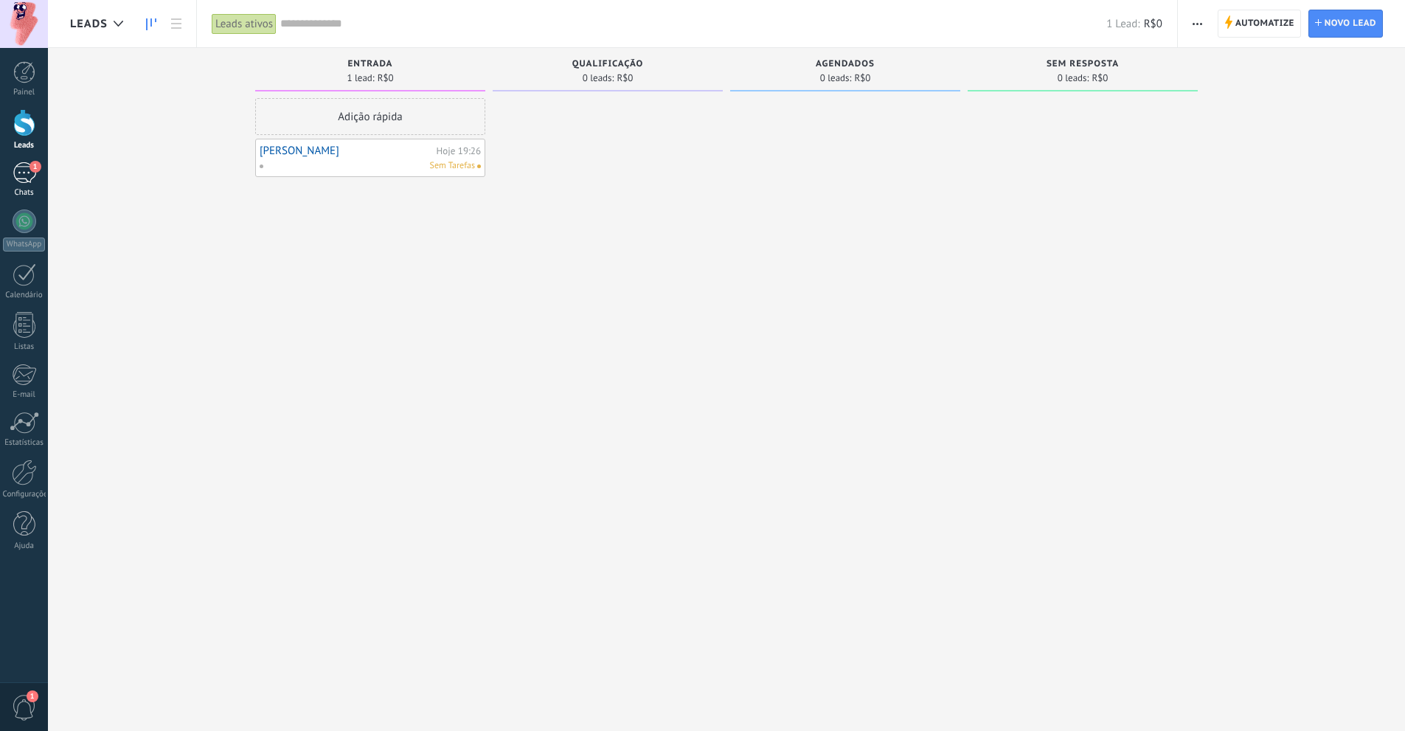
click at [13, 174] on div "1" at bounding box center [25, 172] width 24 height 21
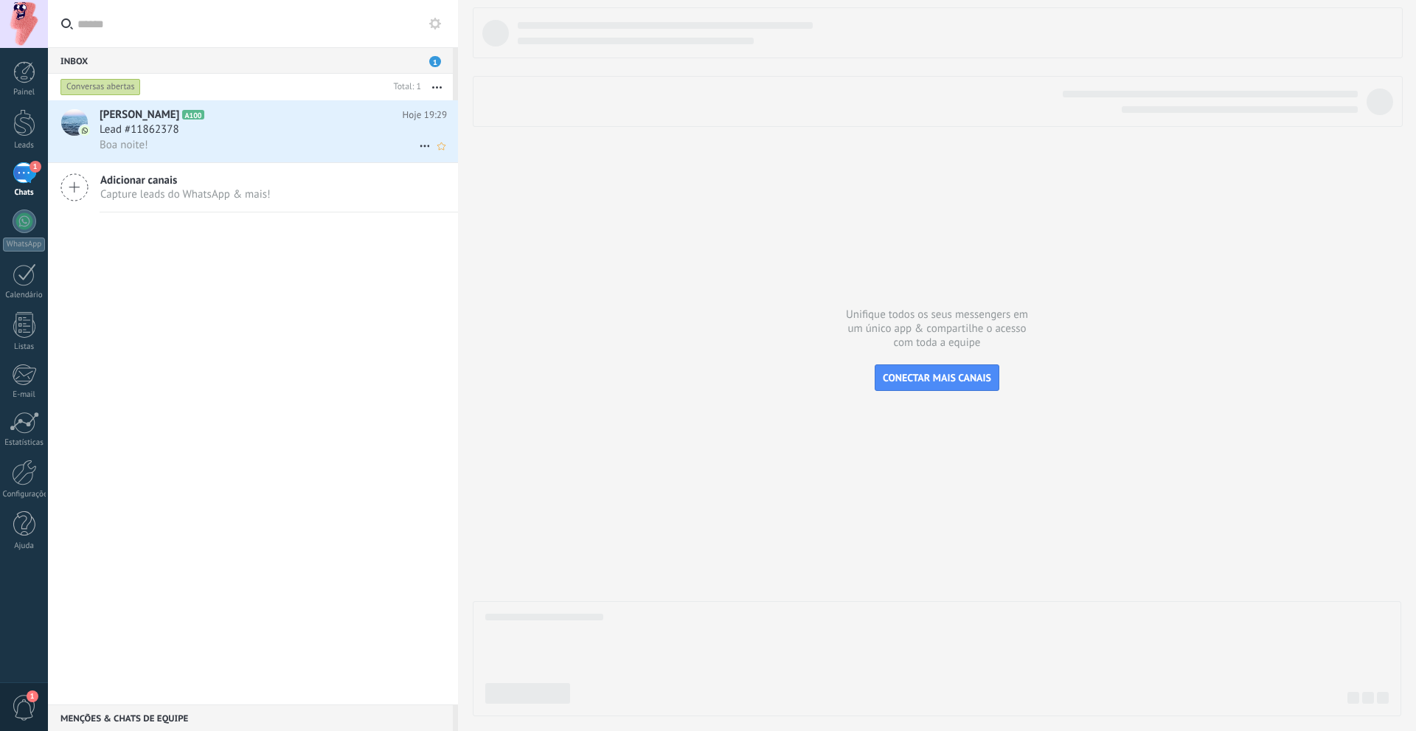
click at [163, 131] on span "Lead #11862378" at bounding box center [140, 129] width 80 height 15
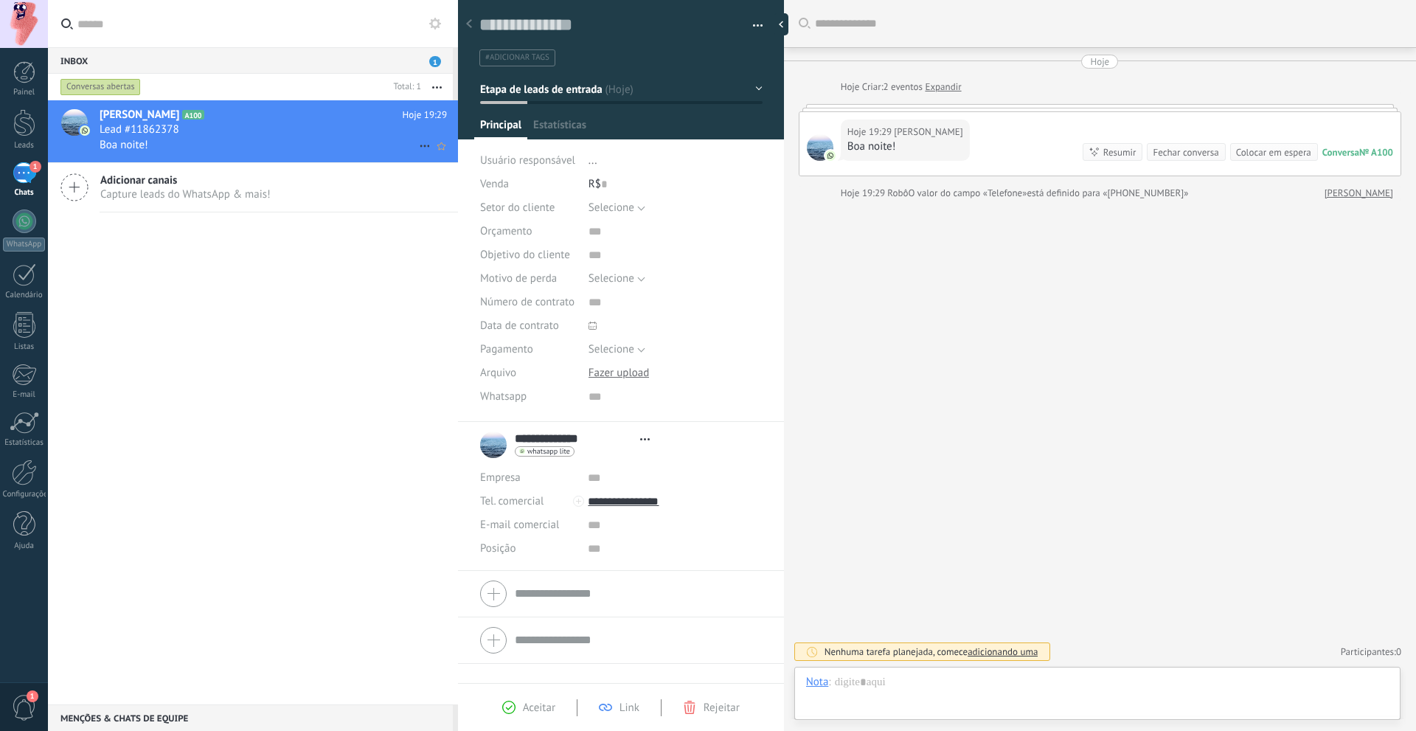
scroll to position [22, 0]
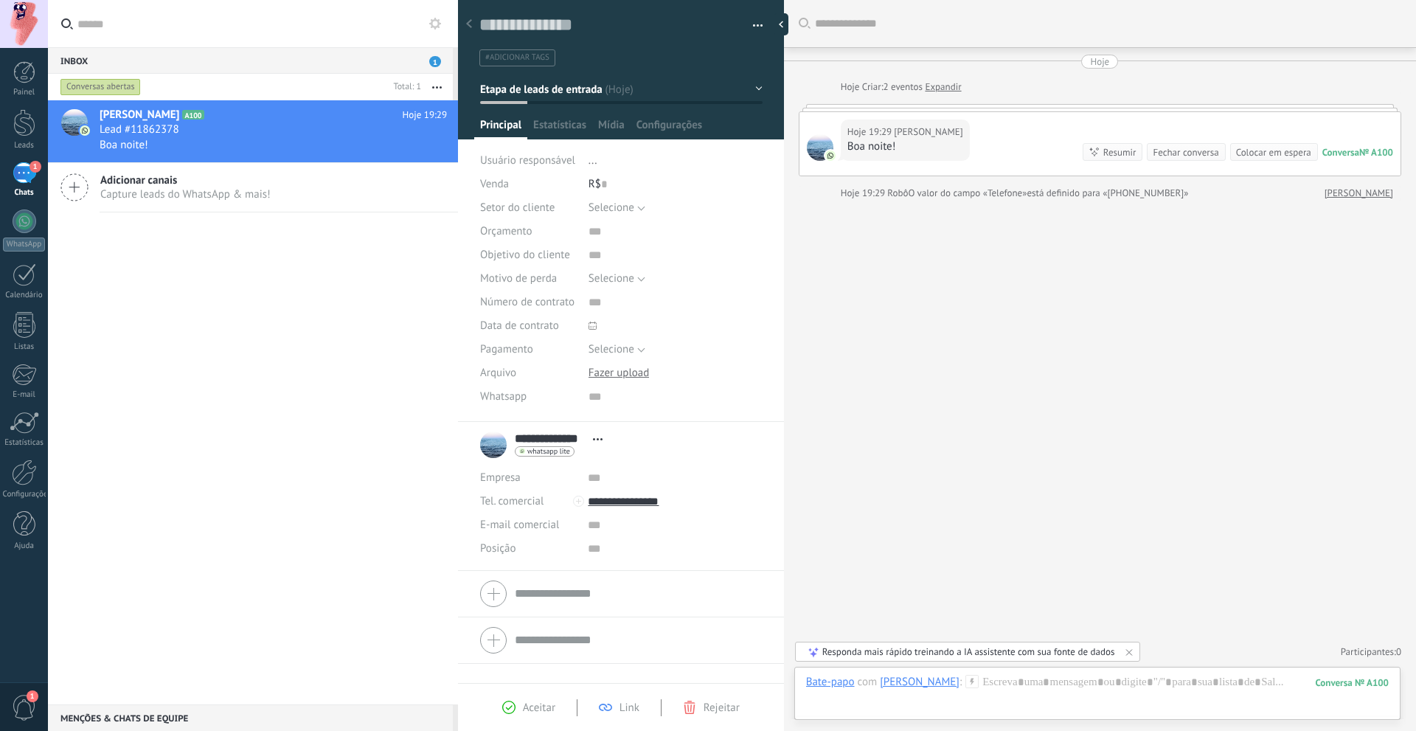
click at [752, 83] on button "Etapa de leads de entrada" at bounding box center [621, 89] width 282 height 27
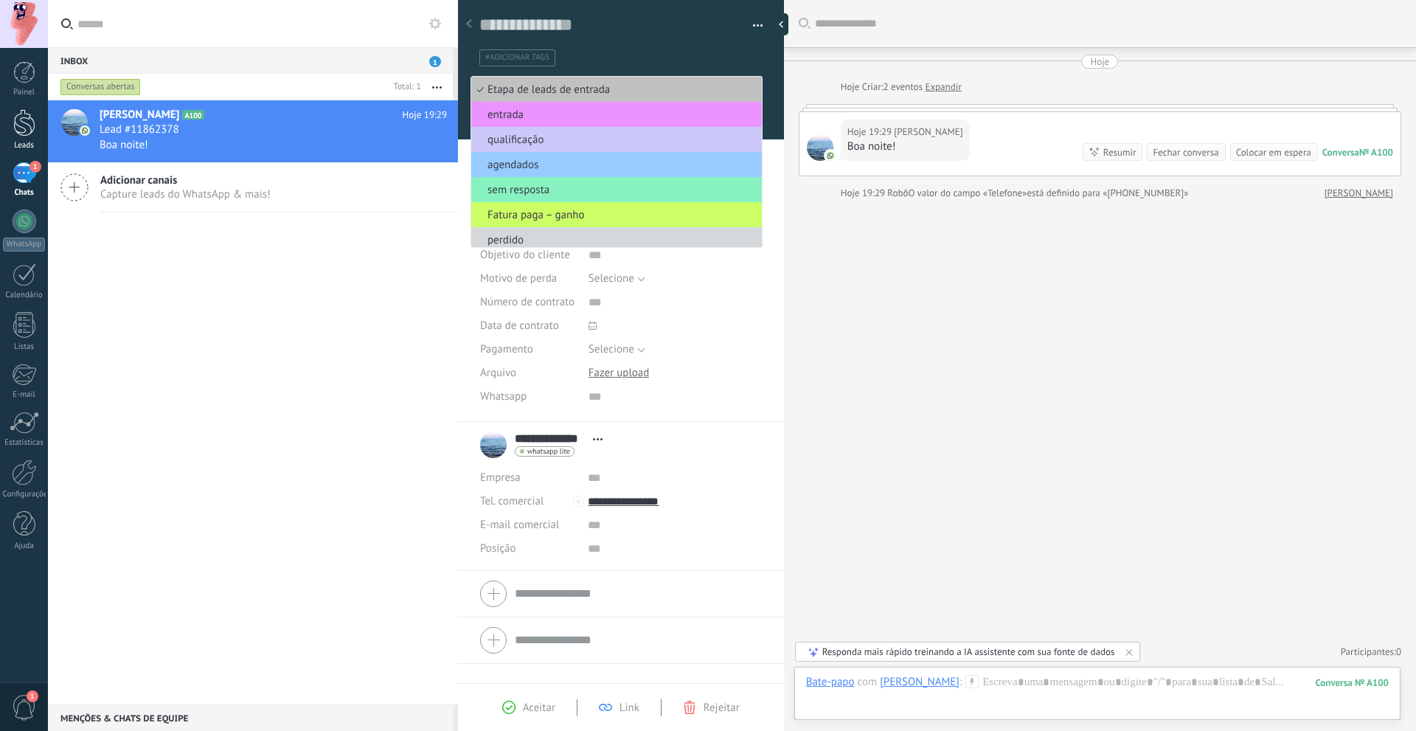
click at [22, 122] on div at bounding box center [24, 122] width 22 height 27
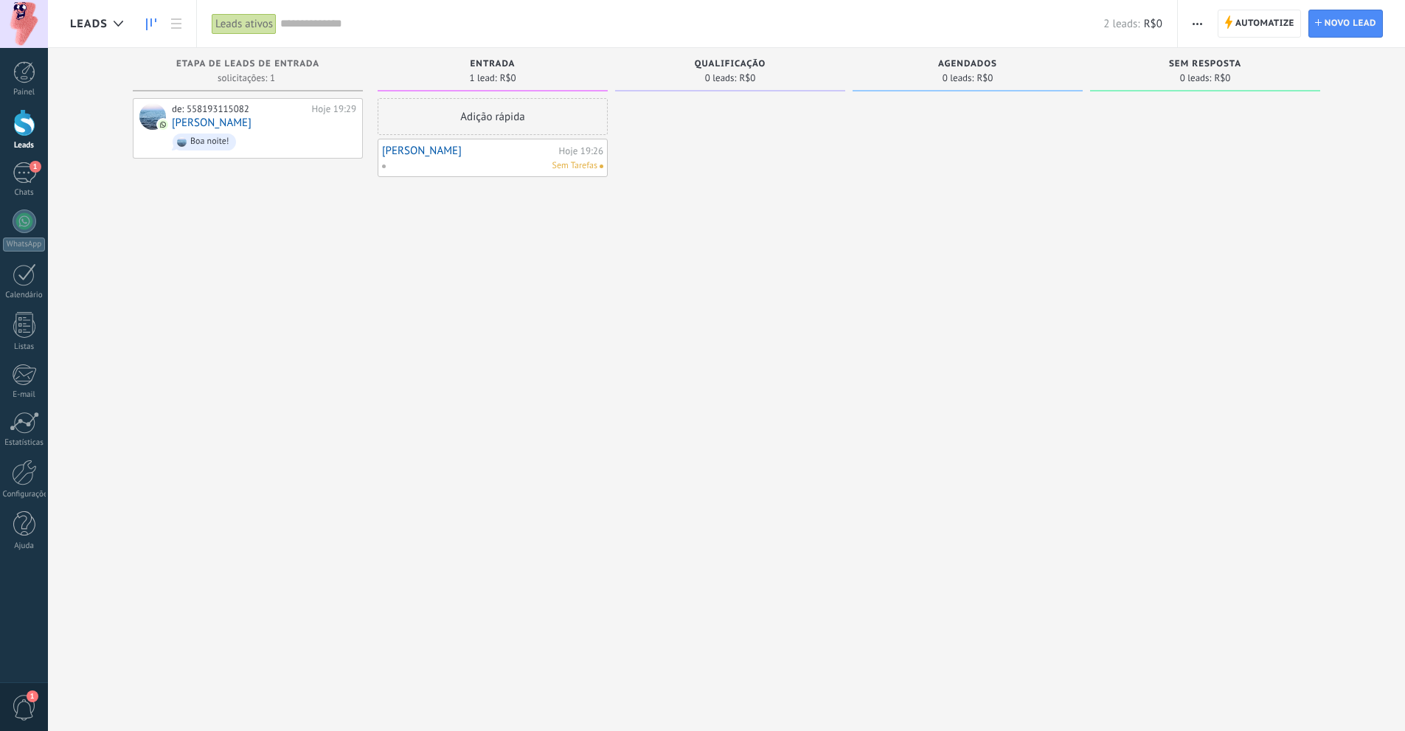
click at [1204, 26] on button "button" at bounding box center [1197, 24] width 21 height 28
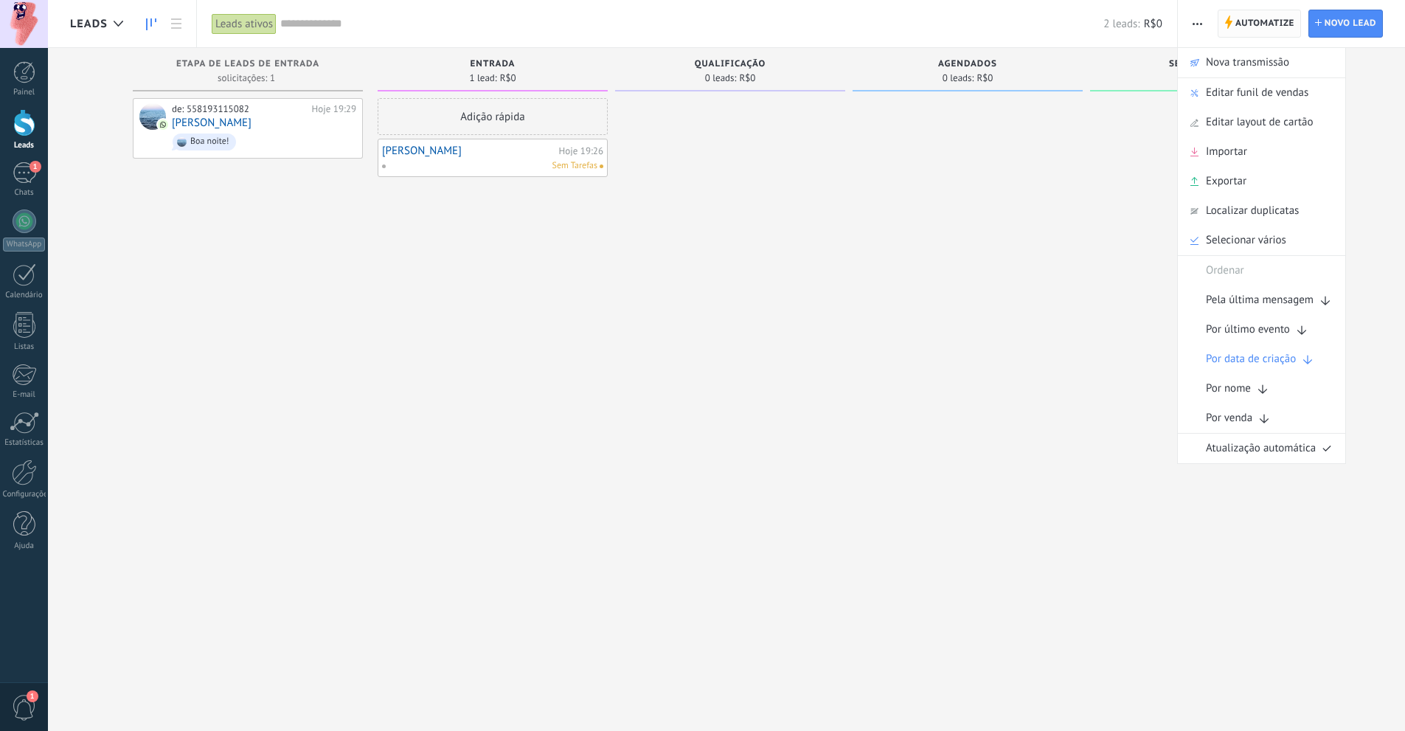
click at [1259, 19] on span "Automatize" at bounding box center [1264, 23] width 59 height 27
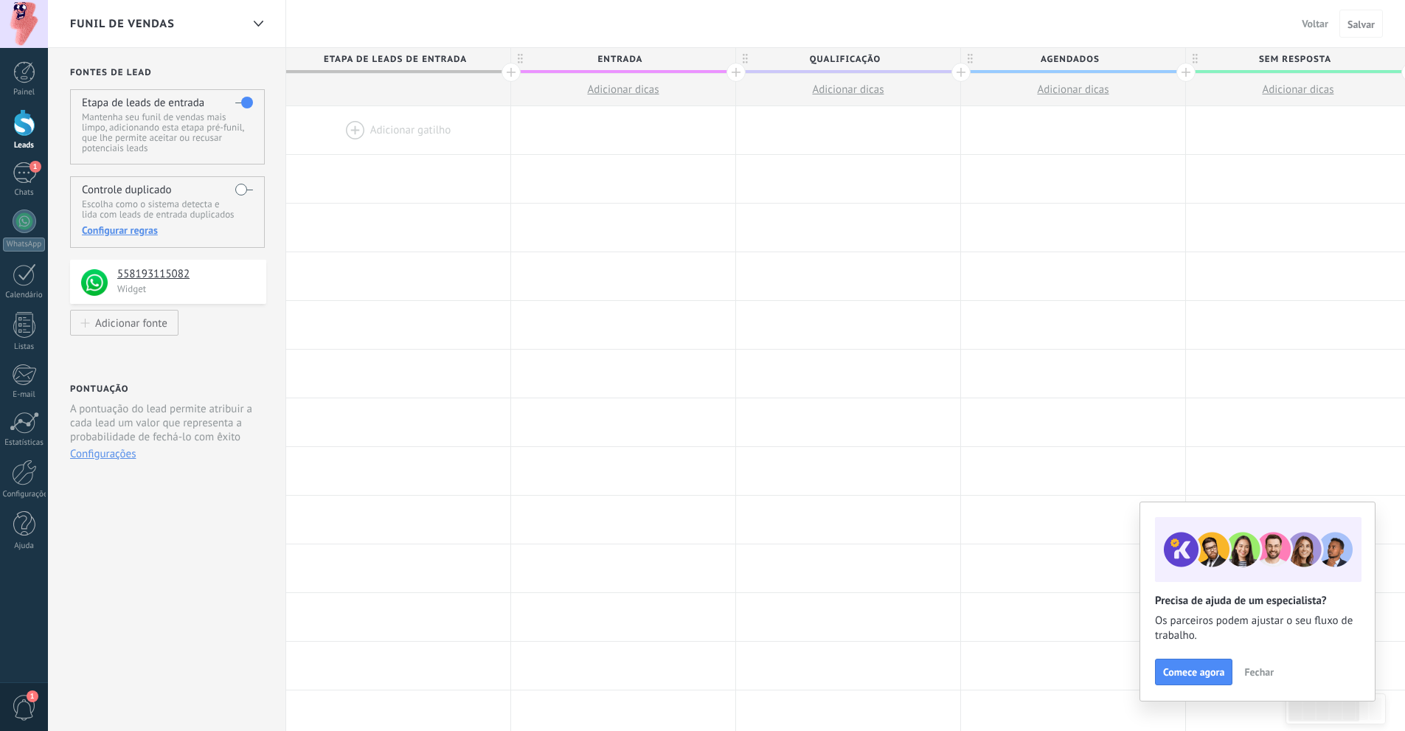
click at [246, 102] on label at bounding box center [244, 103] width 18 height 24
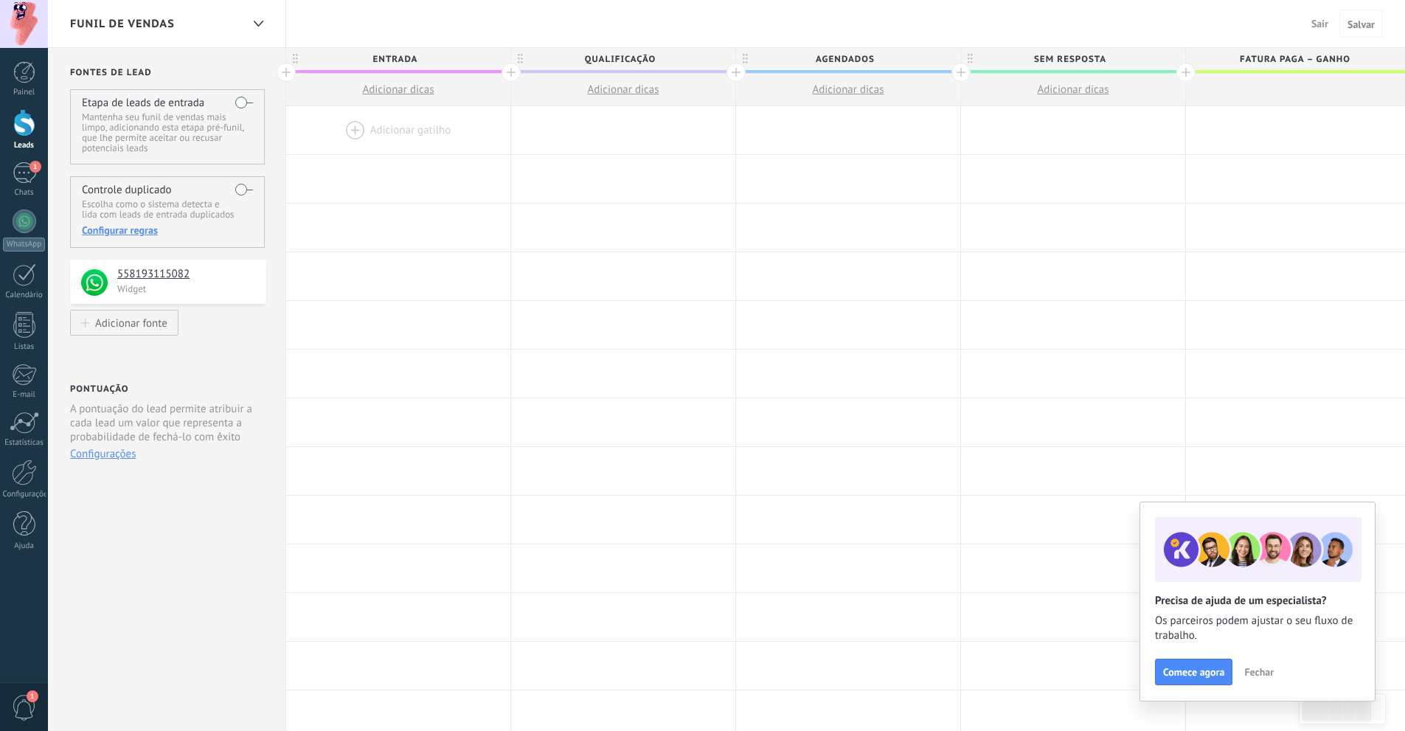
click at [1362, 24] on span "Salvar" at bounding box center [1360, 24] width 27 height 10
click at [1315, 23] on span "Sair" at bounding box center [1319, 23] width 17 height 13
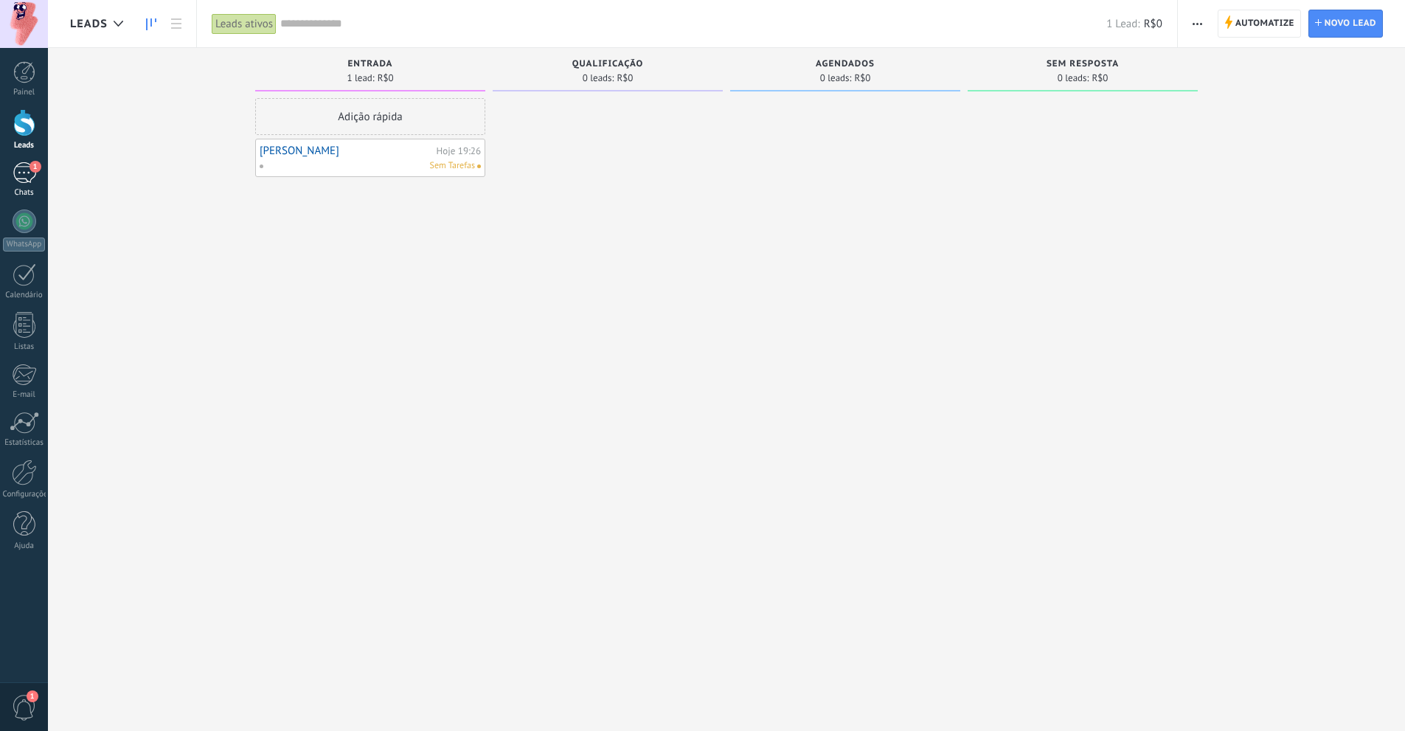
click at [27, 164] on div "1" at bounding box center [25, 172] width 24 height 21
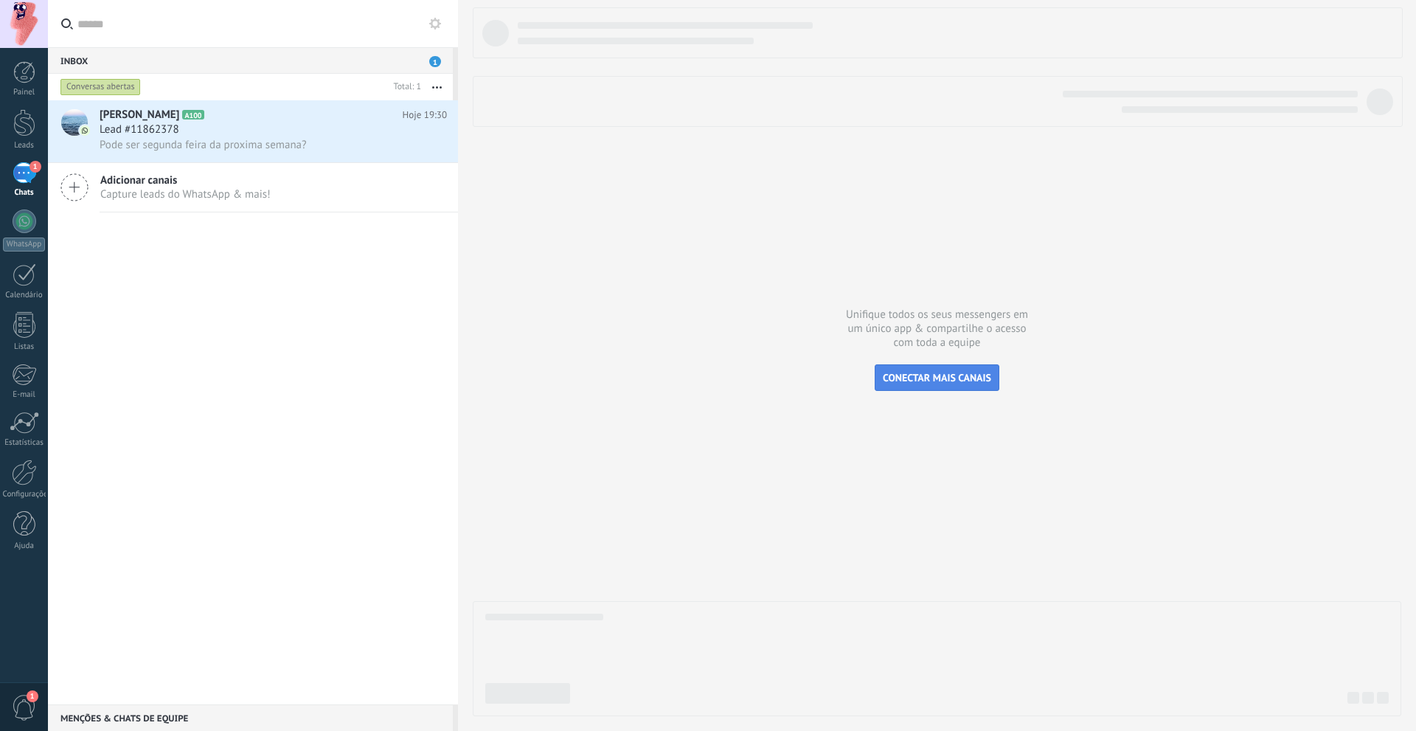
click at [940, 378] on span "CONECTAR MAIS CANAIS" at bounding box center [937, 377] width 108 height 13
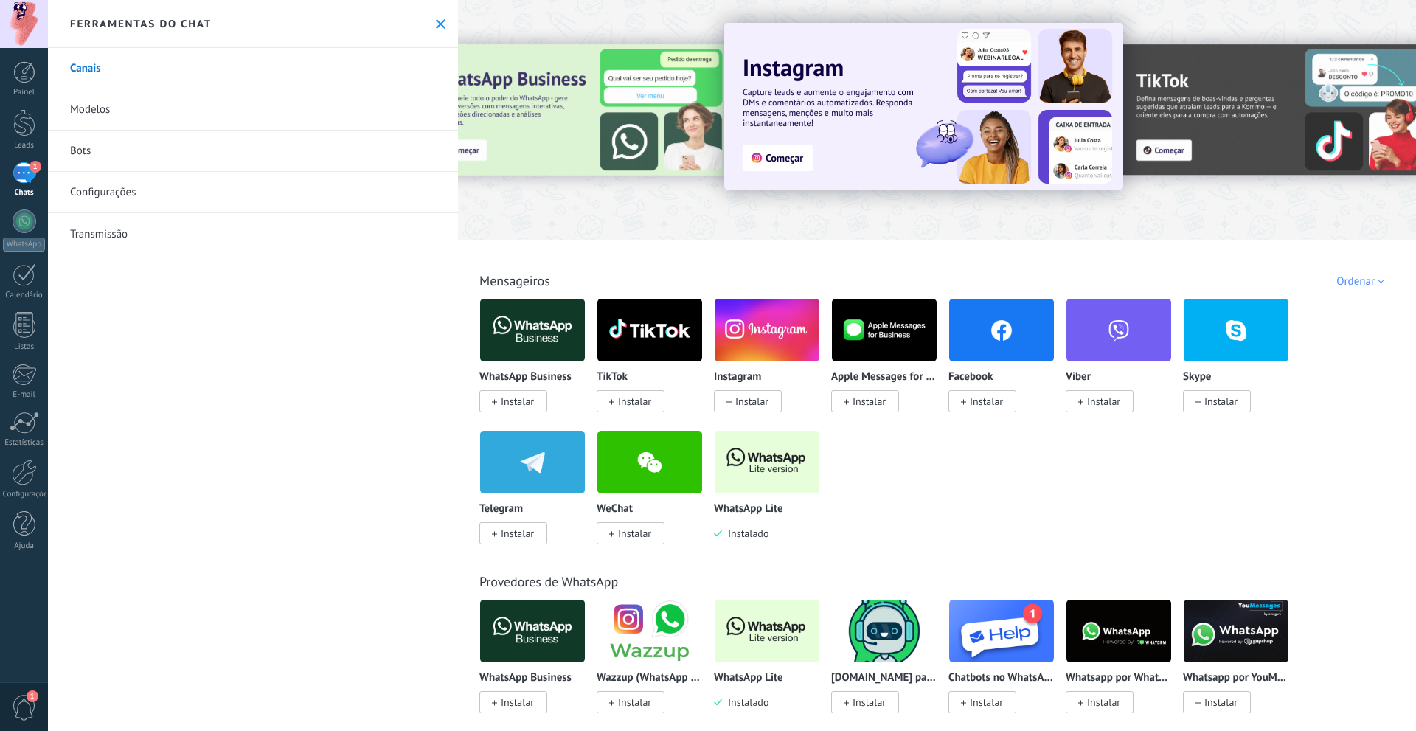
click at [441, 25] on button at bounding box center [440, 24] width 13 height 13
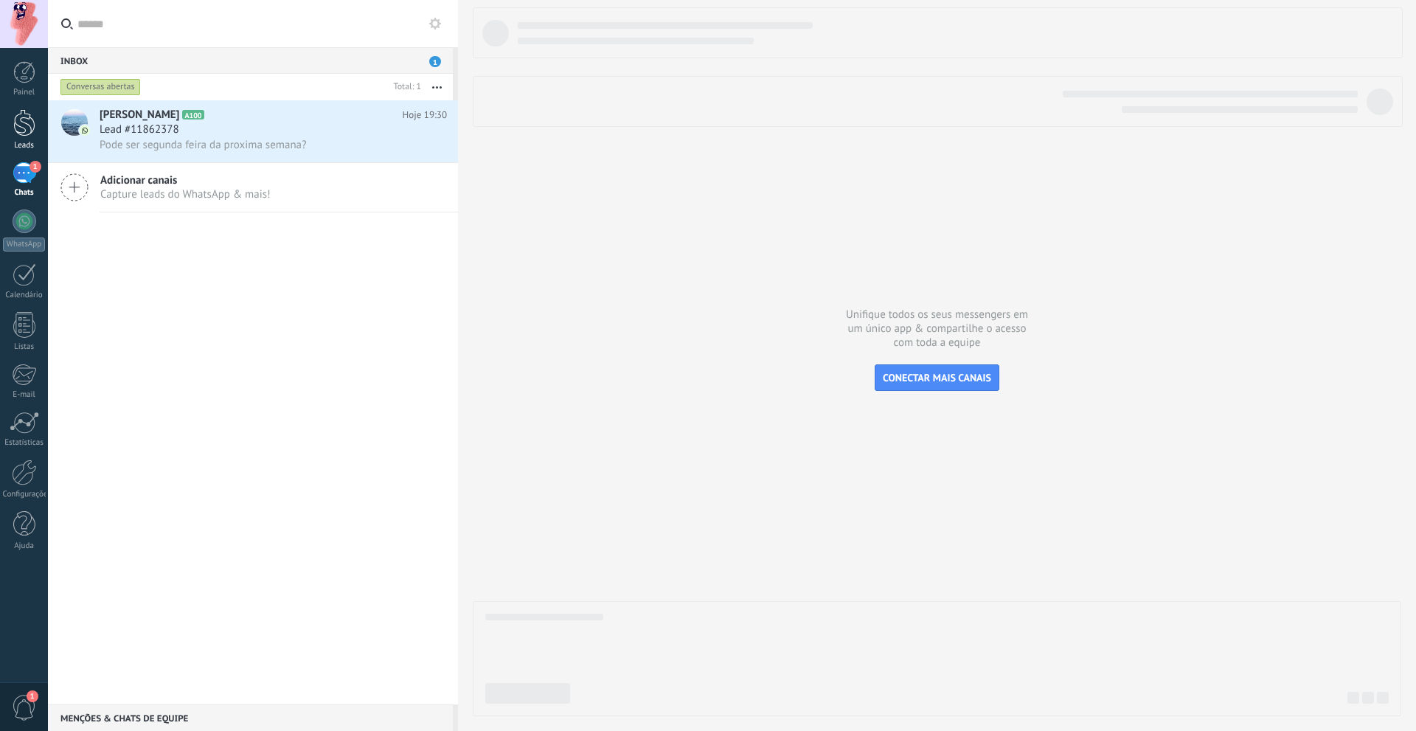
click at [36, 129] on link "Leads" at bounding box center [24, 129] width 48 height 41
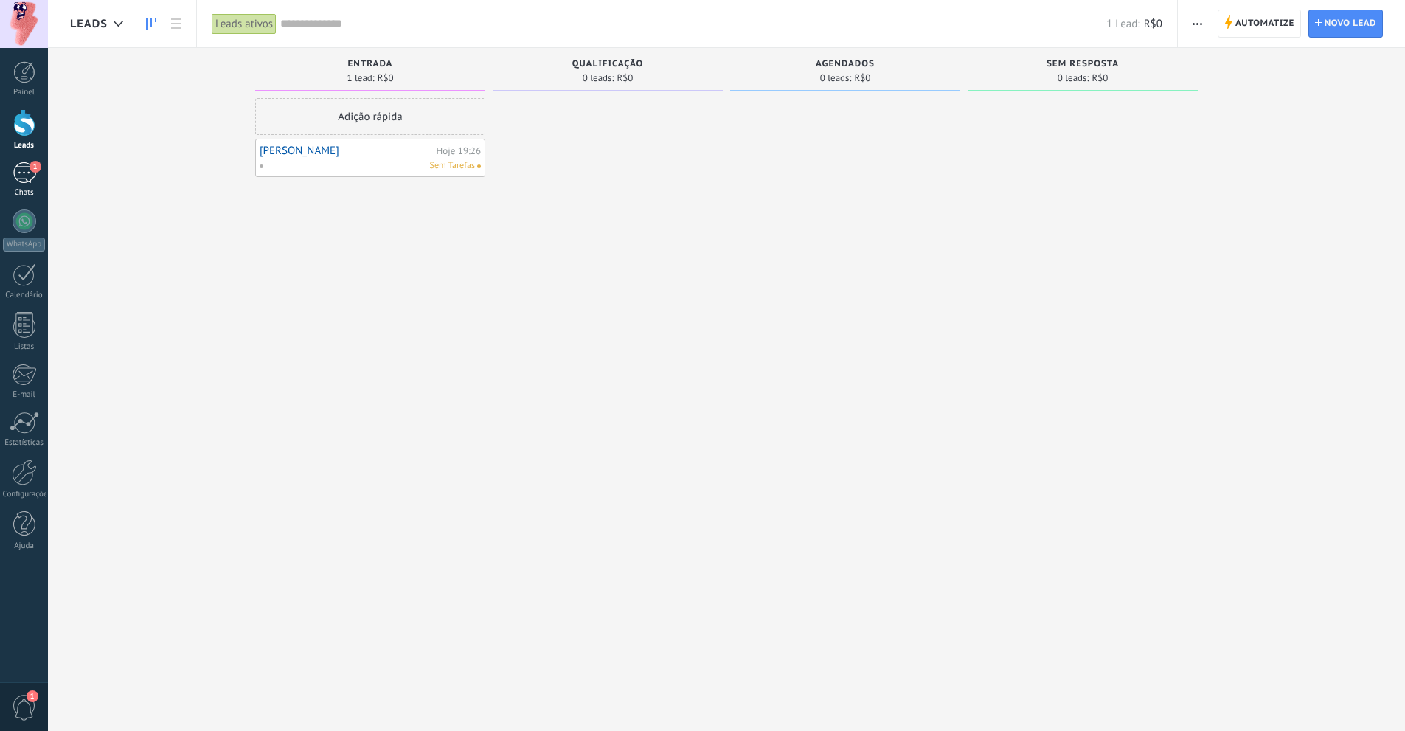
click at [29, 179] on div "1" at bounding box center [25, 172] width 24 height 21
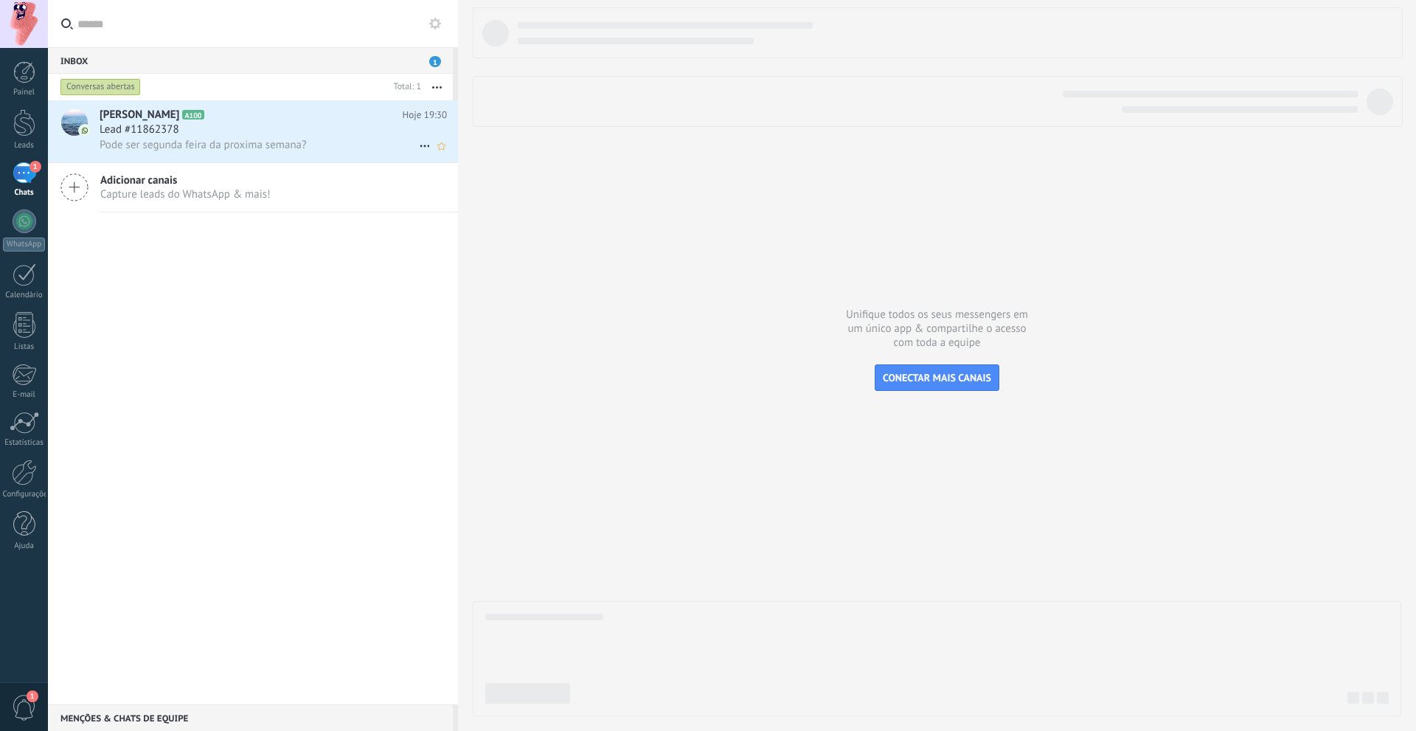
click at [190, 148] on span "Pode ser segunda feira da proxima semana?" at bounding box center [203, 145] width 207 height 14
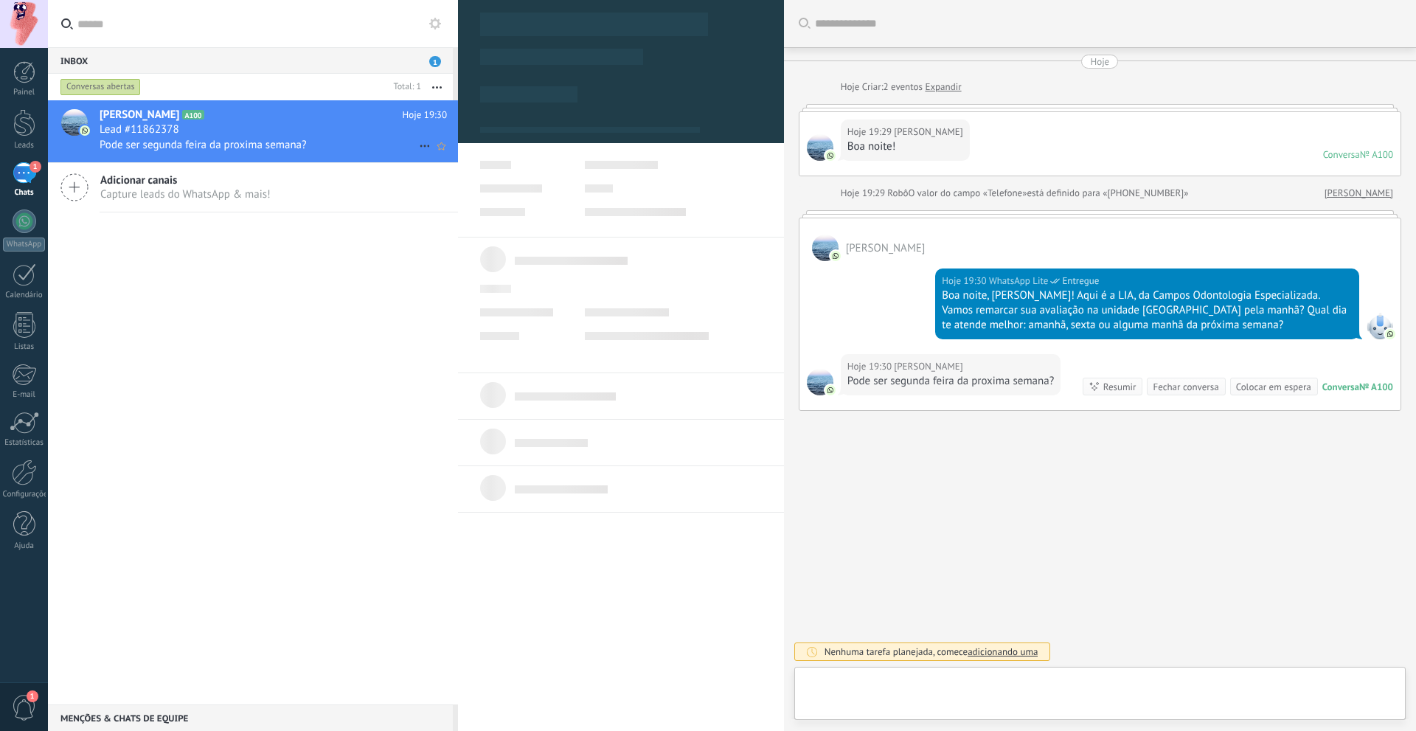
type textarea "**********"
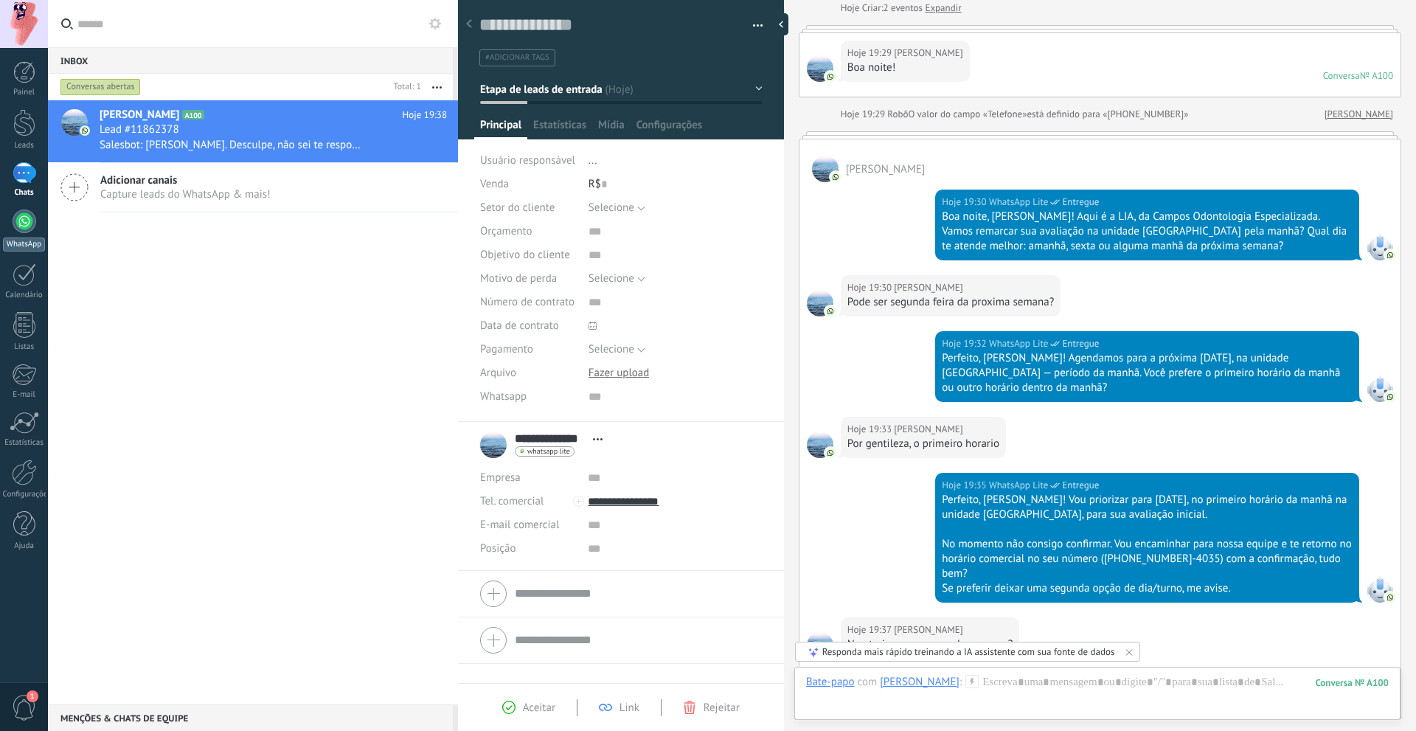
scroll to position [437, 0]
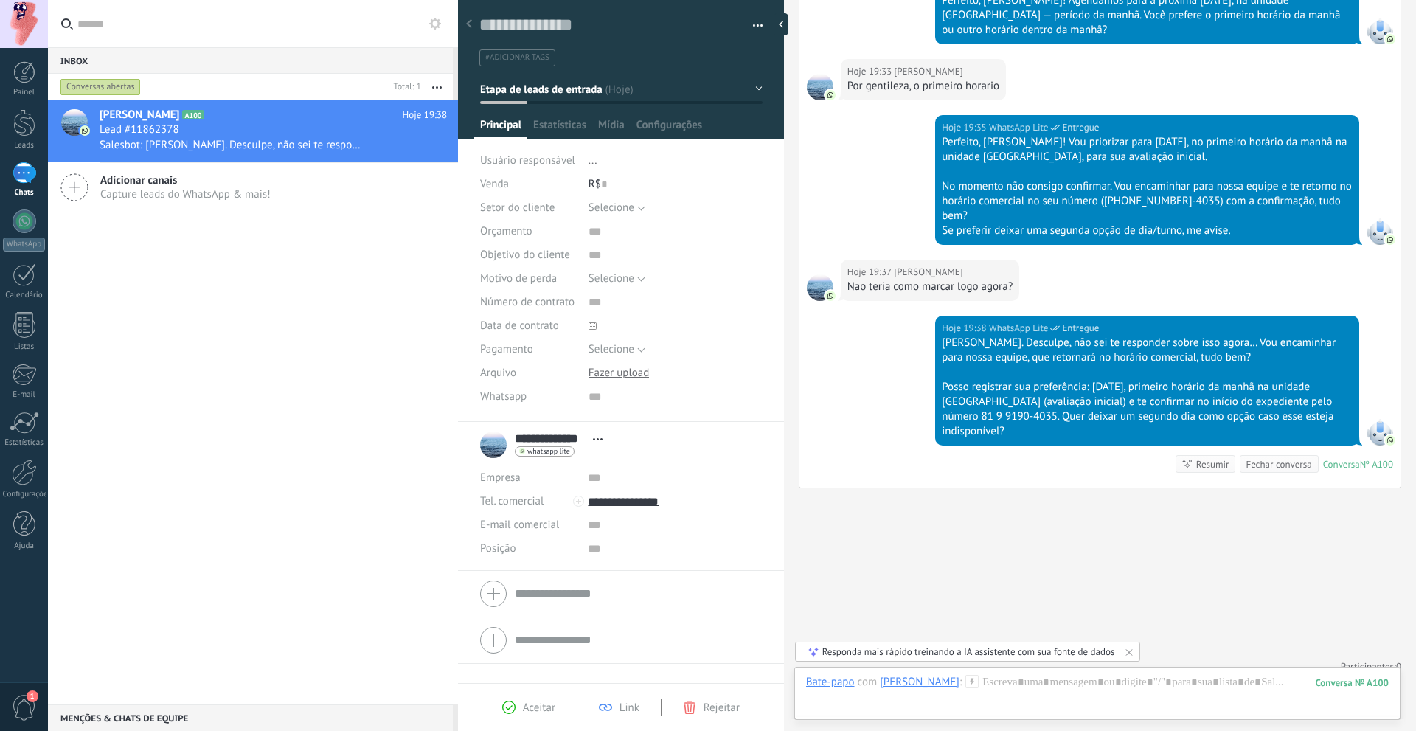
click at [23, 178] on div "1" at bounding box center [25, 172] width 24 height 21
